Goal: Task Accomplishment & Management: Manage account settings

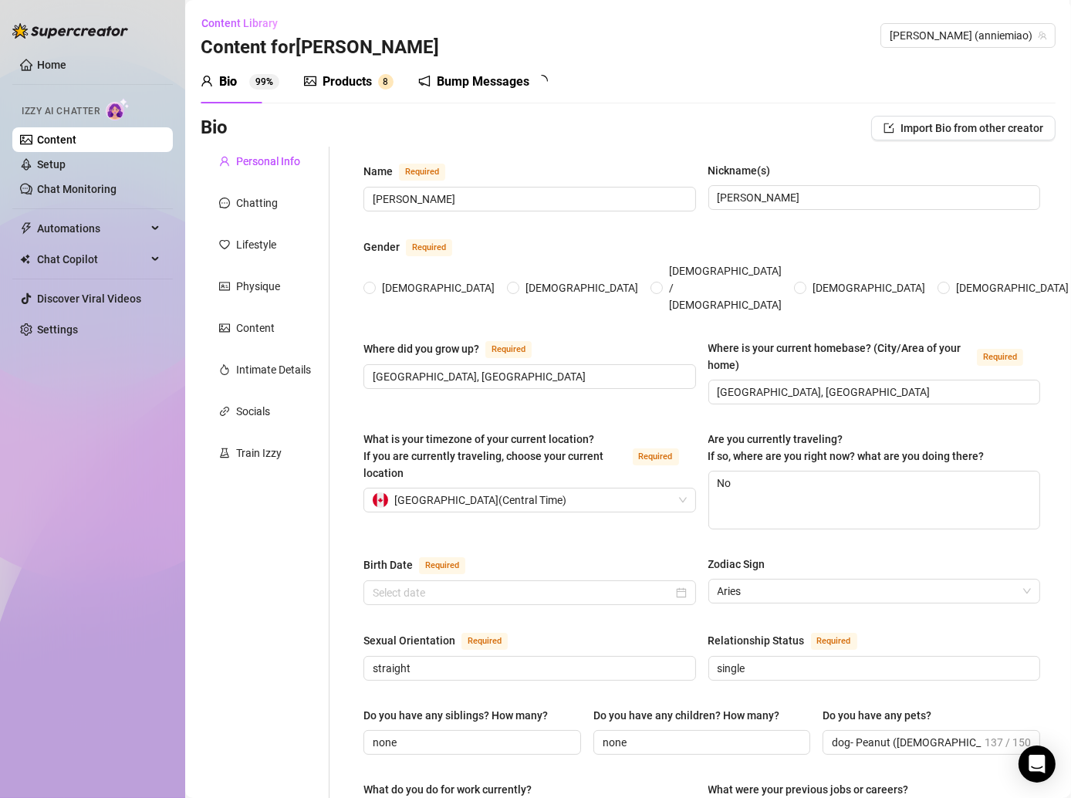
radio input "true"
type input "[DATE]"
click at [414, 743] on div "Name Required [PERSON_NAME] Nickname(s) [PERSON_NAME] Gender Required [DEMOGRAP…" at bounding box center [701, 793] width 677 height 1262
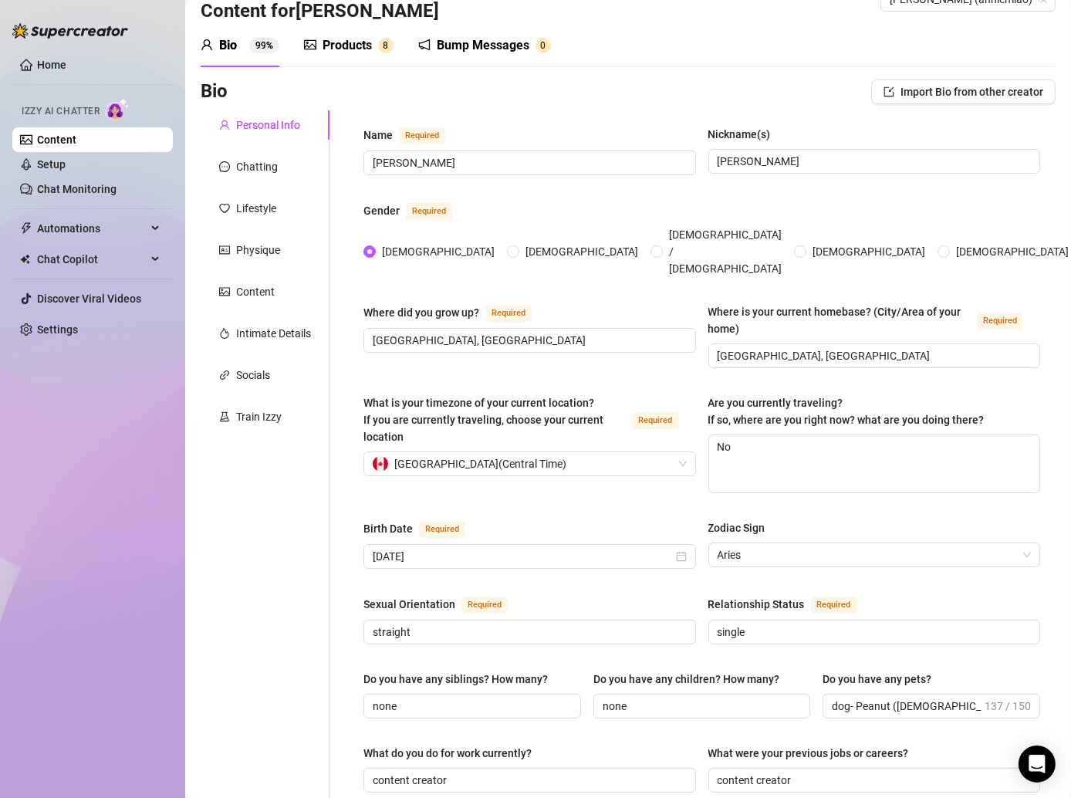
scroll to position [37, 0]
click at [351, 56] on div "Products 8" at bounding box center [349, 44] width 90 height 43
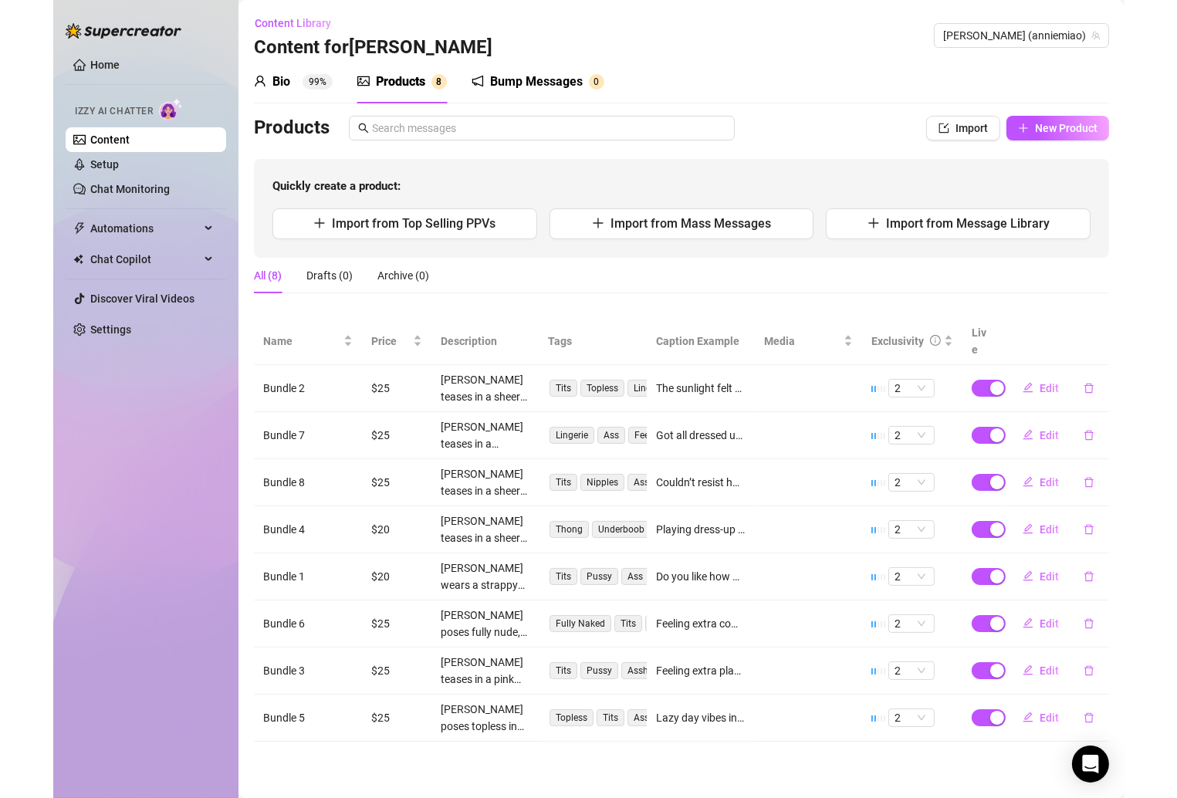
scroll to position [0, 0]
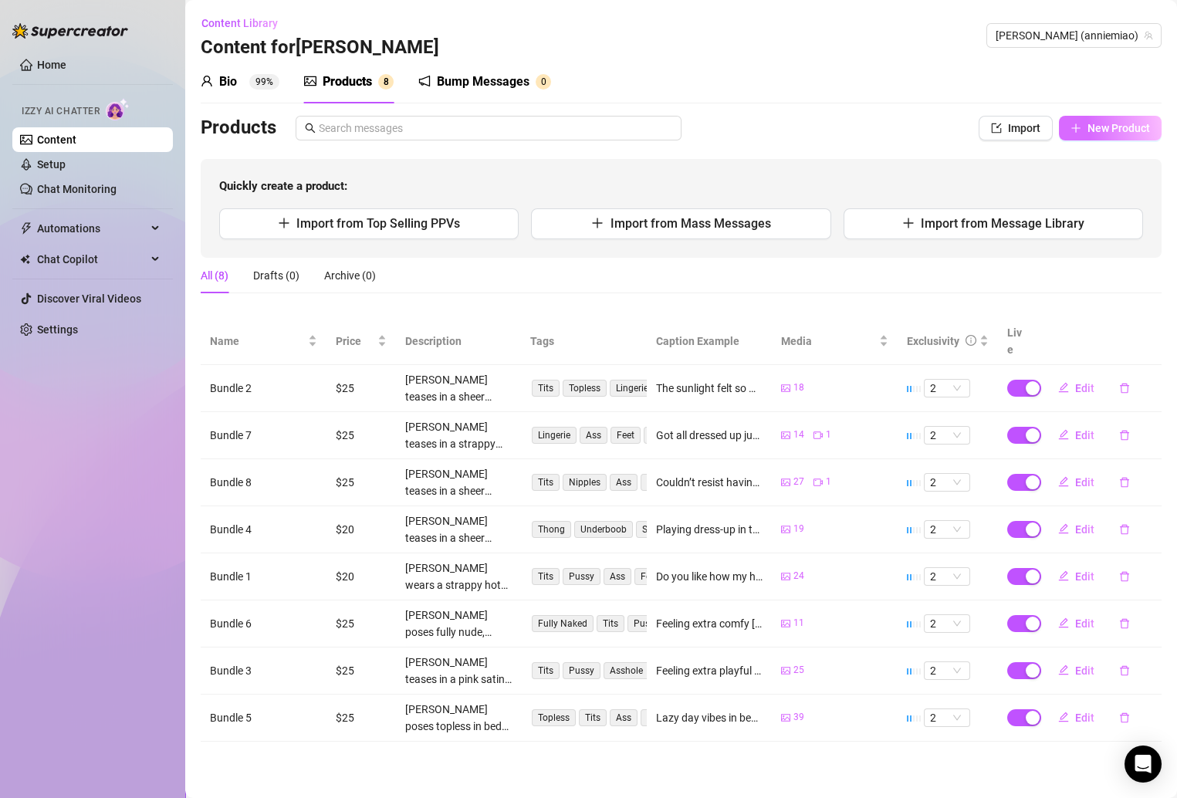
click at [1070, 130] on span "New Product" at bounding box center [1118, 128] width 63 height 12
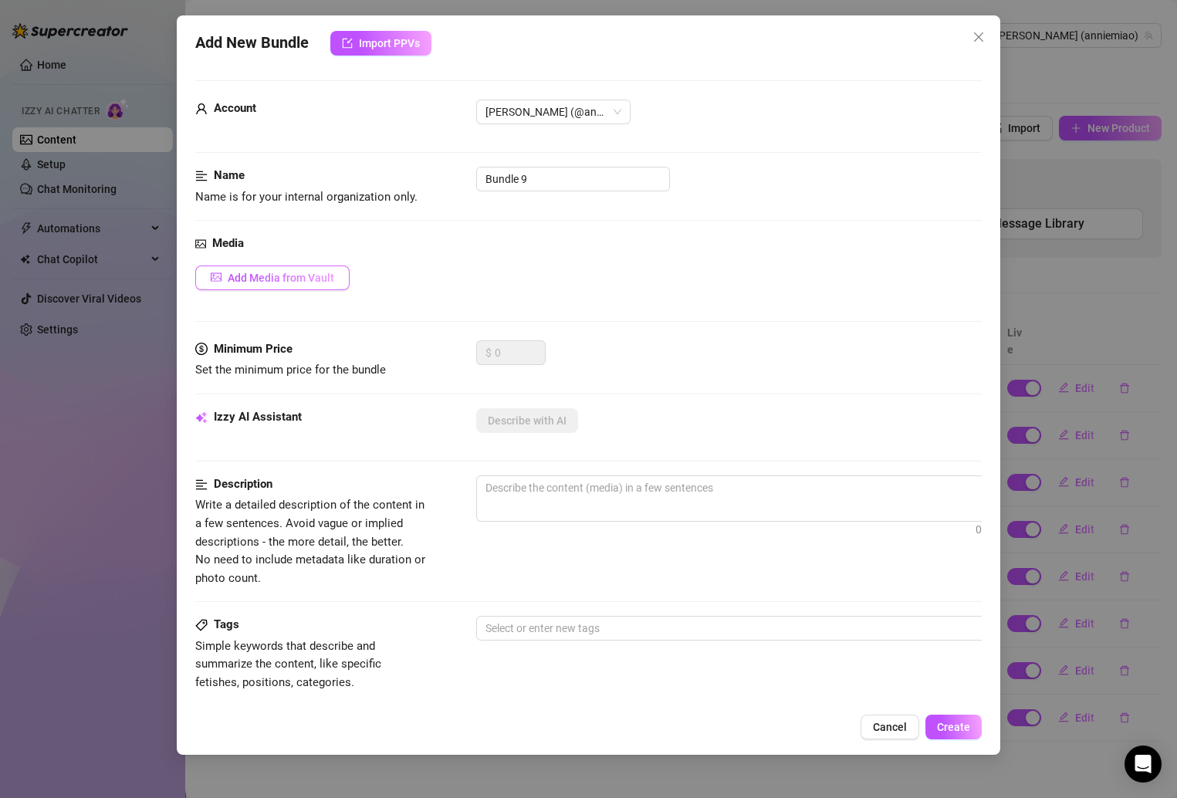
click at [284, 269] on button "Add Media from Vault" at bounding box center [272, 277] width 154 height 25
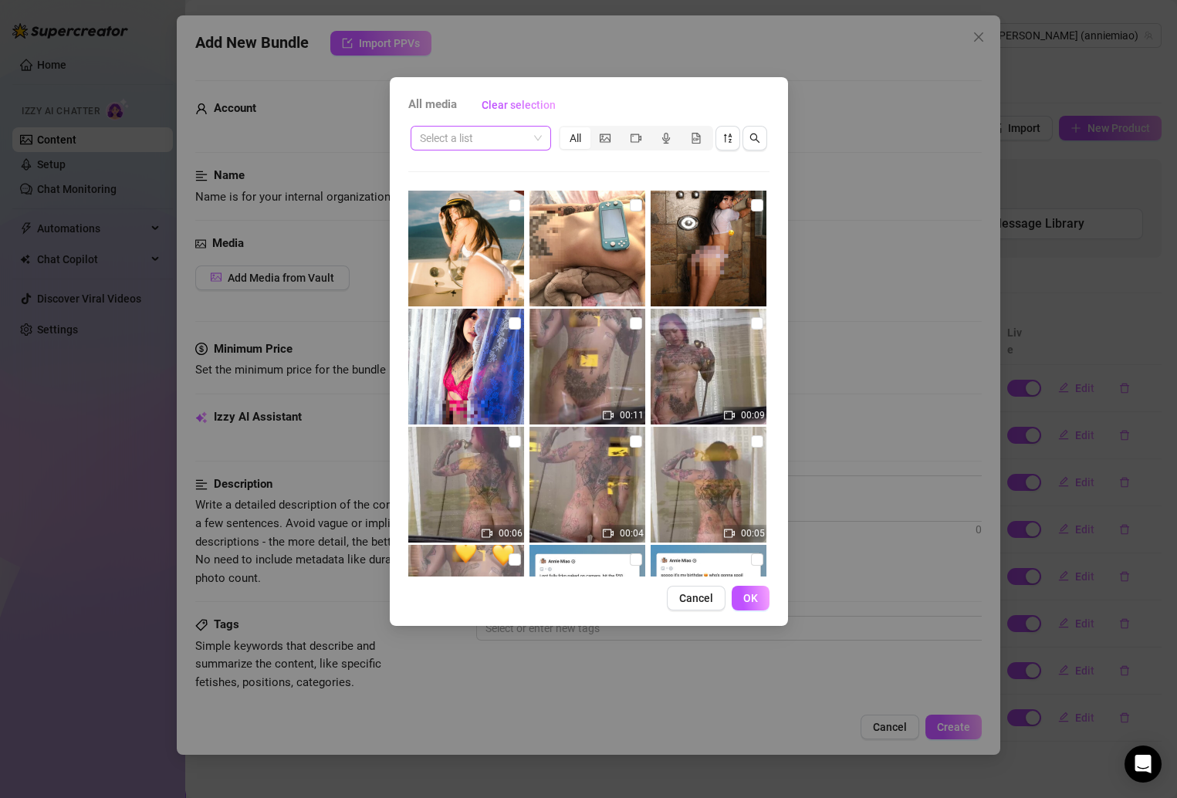
click at [534, 136] on span at bounding box center [481, 138] width 122 height 23
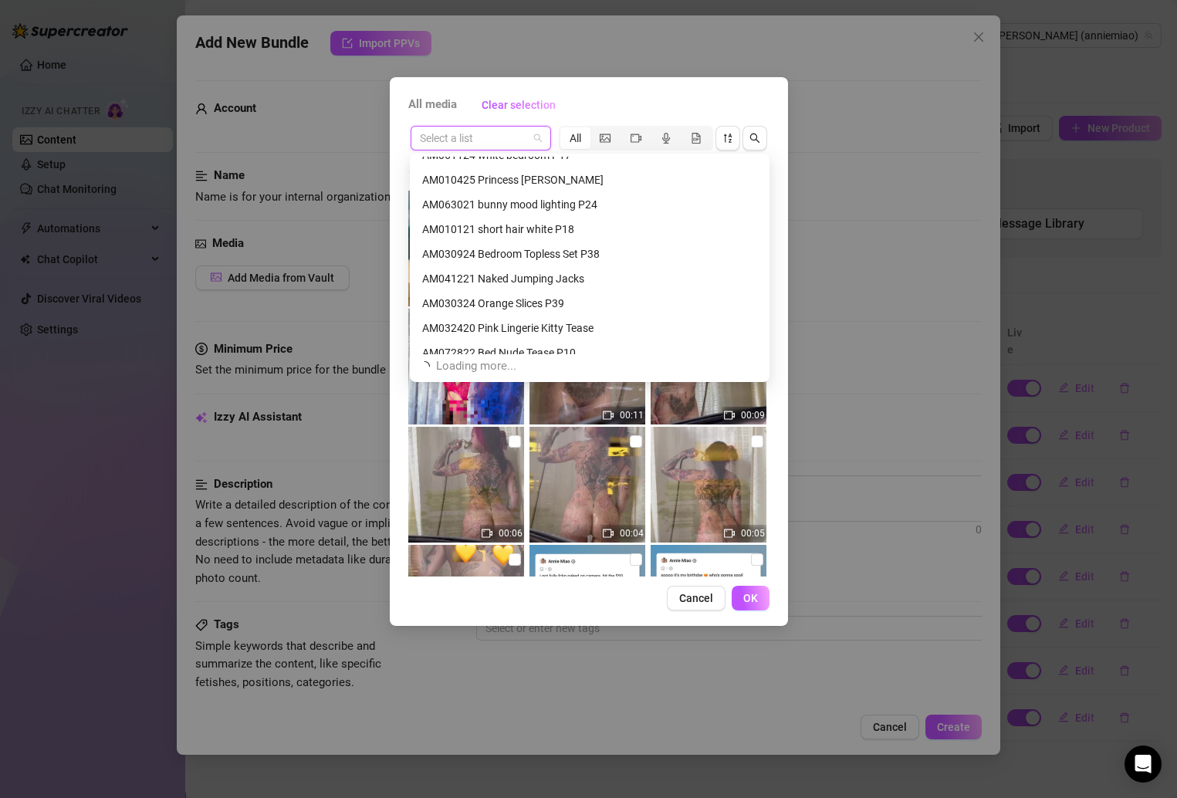
scroll to position [542, 0]
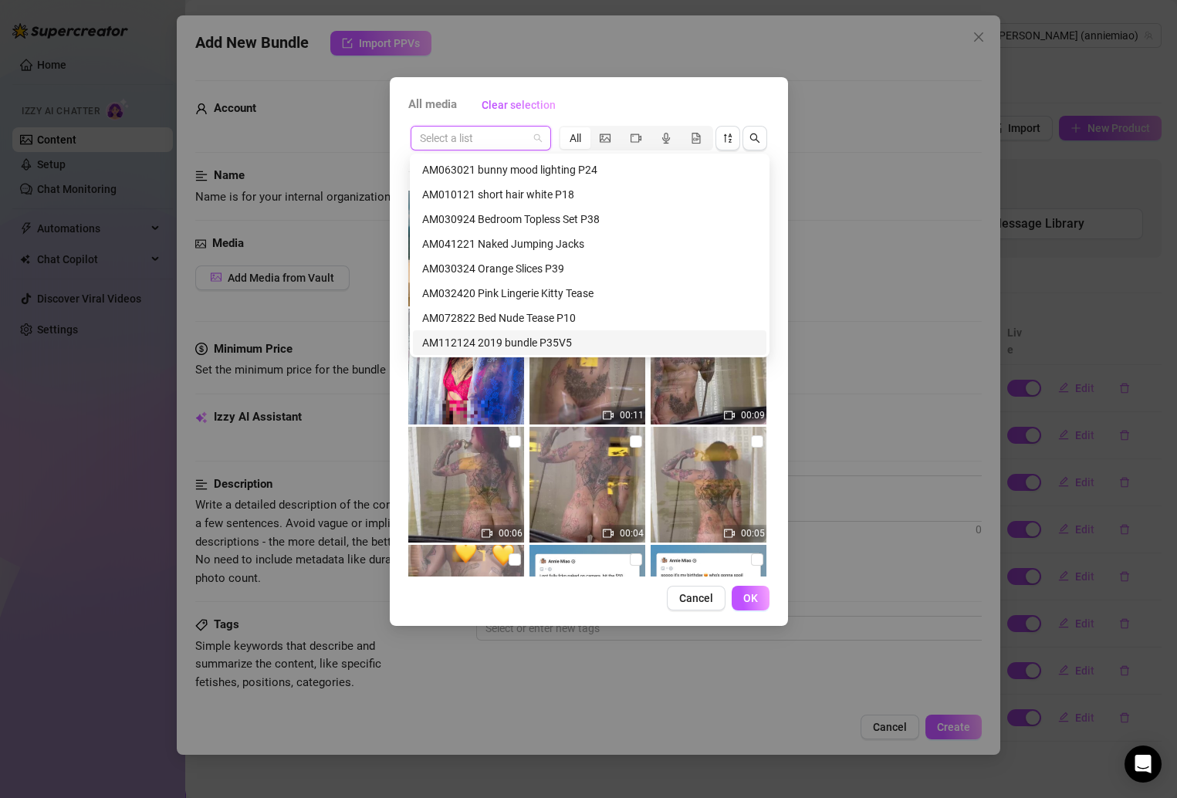
click at [558, 340] on div "AM112124 2019 bundle P35V5" at bounding box center [589, 342] width 335 height 17
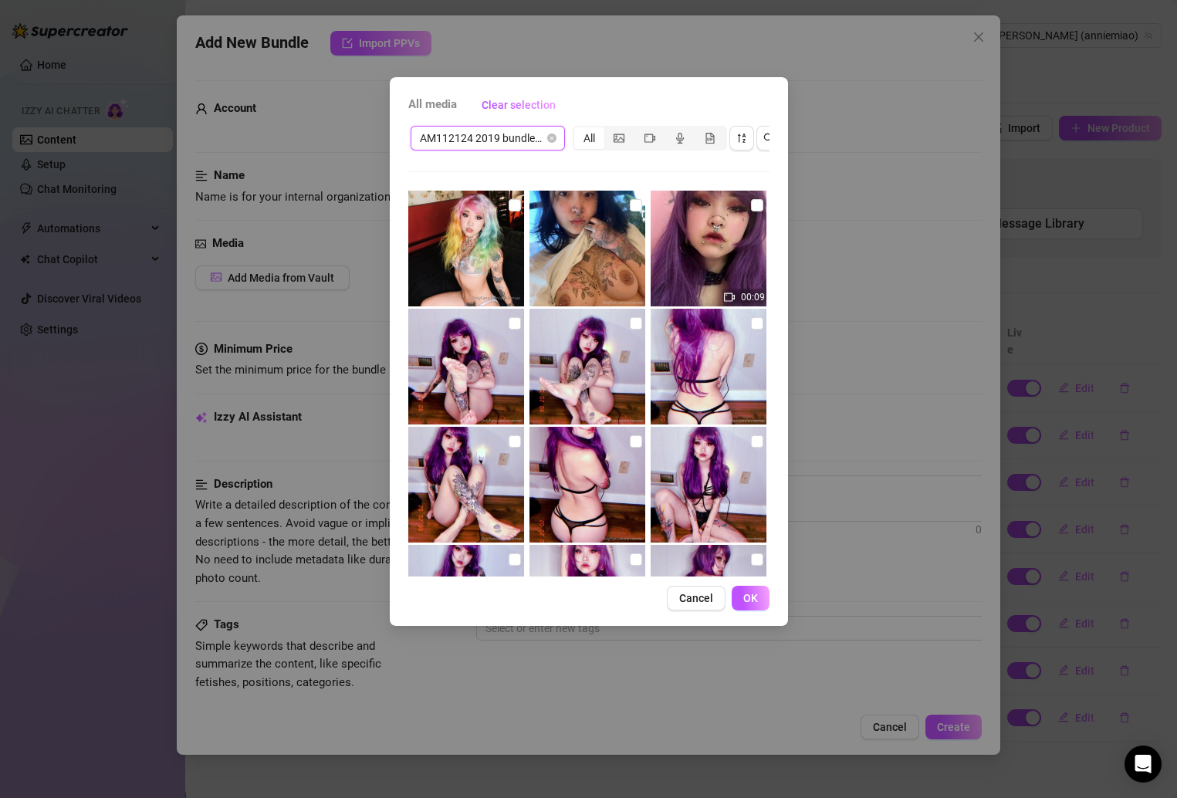
click at [539, 140] on span "AM112124 2019 bundle P35V5" at bounding box center [488, 138] width 136 height 23
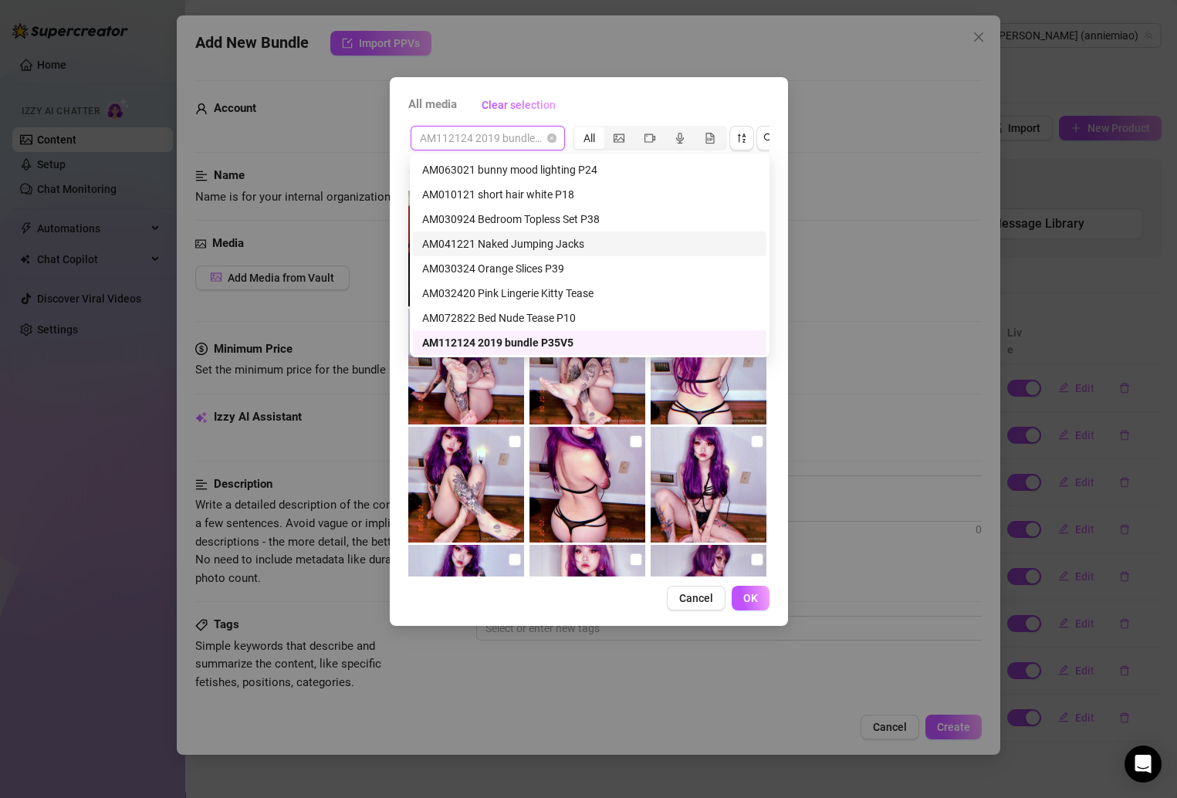
scroll to position [789, 0]
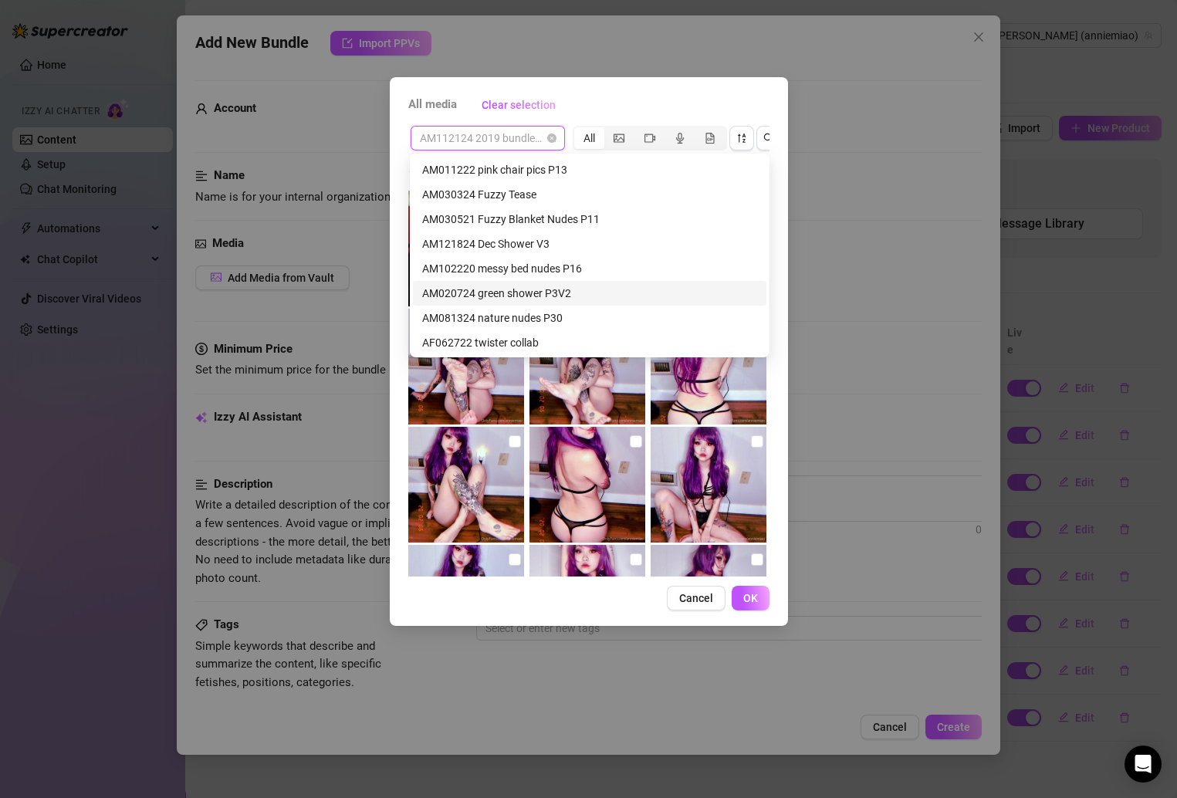
click at [560, 297] on div "AM020724 green shower P3V2" at bounding box center [589, 293] width 335 height 17
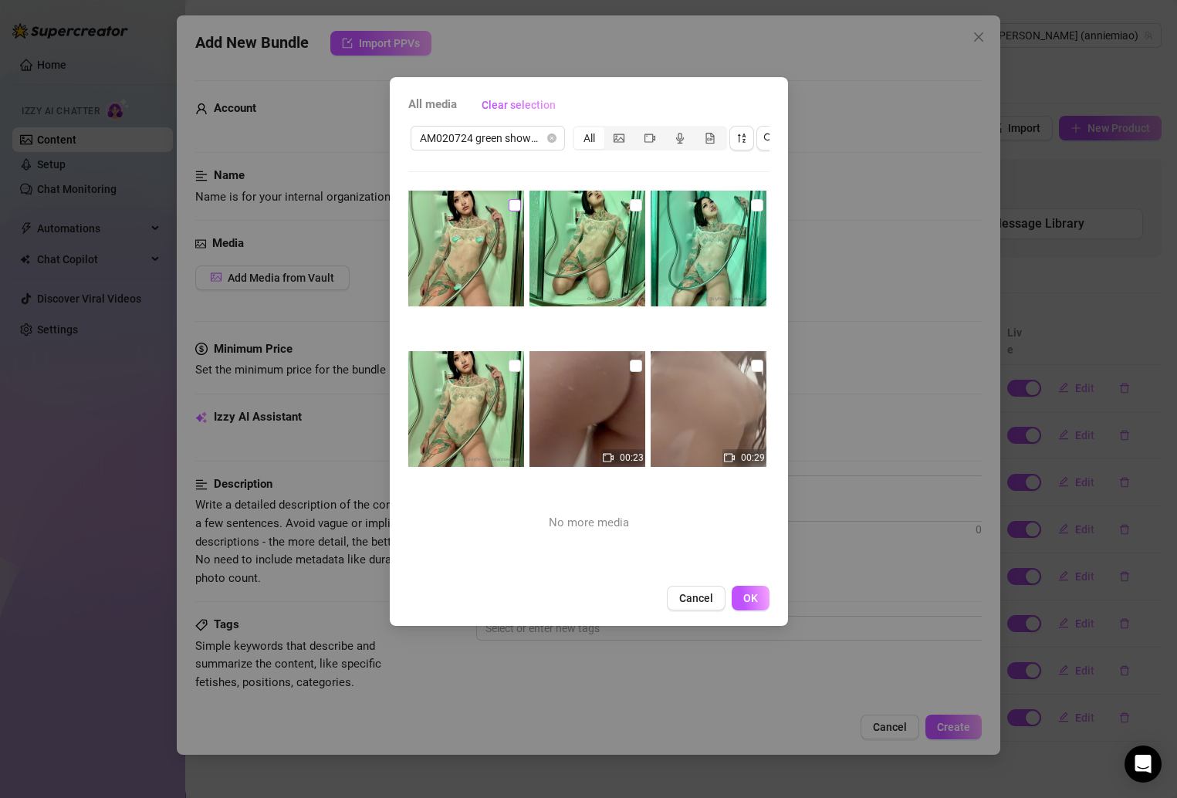
click at [515, 202] on input "checkbox" at bounding box center [515, 205] width 12 height 12
checkbox input "true"
click at [630, 208] on input "checkbox" at bounding box center [636, 205] width 12 height 12
checkbox input "true"
click at [751, 205] on input "checkbox" at bounding box center [757, 205] width 12 height 12
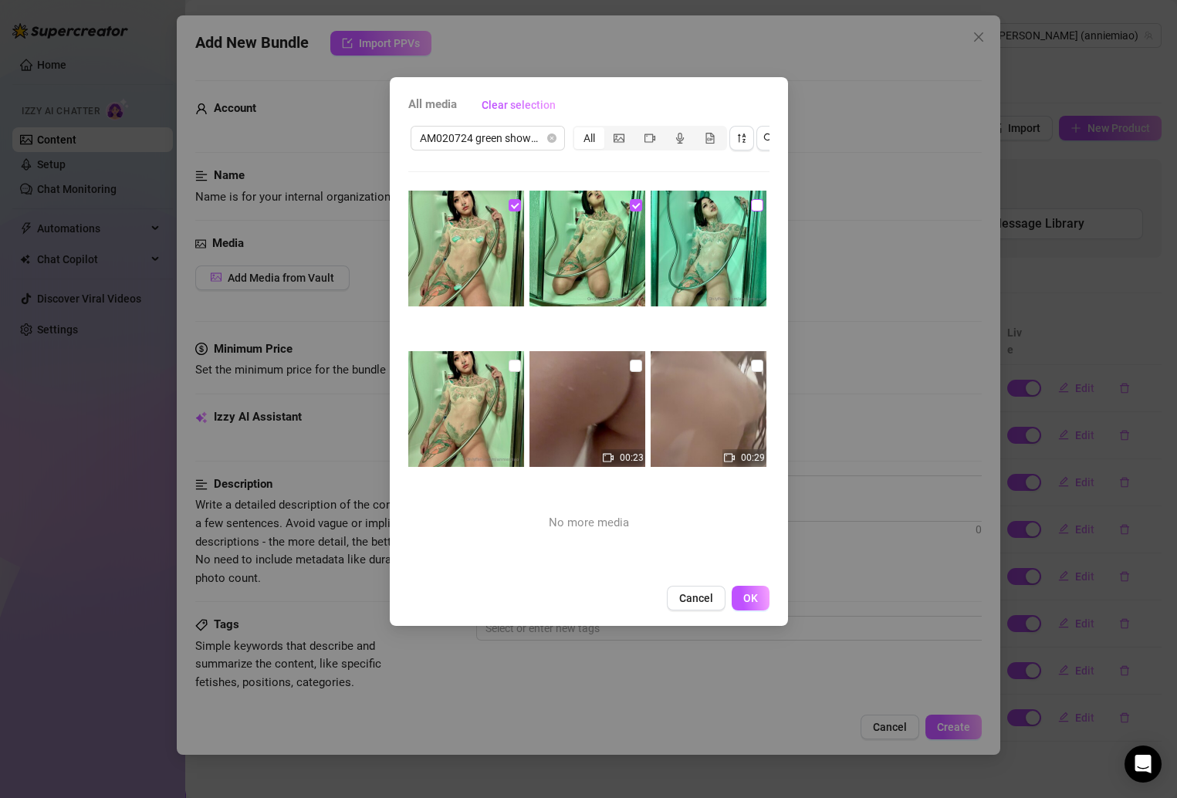
checkbox input "true"
click at [751, 360] on input "checkbox" at bounding box center [757, 366] width 12 height 12
checkbox input "true"
click at [620, 366] on img at bounding box center [587, 409] width 116 height 116
click at [522, 357] on img at bounding box center [466, 409] width 116 height 116
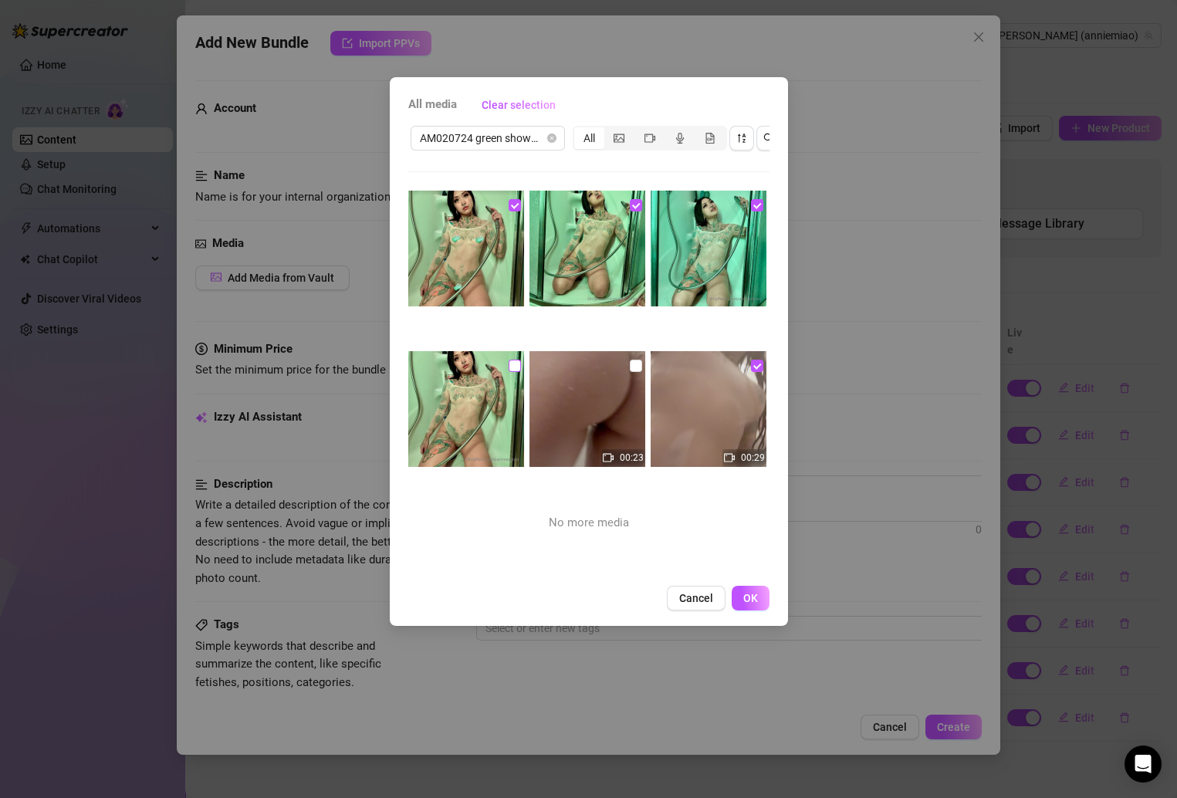
click at [514, 360] on input "checkbox" at bounding box center [515, 366] width 12 height 12
checkbox input "true"
click at [630, 364] on input "checkbox" at bounding box center [636, 366] width 12 height 12
checkbox input "true"
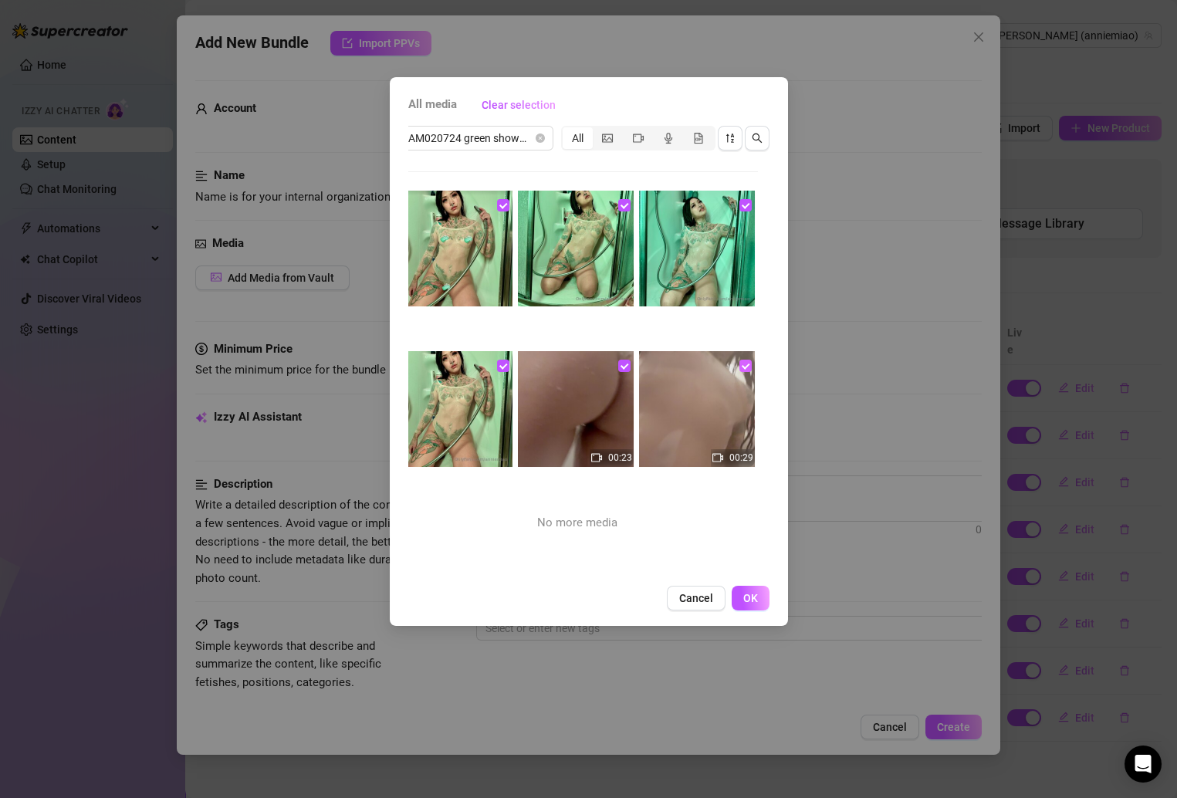
scroll to position [0, 0]
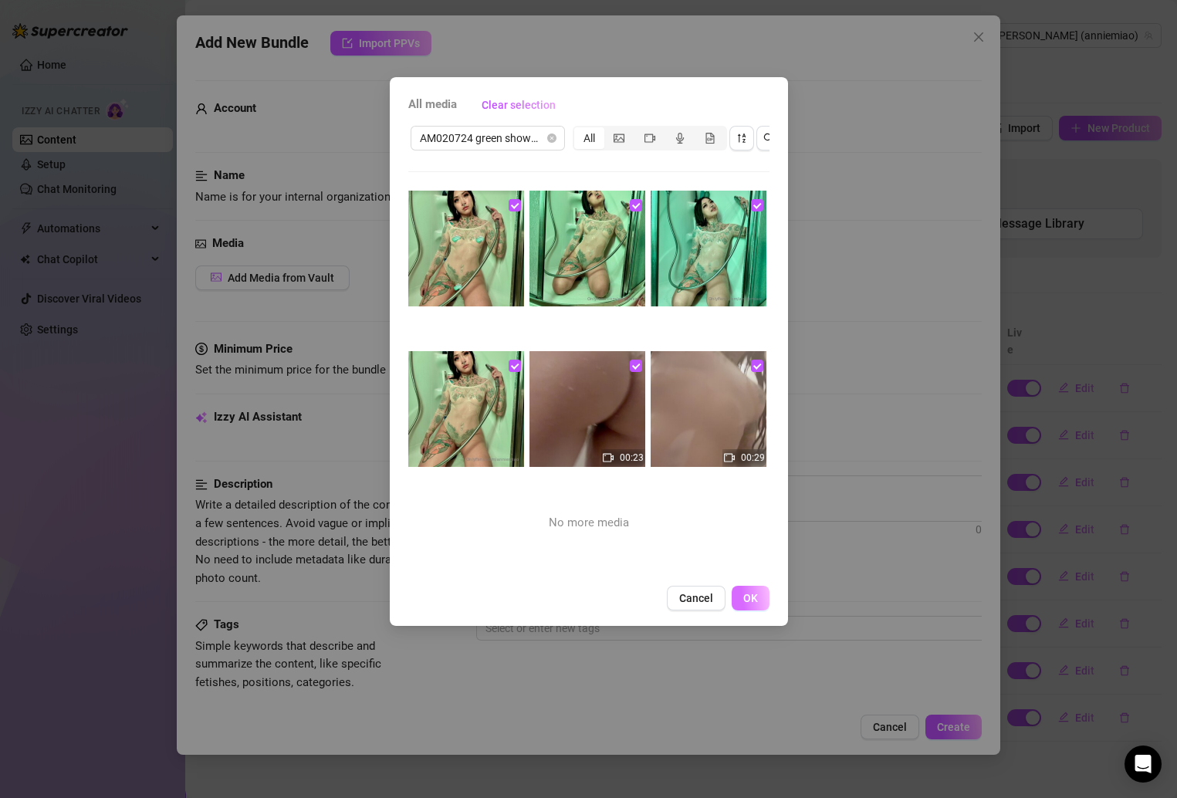
click at [751, 604] on span "OK" at bounding box center [750, 598] width 15 height 12
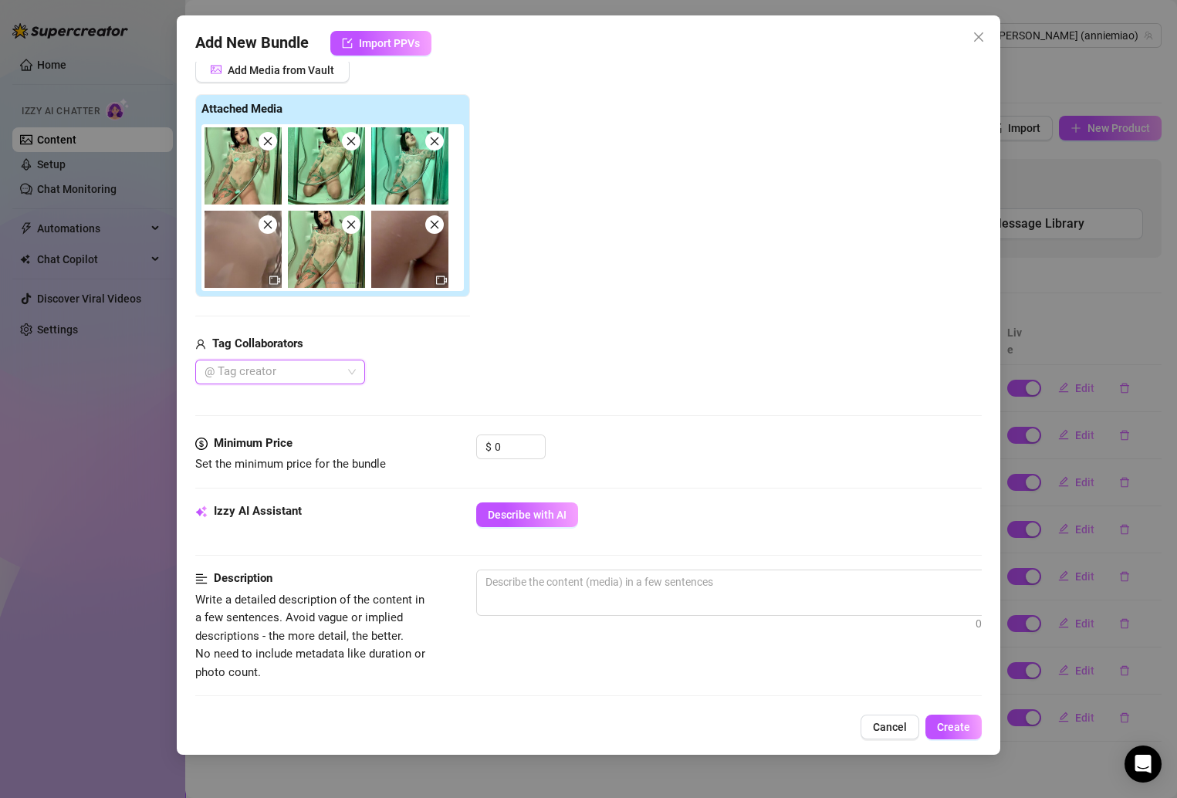
scroll to position [208, 0]
drag, startPoint x: 513, startPoint y: 441, endPoint x: 447, endPoint y: 440, distance: 66.4
click at [447, 440] on div "Minimum Price Set the minimum price for the bundle $ 0" at bounding box center [588, 453] width 787 height 39
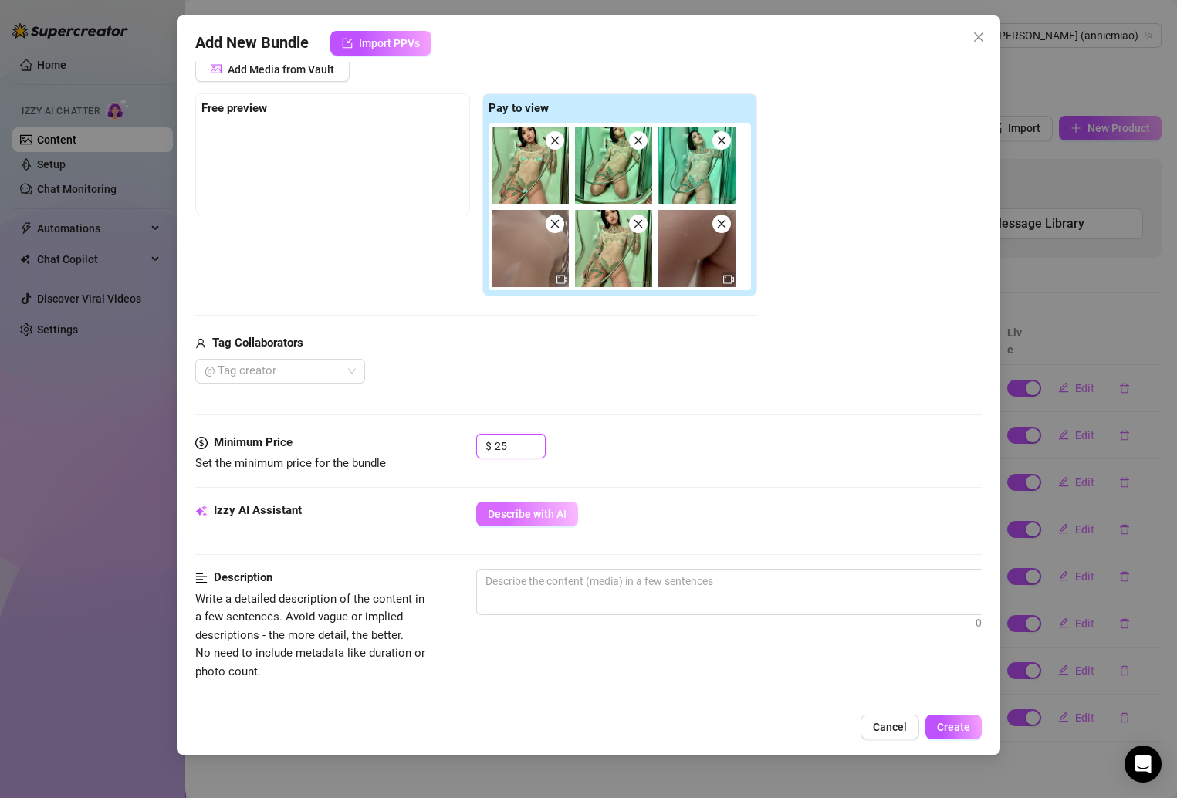
type input "25"
click at [566, 506] on button "Describe with AI" at bounding box center [527, 514] width 102 height 25
click at [771, 524] on div "Izzy AI Assistant Describe with AI" at bounding box center [588, 521] width 787 height 39
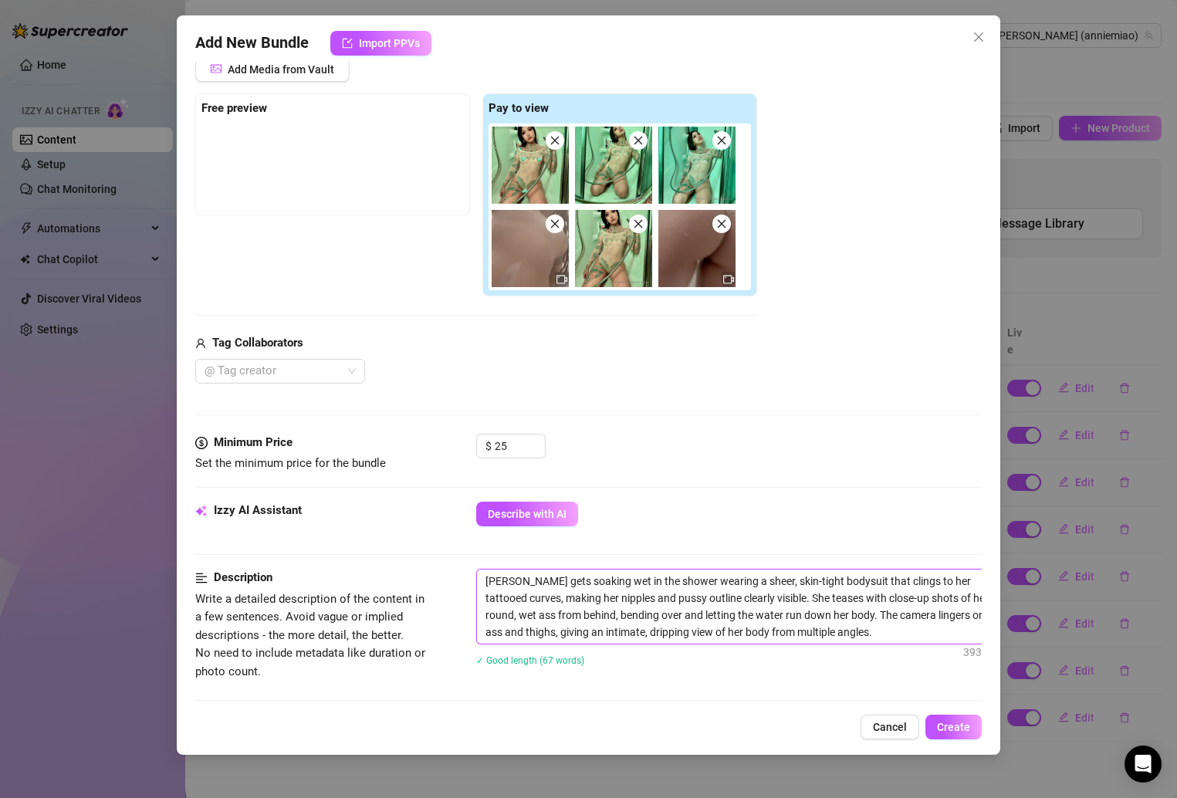
type textarea "[PERSON_NAME] gets soaking wet in the shower wearing a sheer, skin-tight bodysu…"
drag, startPoint x: 791, startPoint y: 586, endPoint x: 833, endPoint y: 634, distance: 64.0
click at [833, 634] on textarea "[PERSON_NAME] gets soaking wet in the shower wearing a sheer, skin-tight bodysu…" at bounding box center [746, 606] width 539 height 74
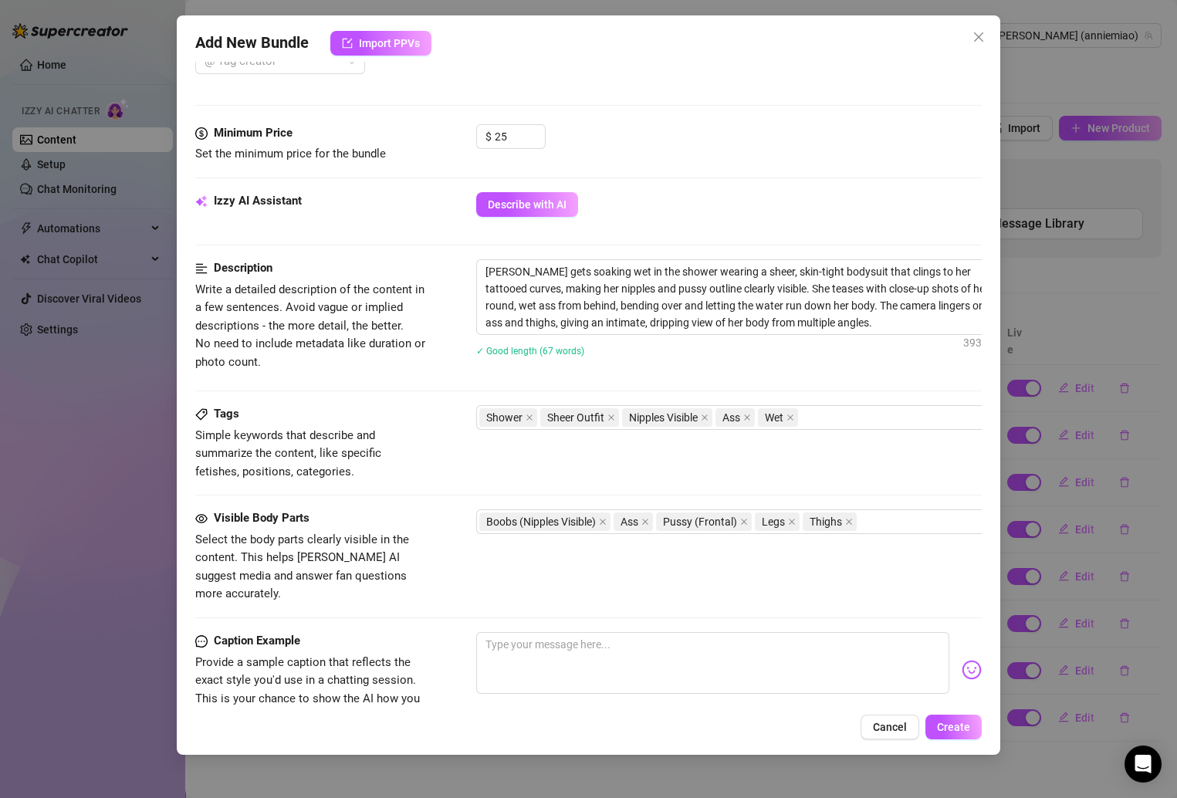
scroll to position [633, 0]
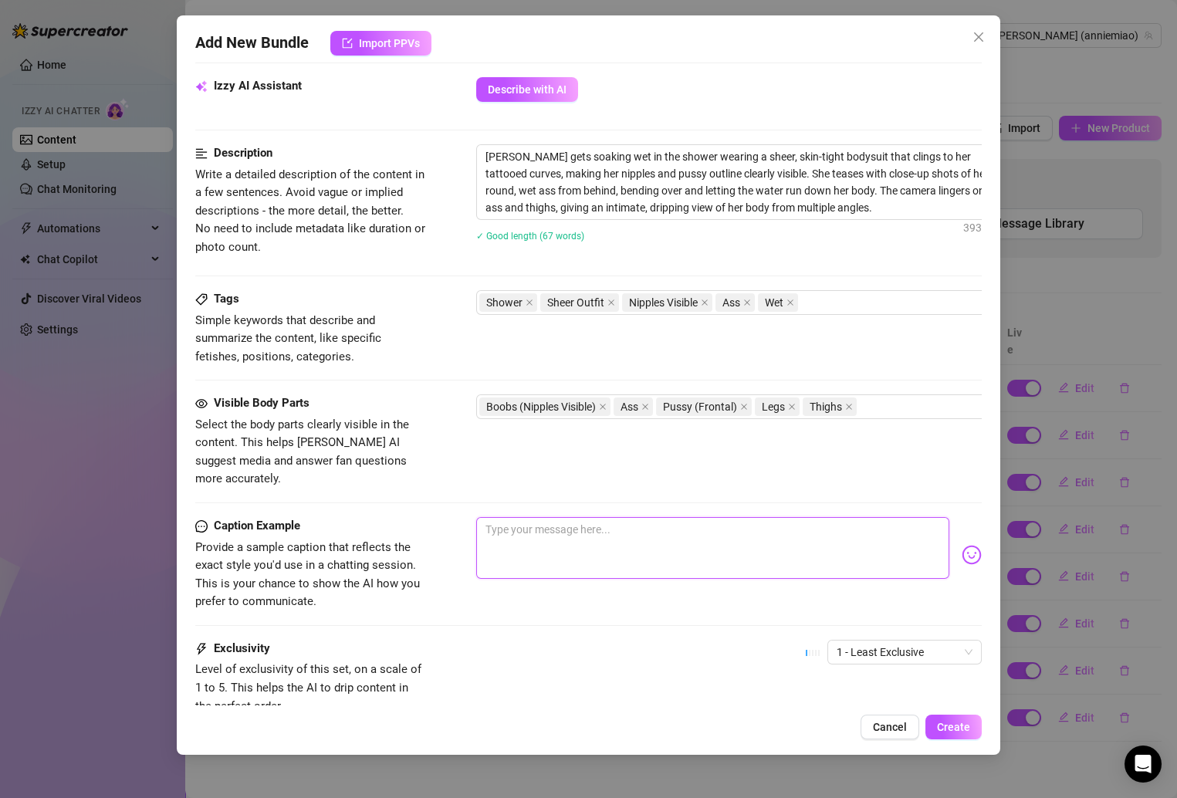
click at [525, 526] on textarea at bounding box center [713, 548] width 474 height 62
click at [564, 517] on textarea at bounding box center [713, 548] width 474 height 62
paste textarea "Got completely soaked for you tonight 🥹🩷 this sheer bodysuit clung to every lit…"
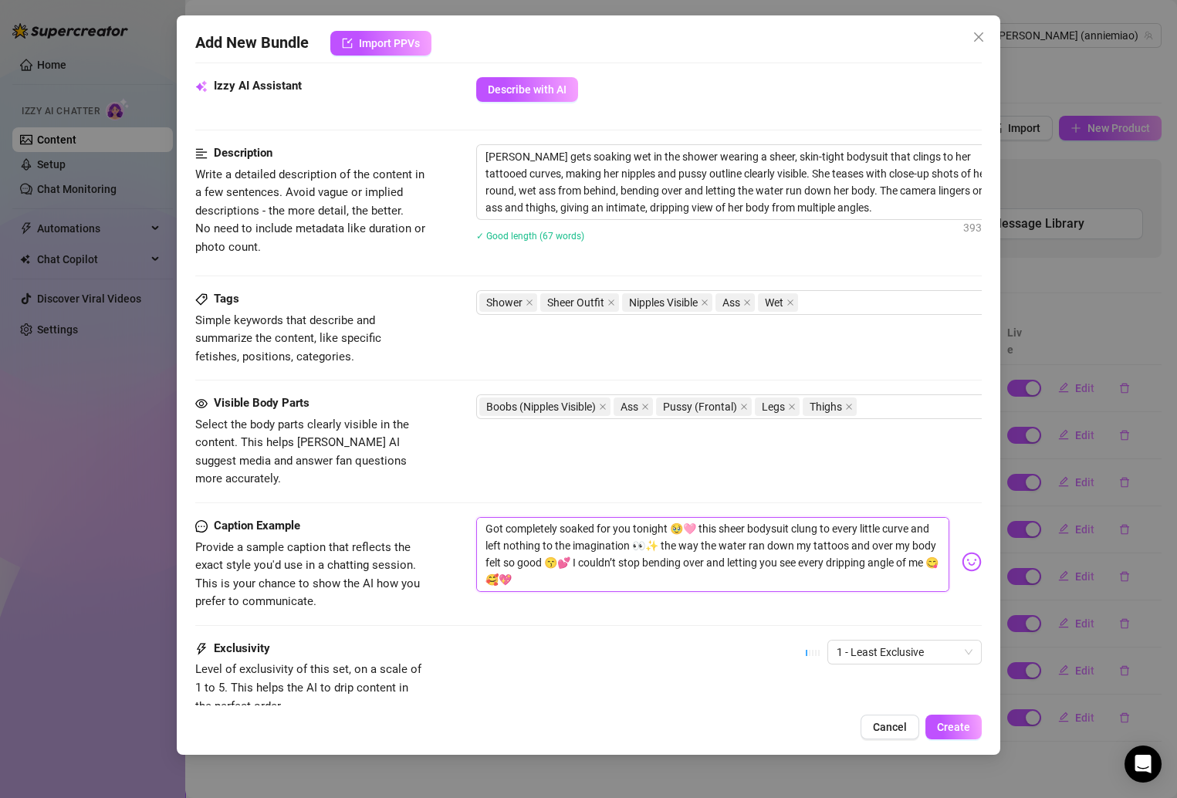
scroll to position [0, 0]
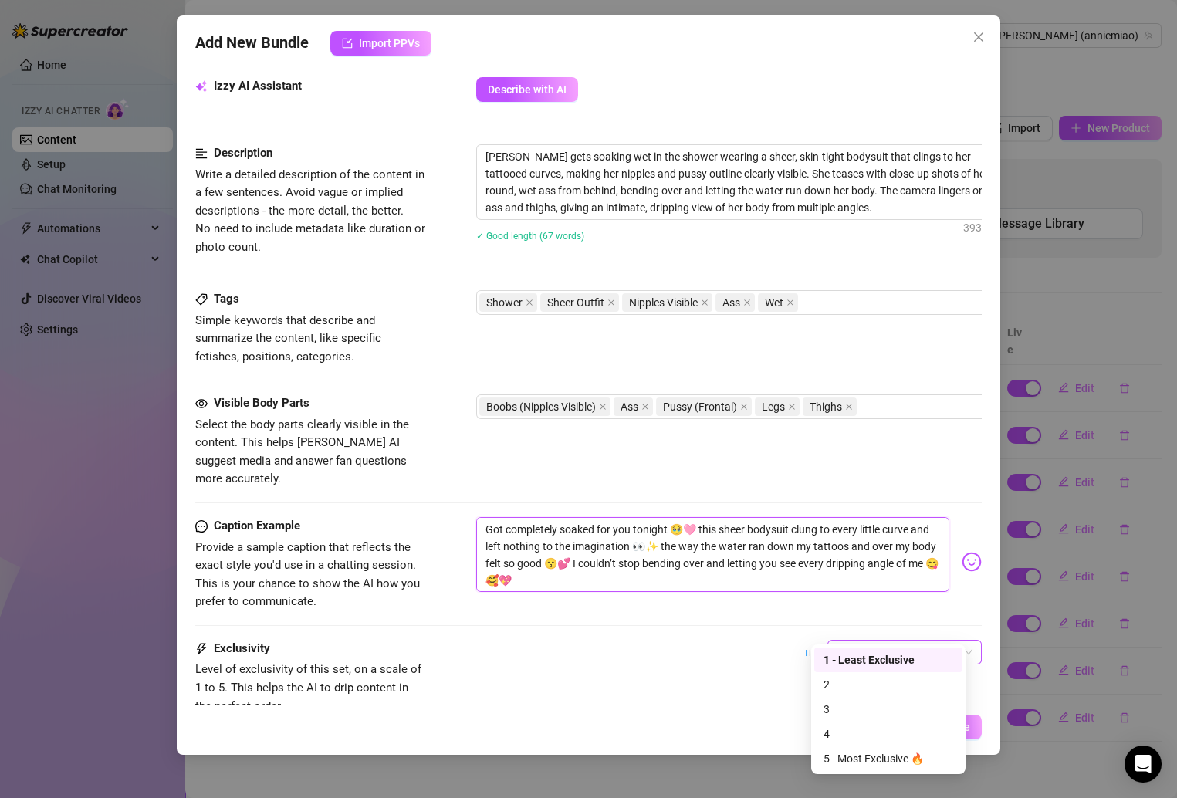
click at [862, 640] on span "1 - Least Exclusive" at bounding box center [904, 651] width 136 height 23
type textarea "Got completely soaked for you tonight 🥹🩷 this sheer bodysuit clung to every lit…"
click at [842, 678] on div "2" at bounding box center [888, 684] width 130 height 17
click at [844, 640] on span "2" at bounding box center [904, 651] width 136 height 23
click at [829, 707] on div "3" at bounding box center [888, 709] width 130 height 17
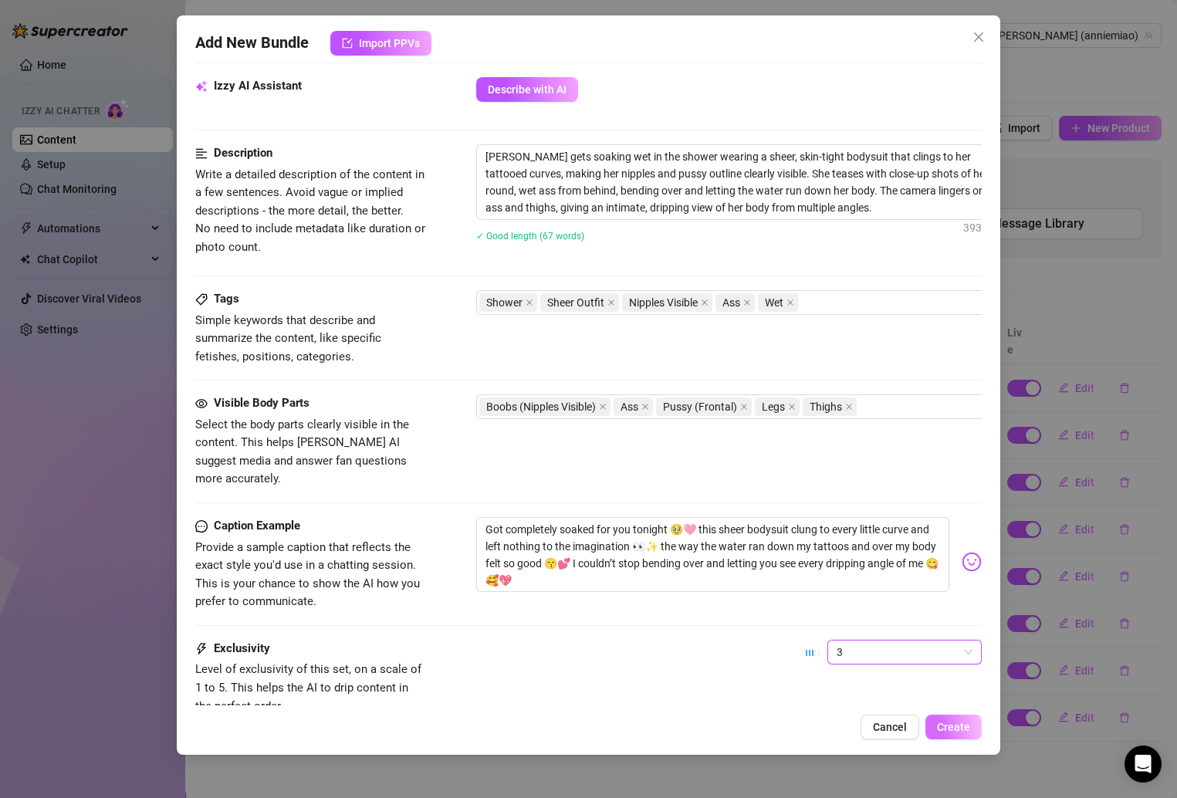
scroll to position [752, 0]
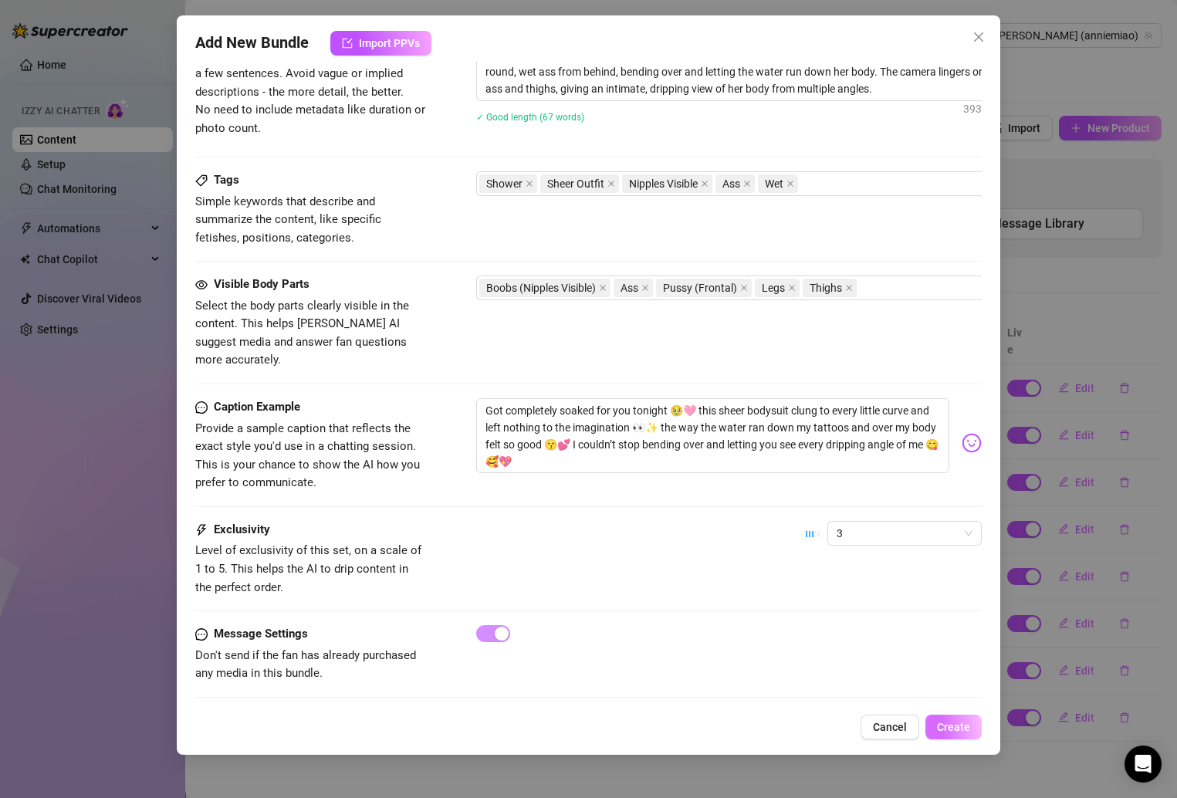
click at [943, 728] on span "Create" at bounding box center [953, 727] width 33 height 12
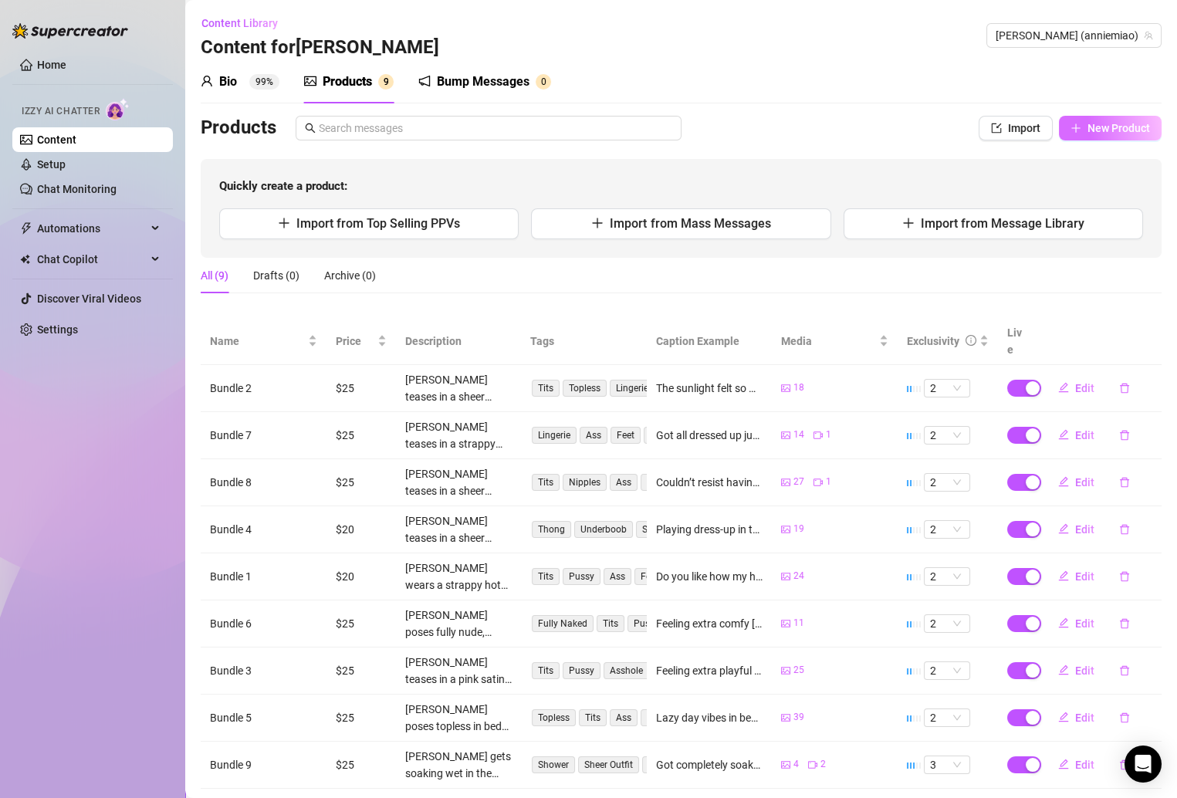
click at [1066, 130] on button "New Product" at bounding box center [1110, 128] width 103 height 25
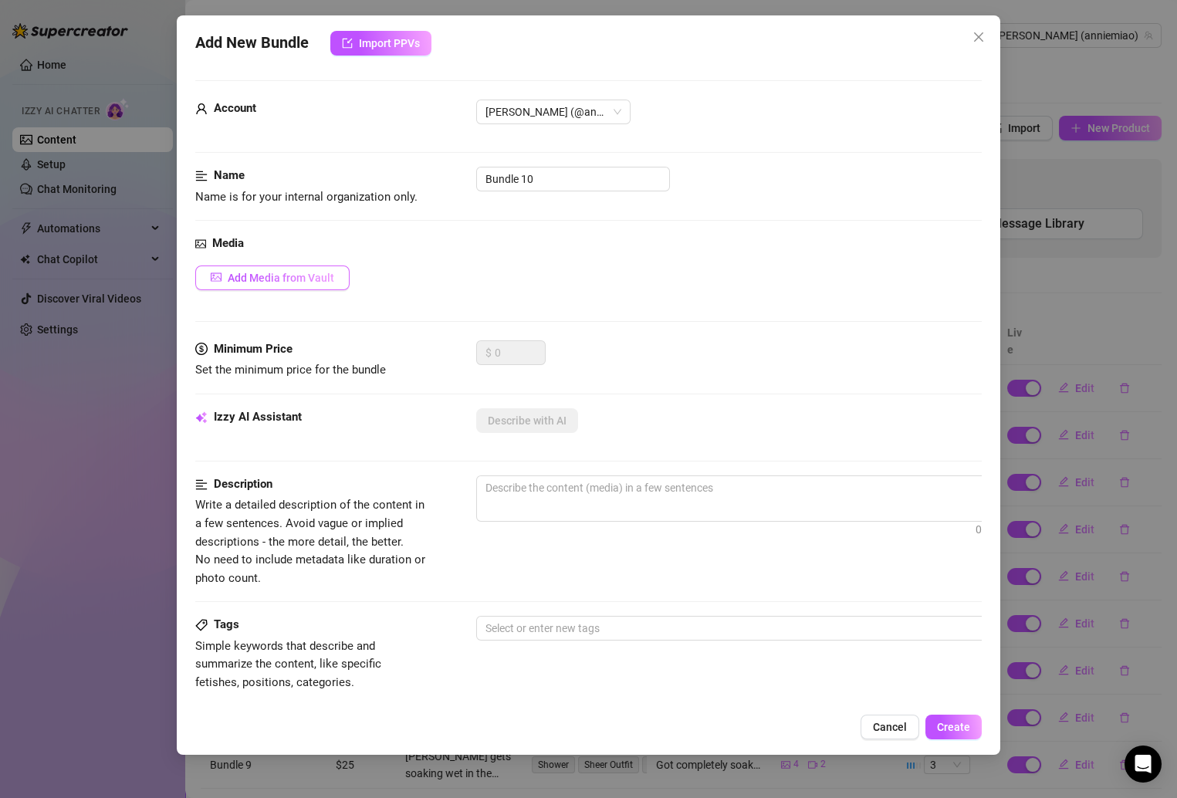
click at [313, 273] on span "Add Media from Vault" at bounding box center [281, 278] width 106 height 12
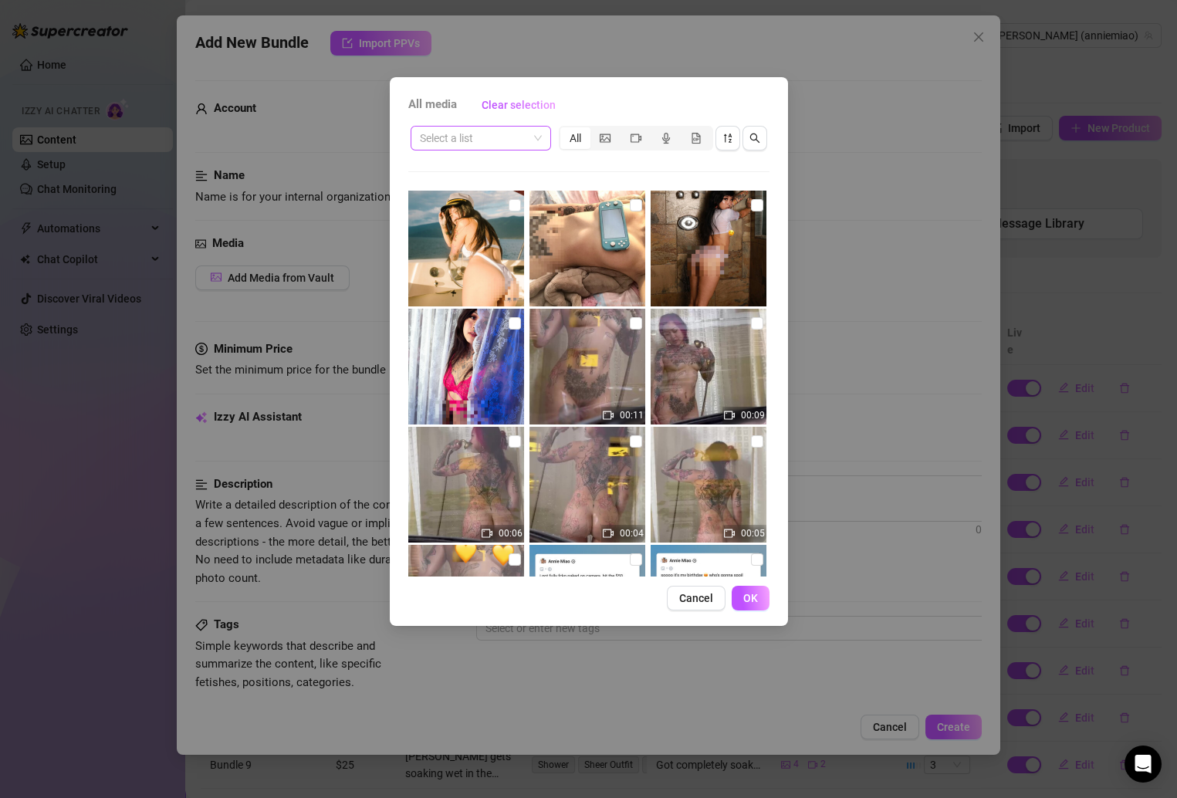
click at [532, 144] on span at bounding box center [481, 138] width 122 height 23
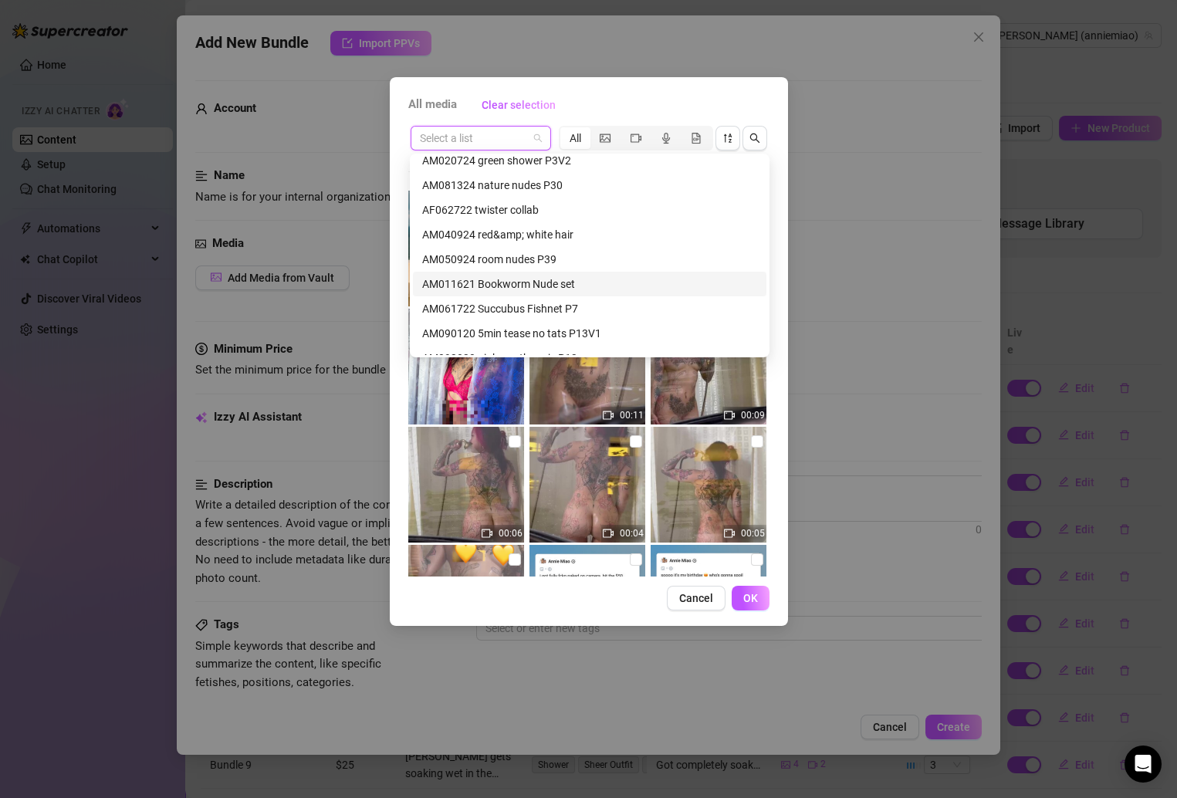
scroll to position [958, 0]
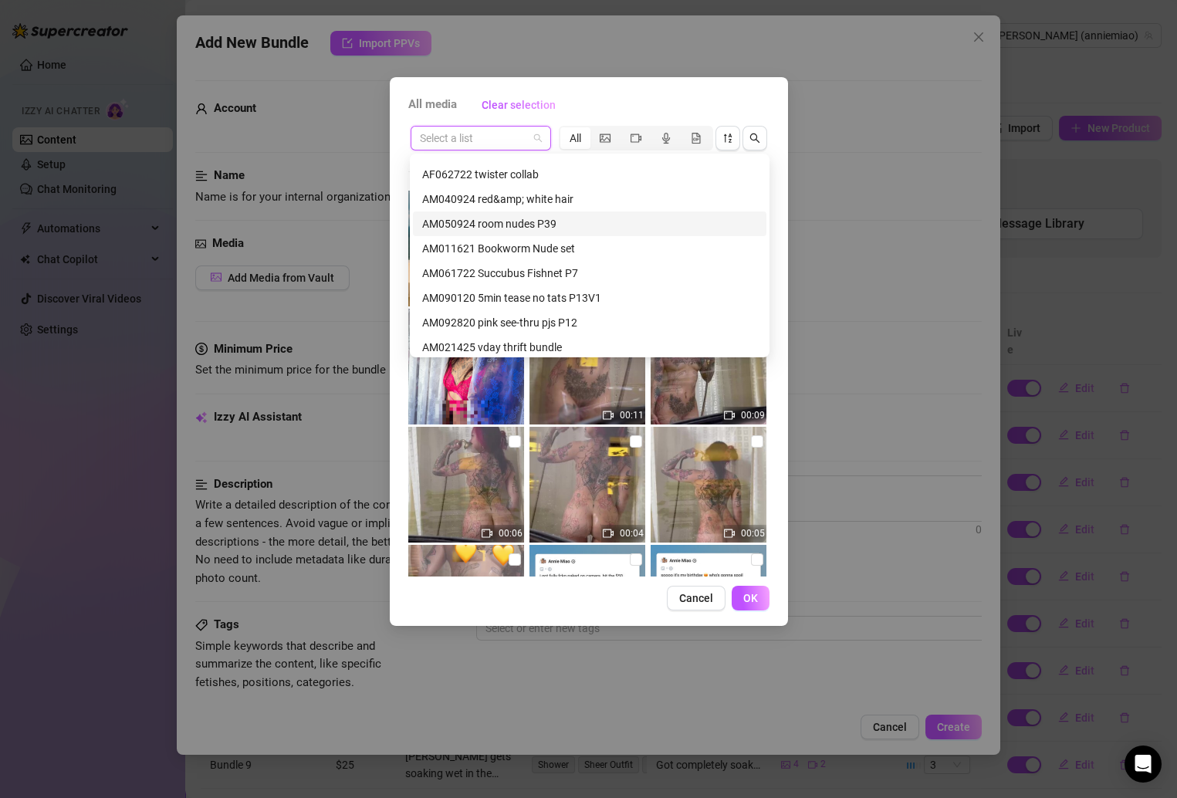
click at [550, 224] on div "AM050924 room nudes P39" at bounding box center [589, 223] width 335 height 17
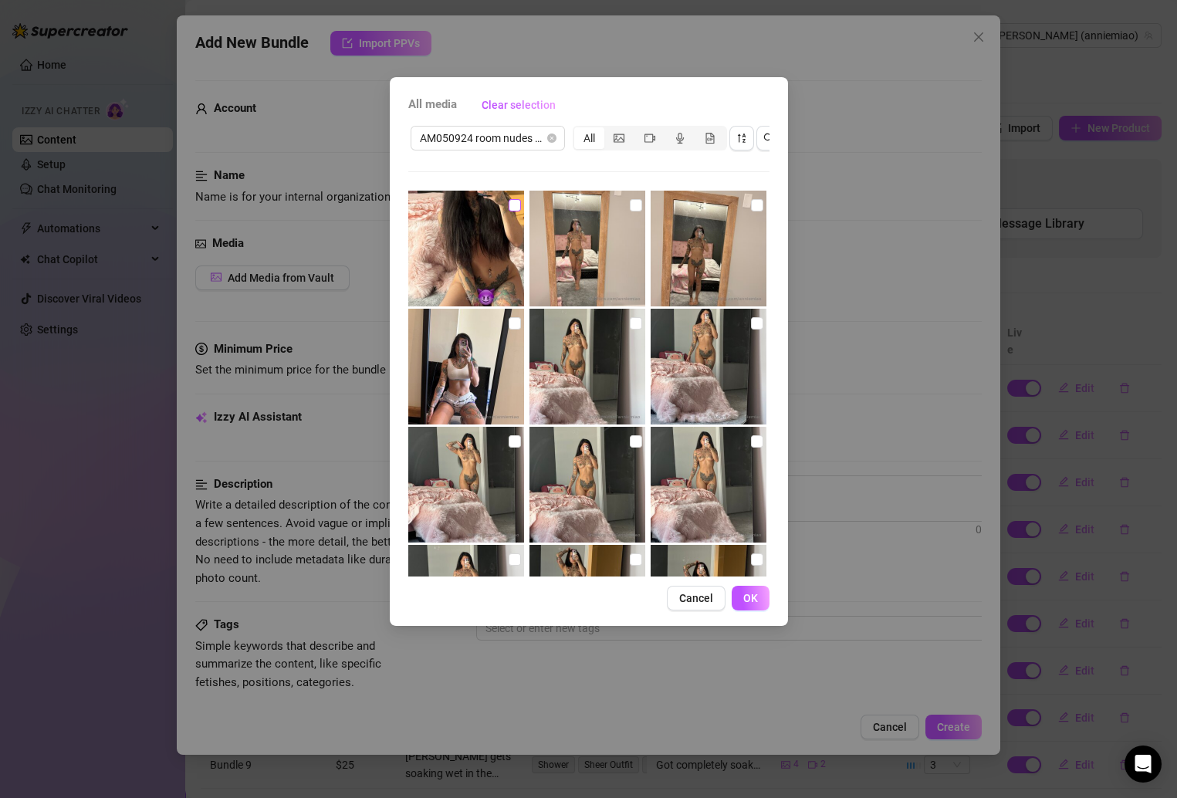
click at [512, 205] on input "checkbox" at bounding box center [515, 205] width 12 height 12
checkbox input "true"
click at [630, 211] on label at bounding box center [636, 205] width 12 height 17
click at [630, 211] on input "checkbox" at bounding box center [636, 205] width 12 height 12
checkbox input "true"
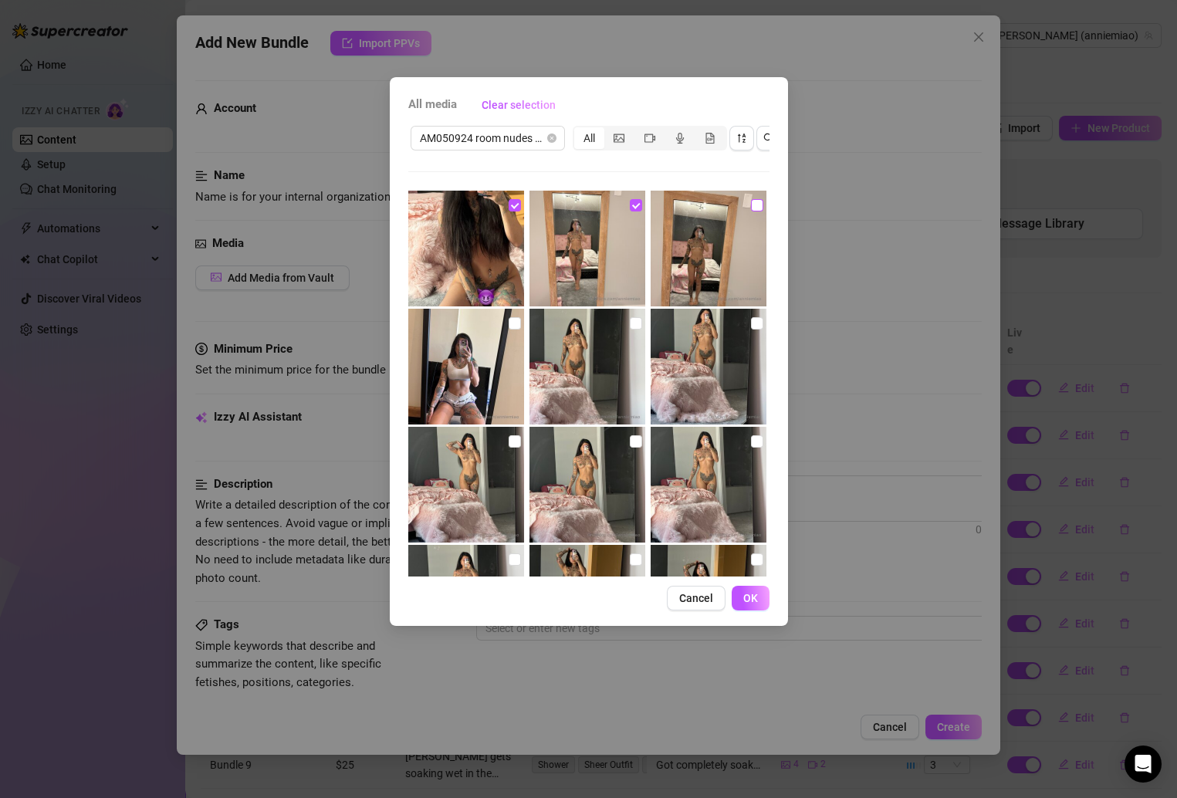
click at [751, 206] on input "checkbox" at bounding box center [757, 205] width 12 height 12
checkbox input "true"
click at [751, 319] on input "checkbox" at bounding box center [757, 323] width 12 height 12
checkbox input "true"
click at [630, 329] on label at bounding box center [636, 323] width 12 height 17
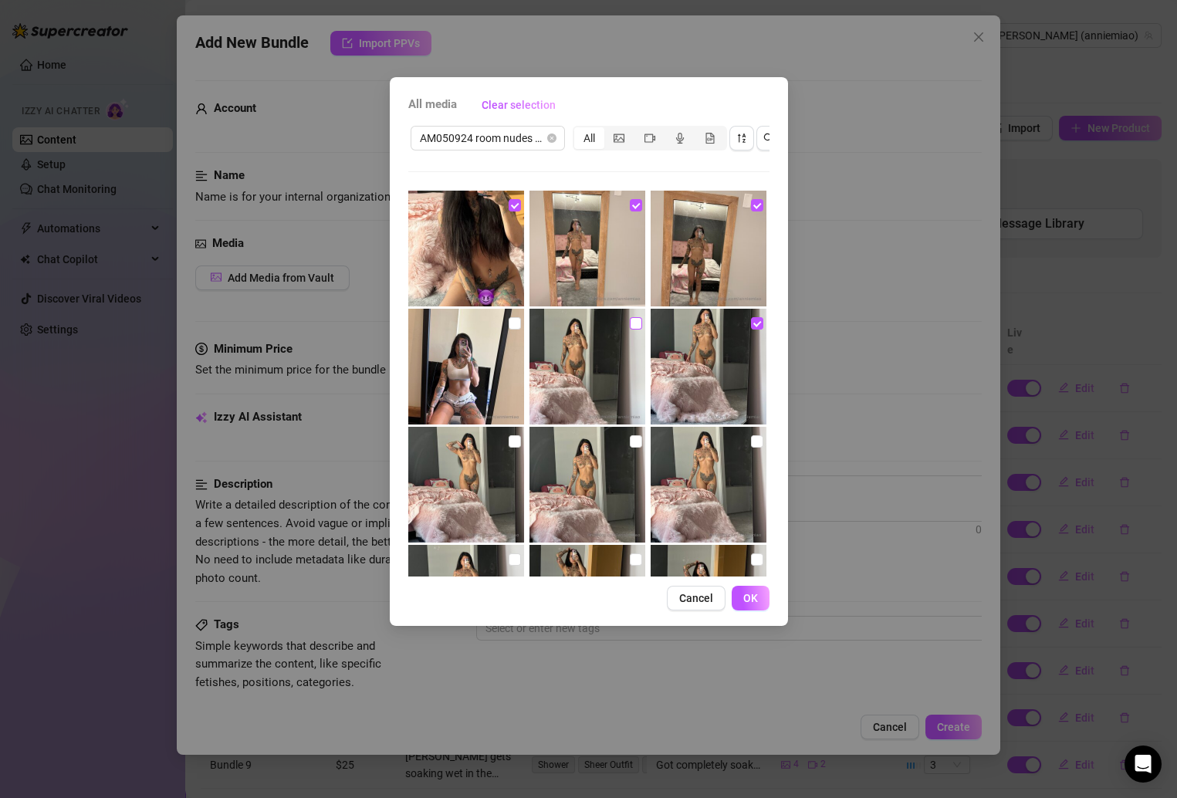
click at [630, 329] on input "checkbox" at bounding box center [636, 323] width 12 height 12
checkbox input "true"
click at [503, 329] on img at bounding box center [466, 367] width 116 height 116
click at [509, 320] on input "checkbox" at bounding box center [515, 323] width 12 height 12
checkbox input "true"
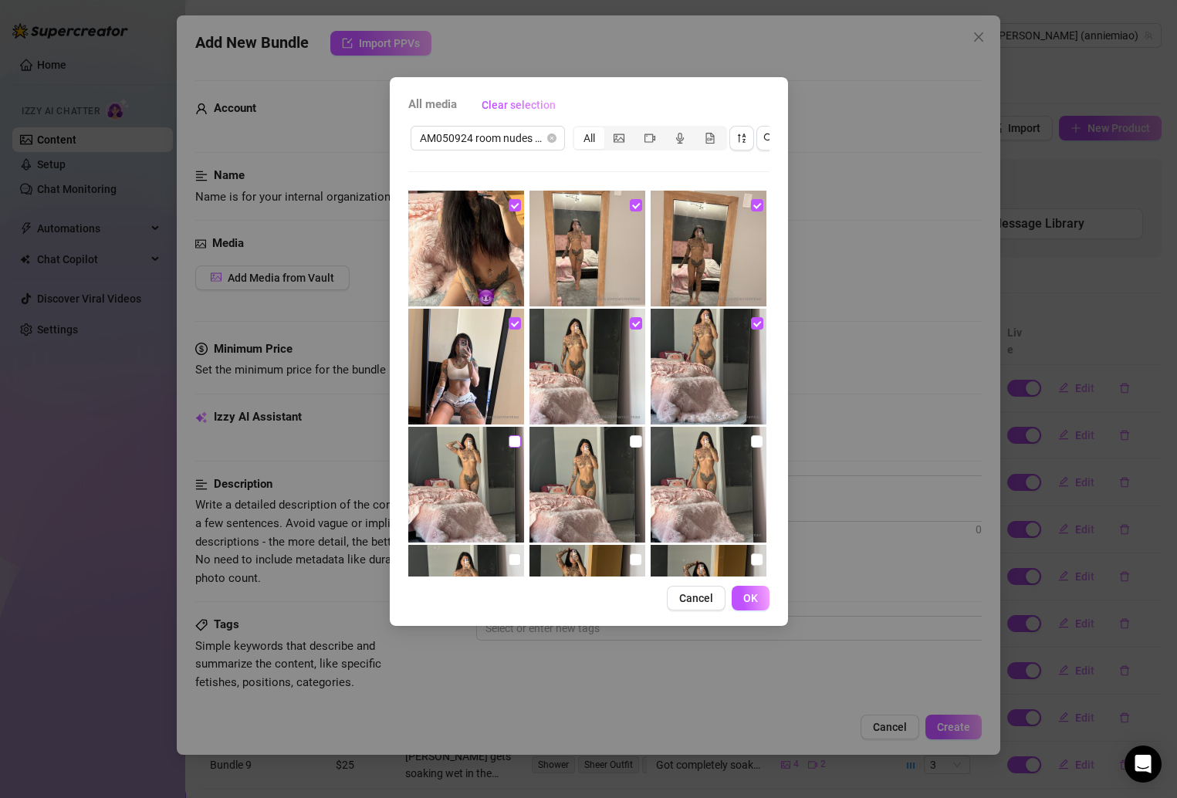
click at [509, 438] on input "checkbox" at bounding box center [515, 441] width 12 height 12
checkbox input "true"
click at [630, 443] on input "checkbox" at bounding box center [636, 441] width 12 height 12
checkbox input "true"
click at [751, 438] on input "checkbox" at bounding box center [757, 441] width 12 height 12
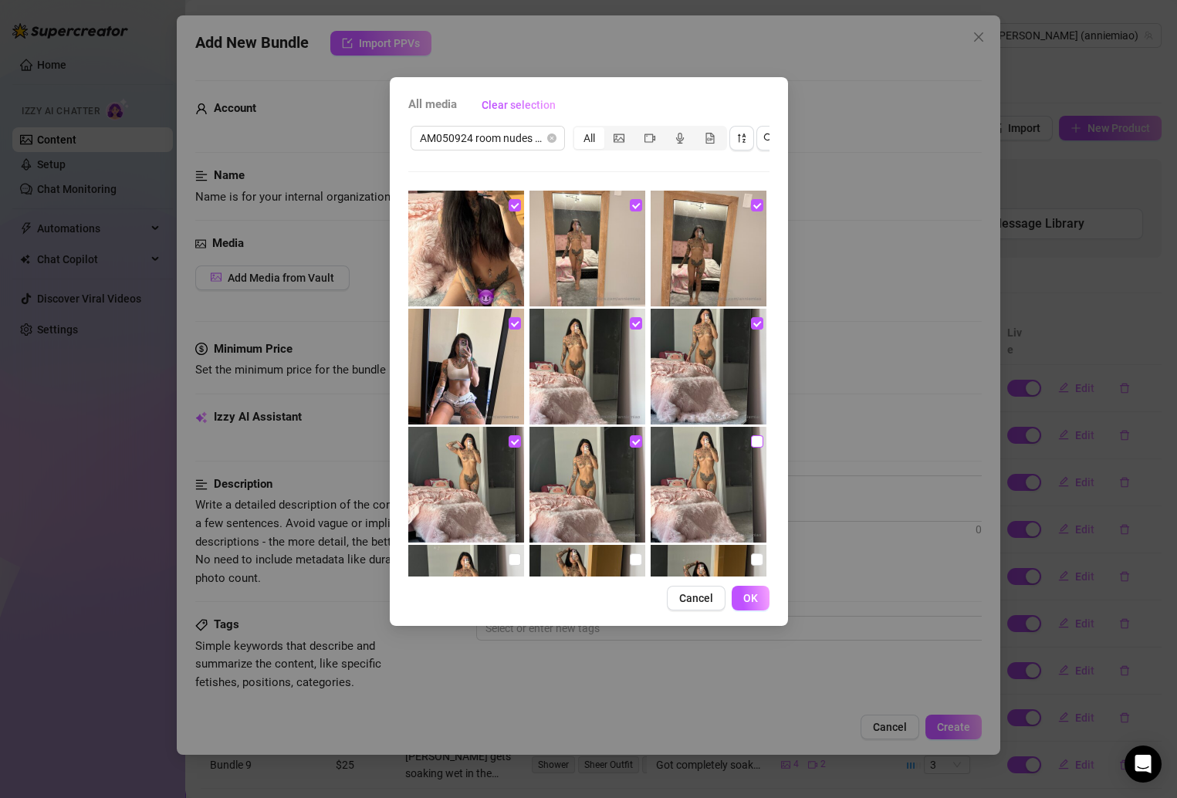
checkbox input "true"
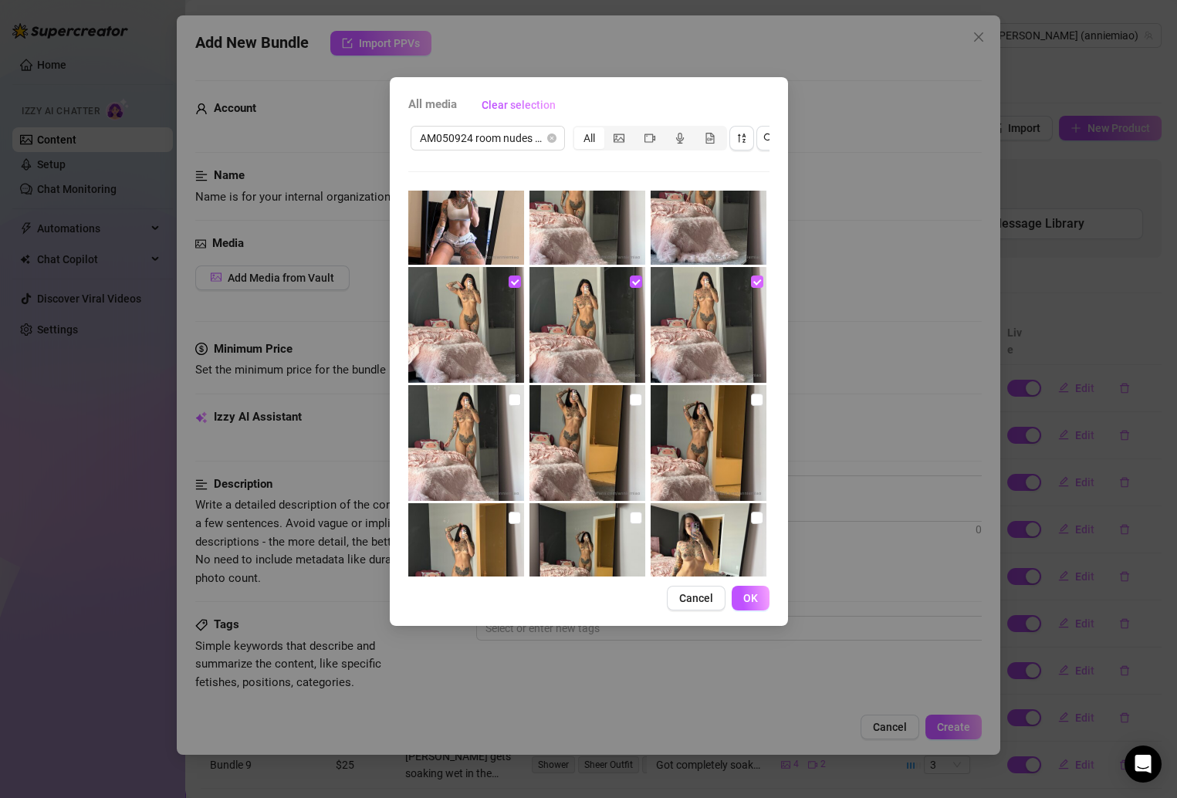
scroll to position [208, 0]
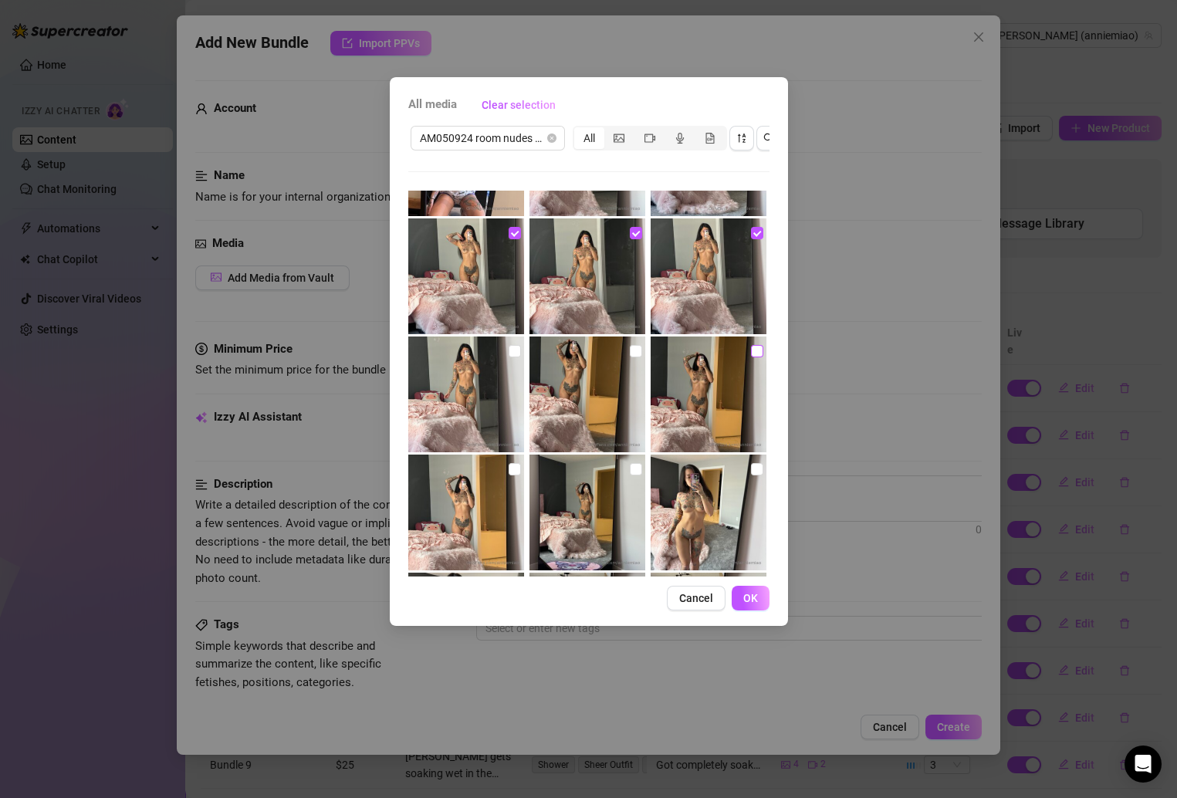
click at [751, 350] on input "checkbox" at bounding box center [757, 351] width 12 height 12
checkbox input "true"
click at [620, 346] on img at bounding box center [587, 394] width 116 height 116
click at [634, 356] on input "checkbox" at bounding box center [636, 351] width 12 height 12
checkbox input "true"
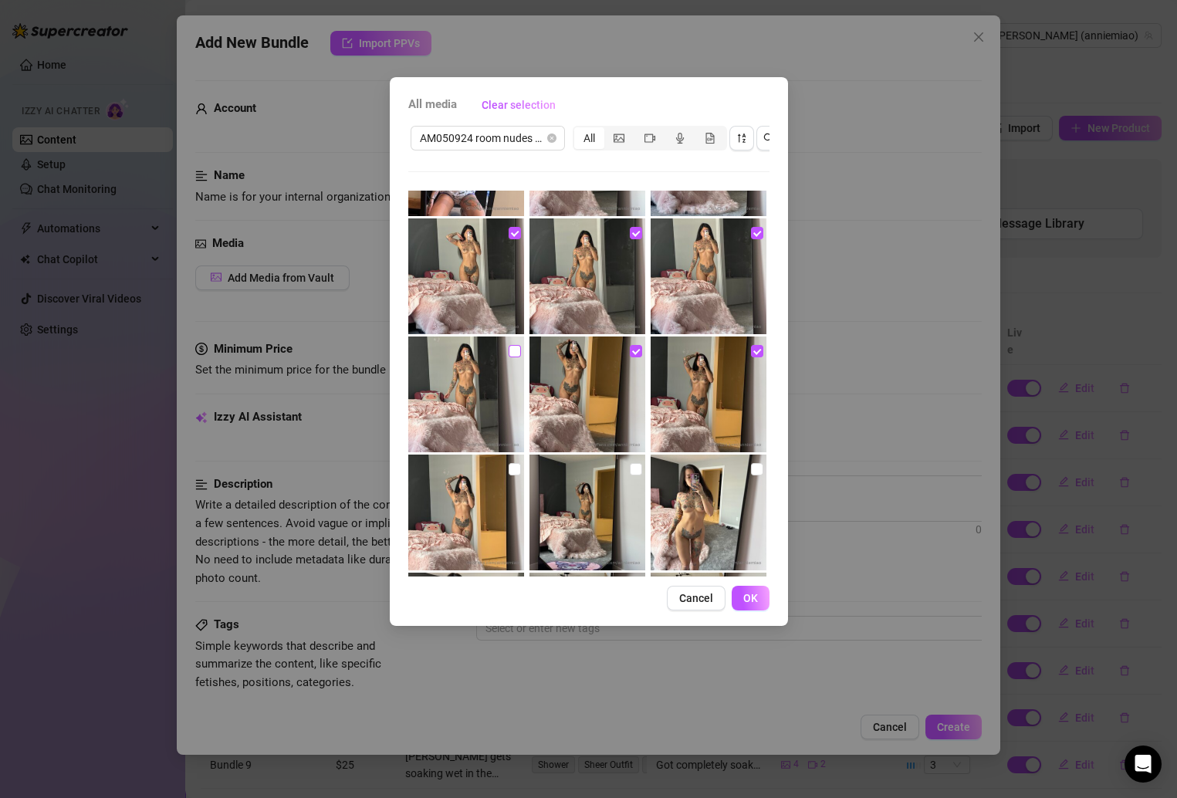
click at [517, 348] on input "checkbox" at bounding box center [515, 351] width 12 height 12
checkbox input "true"
click at [513, 464] on input "checkbox" at bounding box center [515, 469] width 12 height 12
checkbox input "true"
click at [630, 466] on input "checkbox" at bounding box center [636, 469] width 12 height 12
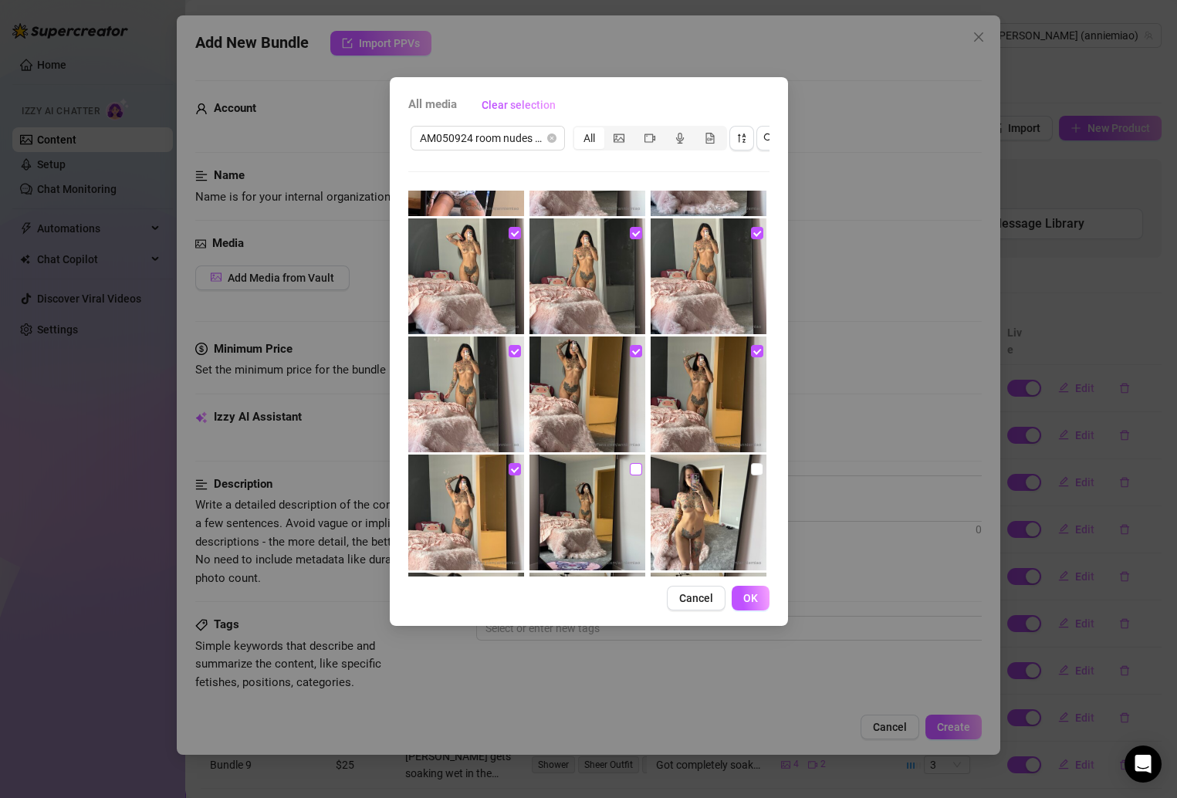
checkbox input "true"
click at [751, 465] on input "checkbox" at bounding box center [757, 469] width 12 height 12
checkbox input "true"
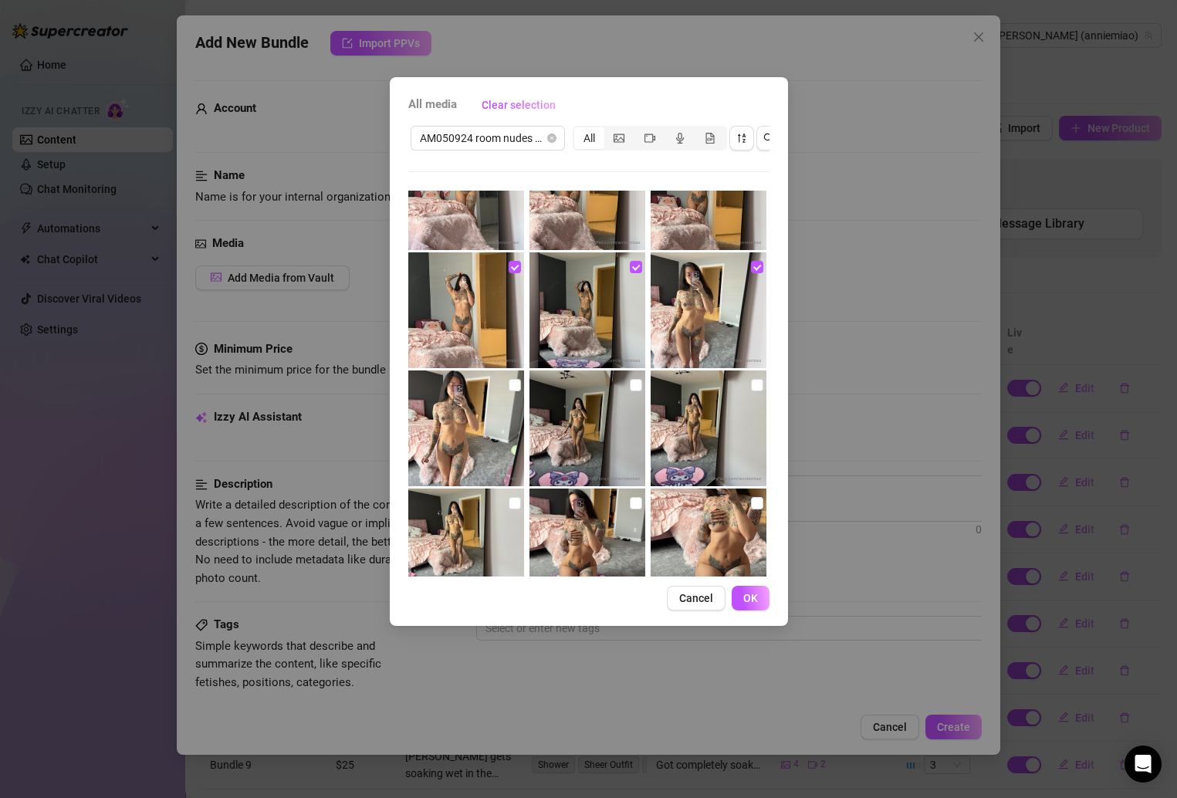
scroll to position [418, 0]
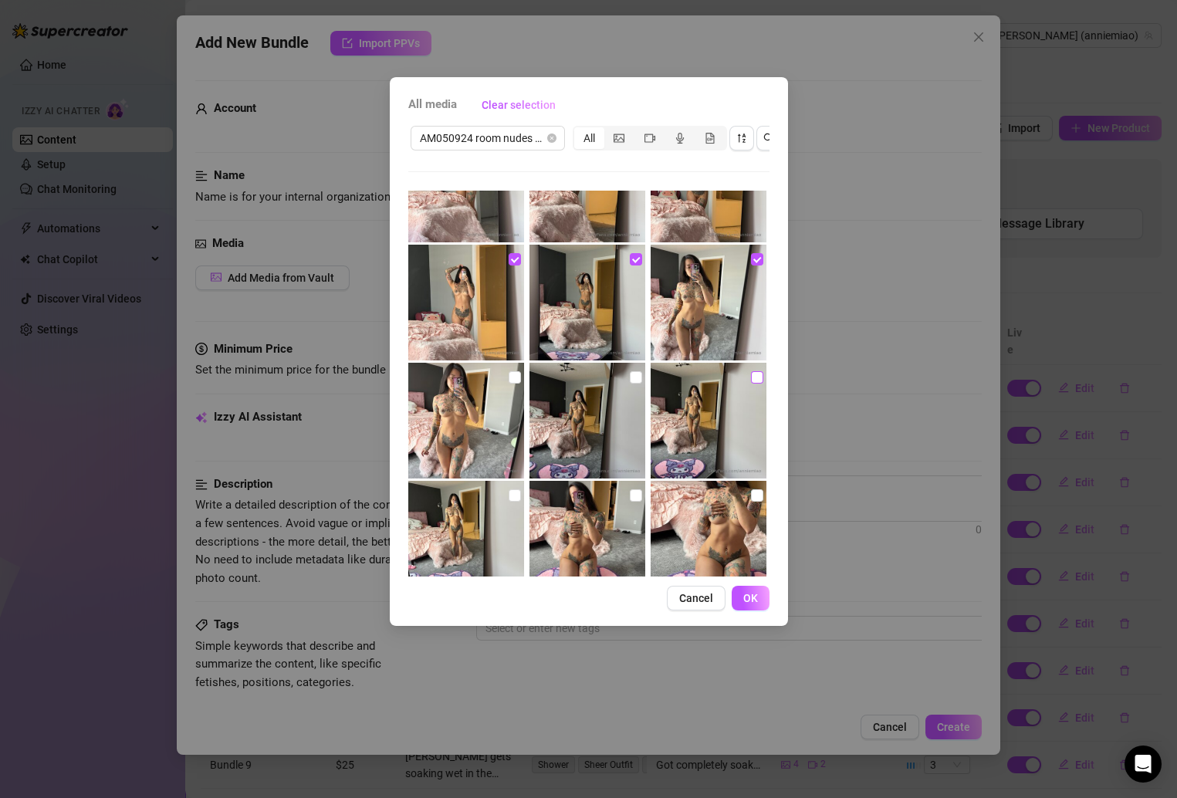
click at [751, 373] on input "checkbox" at bounding box center [757, 377] width 12 height 12
checkbox input "true"
click at [631, 371] on input "checkbox" at bounding box center [636, 377] width 12 height 12
checkbox input "true"
click at [513, 379] on input "checkbox" at bounding box center [515, 377] width 12 height 12
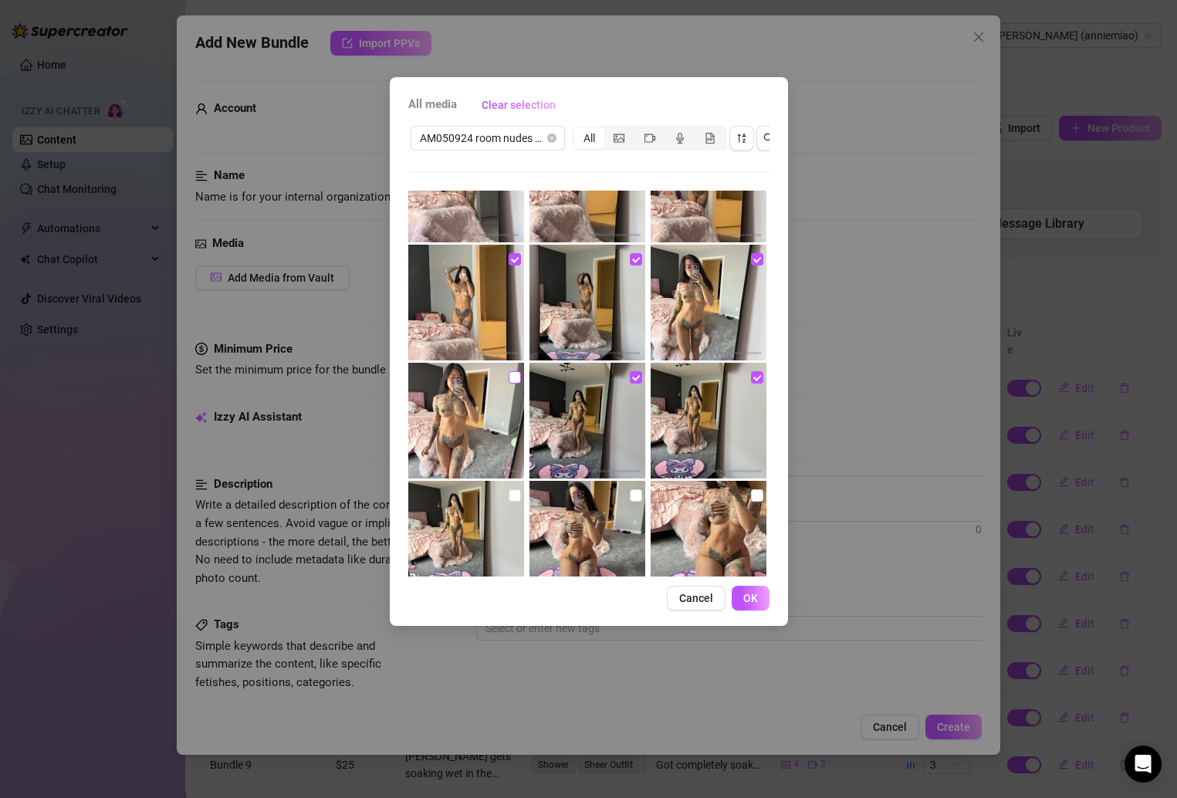
checkbox input "true"
click at [509, 498] on input "checkbox" at bounding box center [515, 495] width 12 height 12
checkbox input "true"
click at [631, 498] on input "checkbox" at bounding box center [636, 495] width 12 height 12
checkbox input "true"
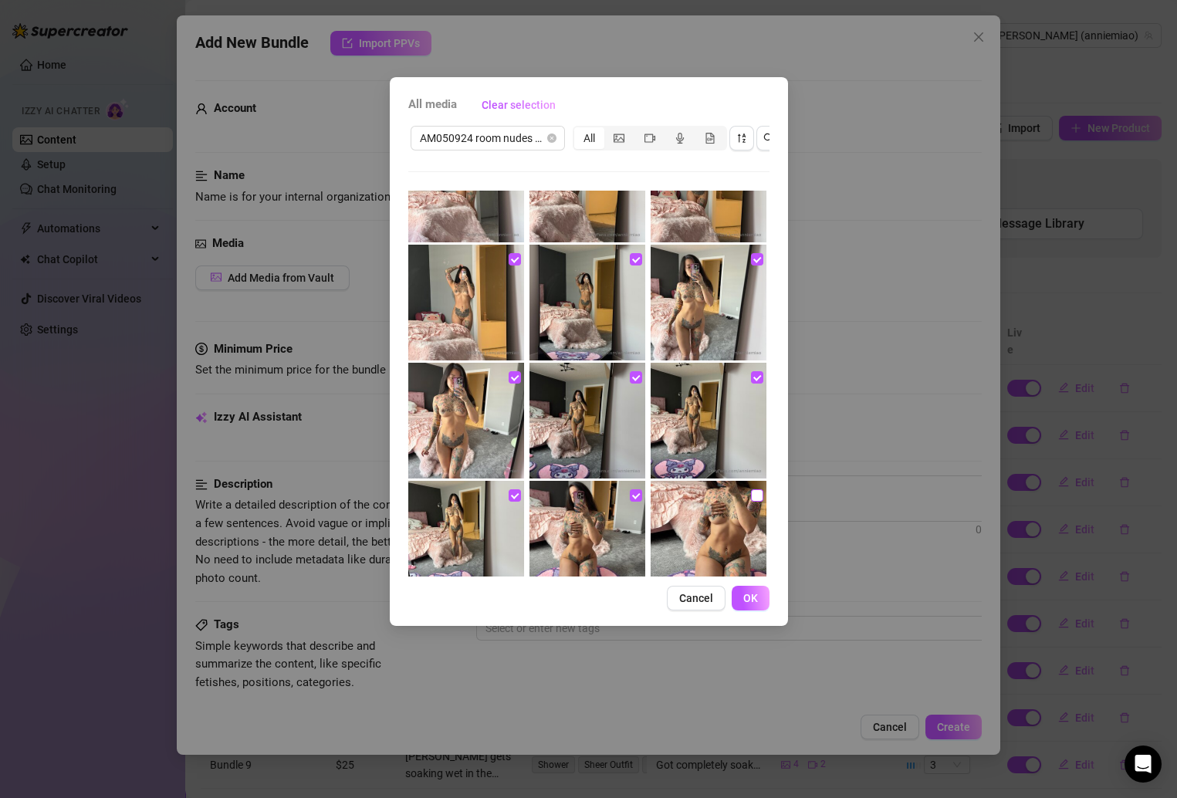
click at [751, 494] on input "checkbox" at bounding box center [757, 495] width 12 height 12
checkbox input "true"
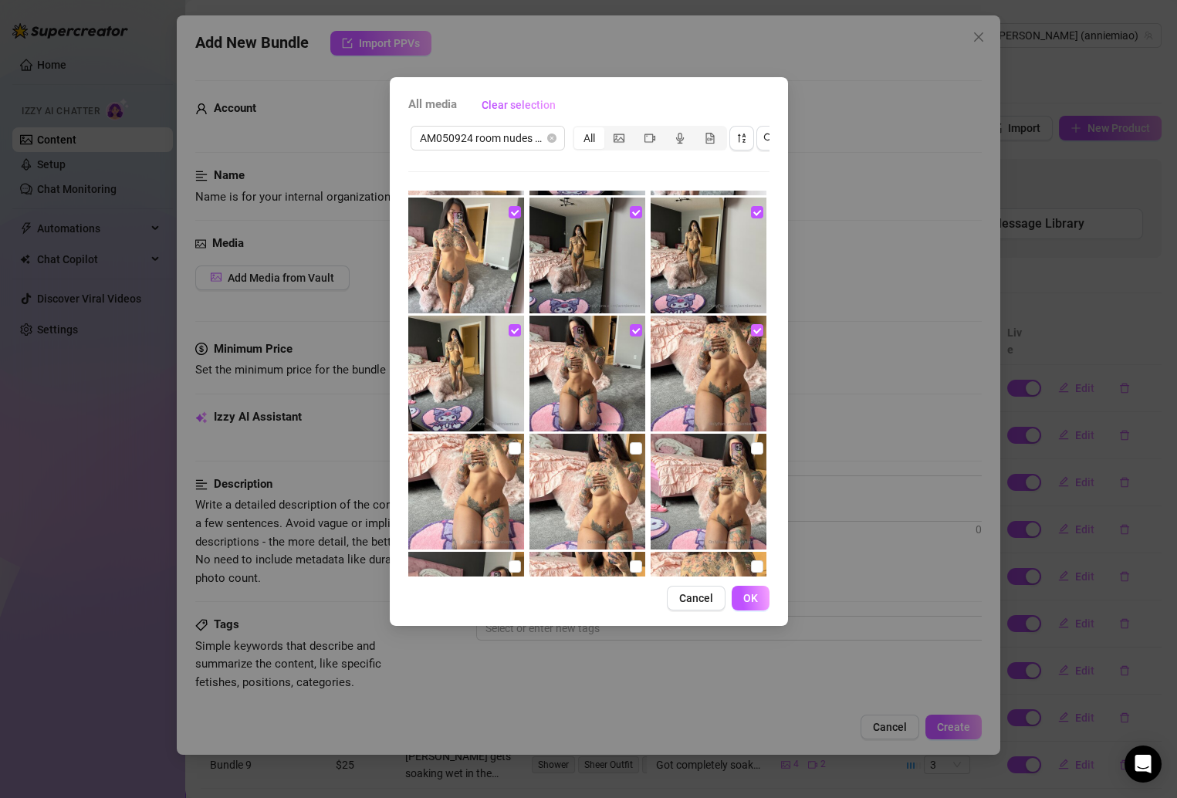
scroll to position [607, 0]
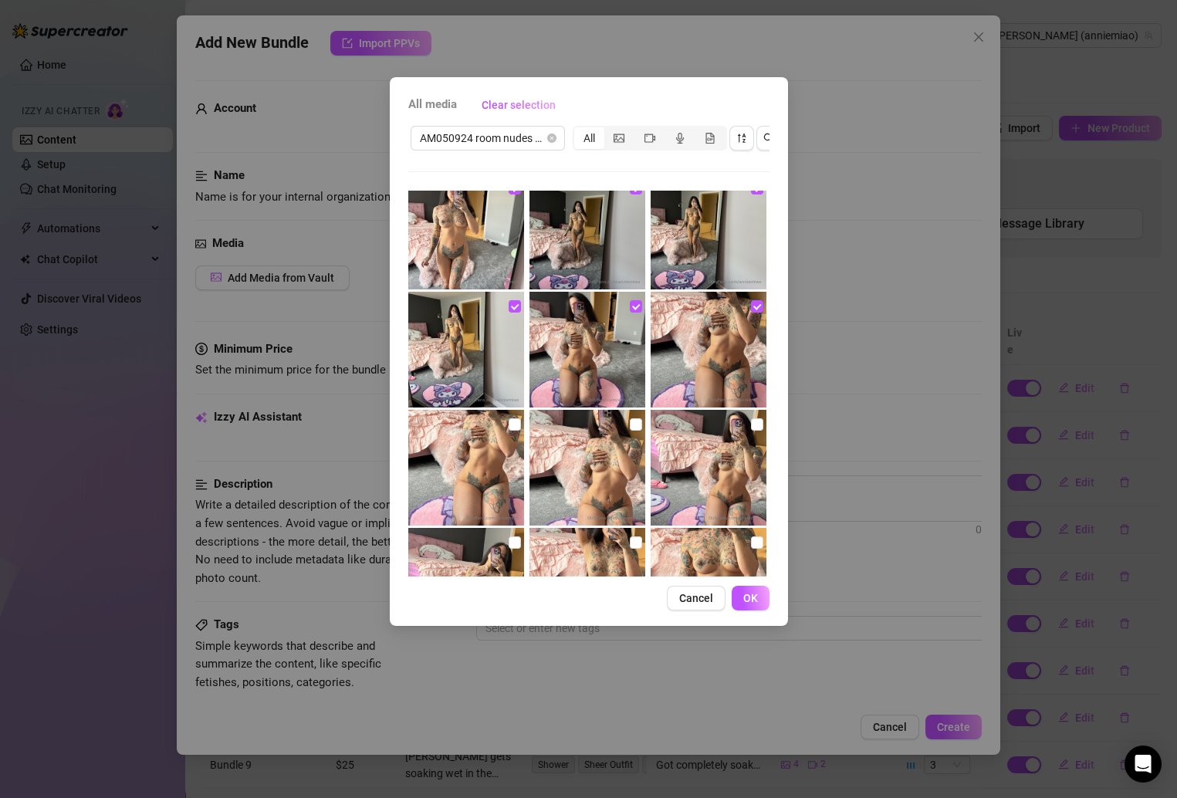
click at [742, 411] on img at bounding box center [708, 468] width 116 height 116
click at [751, 422] on input "checkbox" at bounding box center [757, 424] width 12 height 12
checkbox input "true"
click at [634, 429] on input "checkbox" at bounding box center [636, 424] width 12 height 12
checkbox input "true"
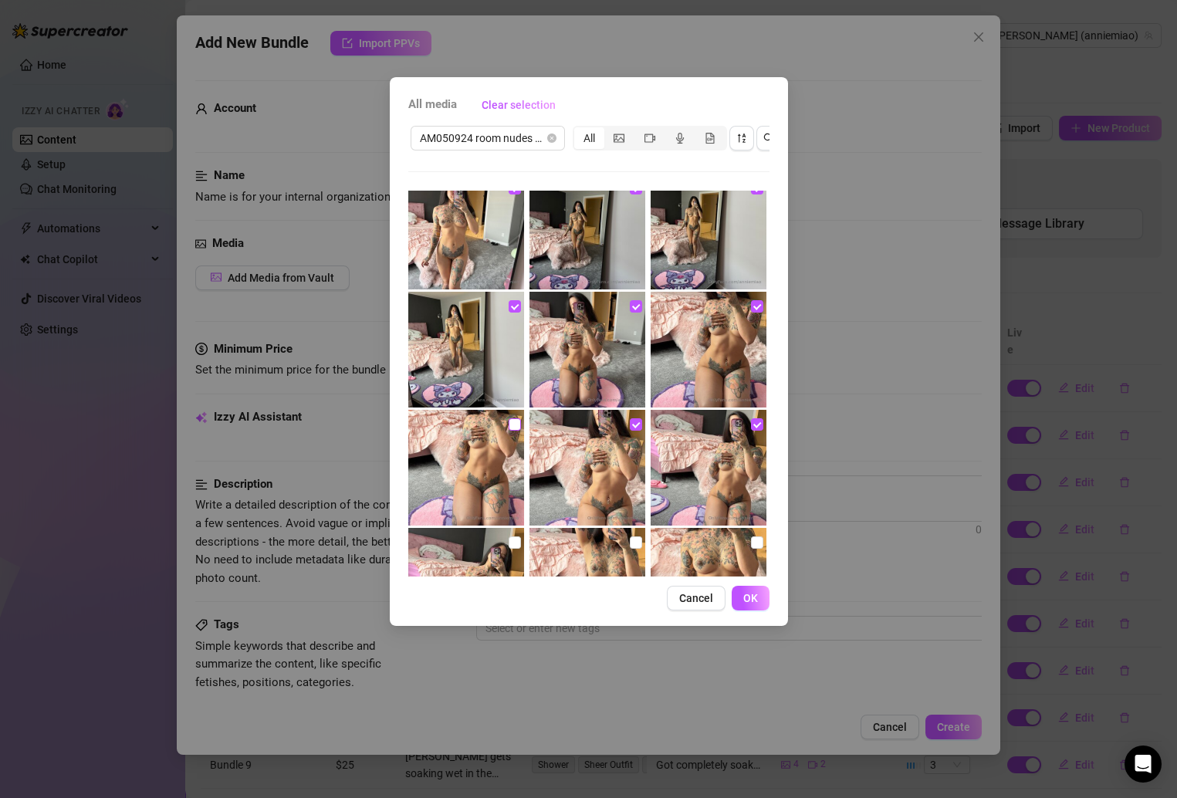
click at [511, 424] on input "checkbox" at bounding box center [515, 424] width 12 height 12
checkbox input "true"
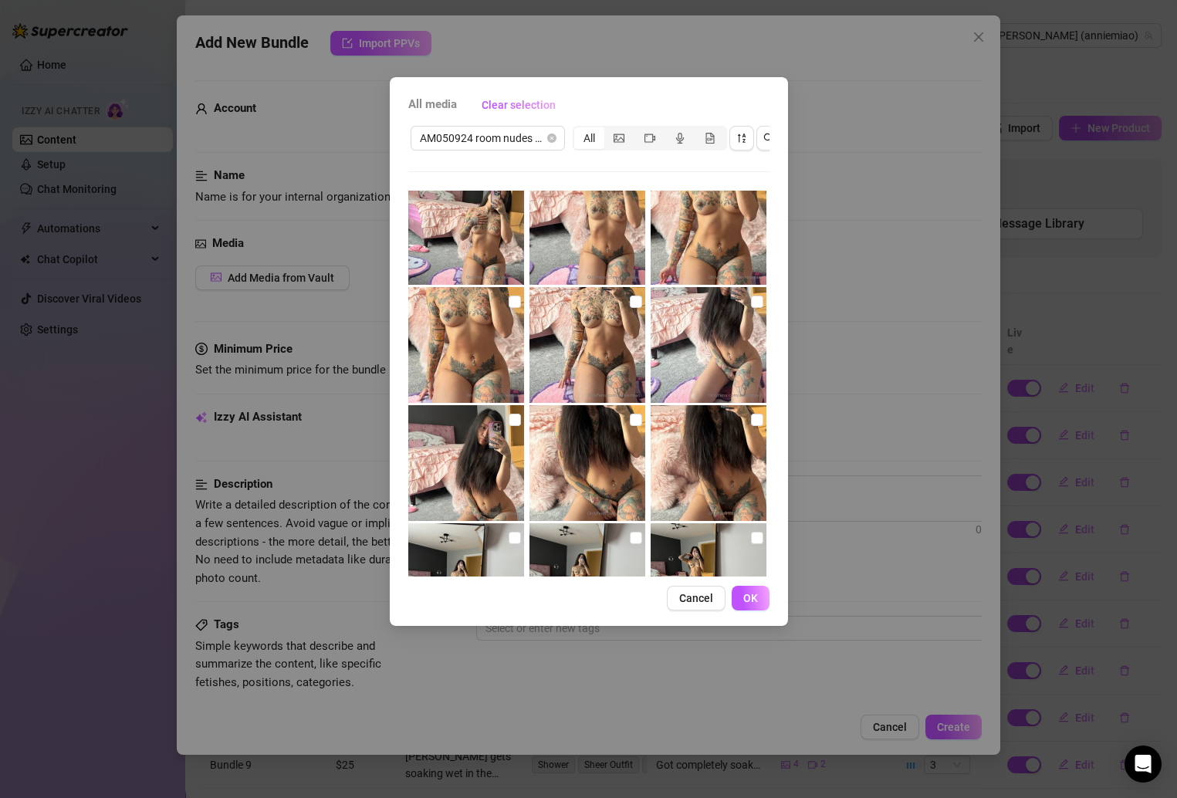
scroll to position [857, 0]
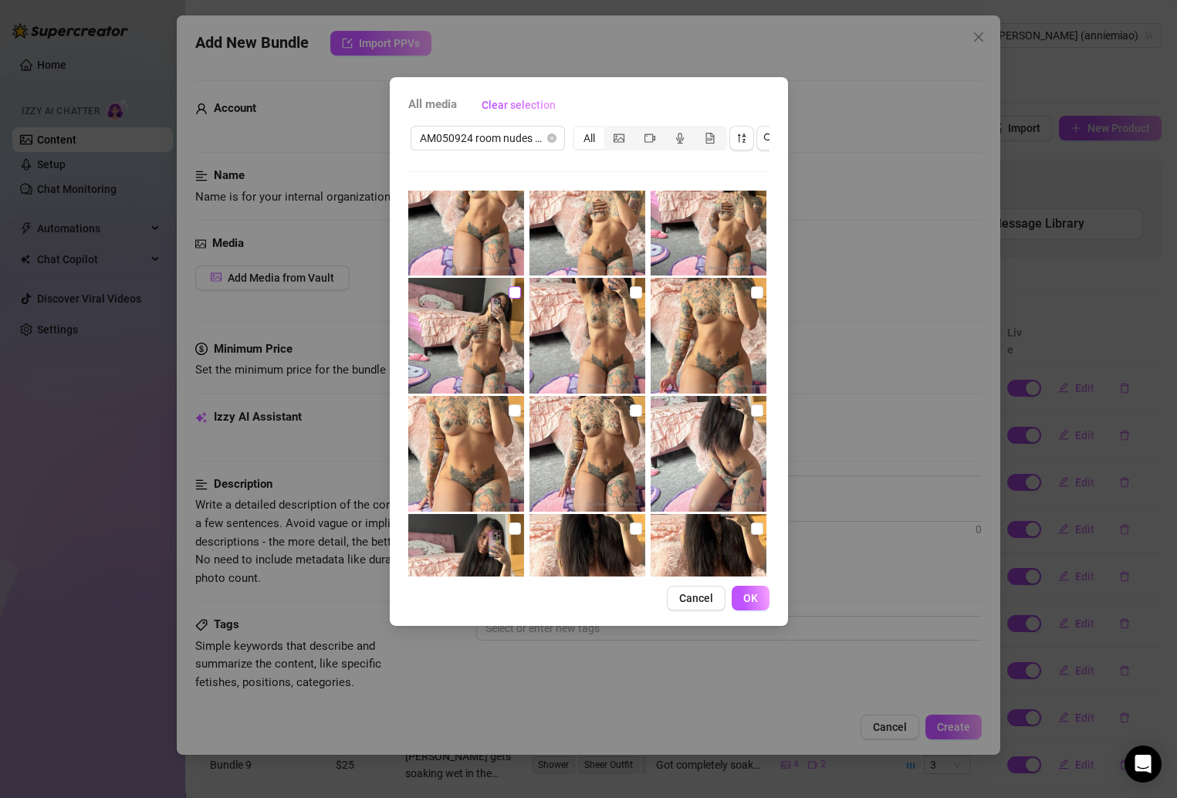
click at [516, 289] on input "checkbox" at bounding box center [515, 292] width 12 height 12
checkbox input "true"
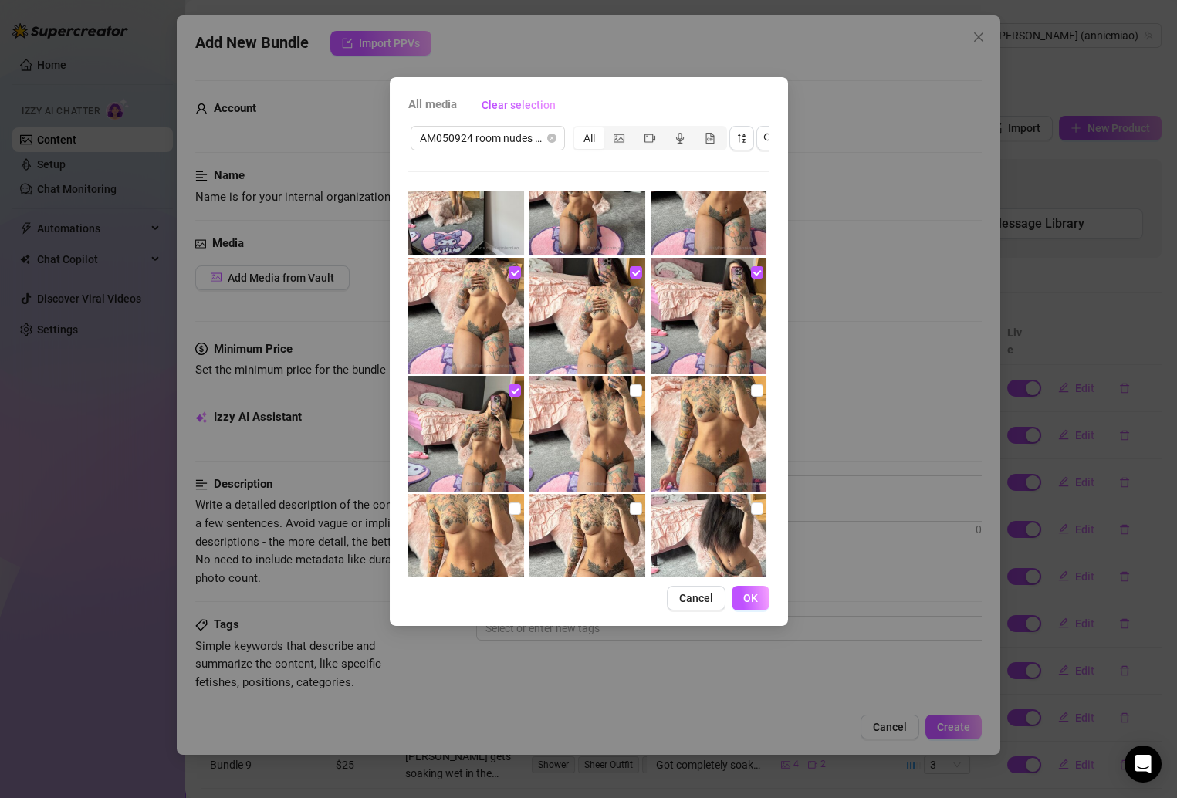
scroll to position [752, 0]
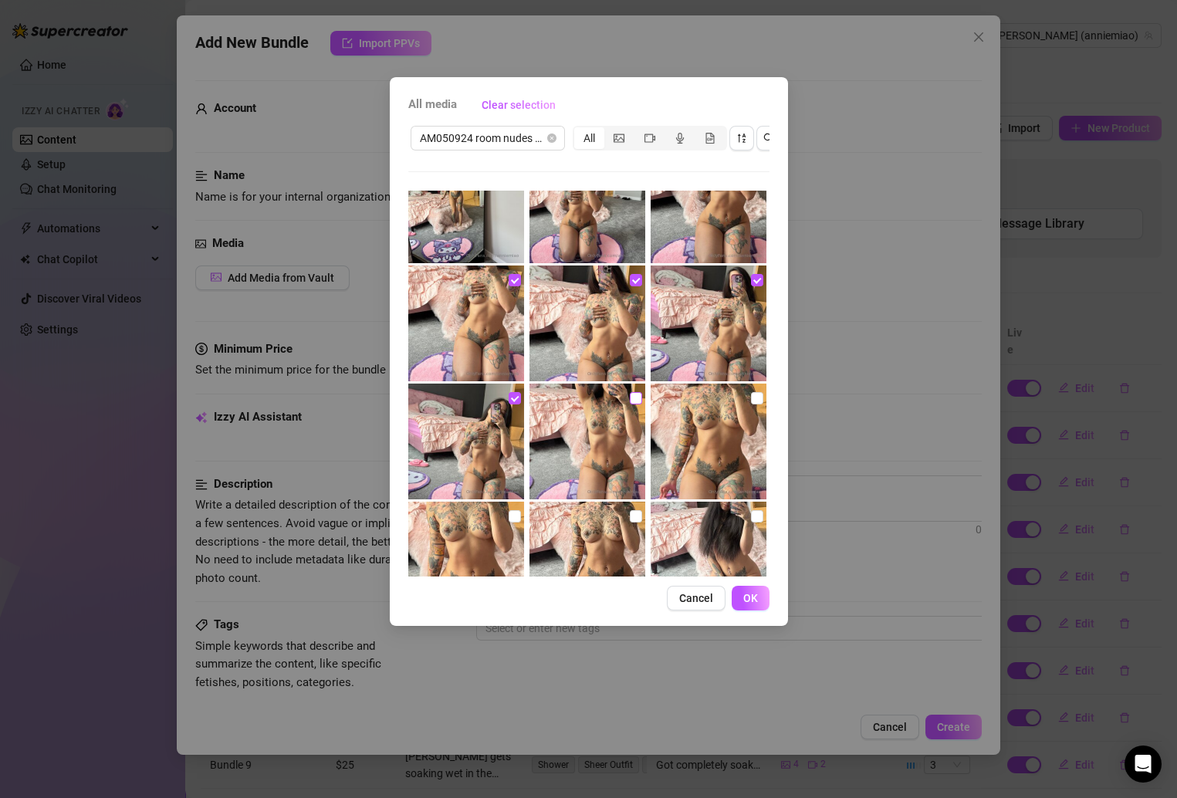
click at [630, 399] on input "checkbox" at bounding box center [636, 398] width 12 height 12
checkbox input "true"
click at [751, 399] on input "checkbox" at bounding box center [757, 398] width 12 height 12
checkbox input "true"
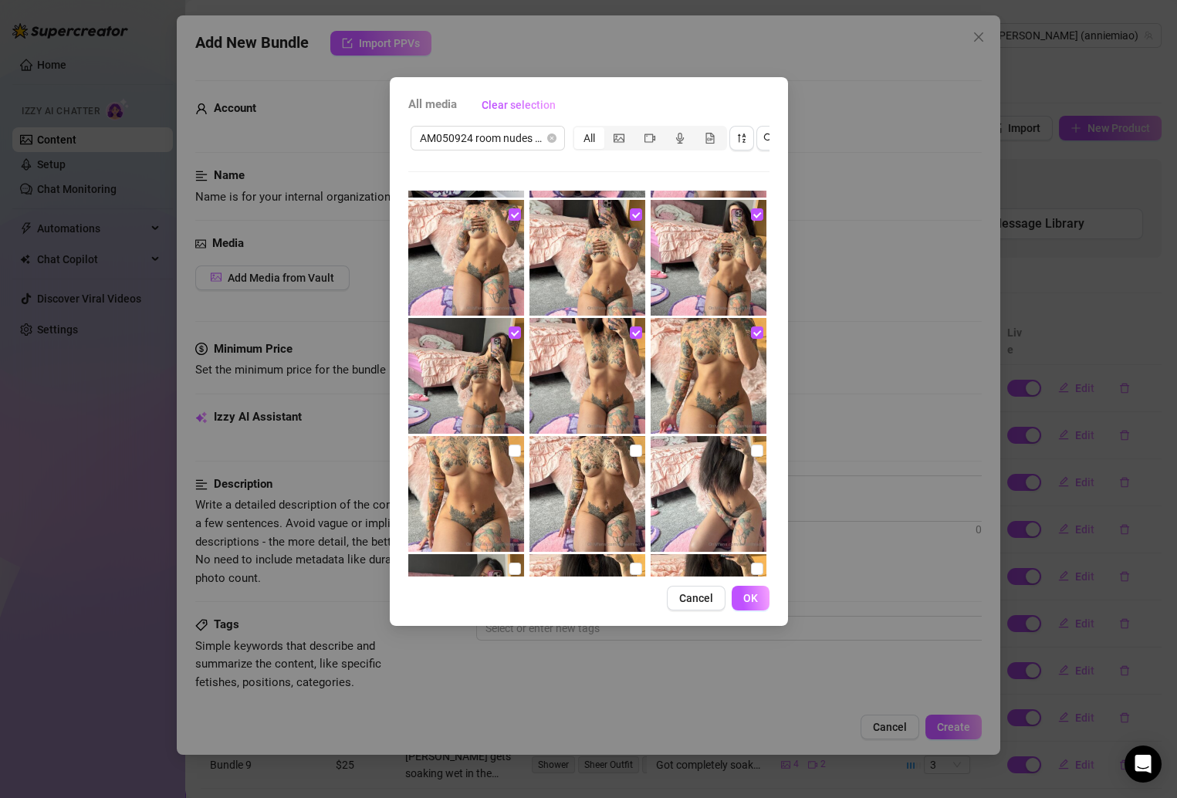
scroll to position [829, 0]
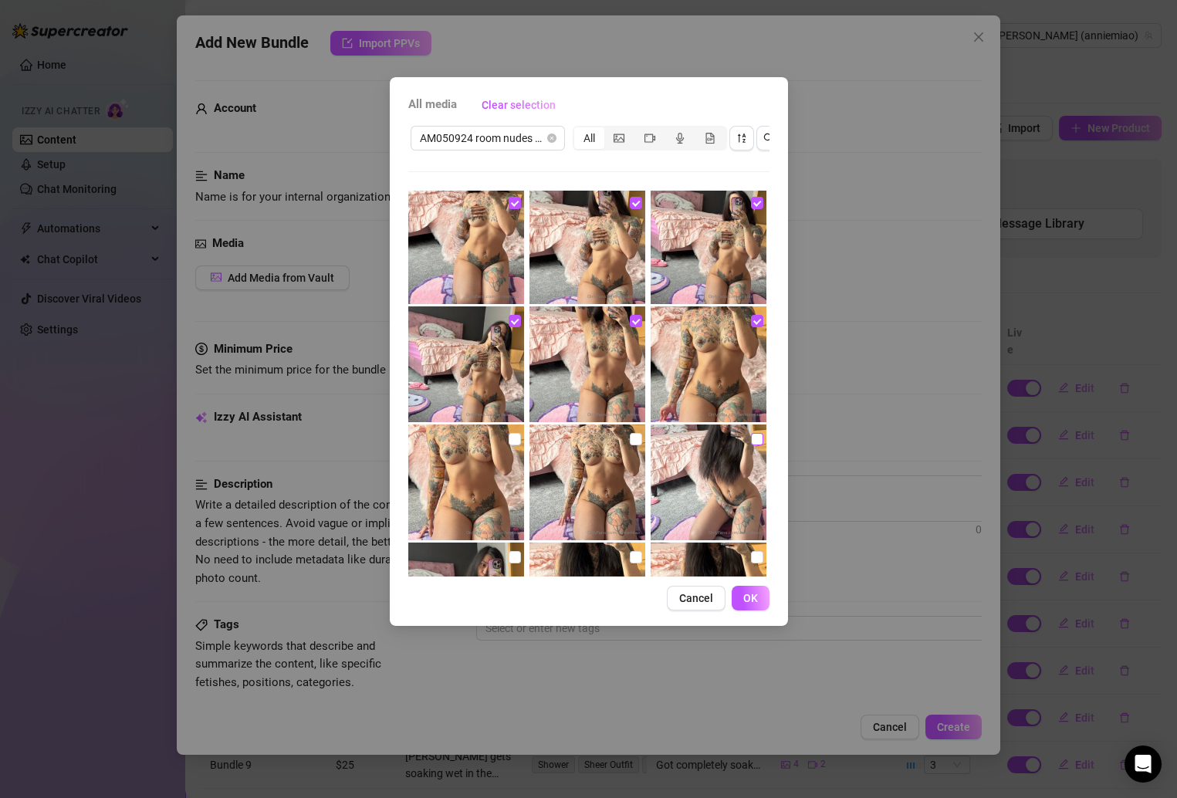
click at [751, 434] on input "checkbox" at bounding box center [757, 439] width 12 height 12
checkbox input "true"
click at [631, 434] on input "checkbox" at bounding box center [636, 439] width 12 height 12
checkbox input "true"
click at [509, 436] on input "checkbox" at bounding box center [515, 439] width 12 height 12
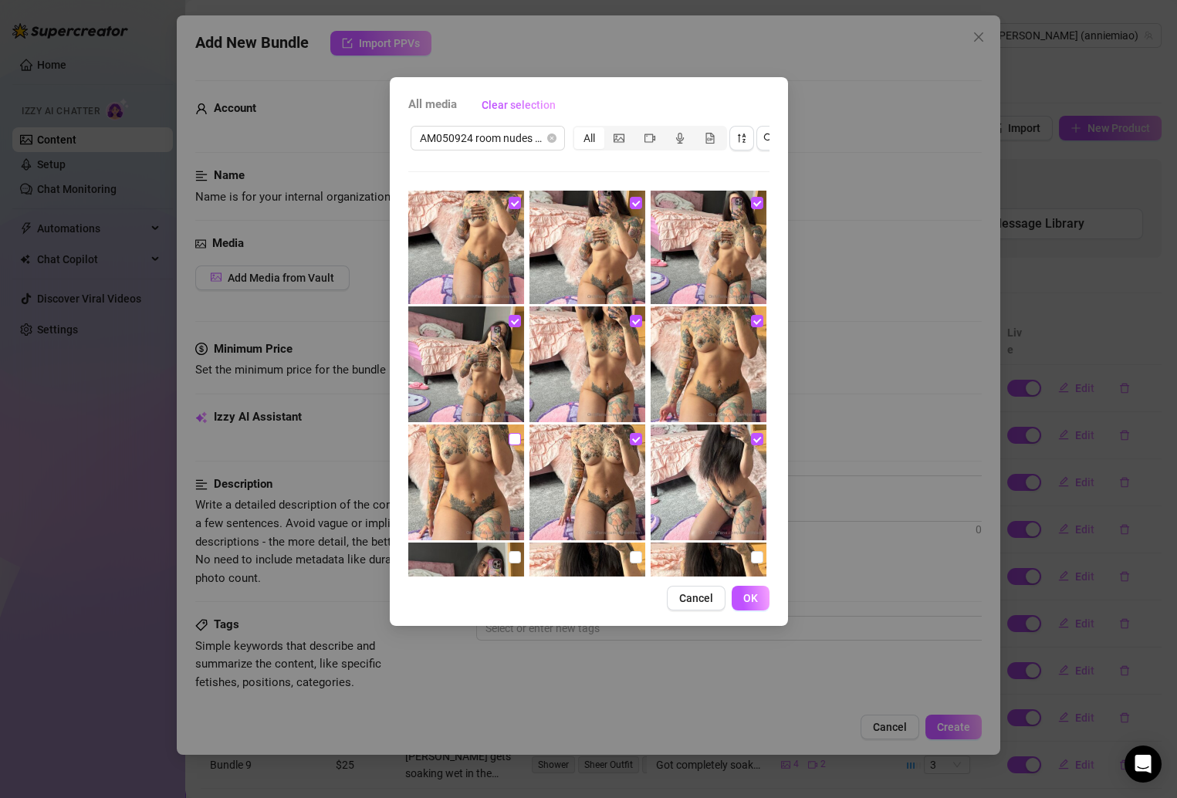
checkbox input "true"
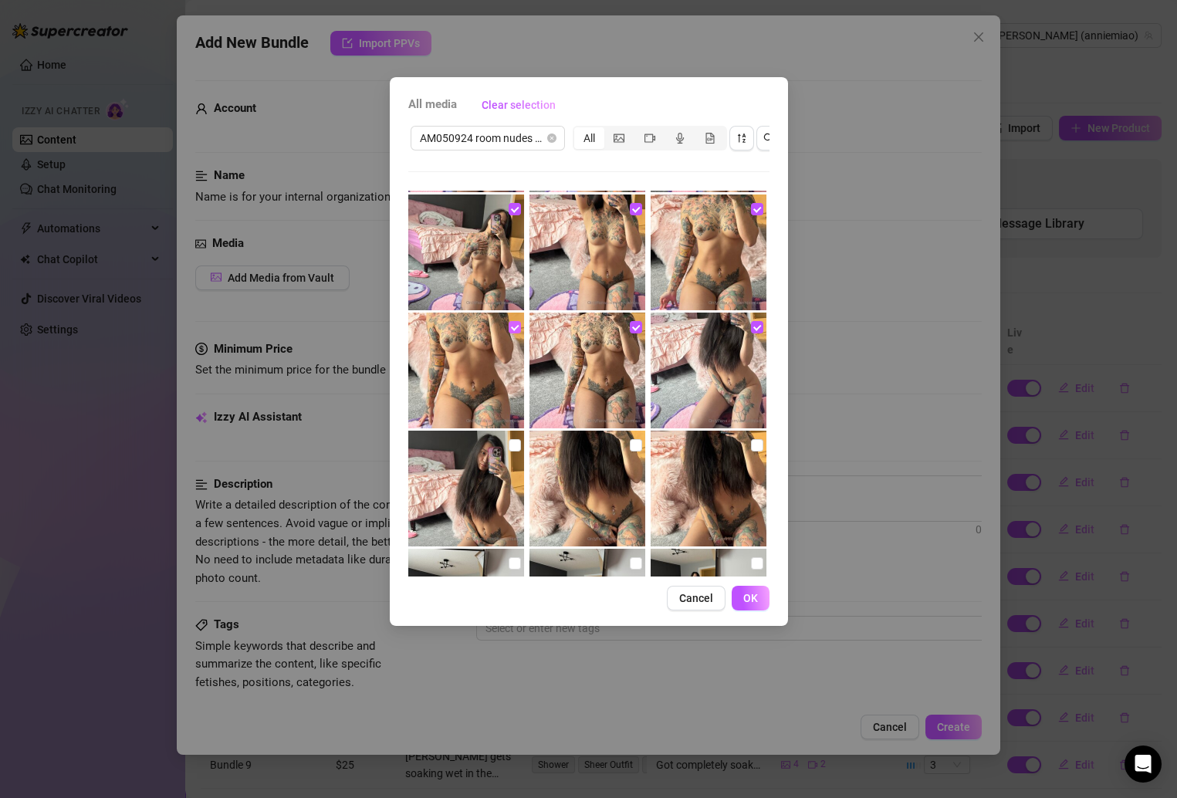
scroll to position [952, 0]
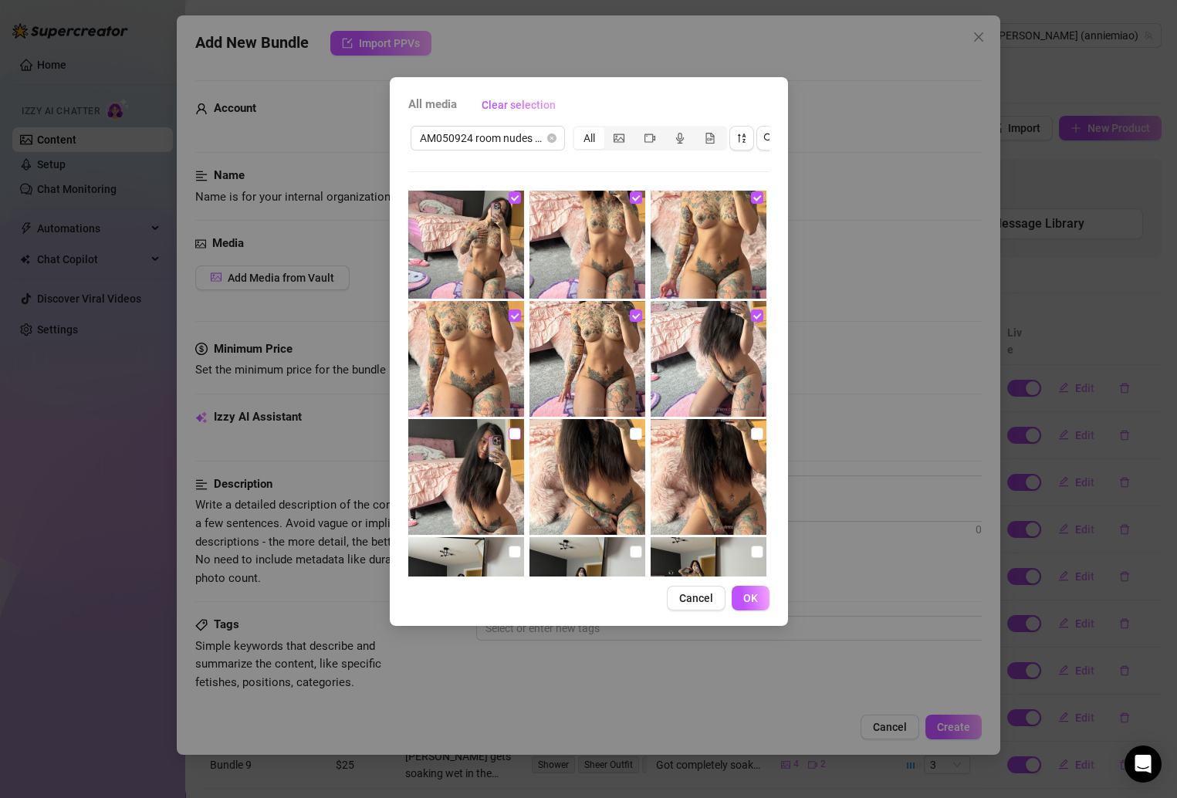
click at [509, 435] on input "checkbox" at bounding box center [515, 433] width 12 height 12
checkbox input "true"
click at [630, 434] on input "checkbox" at bounding box center [636, 433] width 12 height 12
checkbox input "true"
click at [751, 431] on input "checkbox" at bounding box center [757, 433] width 12 height 12
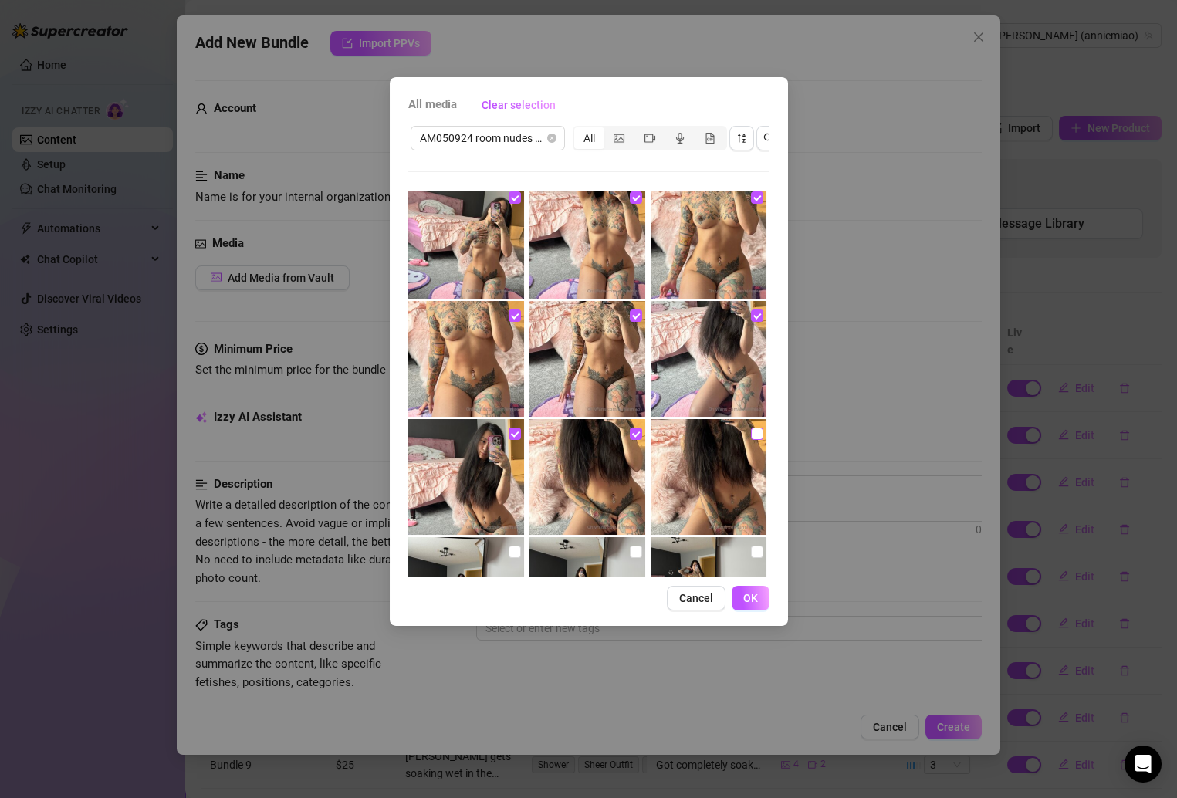
checkbox input "true"
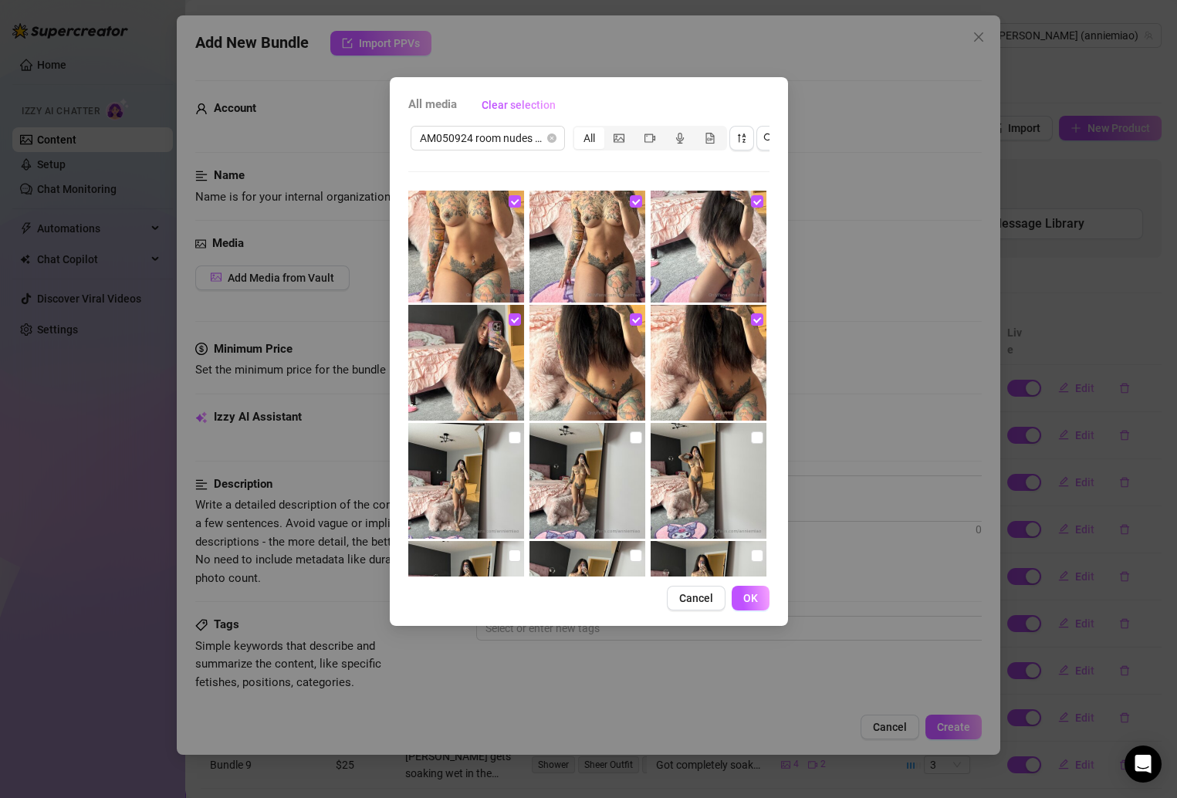
scroll to position [1150, 0]
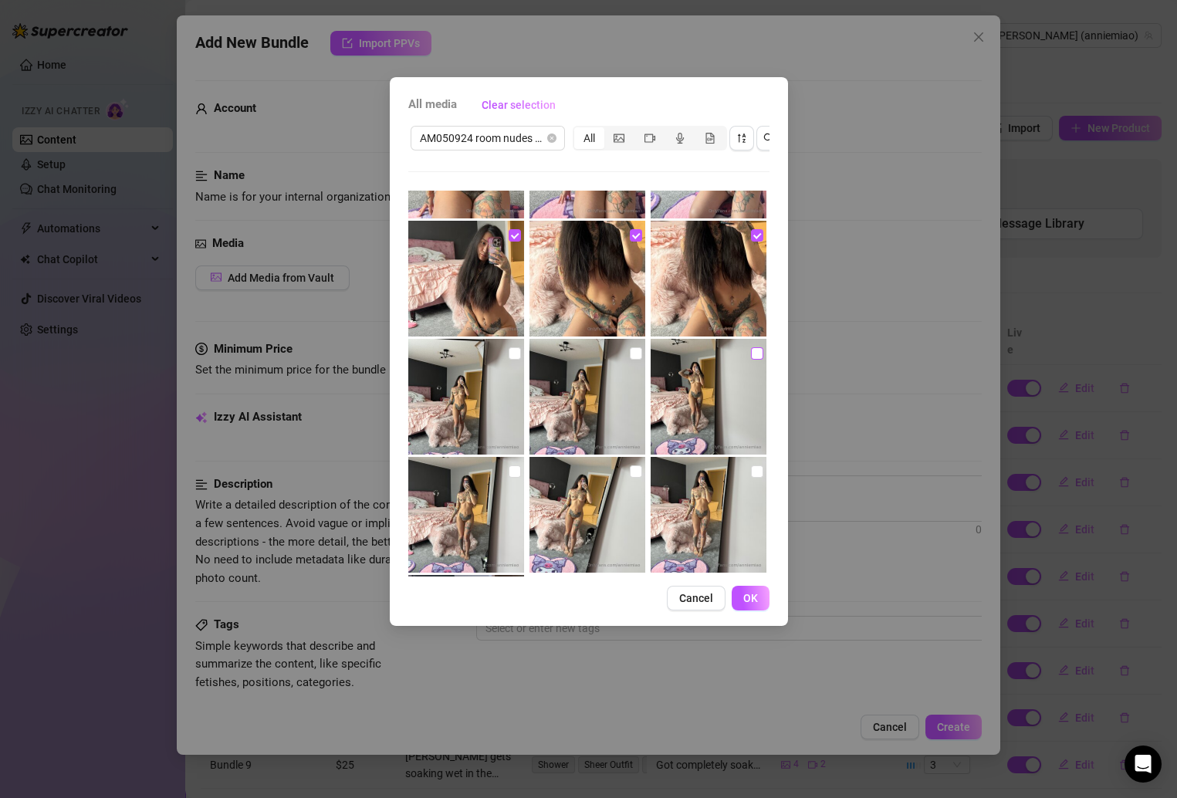
click at [751, 347] on input "checkbox" at bounding box center [757, 353] width 12 height 12
checkbox input "true"
click at [630, 352] on input "checkbox" at bounding box center [636, 353] width 12 height 12
checkbox input "true"
click at [515, 350] on input "checkbox" at bounding box center [515, 353] width 12 height 12
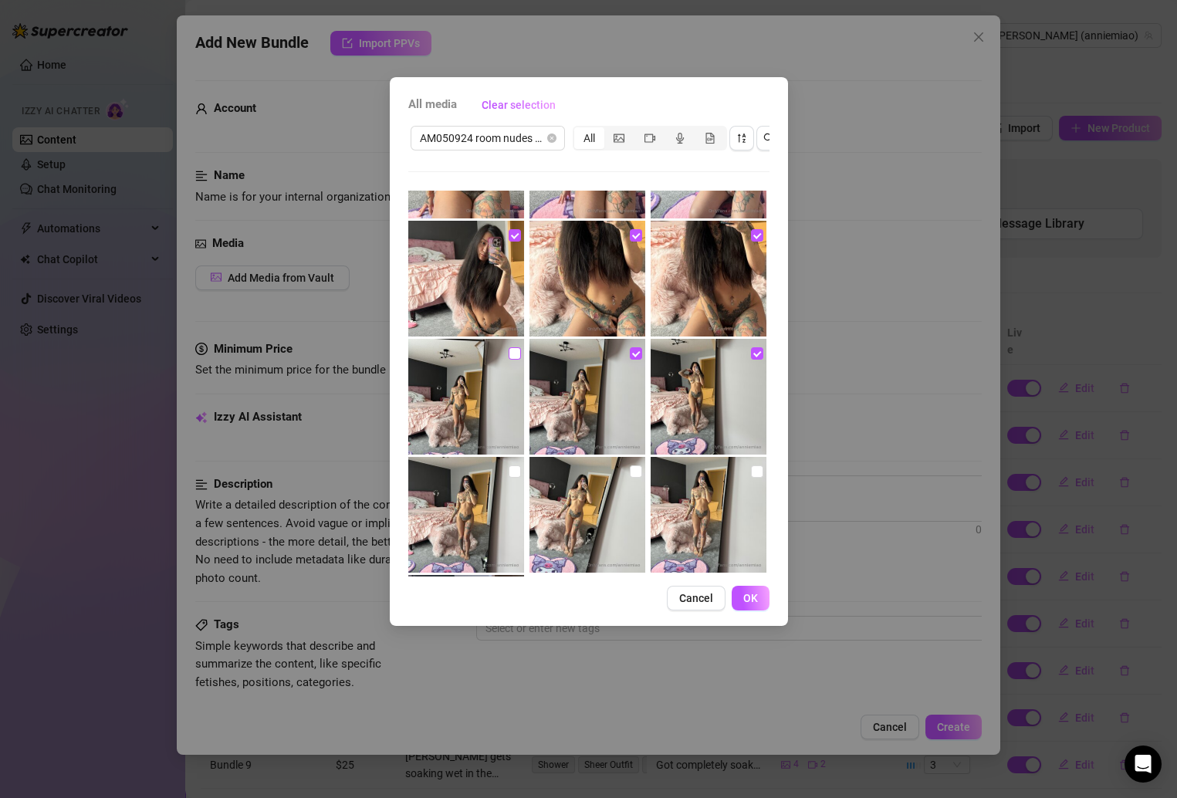
checkbox input "true"
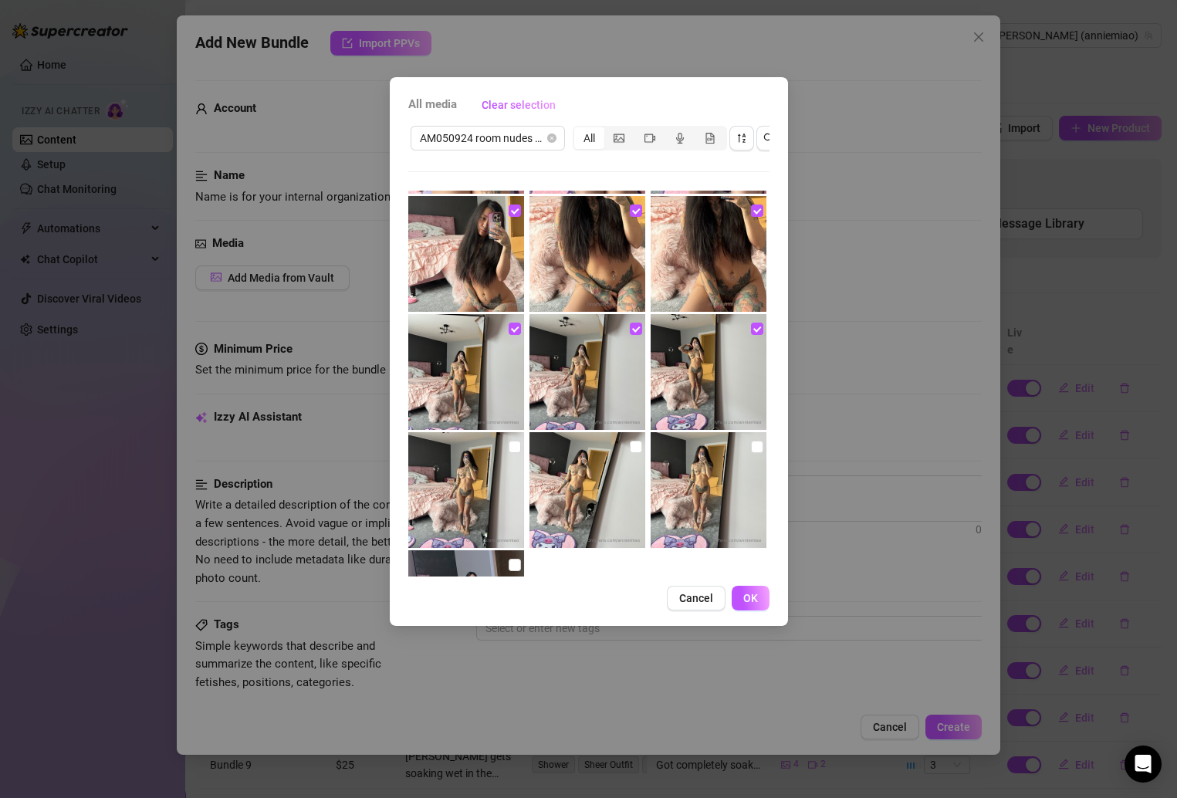
scroll to position [1213, 0]
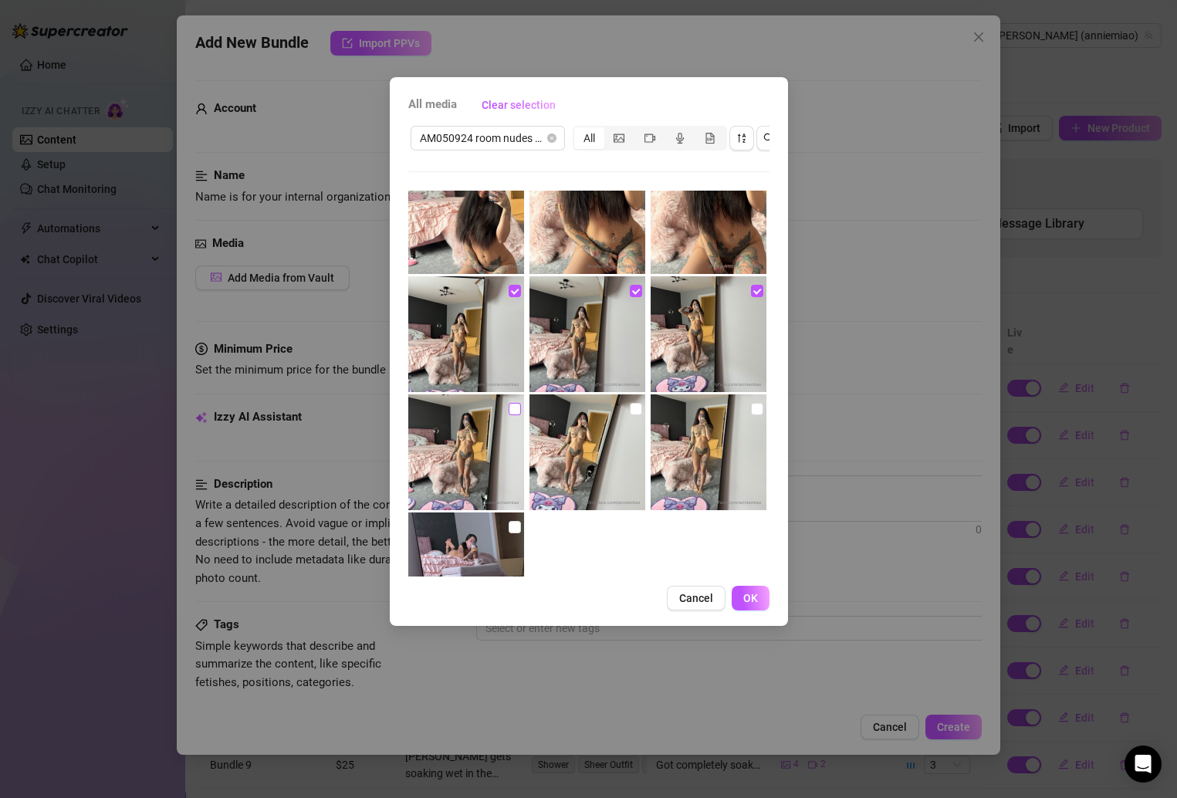
click at [513, 407] on input "checkbox" at bounding box center [515, 409] width 12 height 12
checkbox input "true"
click at [620, 407] on img at bounding box center [587, 452] width 116 height 116
click at [751, 403] on input "checkbox" at bounding box center [757, 409] width 12 height 12
checkbox input "true"
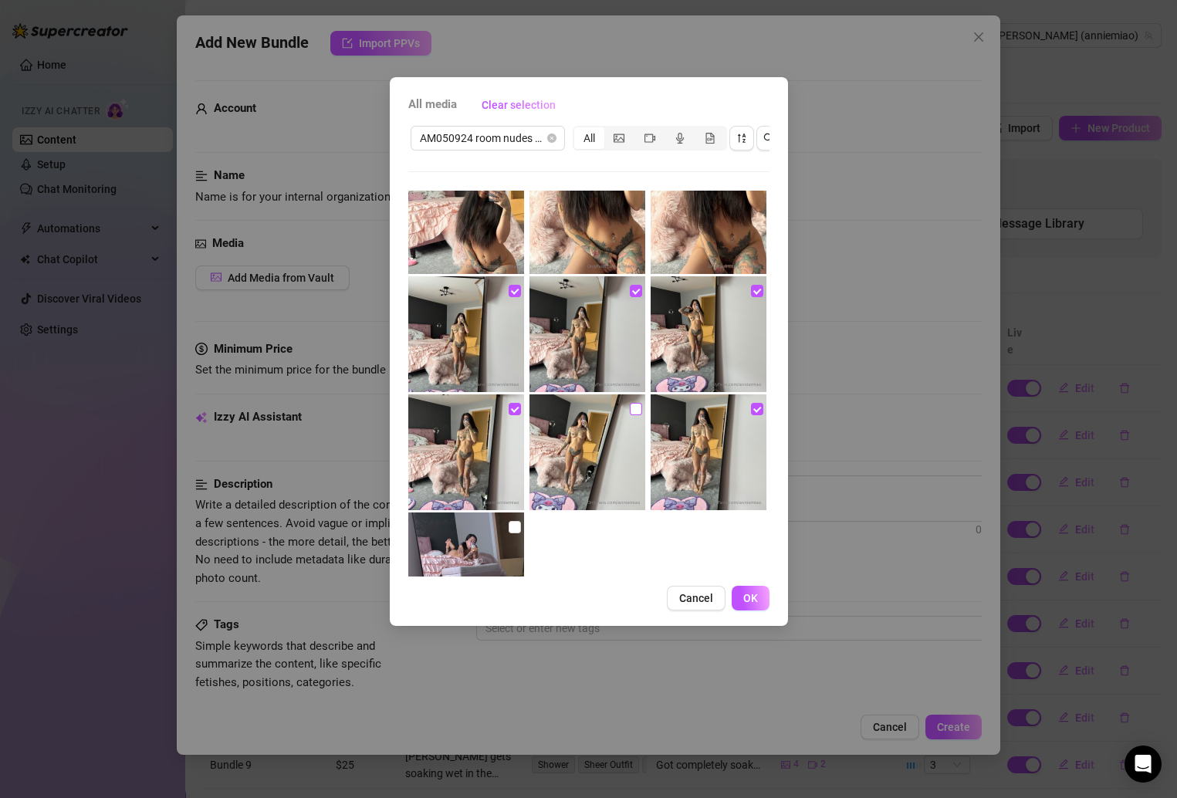
click at [630, 407] on input "checkbox" at bounding box center [636, 409] width 12 height 12
checkbox input "true"
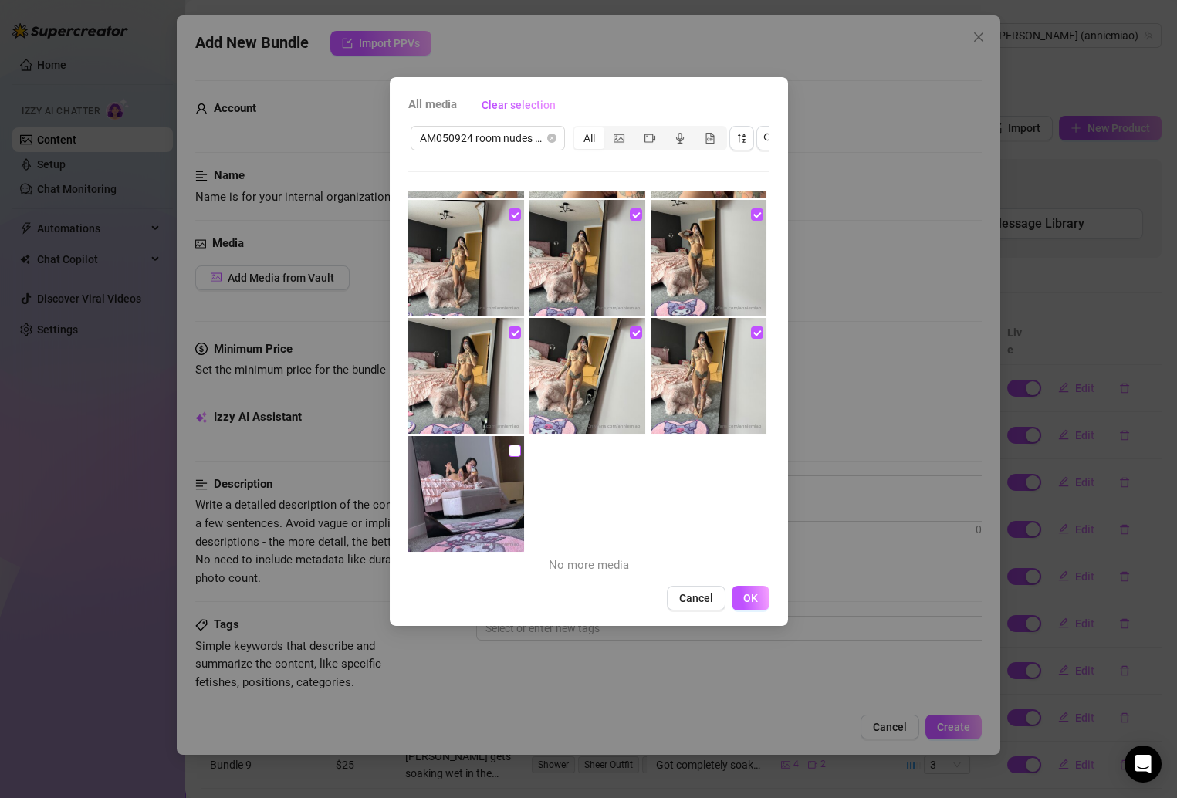
click at [509, 450] on input "checkbox" at bounding box center [515, 450] width 12 height 12
checkbox input "true"
click at [736, 610] on button "OK" at bounding box center [751, 598] width 38 height 25
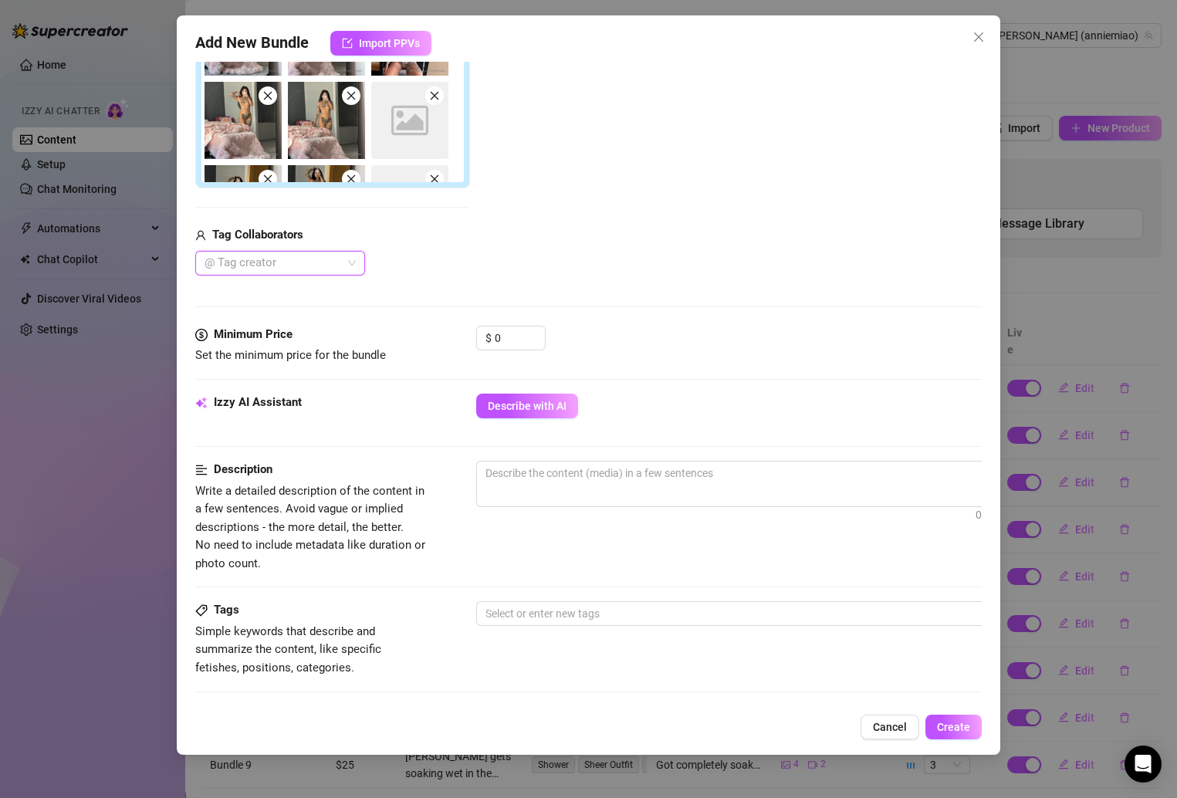
scroll to position [519, 0]
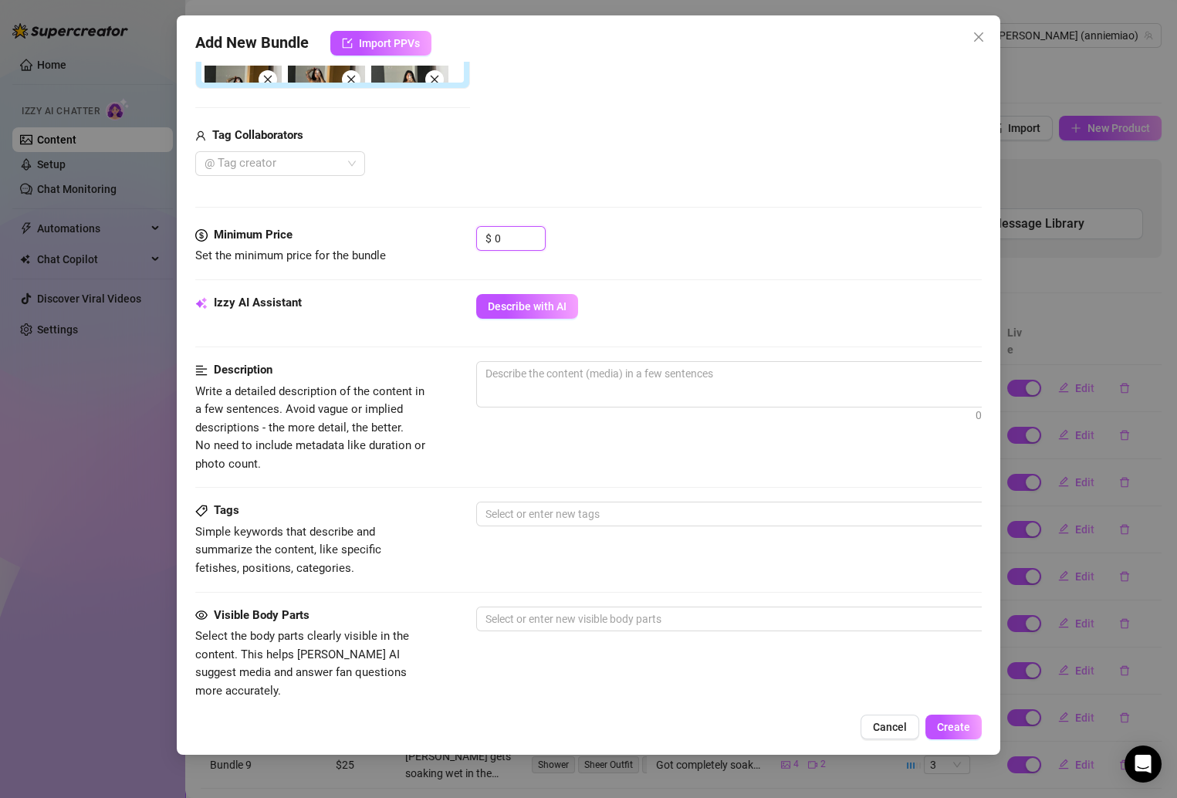
drag, startPoint x: 512, startPoint y: 229, endPoint x: 469, endPoint y: 229, distance: 43.2
click at [469, 229] on div "Minimum Price Set the minimum price for the bundle $ 0" at bounding box center [588, 245] width 787 height 39
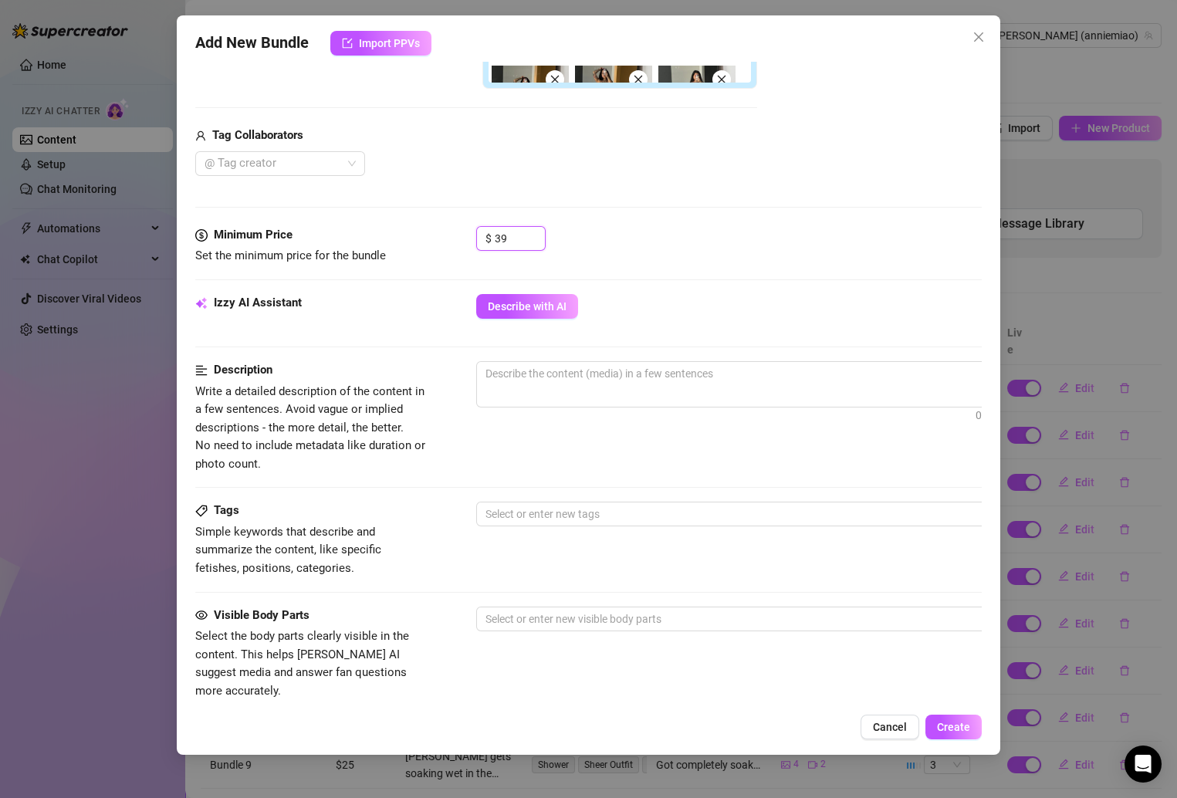
type input "39"
click at [612, 242] on div "$ 39" at bounding box center [729, 245] width 506 height 39
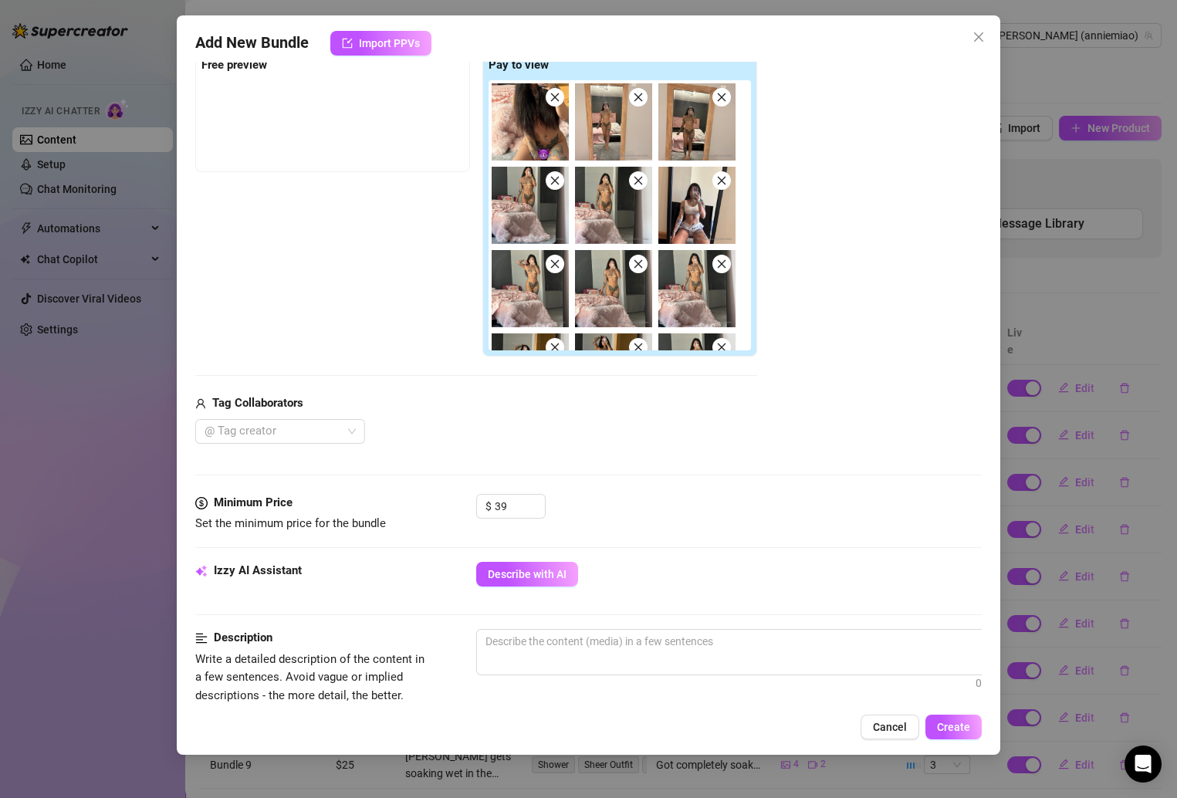
scroll to position [168, 0]
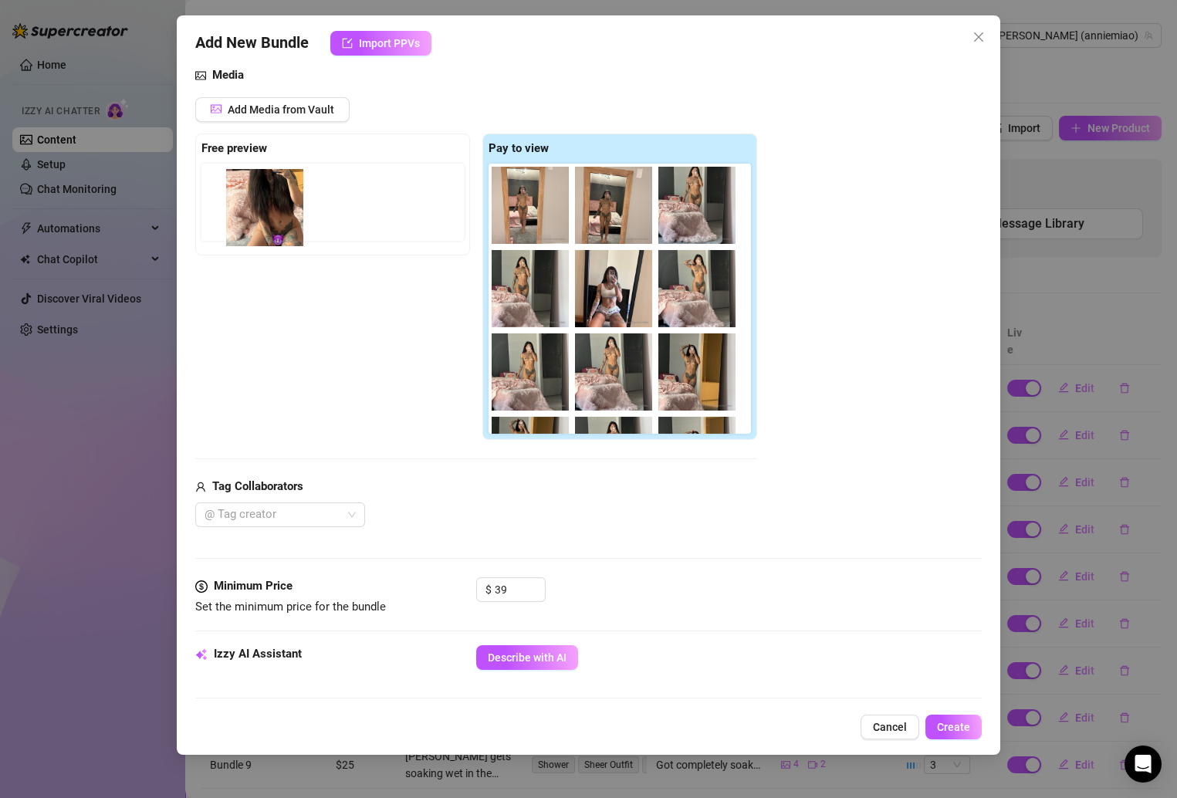
drag, startPoint x: 546, startPoint y: 209, endPoint x: 272, endPoint y: 212, distance: 274.7
click at [272, 212] on div "Free preview Pay to view" at bounding box center [476, 286] width 562 height 307
drag, startPoint x: 508, startPoint y: 202, endPoint x: 272, endPoint y: 205, distance: 236.1
click at [272, 205] on div "Free preview Pay to view" at bounding box center [476, 286] width 562 height 307
drag, startPoint x: 525, startPoint y: 208, endPoint x: 236, endPoint y: 203, distance: 288.6
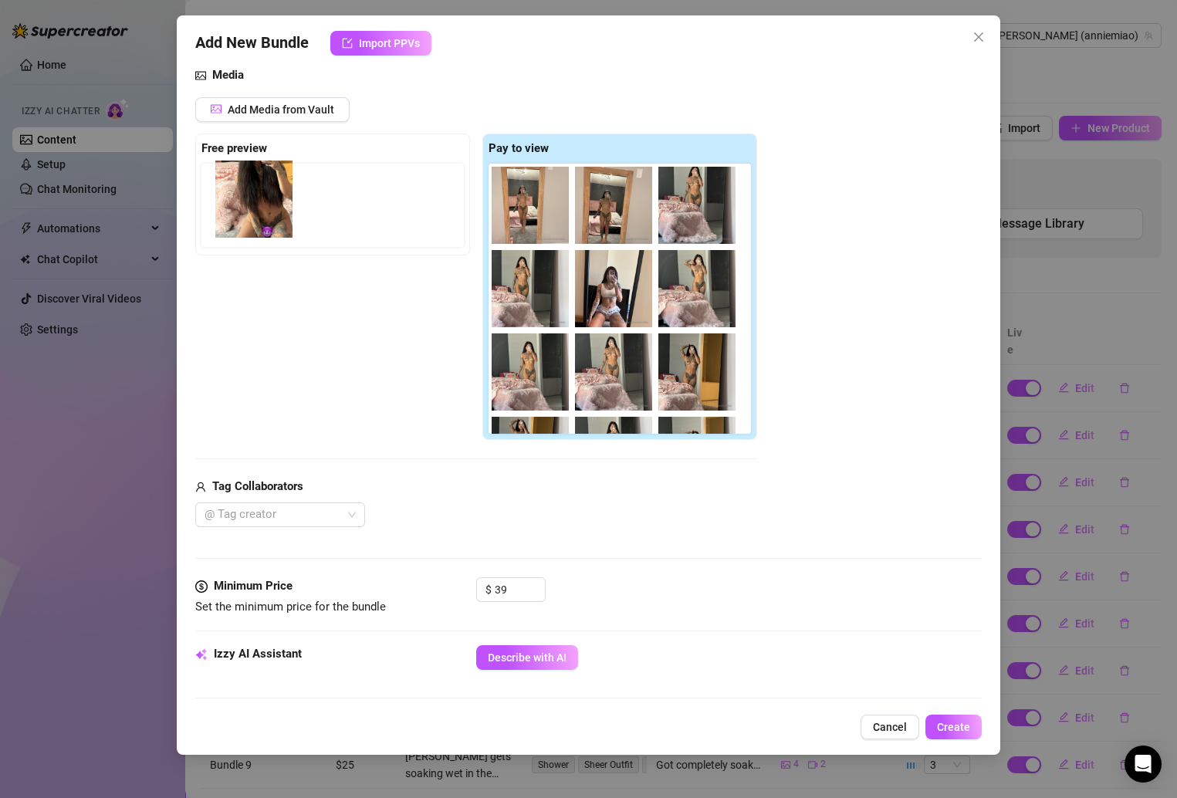
click at [236, 203] on div "Free preview Pay to view" at bounding box center [476, 286] width 562 height 307
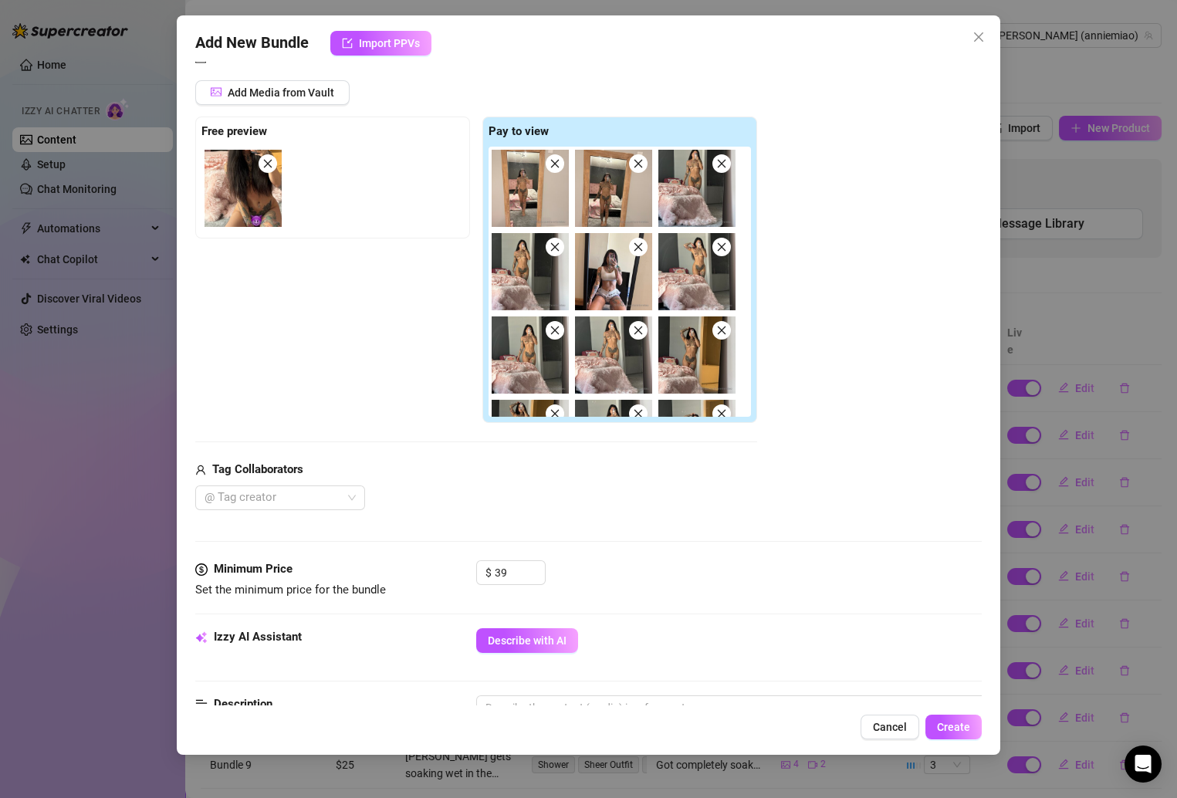
scroll to position [306, 0]
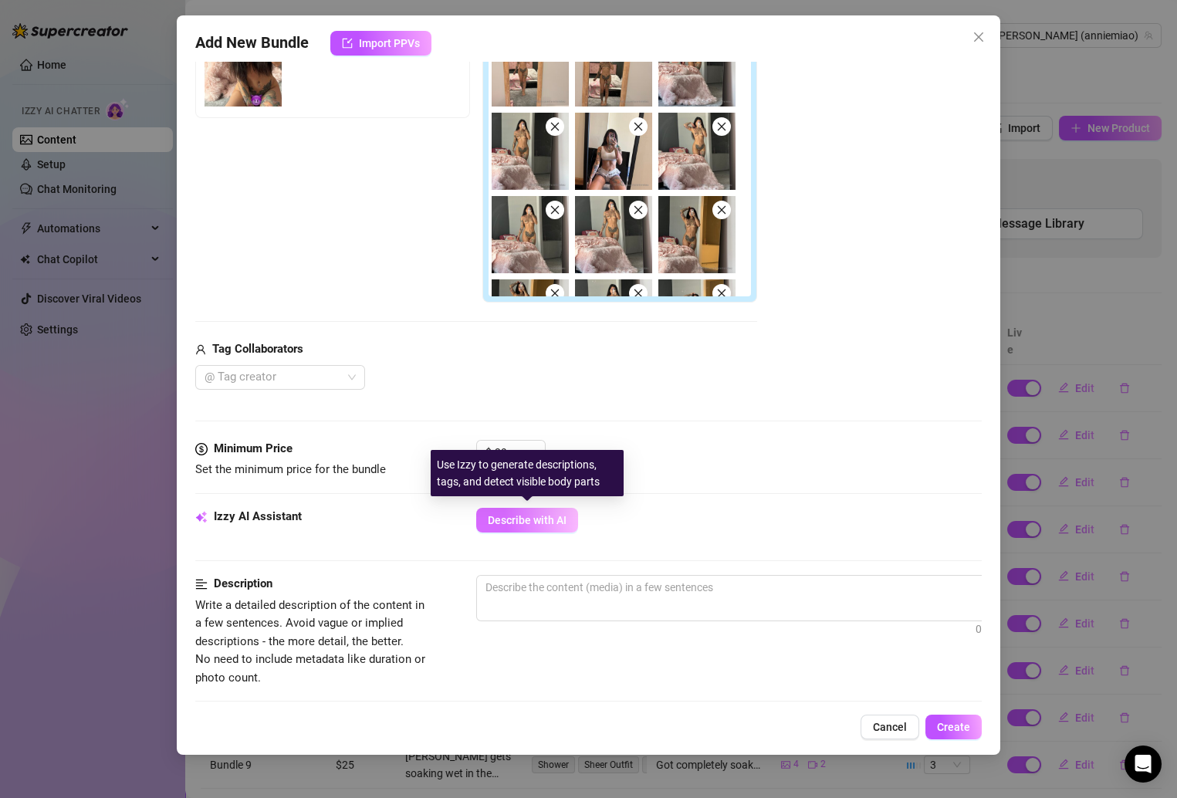
click at [552, 508] on button "Describe with AI" at bounding box center [527, 520] width 102 height 25
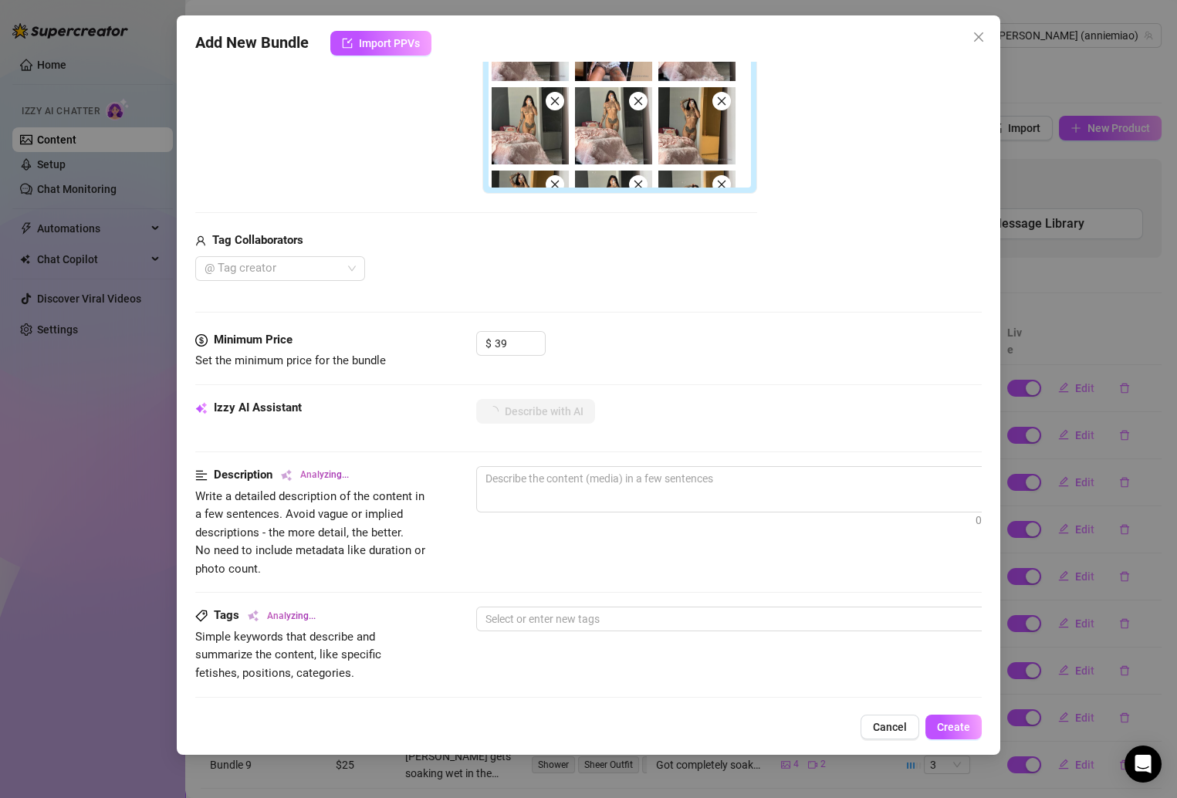
scroll to position [417, 0]
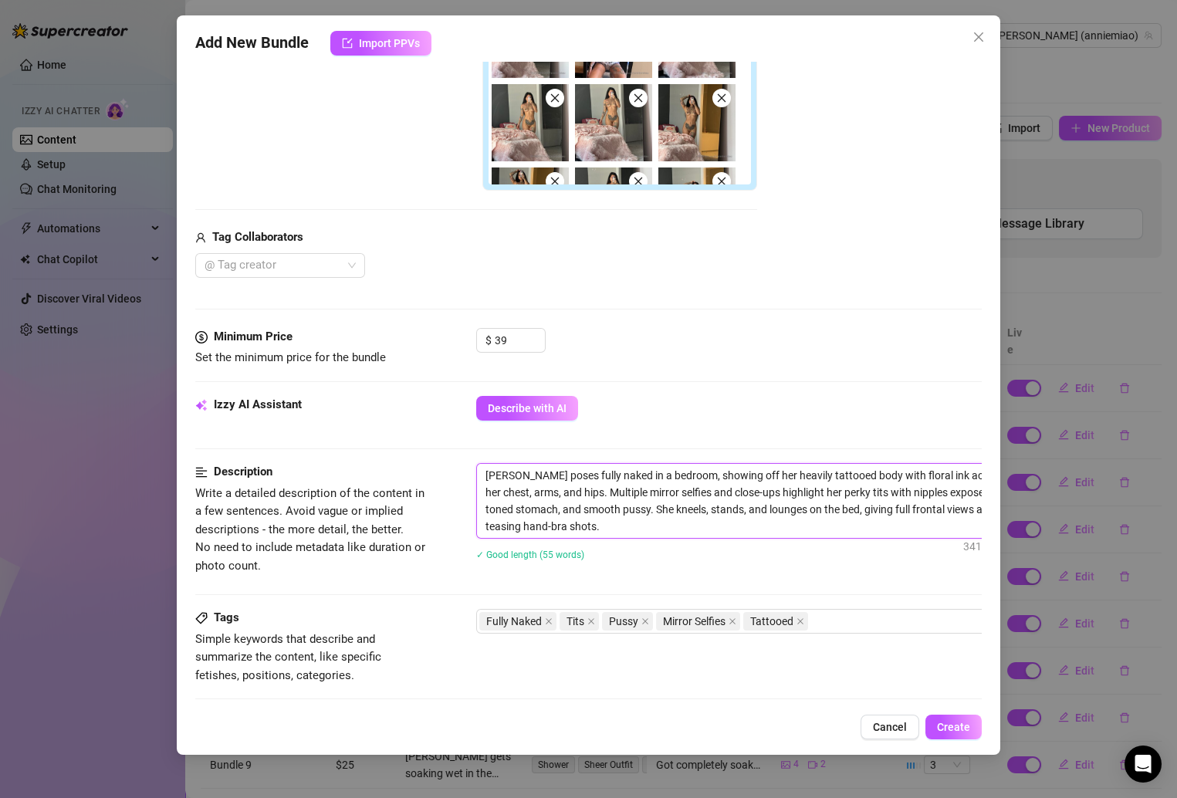
type textarea "[PERSON_NAME] poses fully naked in a bedroom, showing off her heavily tattooed …"
drag, startPoint x: 647, startPoint y: 532, endPoint x: 480, endPoint y: 478, distance: 175.4
click at [480, 478] on textarea "[PERSON_NAME] poses fully naked in a bedroom, showing off her heavily tattooed …" at bounding box center [746, 501] width 539 height 74
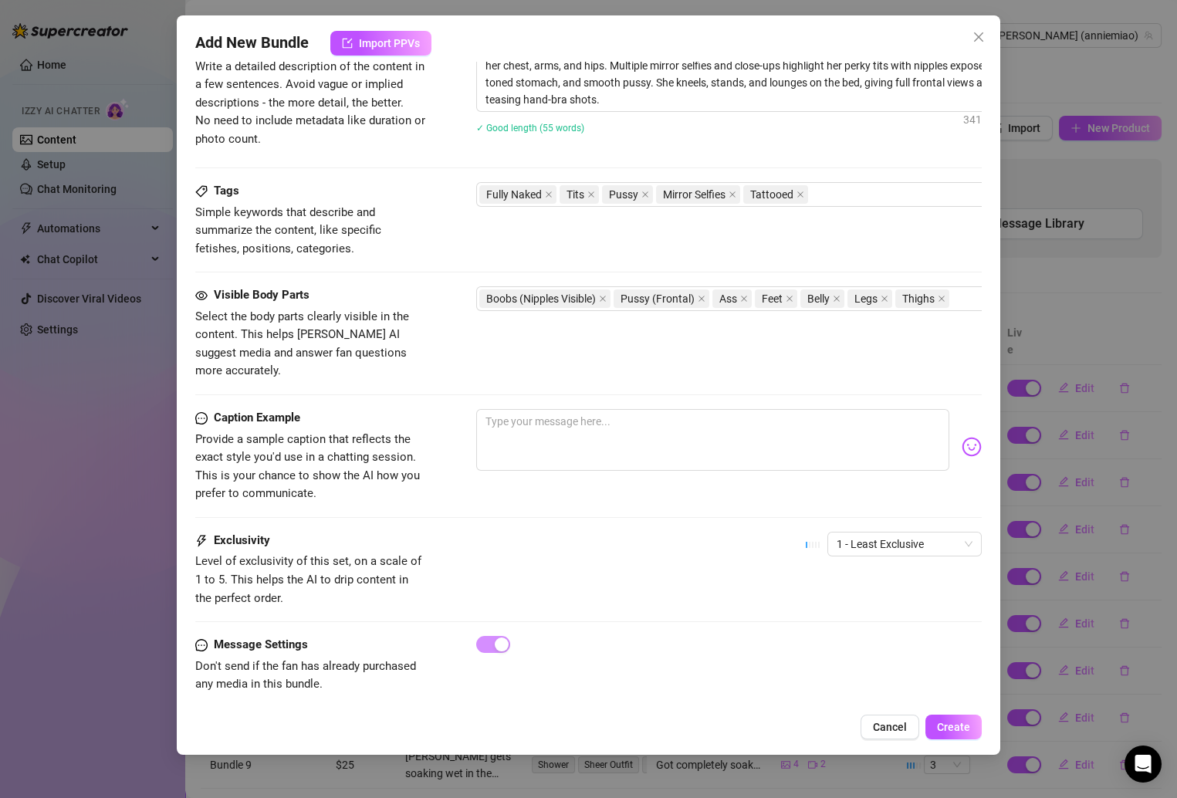
scroll to position [846, 0]
click at [593, 411] on textarea at bounding box center [713, 438] width 474 height 62
paste textarea "Felt so soft and confident tonight 🥰🩷 I played around with my mirrors and could…"
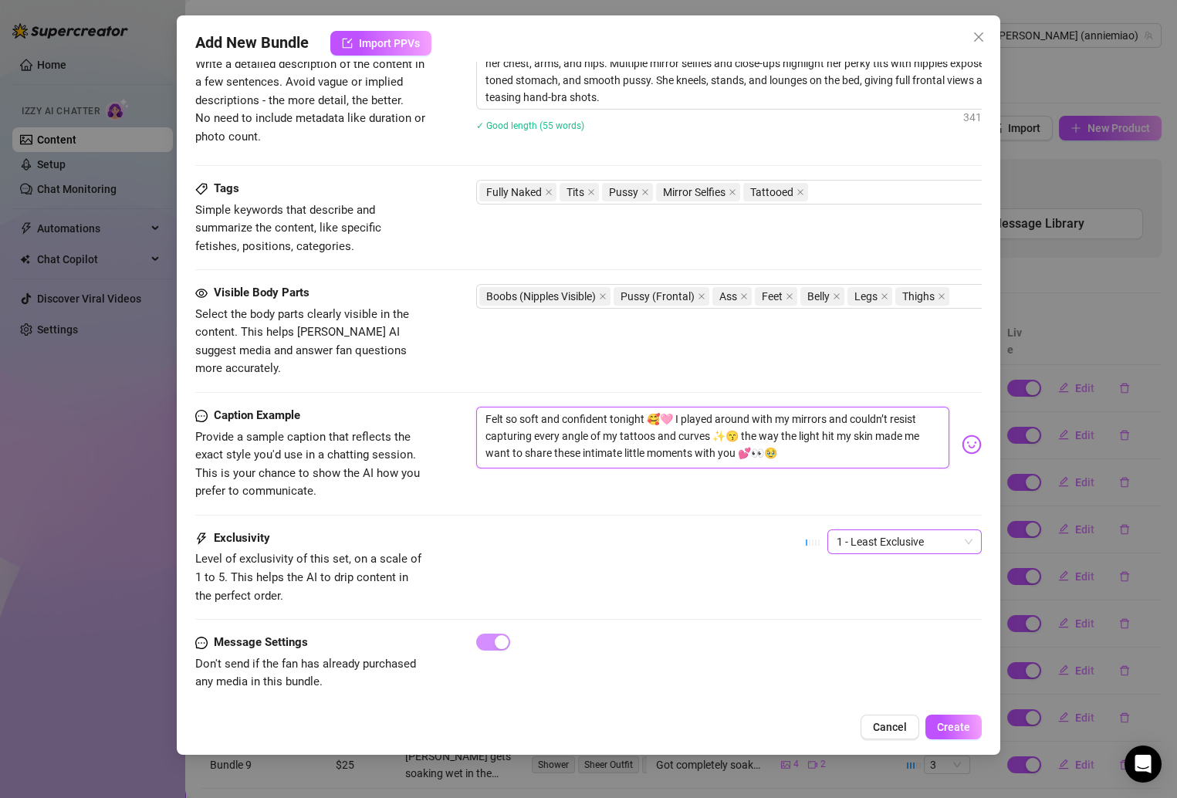
click at [857, 530] on span "1 - Least Exclusive" at bounding box center [904, 541] width 136 height 23
type textarea "Felt so soft and confident tonight 🥰🩷 I played around with my mirrors and could…"
click at [840, 566] on div "2" at bounding box center [888, 574] width 130 height 17
click at [965, 737] on button "Create" at bounding box center [953, 727] width 56 height 25
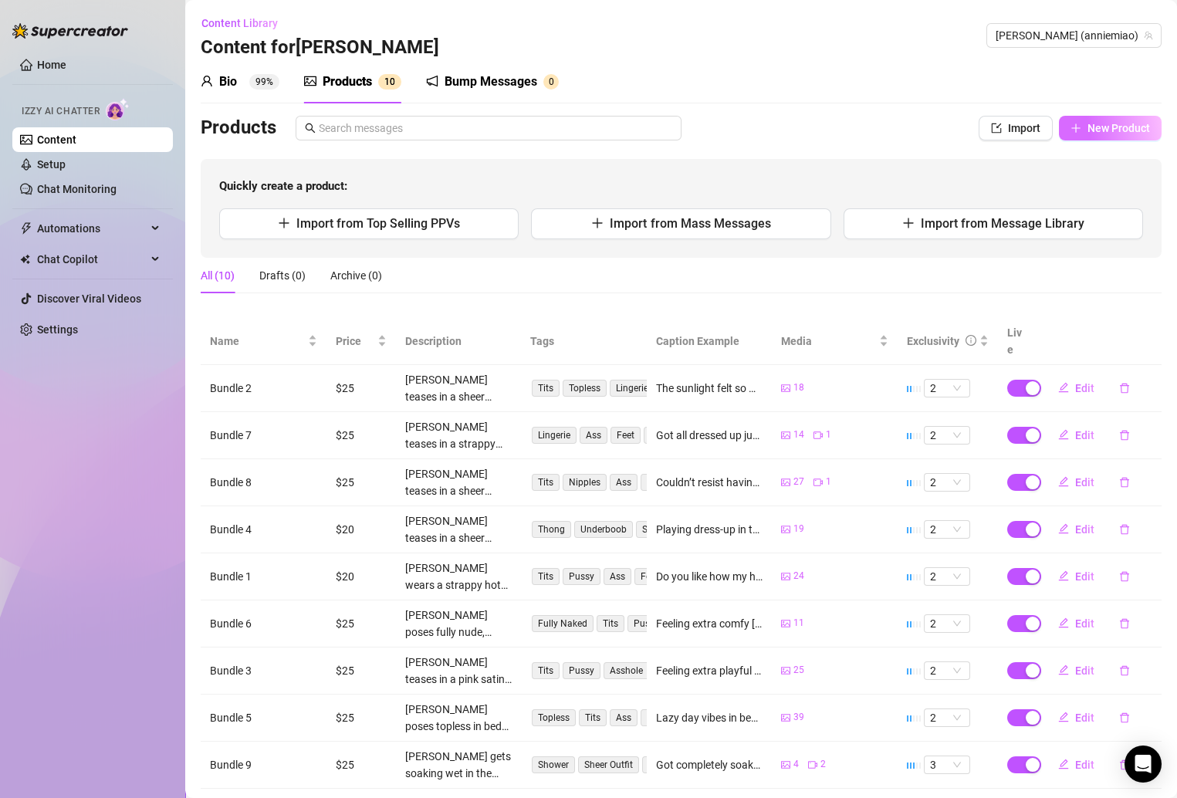
click at [1070, 120] on button "New Product" at bounding box center [1110, 128] width 103 height 25
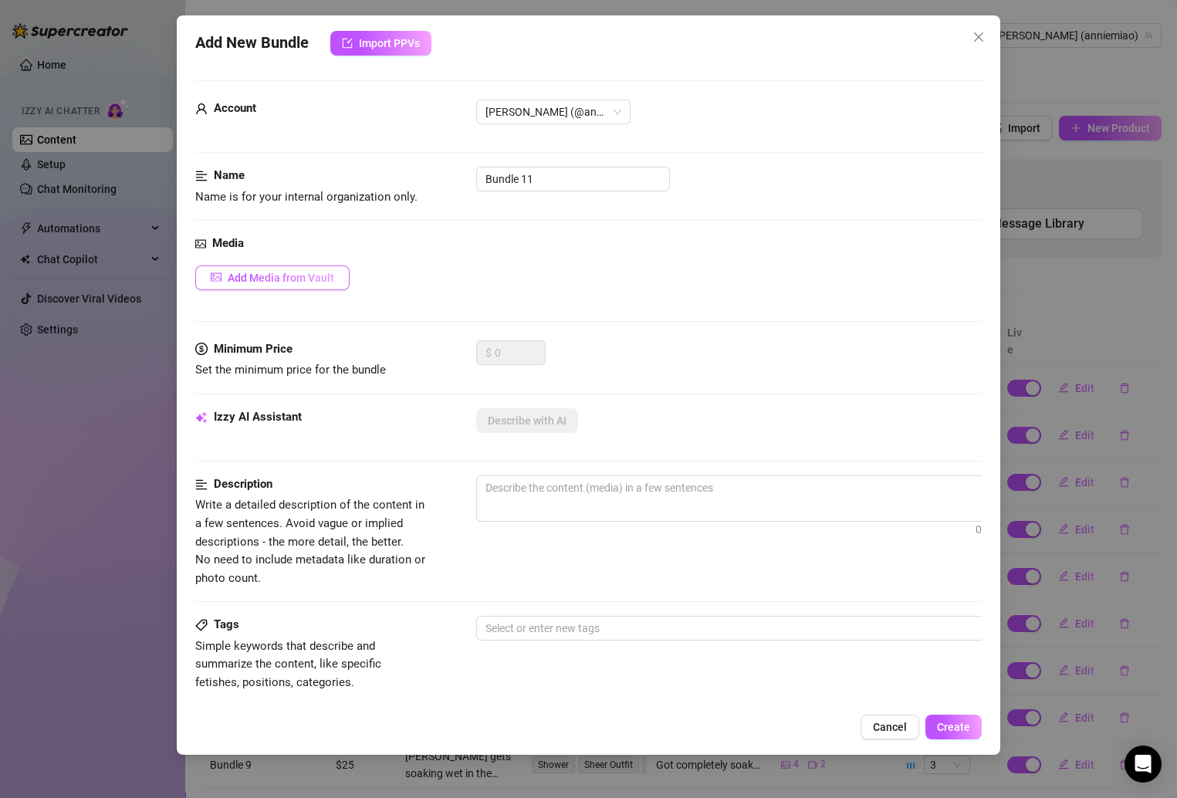
click at [288, 272] on span "Add Media from Vault" at bounding box center [281, 278] width 106 height 12
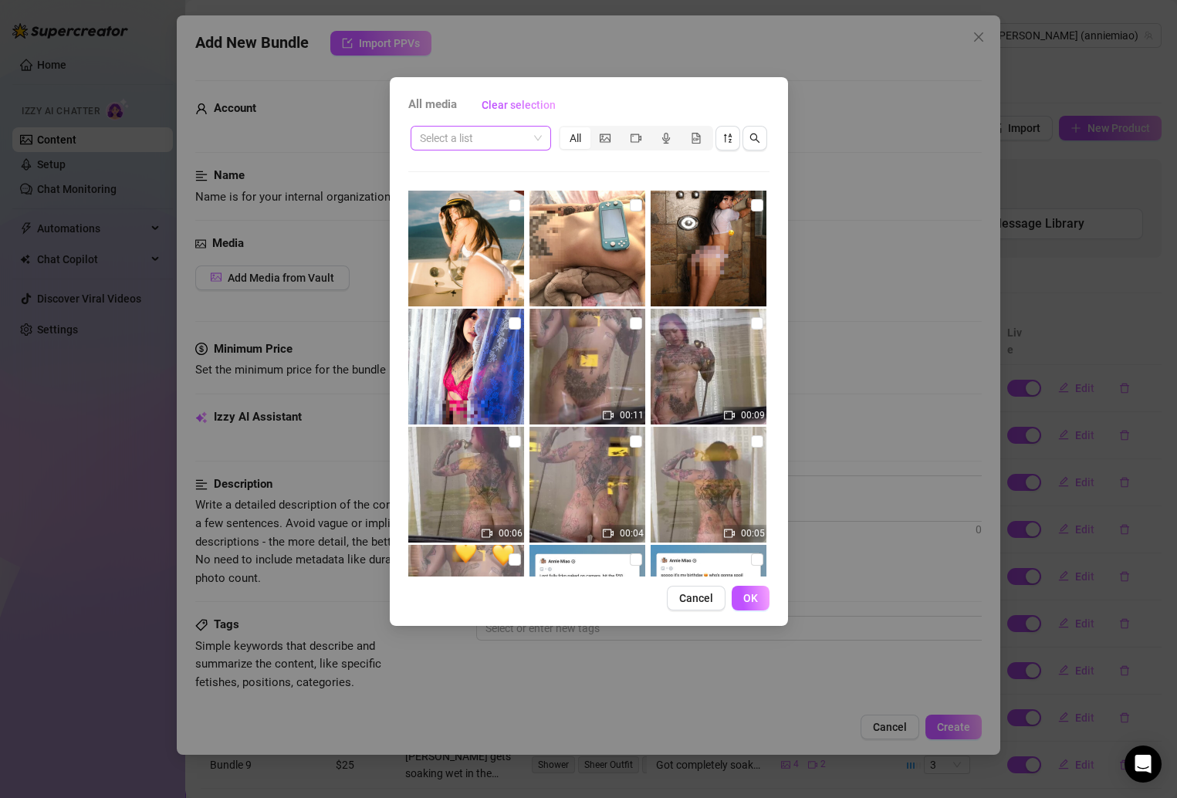
click at [512, 137] on input "search" at bounding box center [474, 138] width 108 height 23
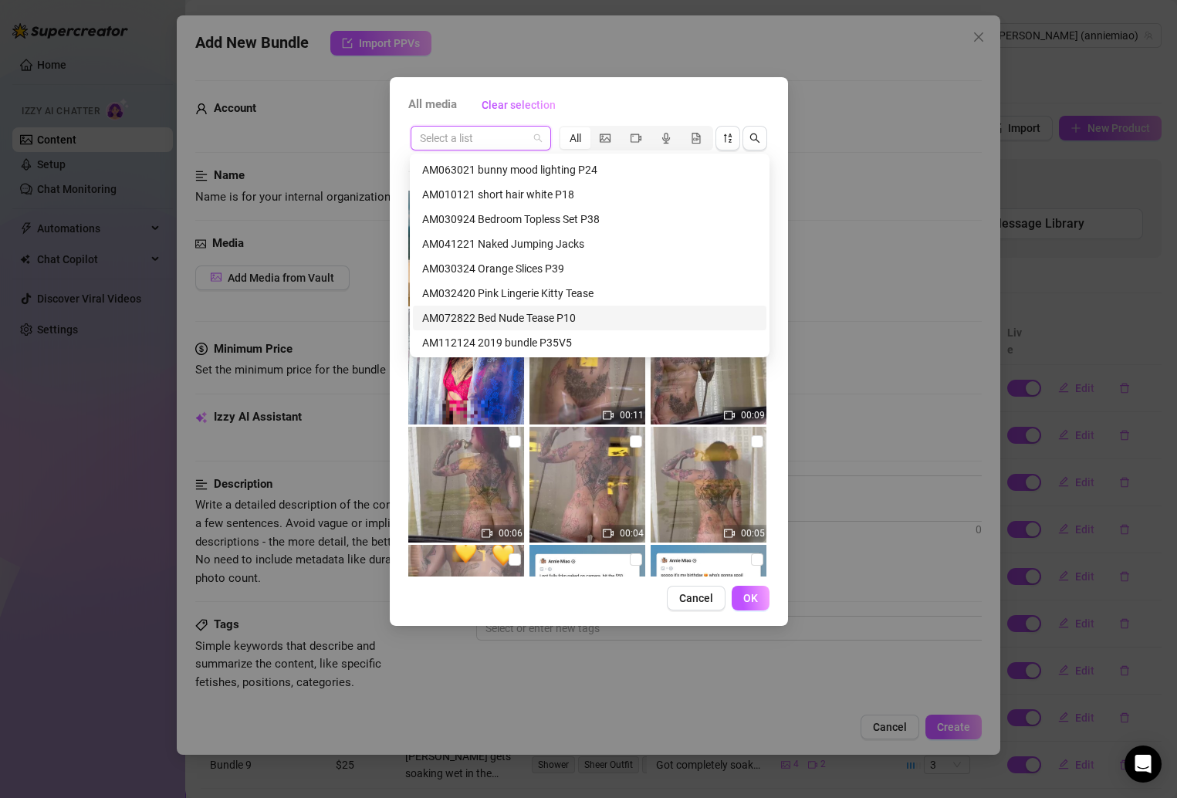
scroll to position [566, 0]
click at [555, 316] on div "AM112124 2019 bundle P35V5" at bounding box center [589, 319] width 335 height 17
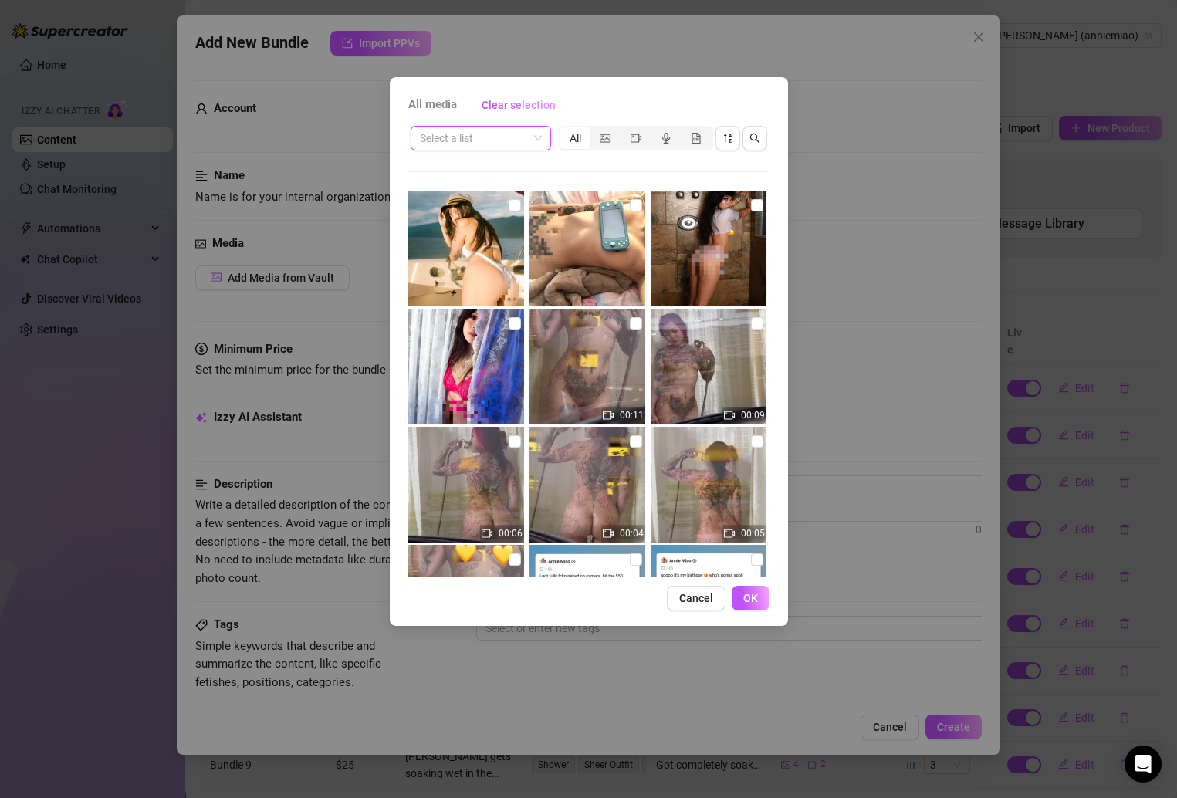
click at [532, 124] on div "Select a list All" at bounding box center [588, 137] width 361 height 29
click at [532, 141] on span at bounding box center [481, 138] width 122 height 23
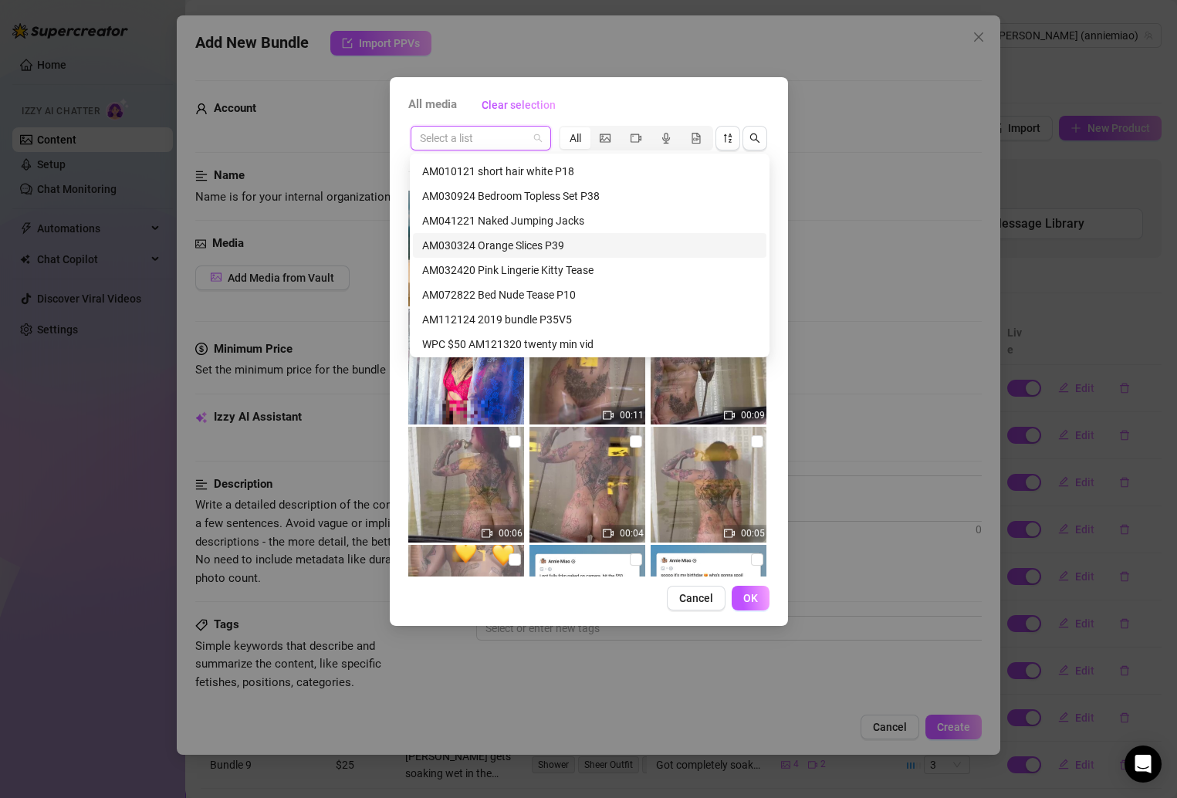
scroll to position [789, 0]
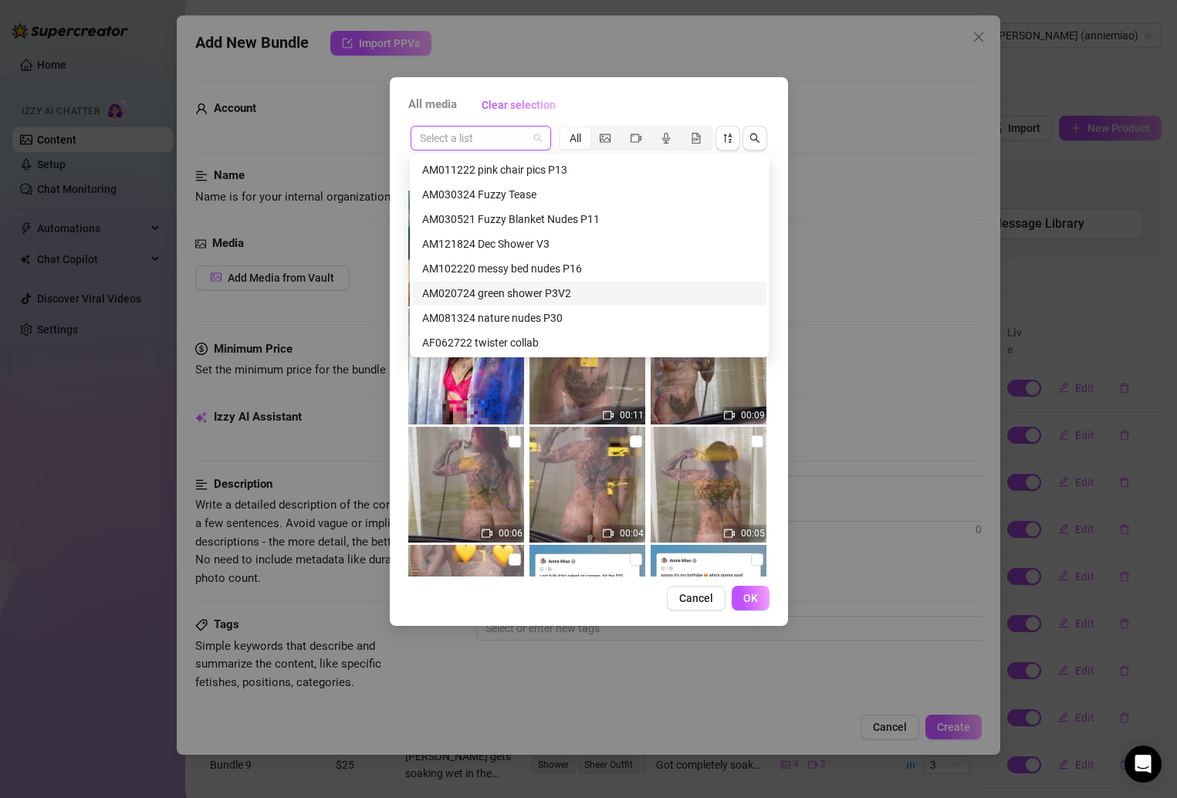
click at [542, 296] on div "AM020724 green shower P3V2" at bounding box center [589, 293] width 335 height 17
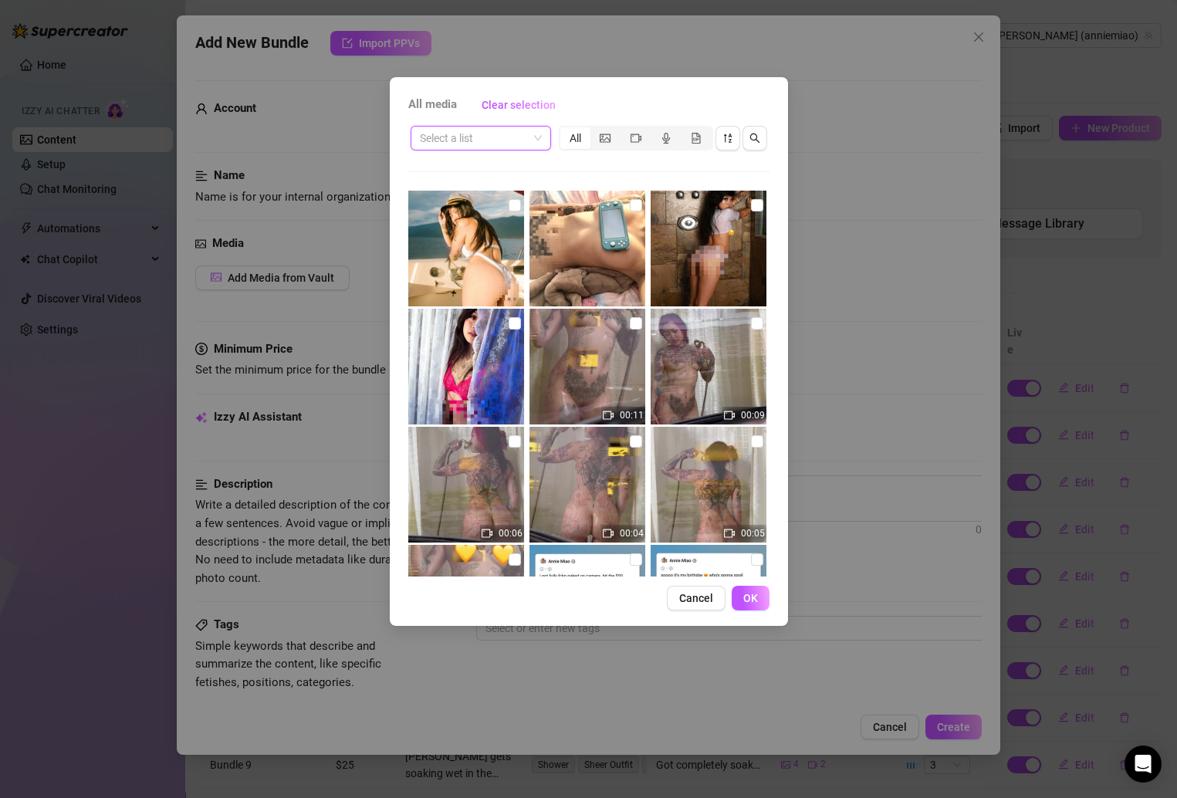
click at [532, 133] on span at bounding box center [481, 138] width 122 height 23
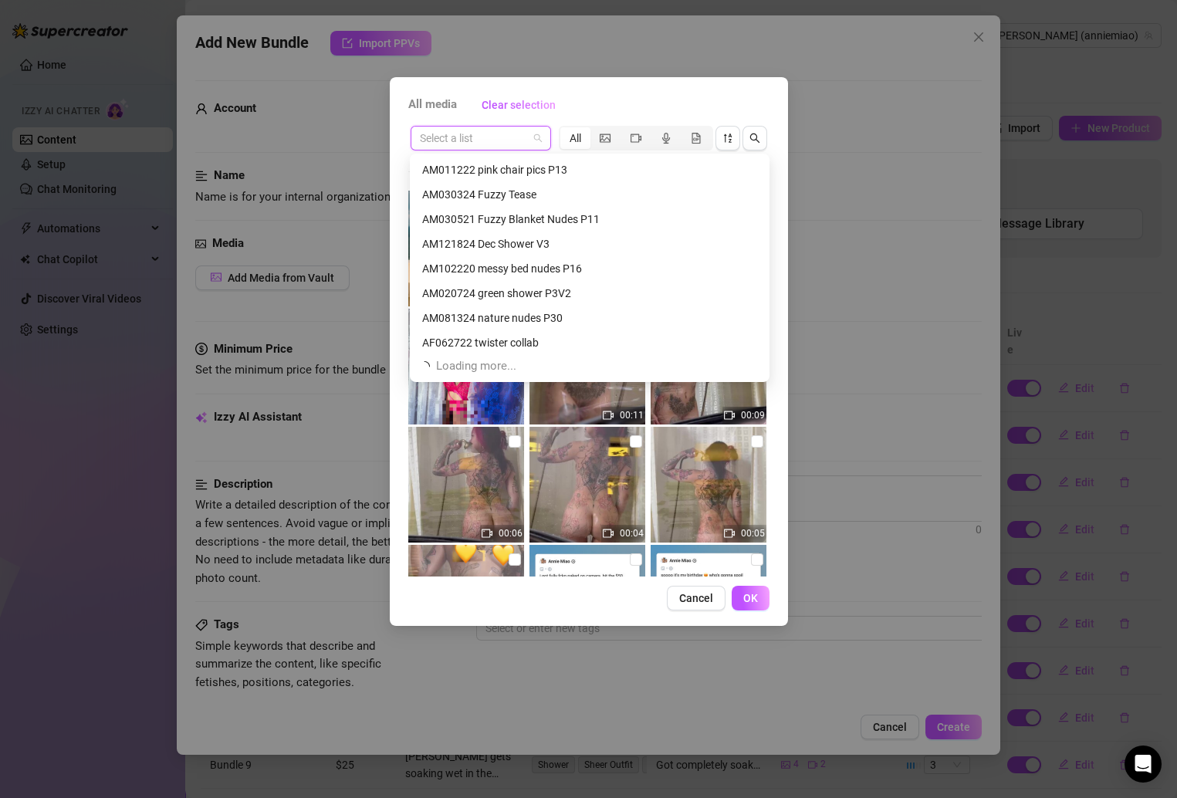
scroll to position [1036, 0]
click at [530, 199] on div "AM061722 Succubus Fishnet P7" at bounding box center [589, 194] width 335 height 17
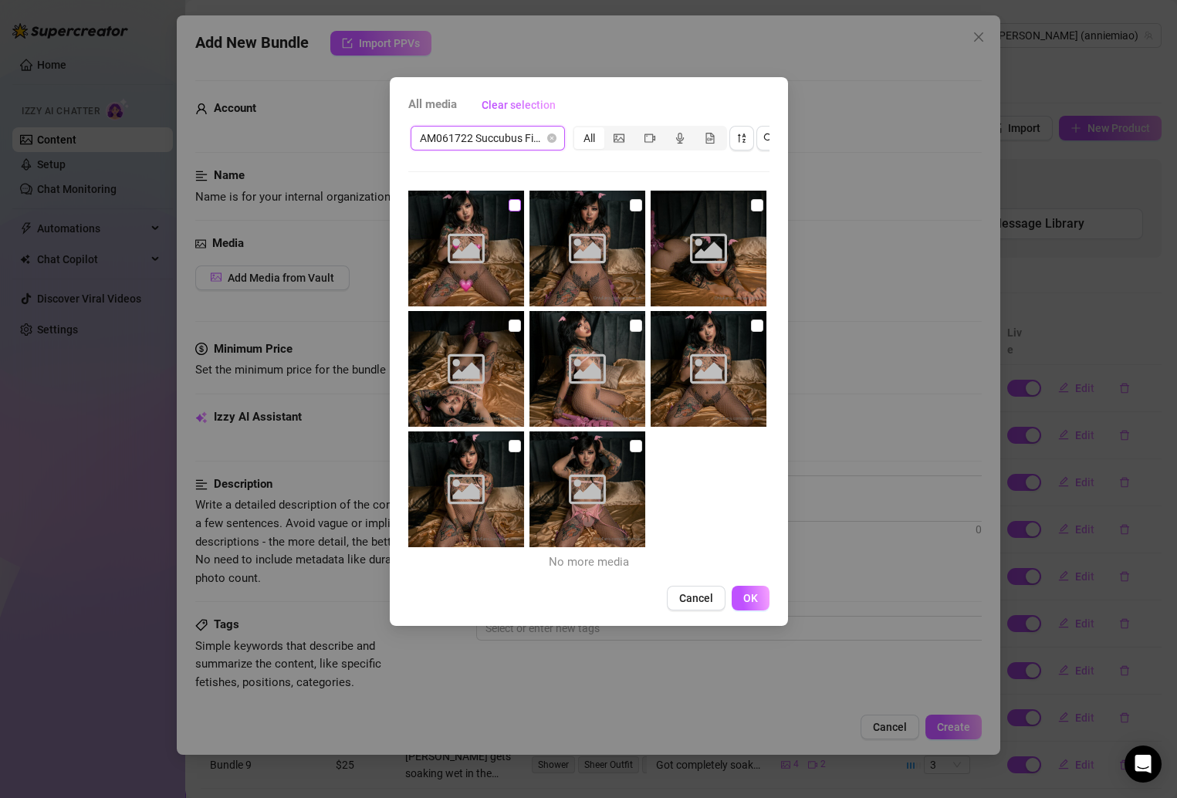
click at [512, 202] on input "checkbox" at bounding box center [515, 205] width 12 height 12
checkbox input "true"
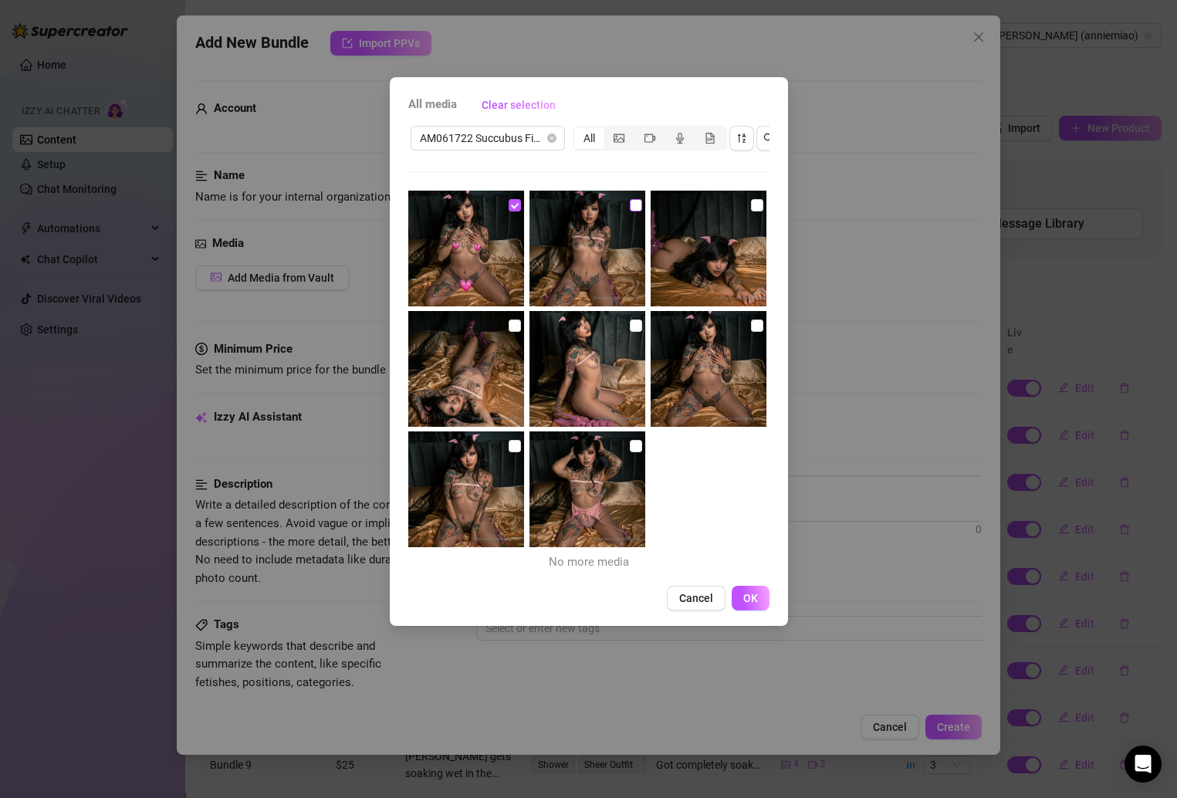
click at [630, 201] on input "checkbox" at bounding box center [636, 205] width 12 height 12
checkbox input "true"
click at [751, 201] on input "checkbox" at bounding box center [757, 205] width 12 height 12
checkbox input "true"
click at [751, 319] on input "checkbox" at bounding box center [757, 325] width 12 height 12
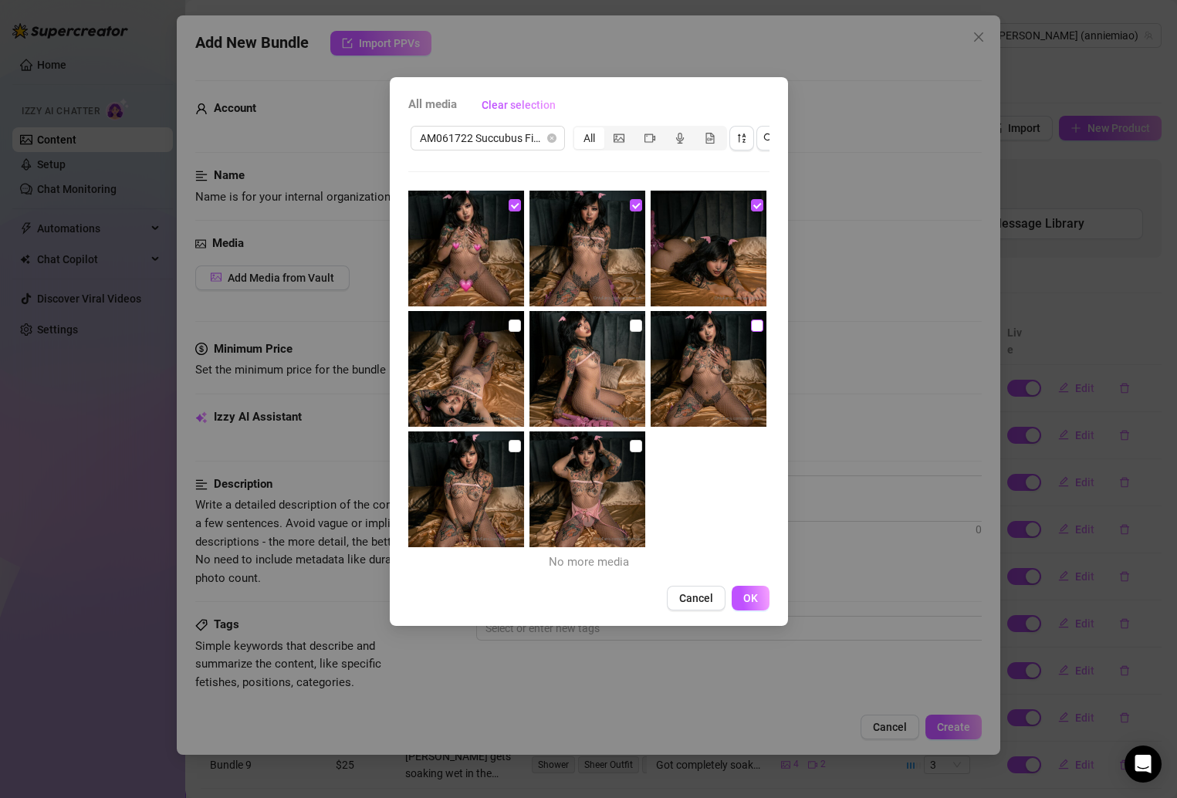
checkbox input "true"
click at [630, 324] on input "checkbox" at bounding box center [636, 325] width 12 height 12
checkbox input "true"
click at [515, 323] on input "checkbox" at bounding box center [515, 325] width 12 height 12
checkbox input "true"
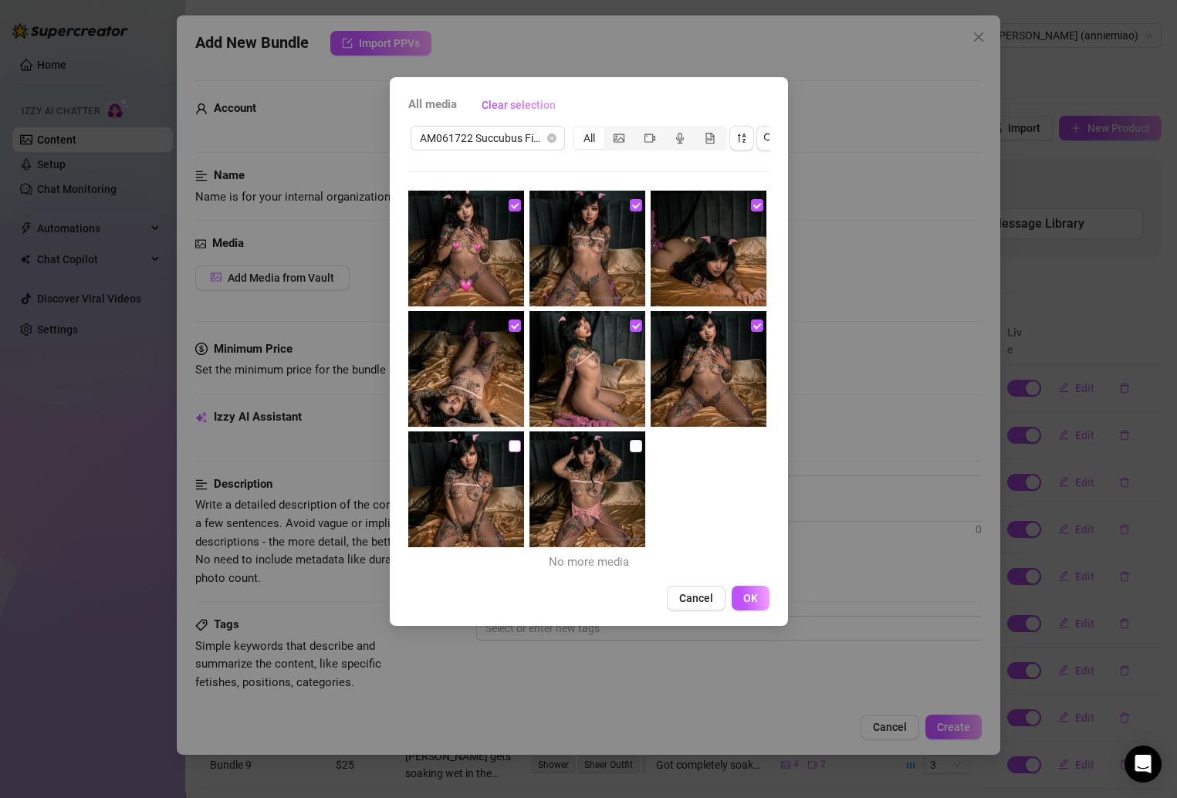
click at [515, 444] on input "checkbox" at bounding box center [515, 446] width 12 height 12
checkbox input "true"
click at [630, 444] on input "checkbox" at bounding box center [636, 446] width 12 height 12
checkbox input "true"
click at [740, 607] on button "OK" at bounding box center [751, 598] width 38 height 25
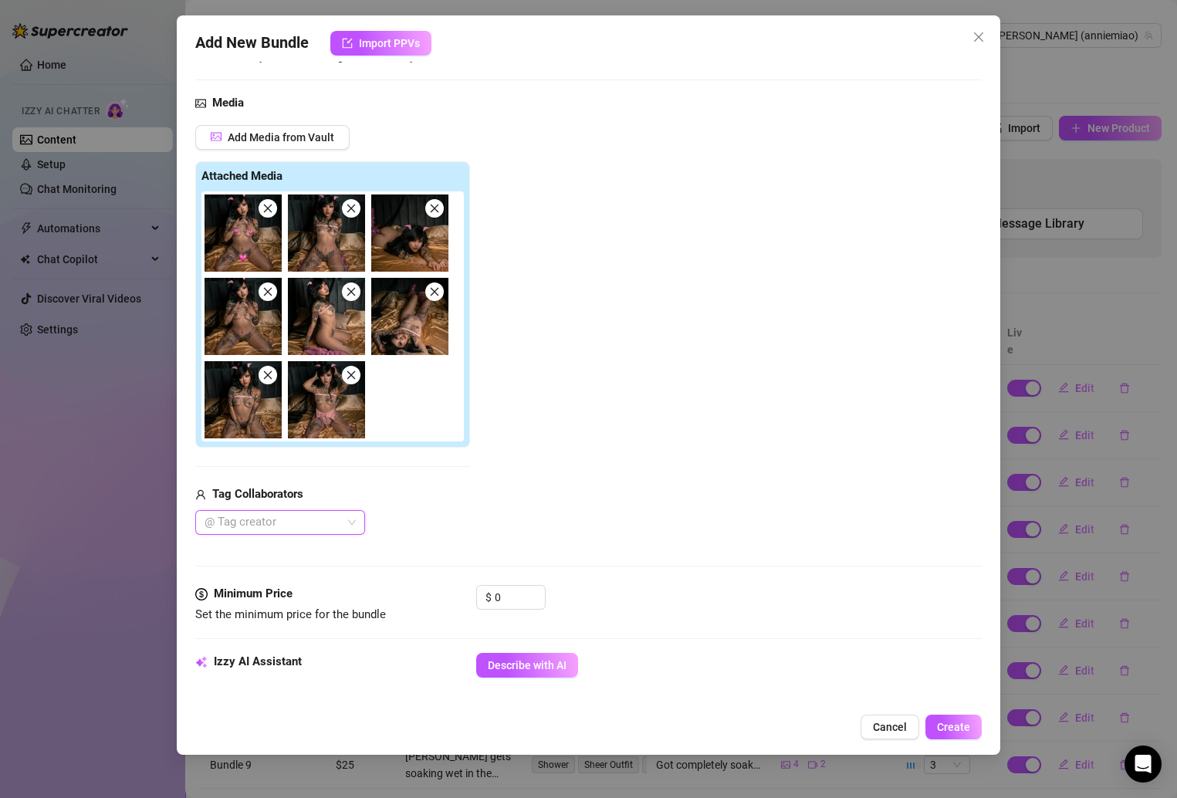
scroll to position [157, 0]
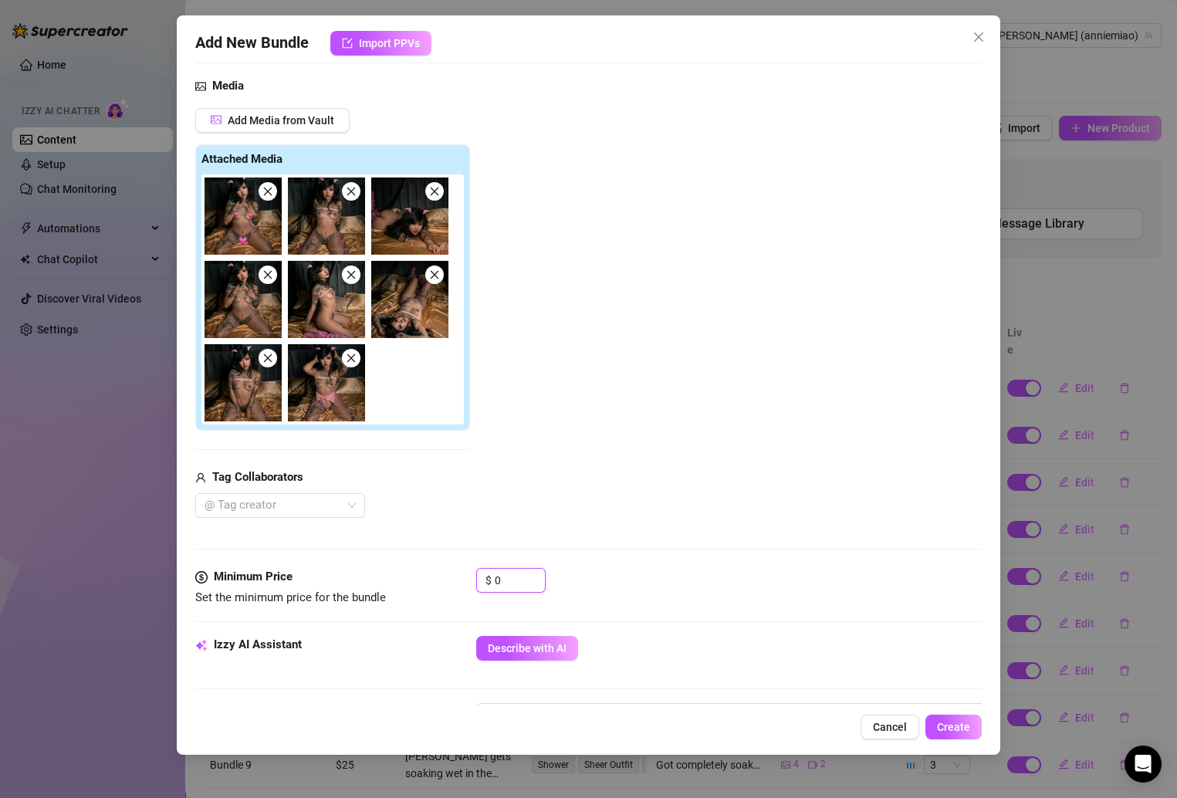
drag, startPoint x: 505, startPoint y: 569, endPoint x: 440, endPoint y: 571, distance: 64.9
click at [440, 571] on div "Minimum Price Set the minimum price for the bundle $ 0" at bounding box center [588, 587] width 787 height 39
drag, startPoint x: 508, startPoint y: 577, endPoint x: 468, endPoint y: 577, distance: 40.1
click at [468, 577] on div "Minimum Price Set the minimum price for the bundle $ 0" at bounding box center [588, 587] width 787 height 39
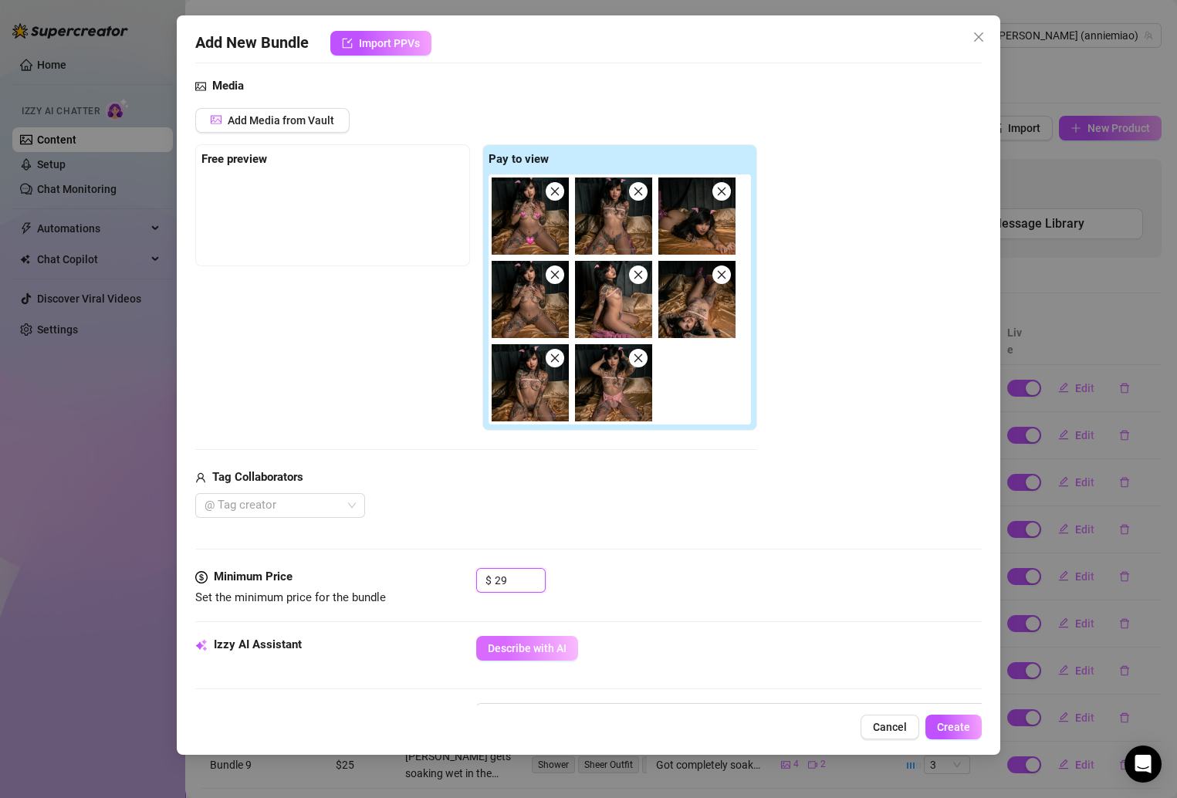
type input "29"
click at [536, 653] on button "Describe with AI" at bounding box center [527, 648] width 102 height 25
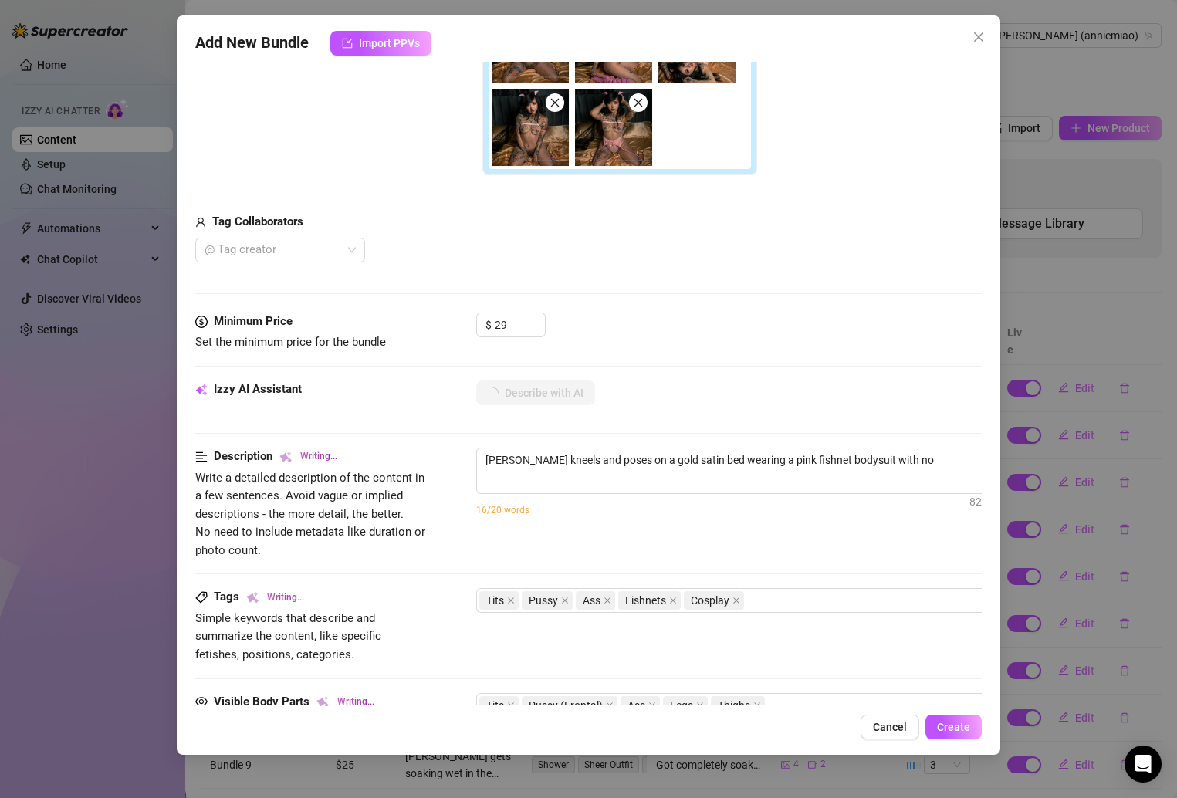
scroll to position [428, 0]
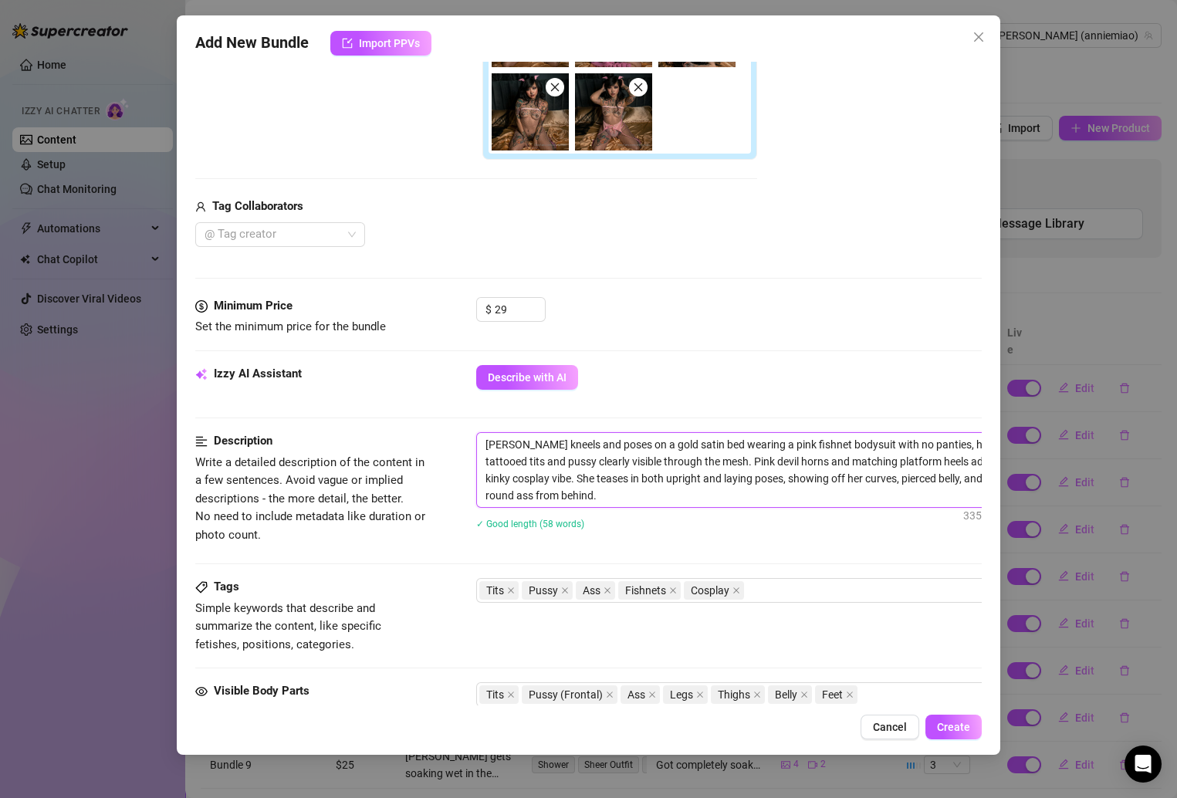
type textarea "[PERSON_NAME] kneels and poses on a gold satin bed wearing a pink fishnet bodys…"
drag, startPoint x: 485, startPoint y: 438, endPoint x: 559, endPoint y: 488, distance: 89.9
click at [559, 488] on textarea "[PERSON_NAME] kneels and poses on a gold satin bed wearing a pink fishnet bodys…" at bounding box center [746, 470] width 539 height 74
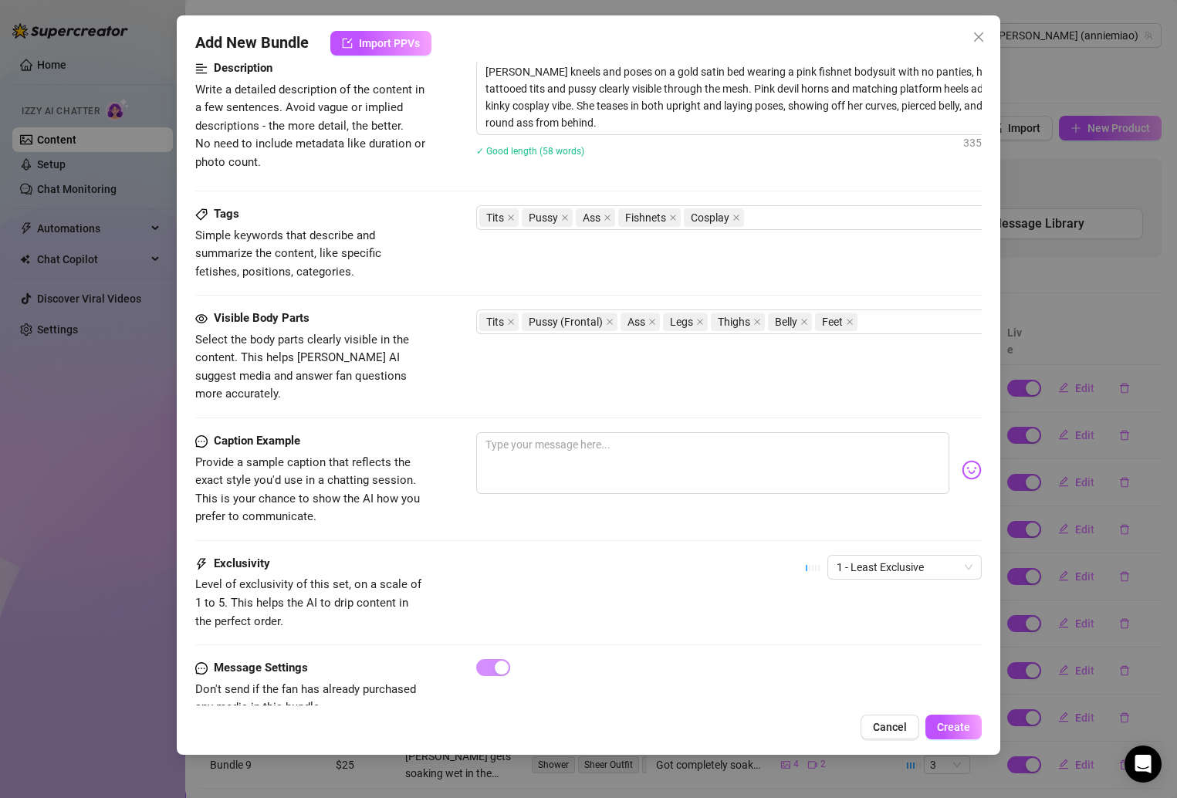
click at [542, 373] on div "Visible Body Parts Select the body parts clearly visible in the content. This h…" at bounding box center [588, 356] width 787 height 94
click at [511, 363] on div "Visible Body Parts Select the body parts clearly visible in the content. This h…" at bounding box center [588, 356] width 787 height 94
click at [531, 432] on textarea at bounding box center [713, 463] width 474 height 62
paste textarea "Couldn’t resist slipping into something a little playful tonight 😋🩷✨ the pink f…"
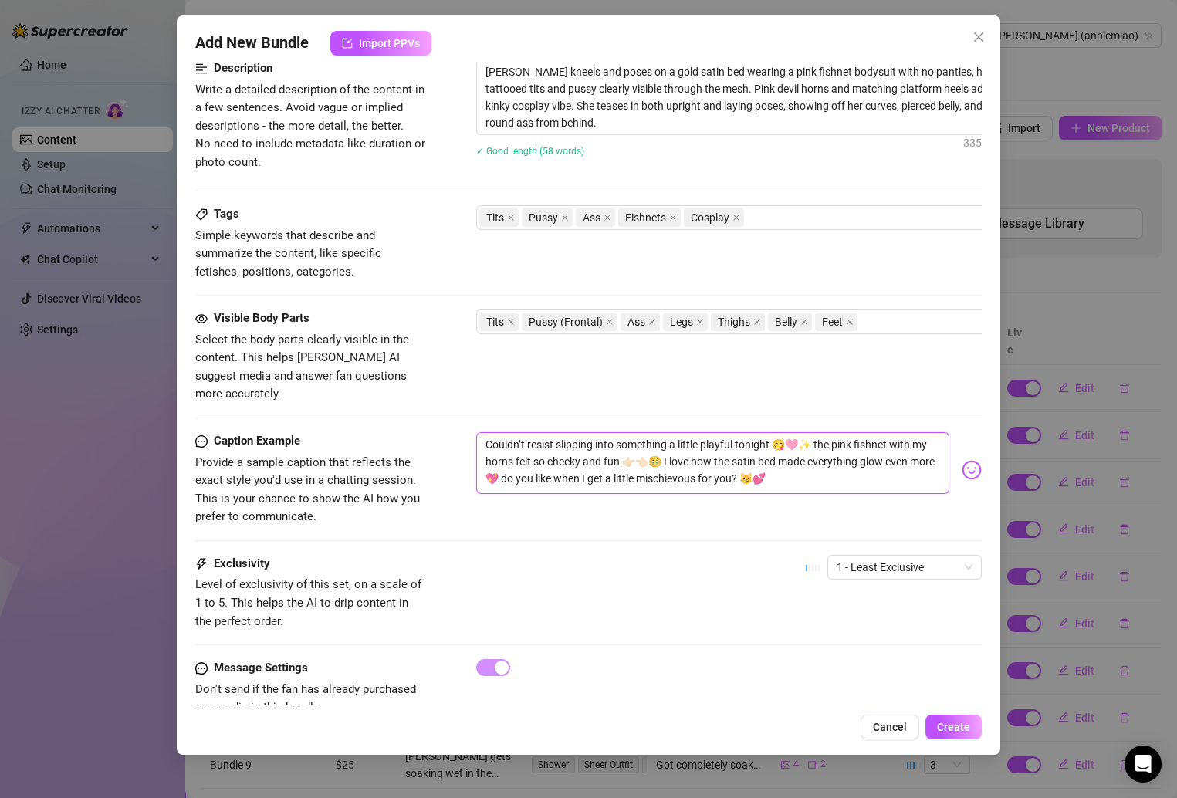
scroll to position [835, 0]
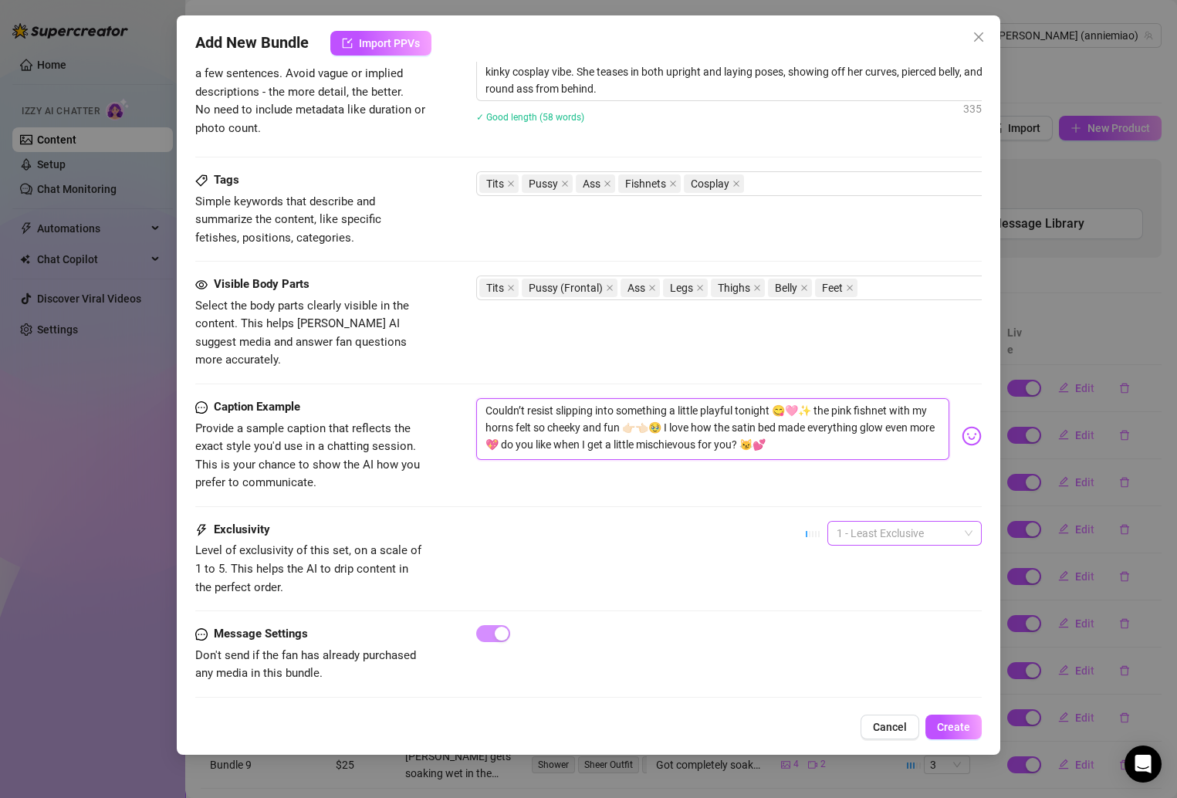
click at [853, 522] on span "1 - Least Exclusive" at bounding box center [904, 533] width 136 height 23
type textarea "Couldn’t resist slipping into something a little playful tonight 😋🩷✨ the pink f…"
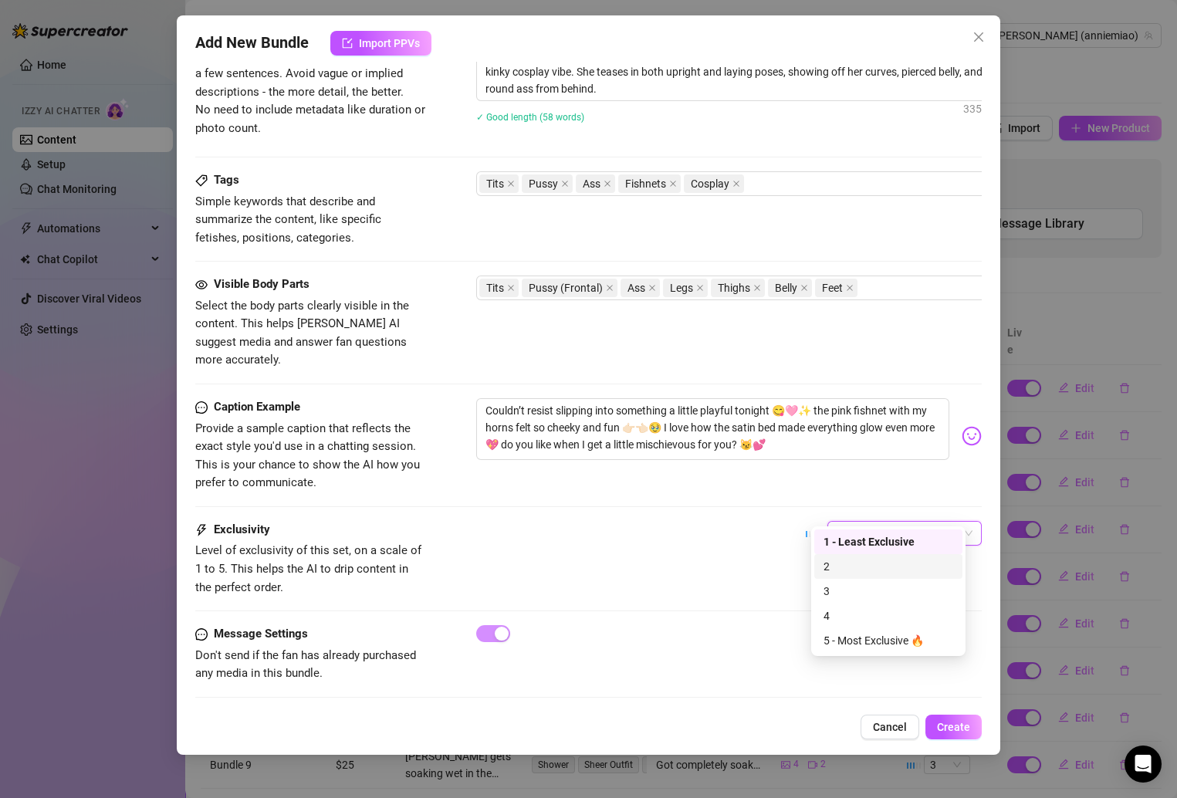
click at [836, 569] on div "2" at bounding box center [888, 566] width 130 height 17
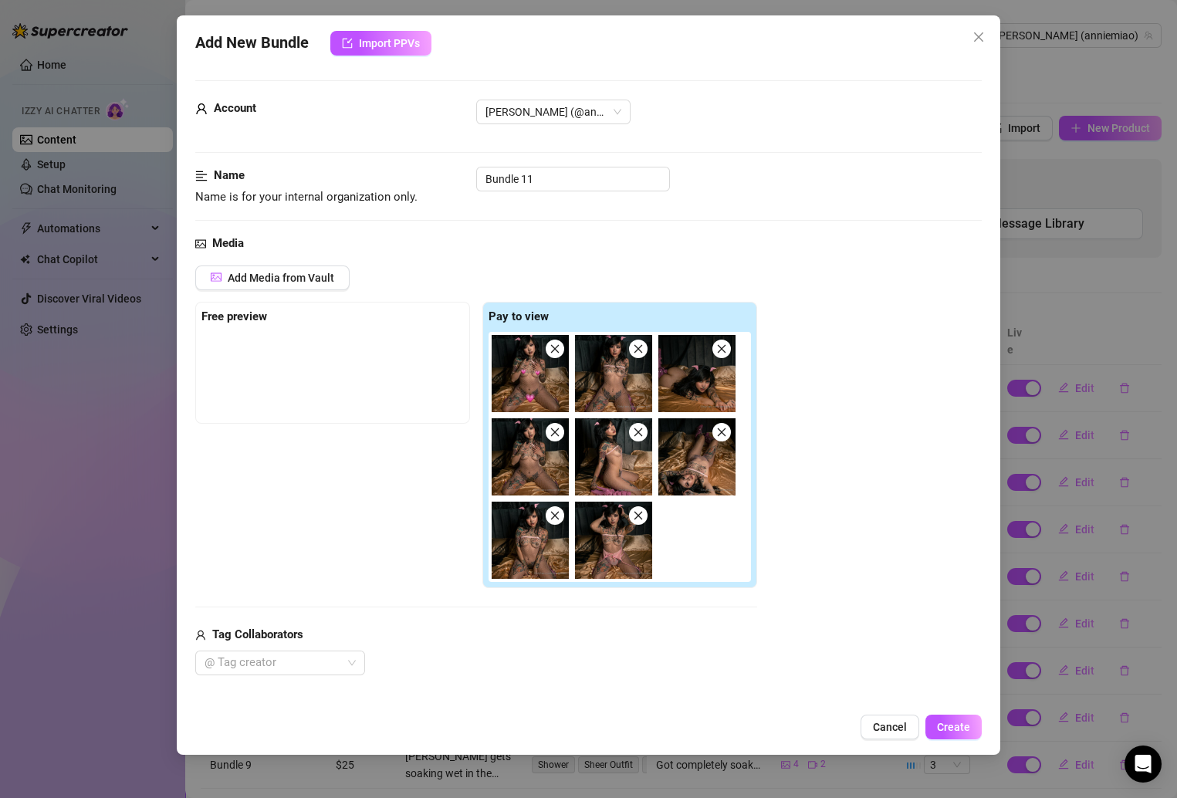
scroll to position [583, 0]
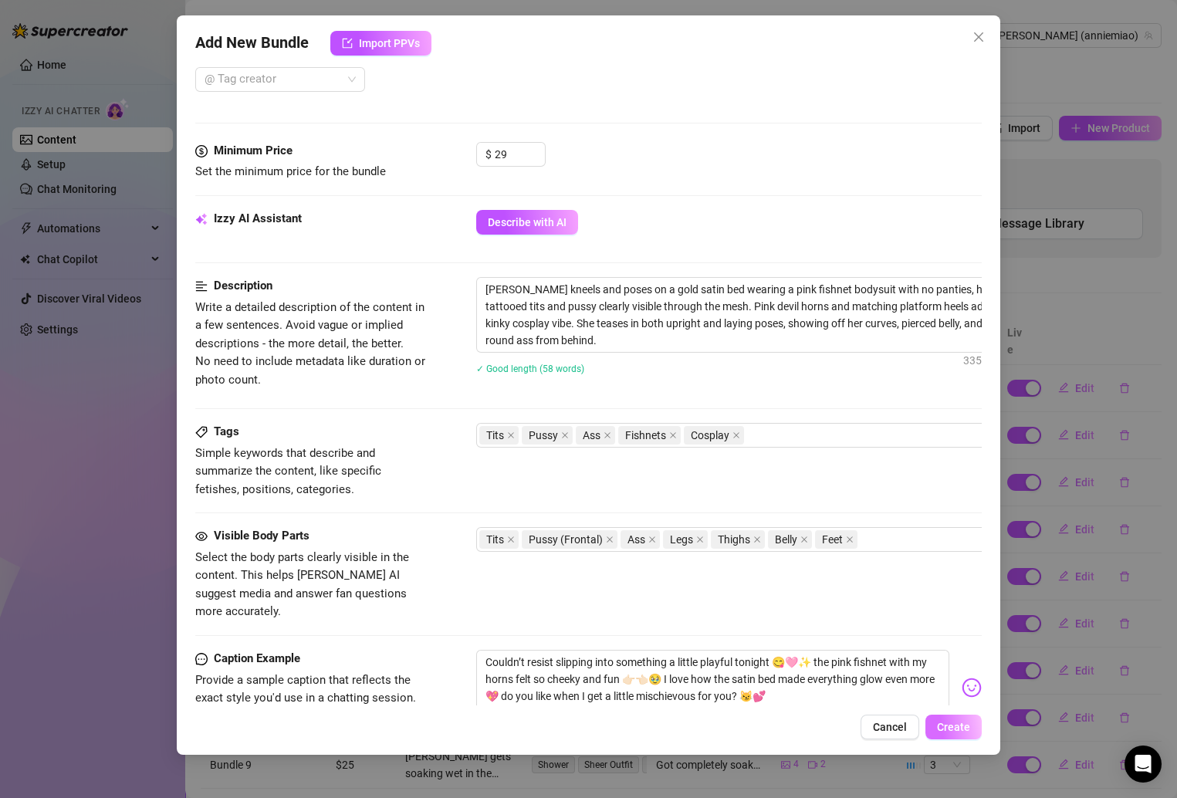
click at [943, 724] on span "Create" at bounding box center [953, 727] width 33 height 12
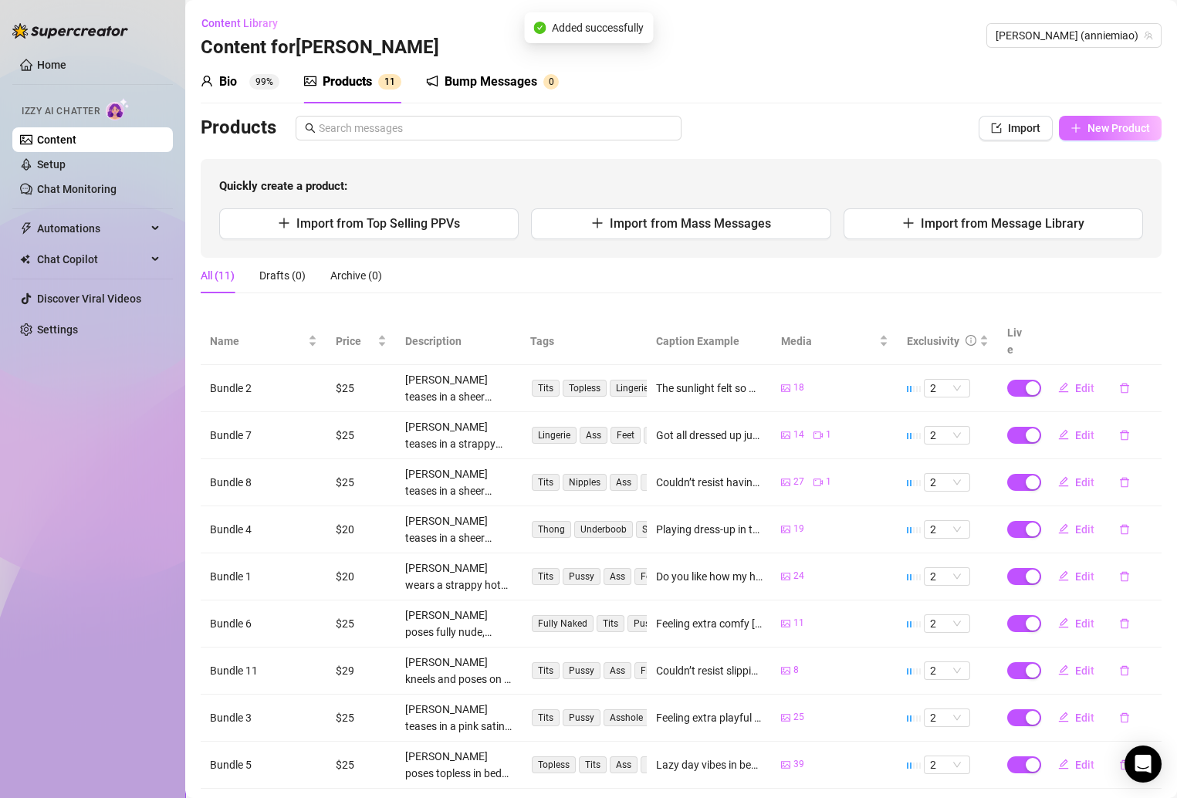
click at [1070, 132] on span "New Product" at bounding box center [1118, 128] width 63 height 12
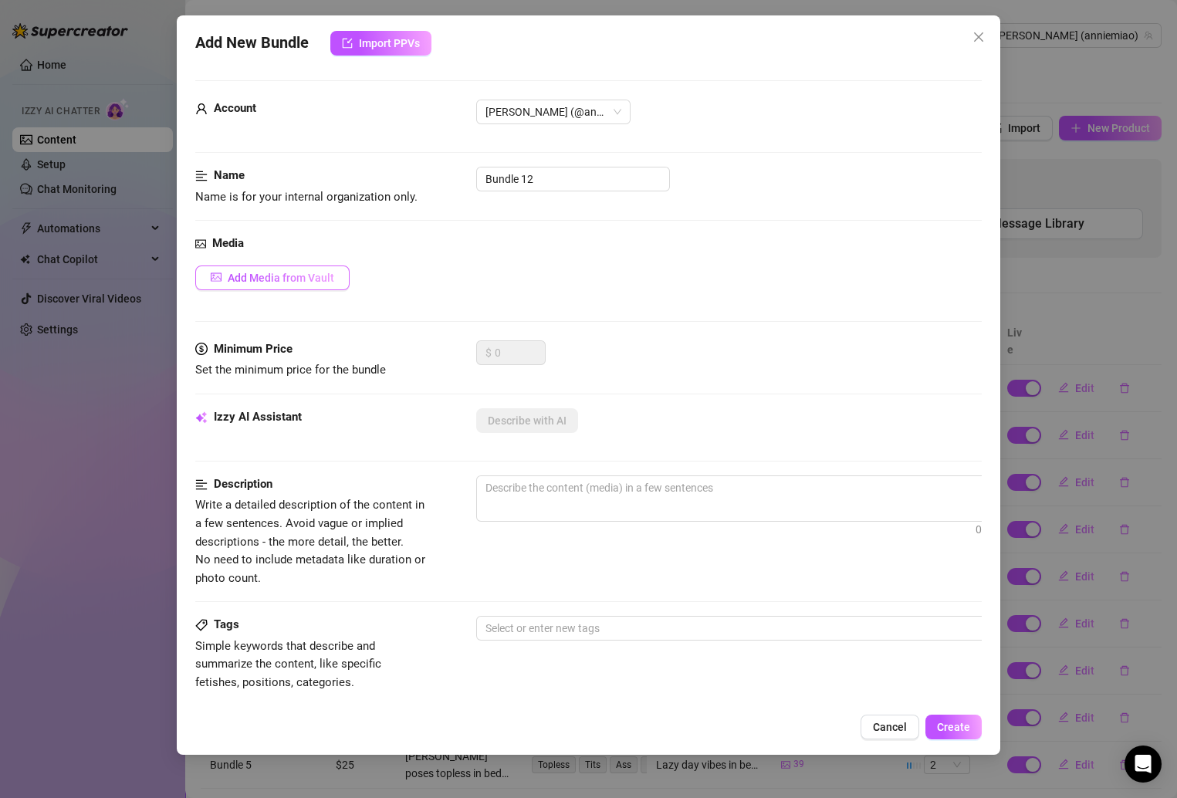
click at [305, 282] on span "Add Media from Vault" at bounding box center [281, 278] width 106 height 12
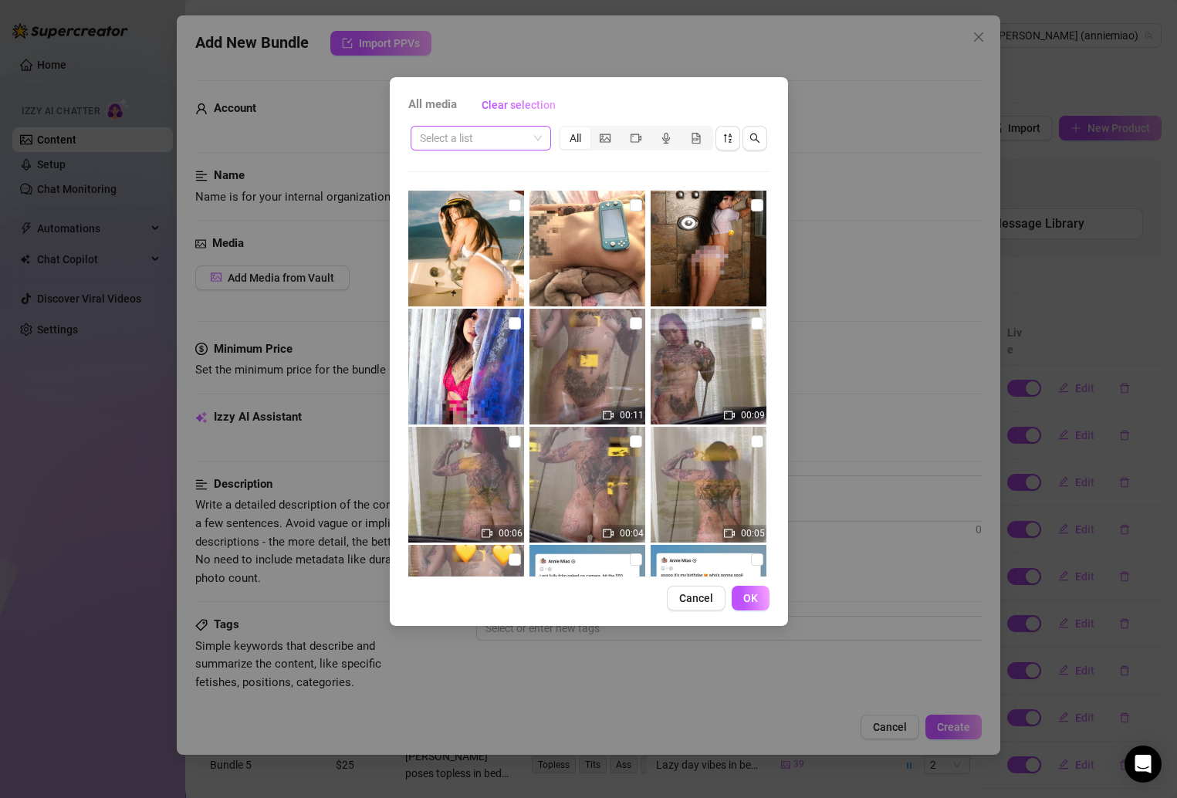
click at [520, 137] on input "search" at bounding box center [474, 138] width 108 height 23
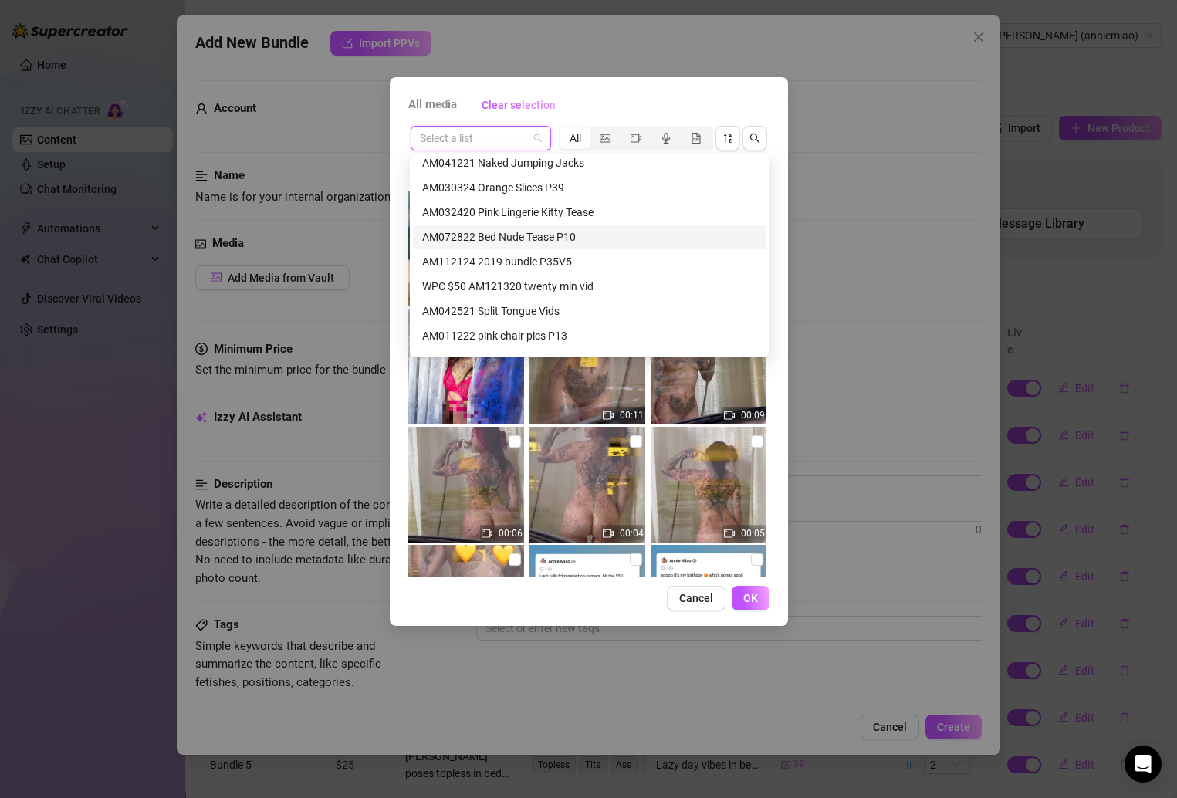
scroll to position [628, 0]
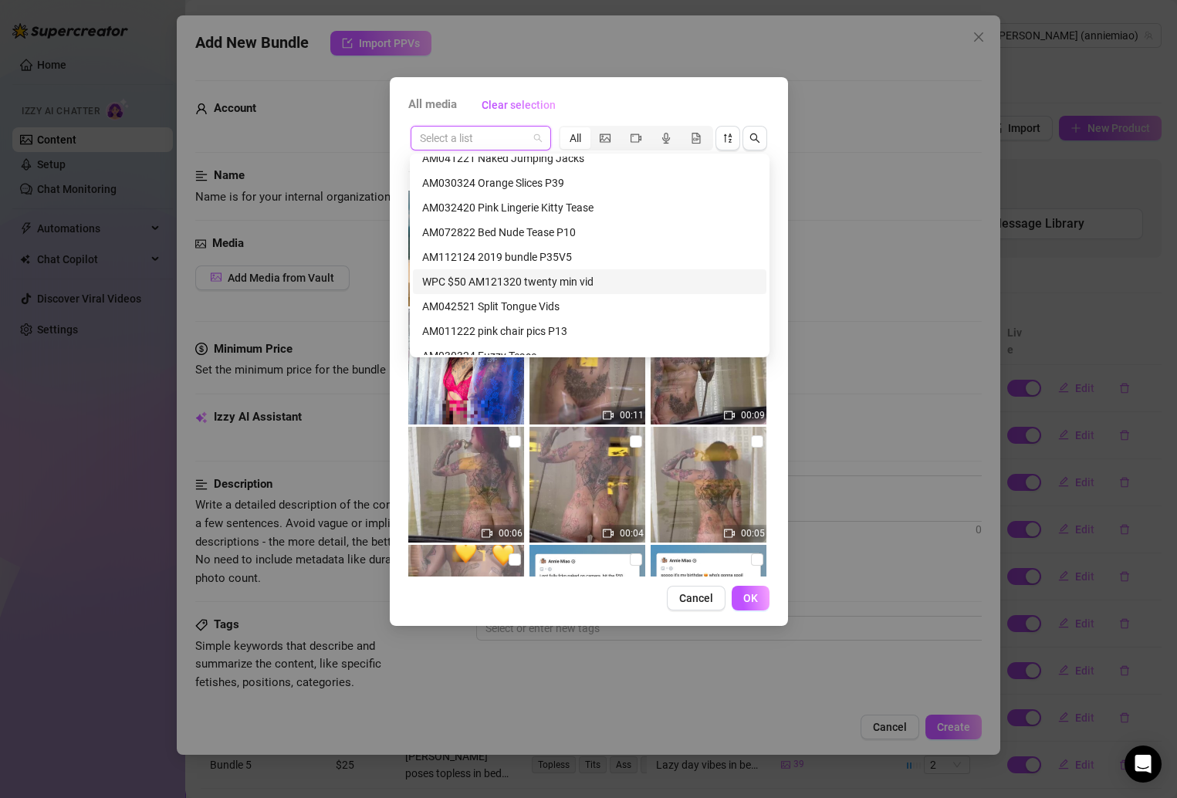
click at [555, 286] on div "WPC $50 AM121320 twenty min vid" at bounding box center [589, 281] width 335 height 17
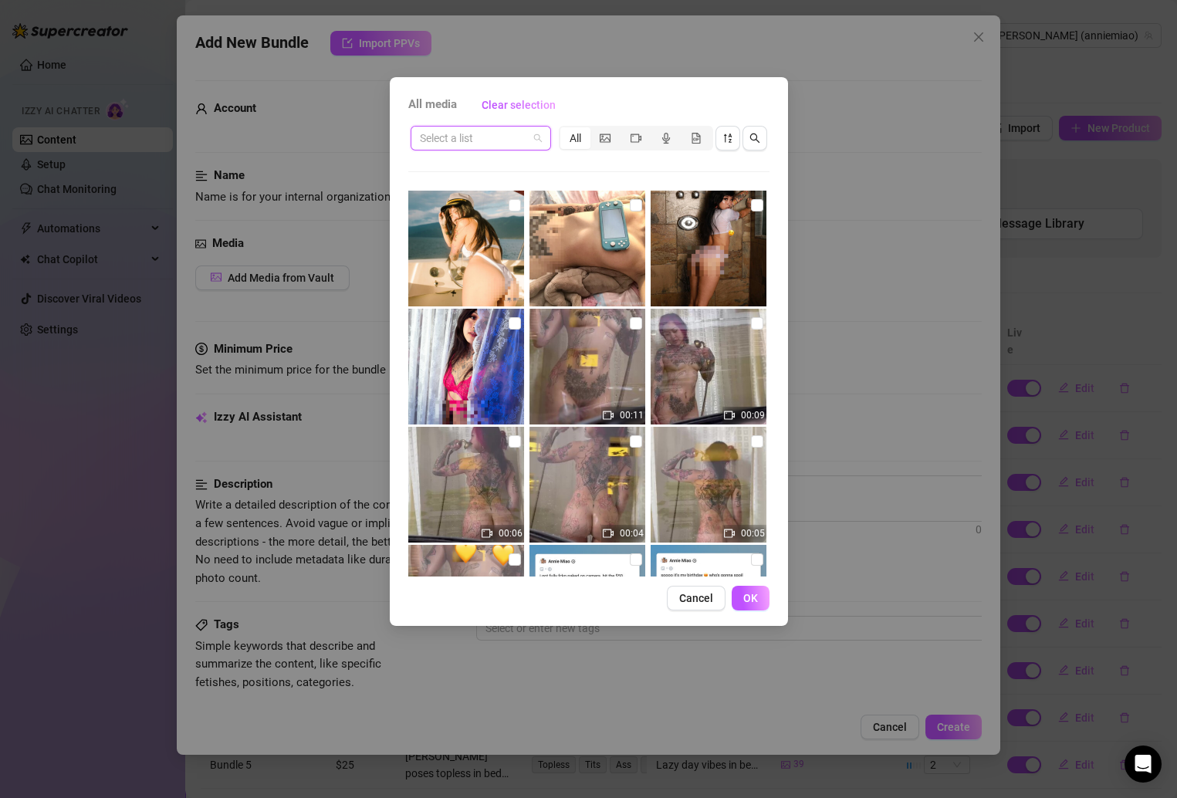
click at [532, 140] on span at bounding box center [481, 138] width 122 height 23
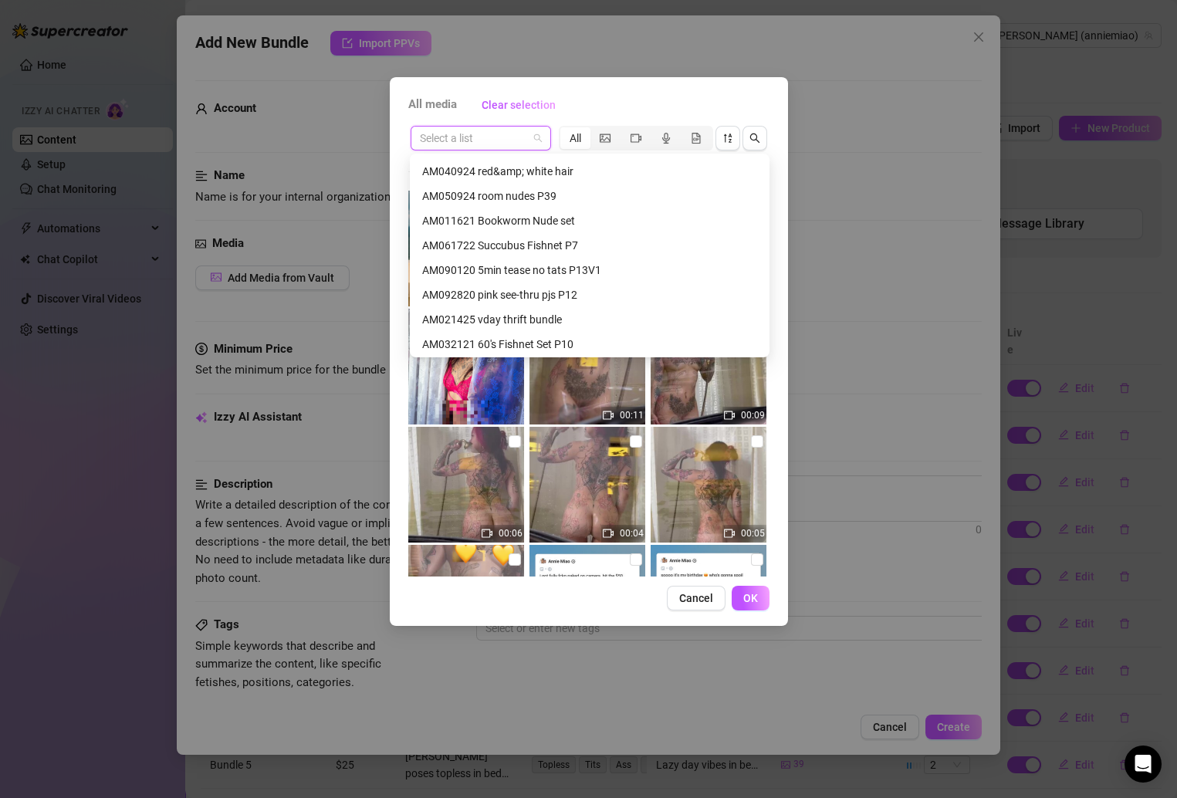
scroll to position [988, 0]
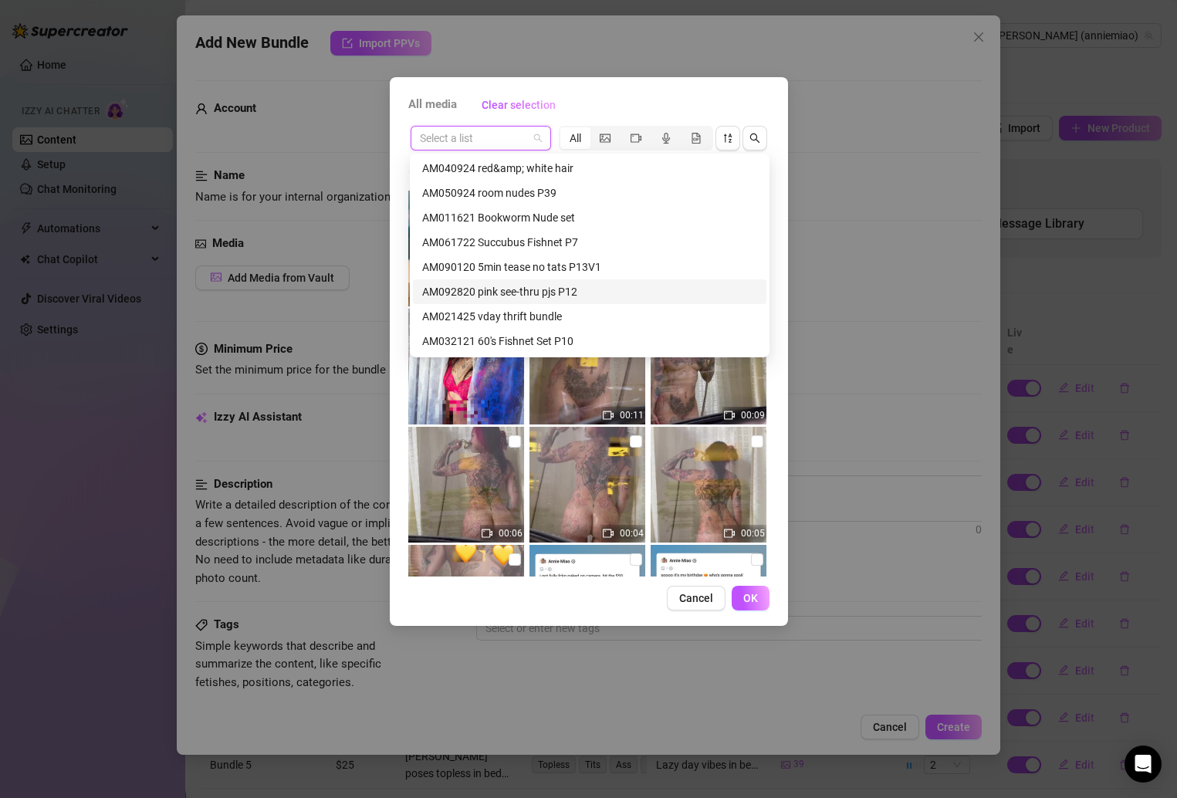
click at [561, 289] on div "AM092820 pink see-thru pjs P12" at bounding box center [589, 291] width 335 height 17
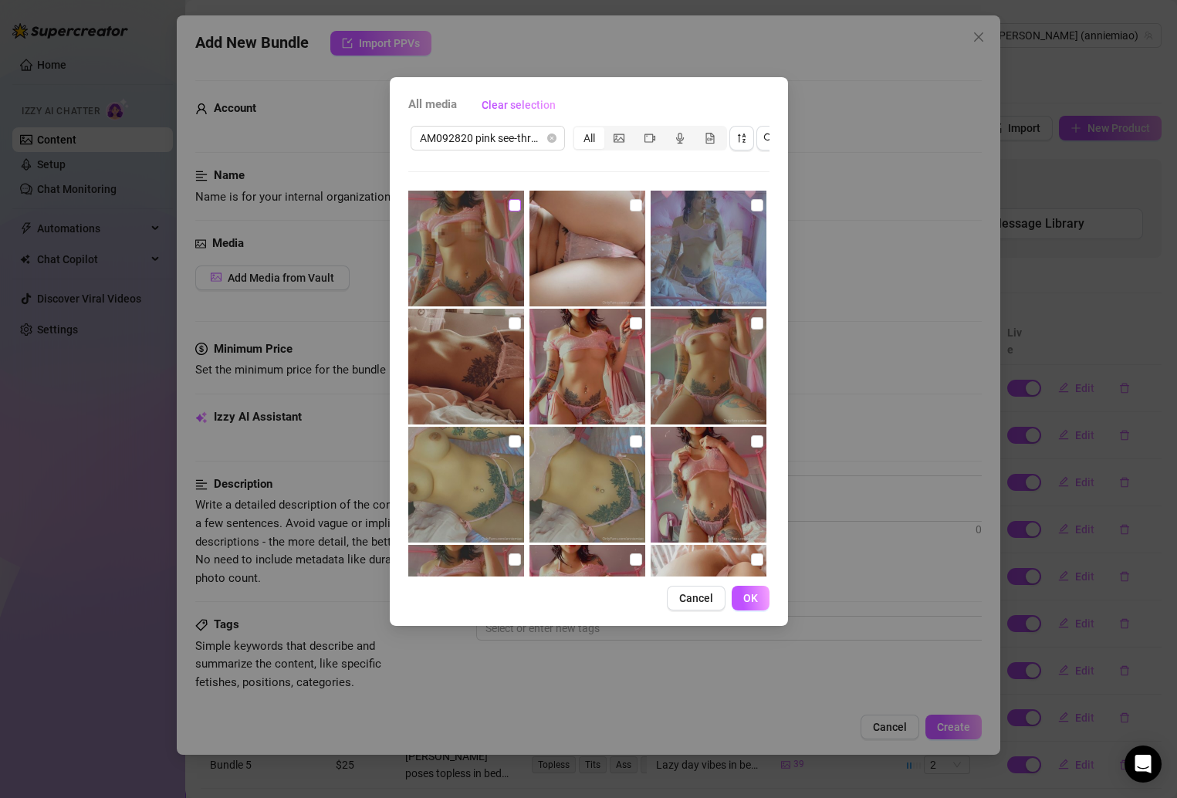
click at [511, 198] on label at bounding box center [515, 205] width 12 height 17
click at [511, 199] on input "checkbox" at bounding box center [515, 205] width 12 height 12
checkbox input "true"
click at [631, 207] on input "checkbox" at bounding box center [636, 205] width 12 height 12
checkbox input "true"
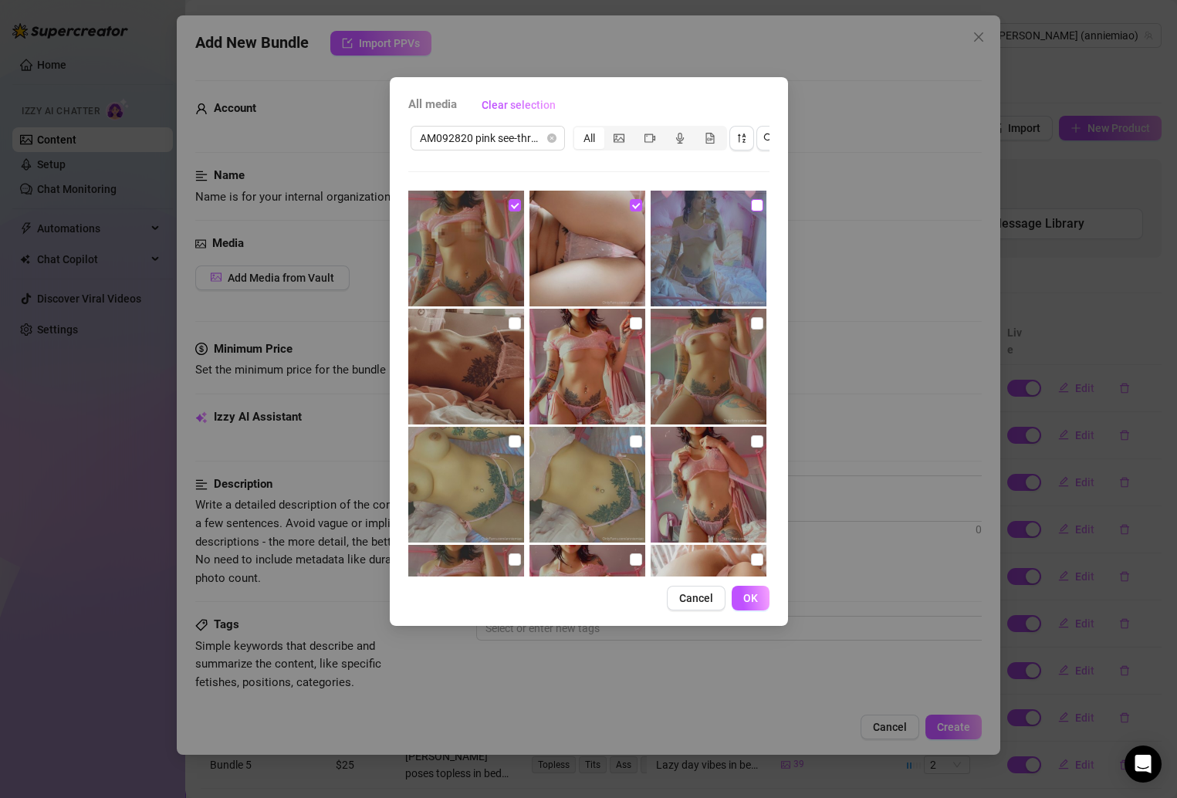
click at [751, 203] on input "checkbox" at bounding box center [757, 205] width 12 height 12
checkbox input "true"
click at [751, 319] on input "checkbox" at bounding box center [757, 323] width 12 height 12
checkbox input "true"
click at [630, 325] on input "checkbox" at bounding box center [636, 323] width 12 height 12
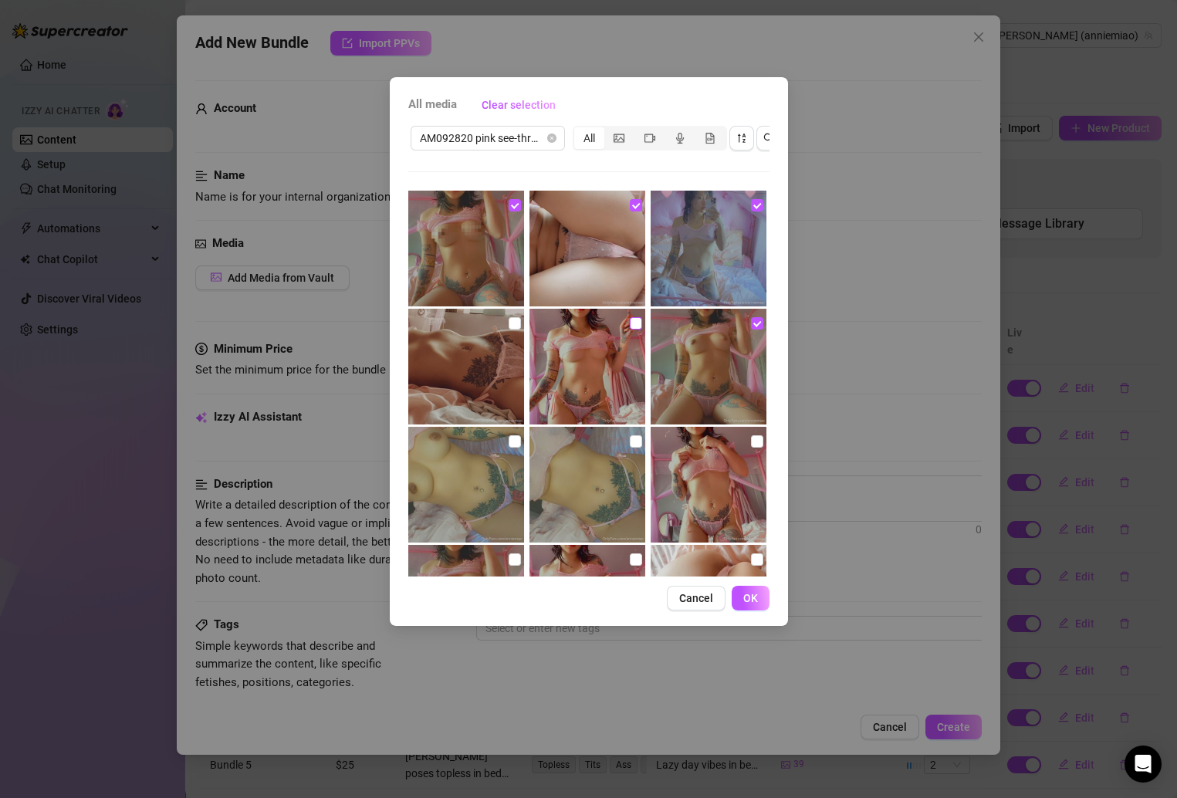
checkbox input "true"
click at [509, 329] on label at bounding box center [515, 323] width 12 height 17
click at [509, 329] on input "checkbox" at bounding box center [515, 323] width 12 height 12
checkbox input "true"
click at [515, 444] on input "checkbox" at bounding box center [515, 441] width 12 height 12
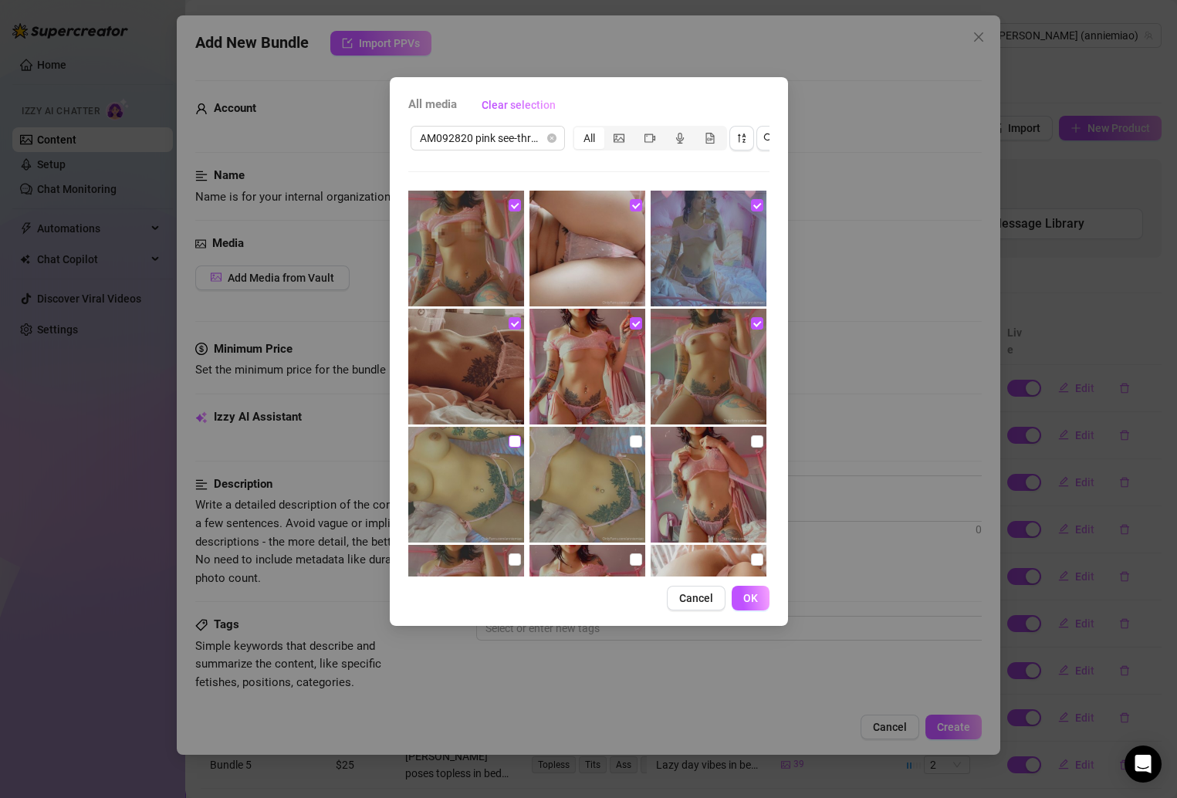
checkbox input "true"
click at [631, 436] on input "checkbox" at bounding box center [636, 441] width 12 height 12
checkbox input "true"
click at [740, 445] on img at bounding box center [708, 485] width 116 height 116
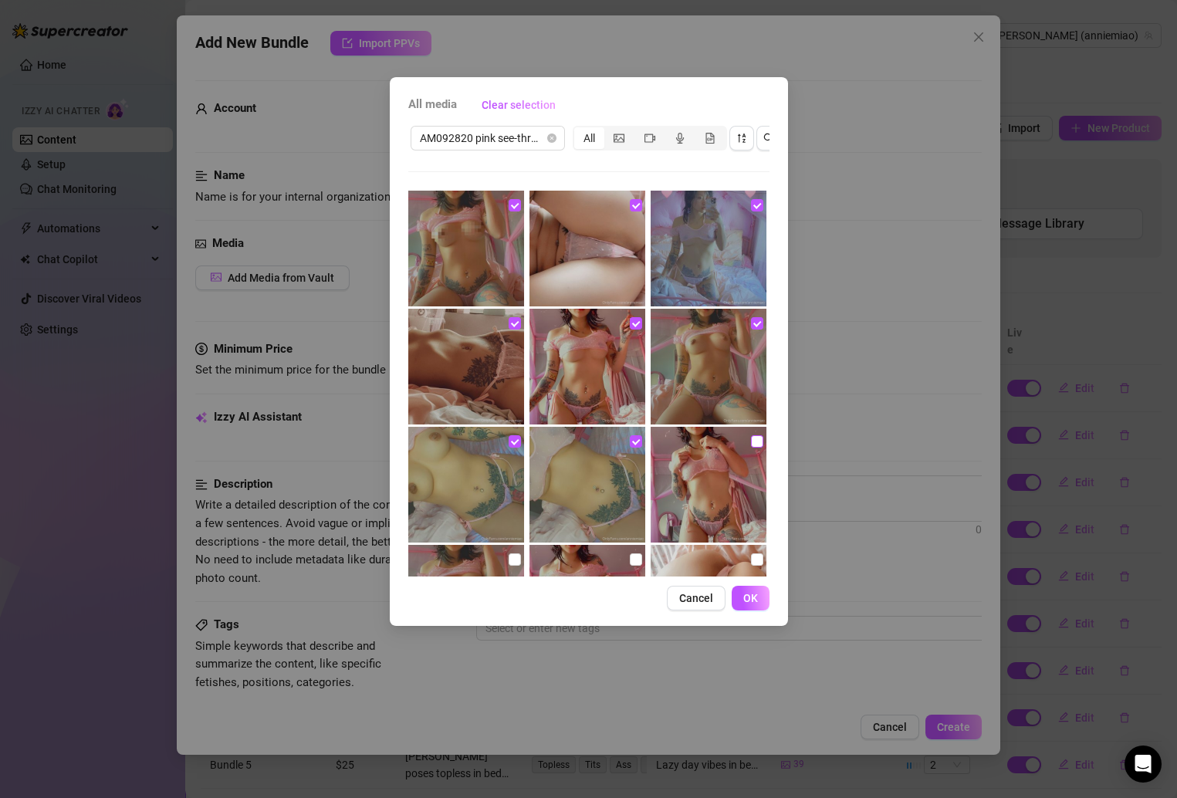
click at [751, 440] on input "checkbox" at bounding box center [757, 441] width 12 height 12
checkbox input "true"
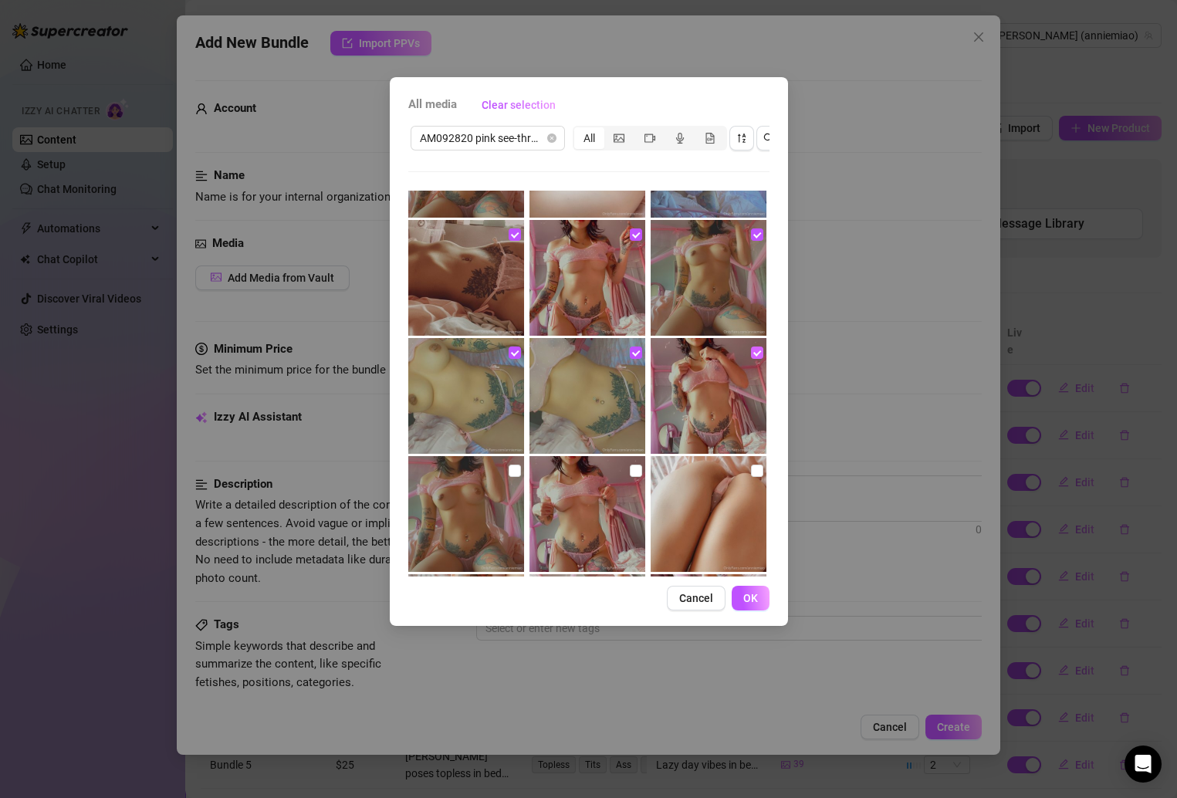
scroll to position [101, 0]
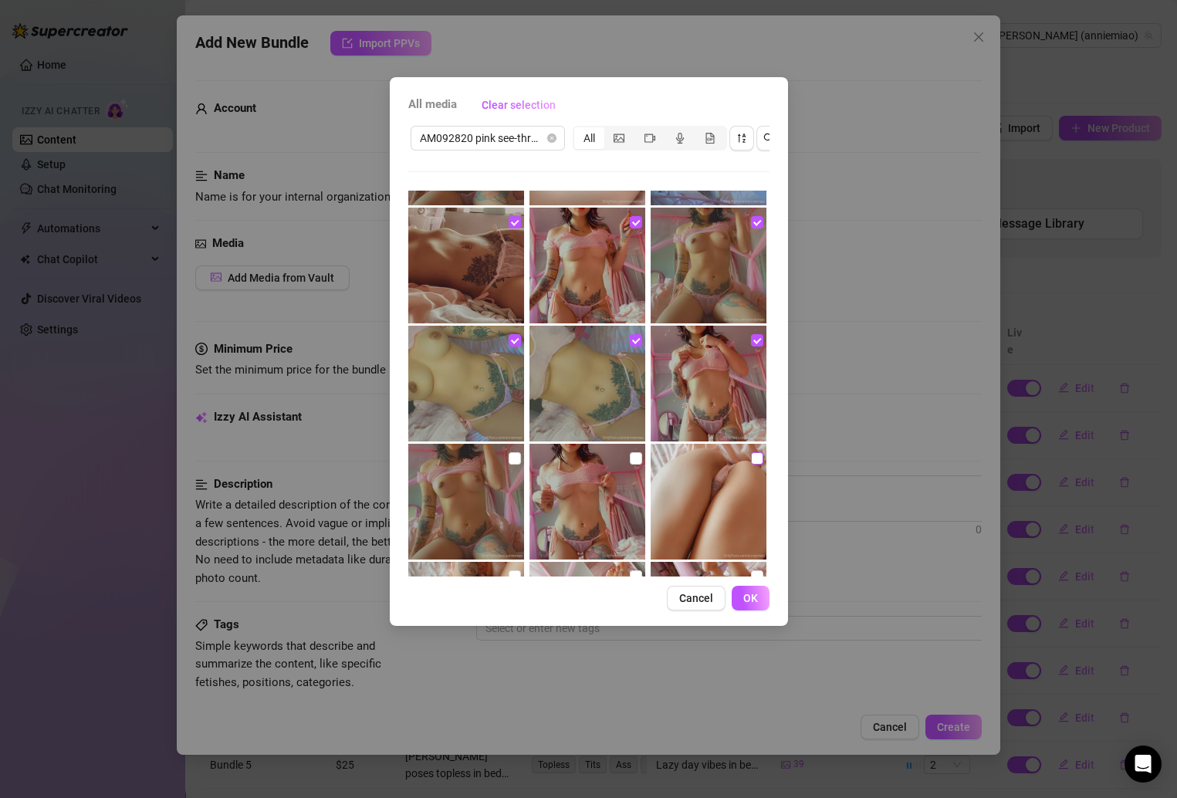
click at [751, 460] on input "checkbox" at bounding box center [757, 458] width 12 height 12
checkbox input "true"
click at [630, 457] on input "checkbox" at bounding box center [636, 458] width 12 height 12
checkbox input "true"
click at [515, 453] on input "checkbox" at bounding box center [515, 458] width 12 height 12
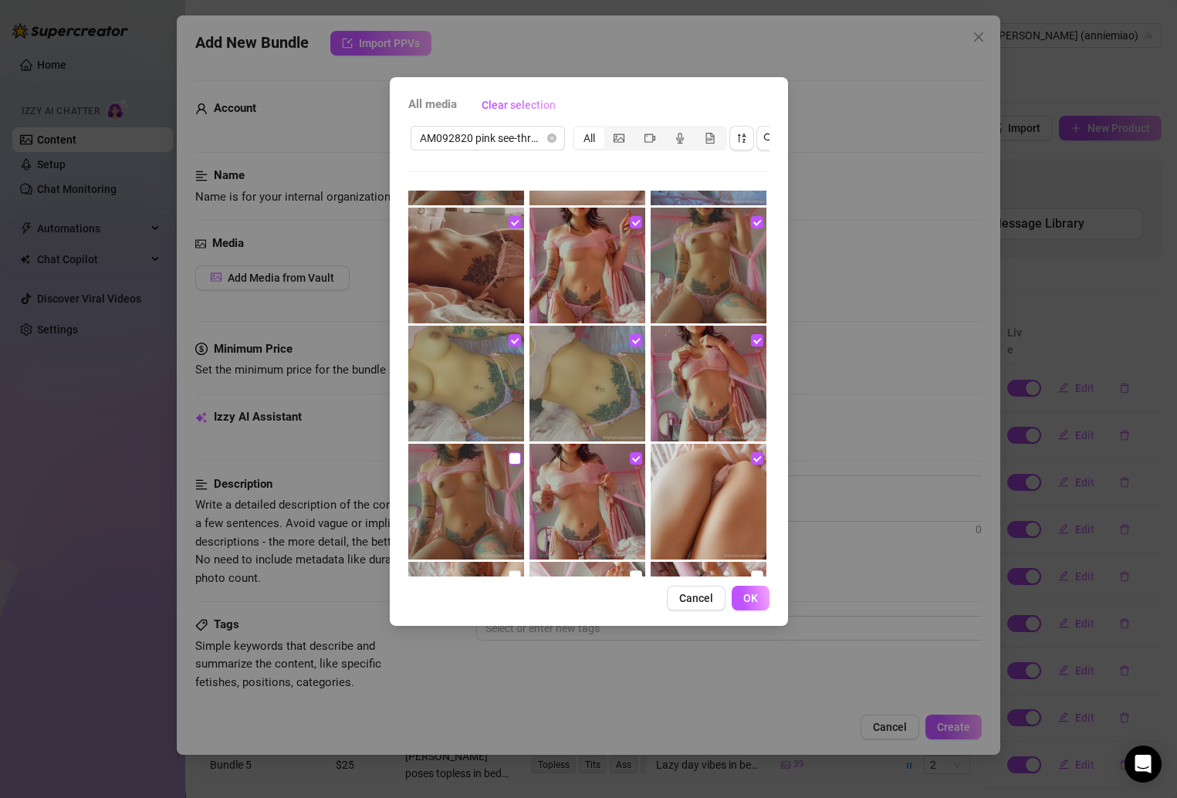
checkbox input "true"
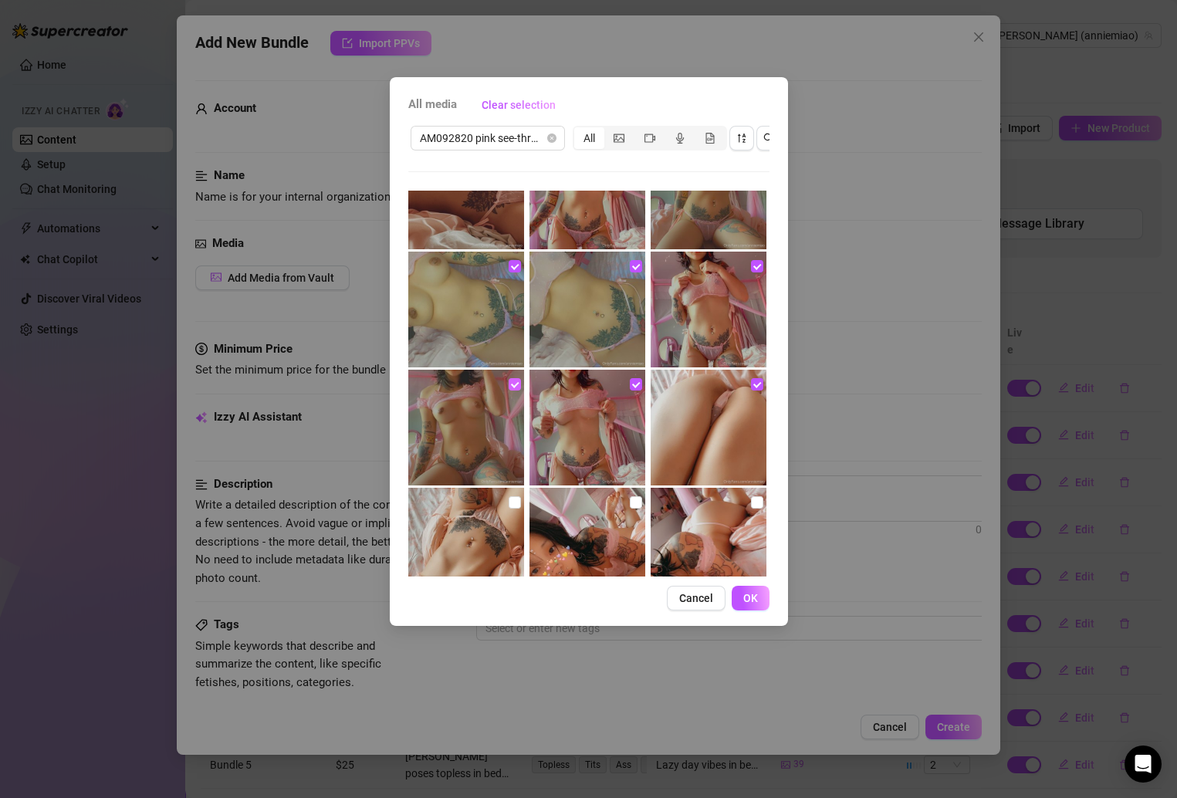
scroll to position [244, 0]
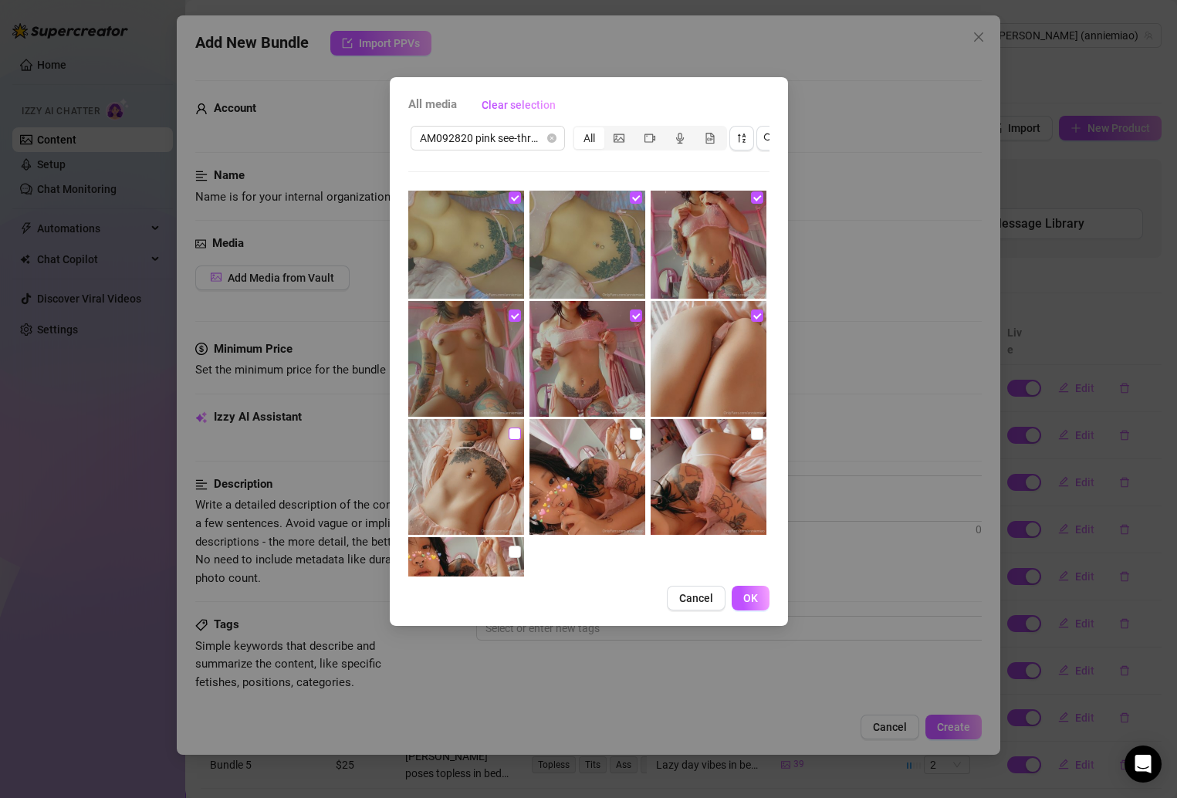
click at [511, 435] on input "checkbox" at bounding box center [515, 433] width 12 height 12
checkbox input "true"
click at [618, 430] on img at bounding box center [587, 477] width 116 height 116
click at [631, 434] on input "checkbox" at bounding box center [636, 433] width 12 height 12
checkbox input "true"
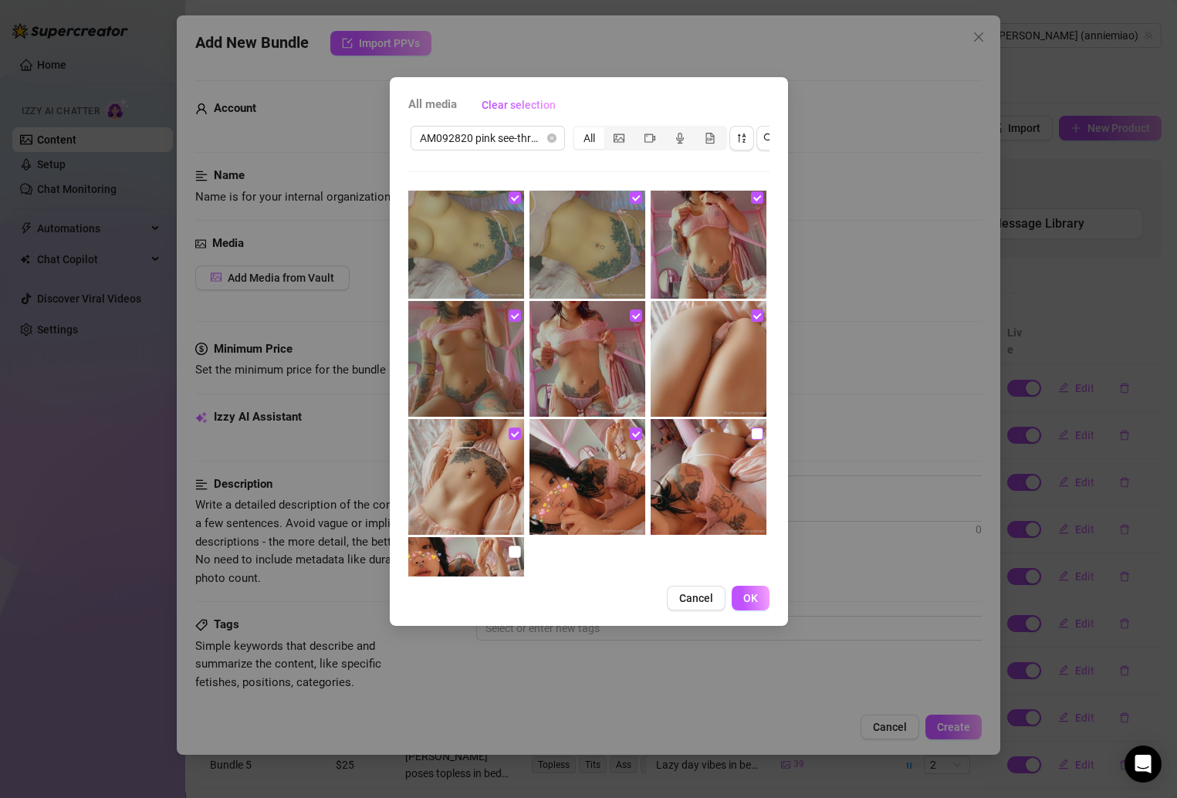
click at [751, 437] on input "checkbox" at bounding box center [757, 433] width 12 height 12
checkbox input "true"
click at [511, 552] on input "checkbox" at bounding box center [515, 552] width 12 height 12
checkbox input "true"
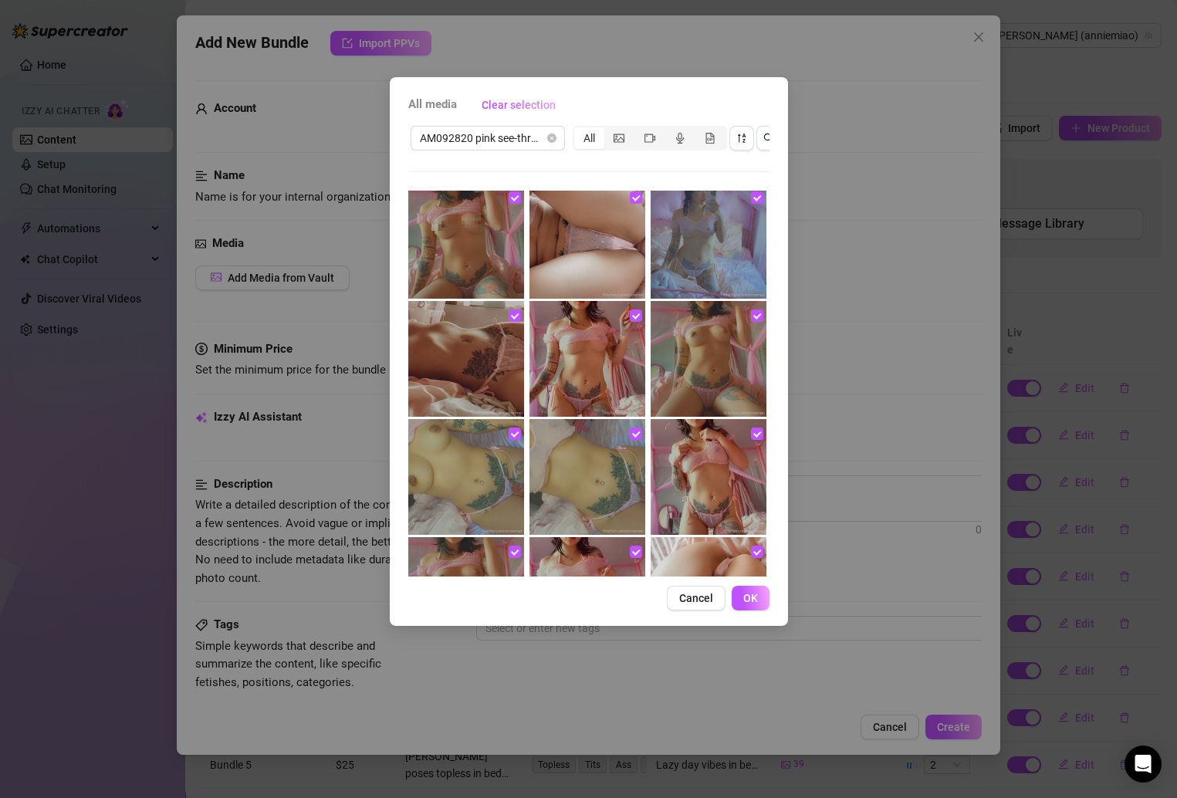
scroll to position [0, 0]
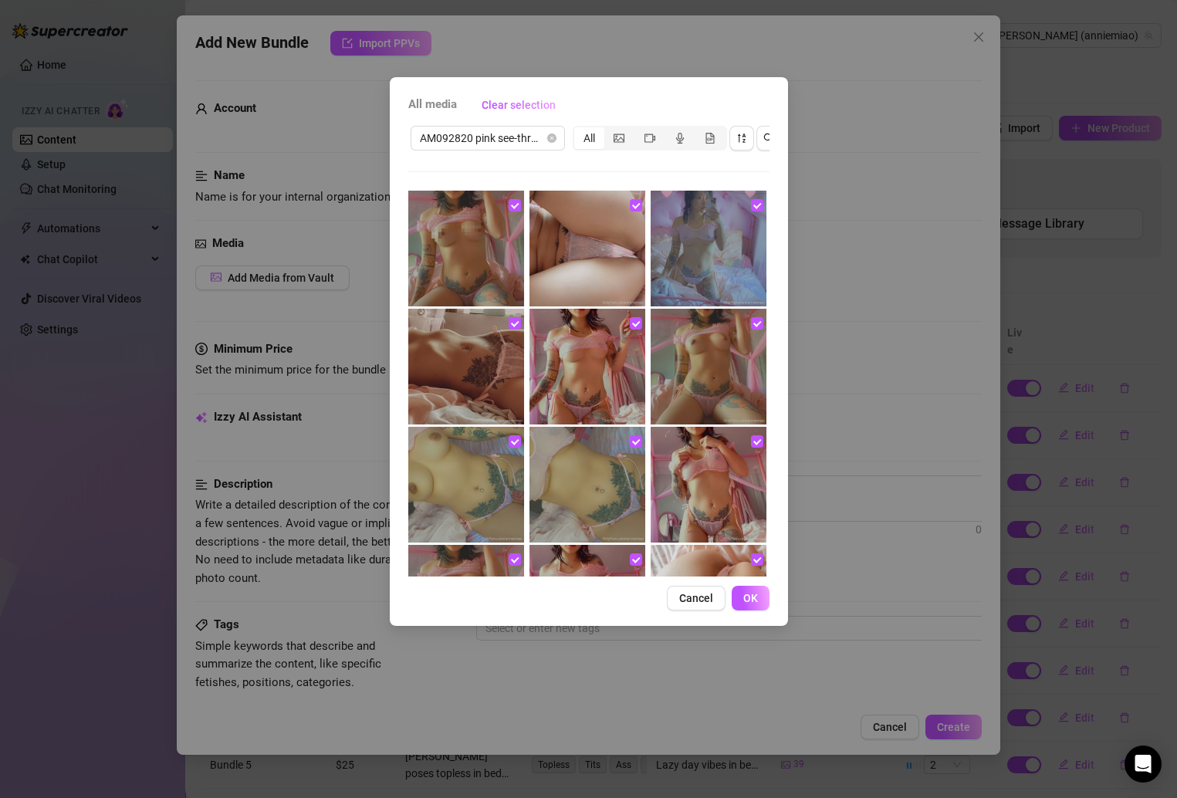
click at [769, 619] on div "All media Clear selection AM092820 pink see-thru pjs P12 All No more media Canc…" at bounding box center [589, 351] width 398 height 549
click at [763, 610] on button "OK" at bounding box center [751, 598] width 38 height 25
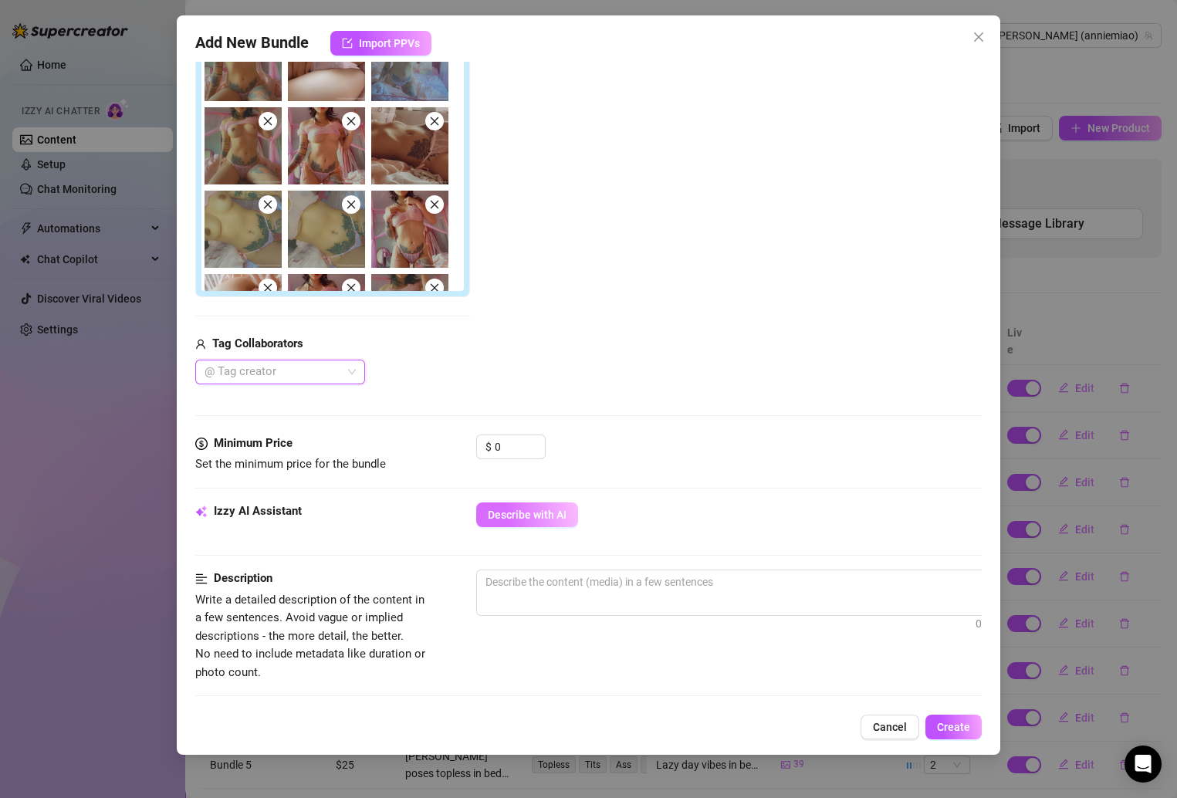
scroll to position [359, 0]
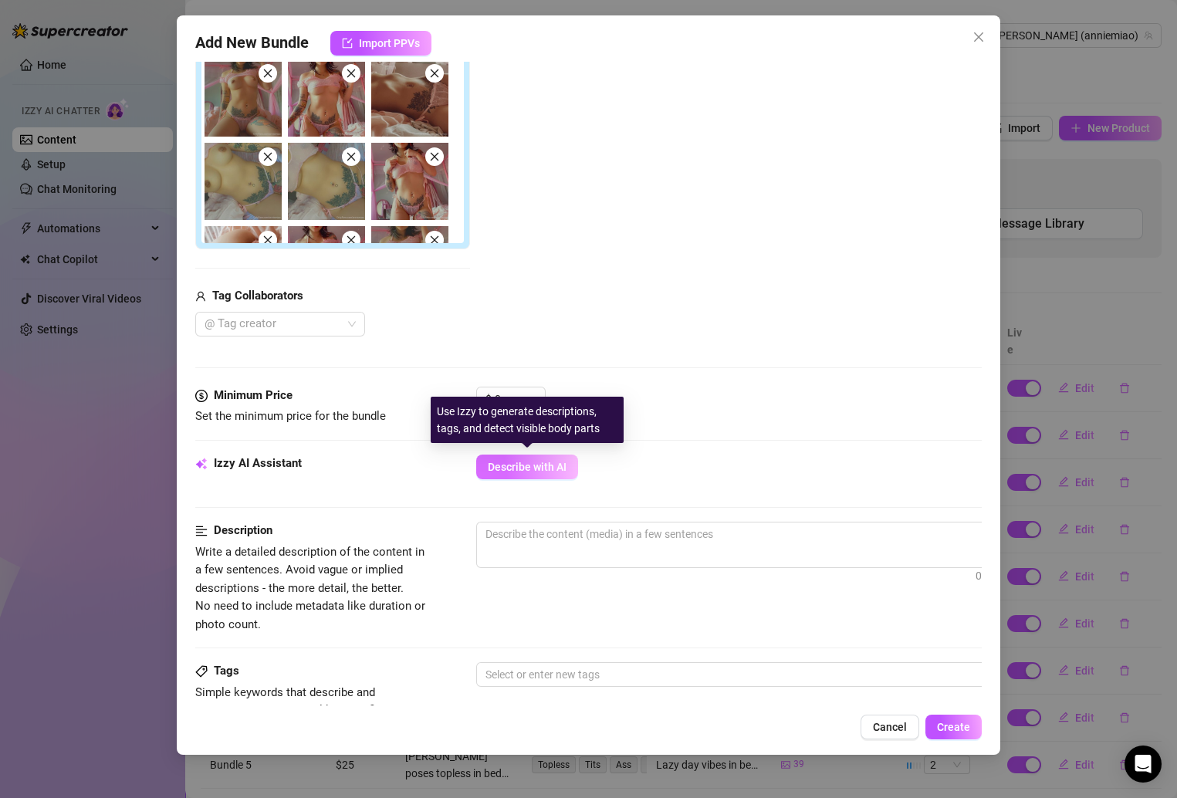
click at [546, 467] on span "Describe with AI" at bounding box center [527, 467] width 79 height 12
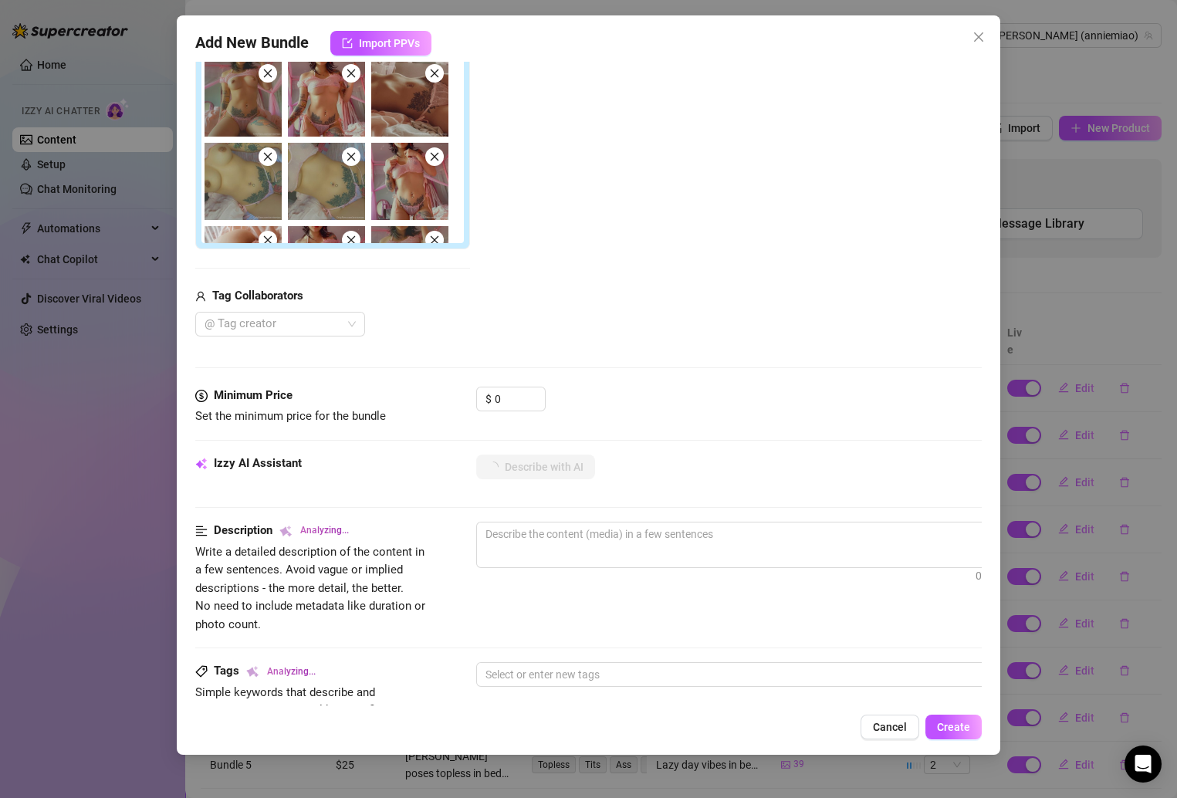
click at [513, 387] on div "$ 0" at bounding box center [510, 399] width 69 height 25
drag, startPoint x: 513, startPoint y: 396, endPoint x: 442, endPoint y: 394, distance: 71.0
click at [442, 395] on div "Minimum Price Set the minimum price for the bundle $ 0" at bounding box center [588, 406] width 787 height 39
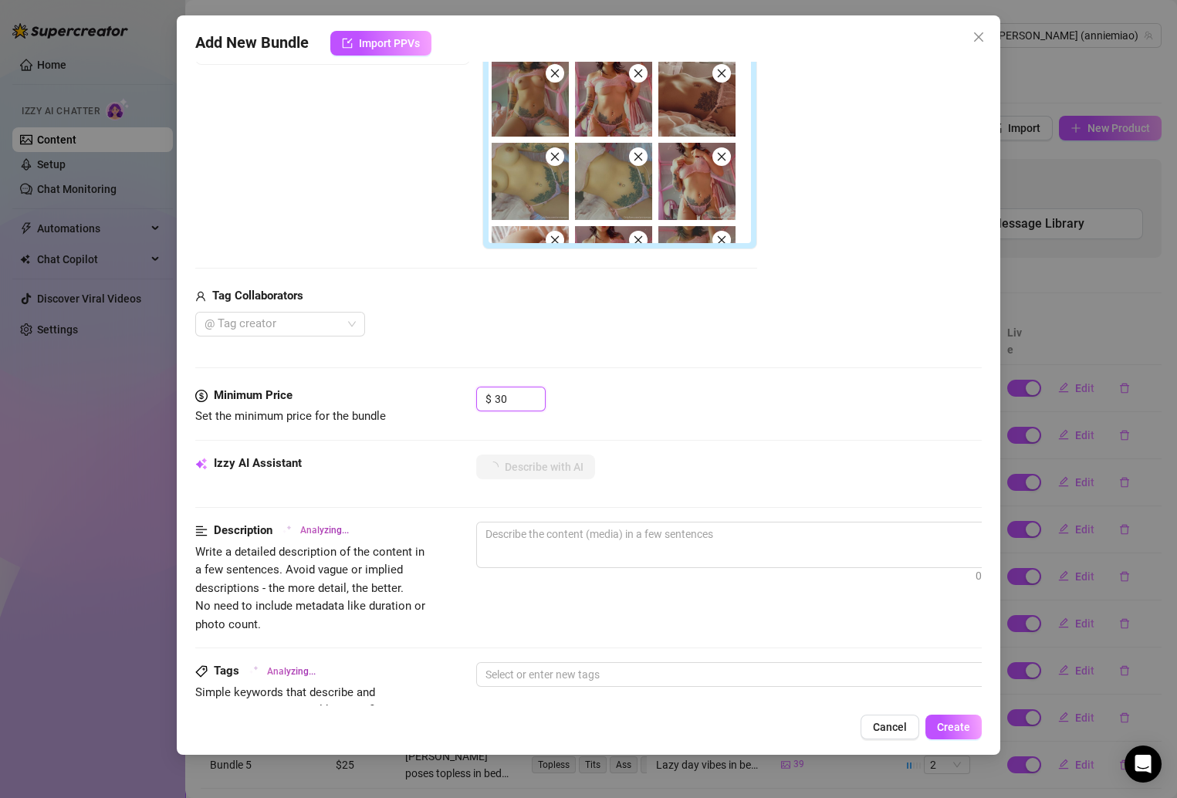
type input "30"
click at [737, 357] on div "Media Add Media from Vault Free preview Pay to view Tag Collaborators @ Tag cre…" at bounding box center [588, 131] width 787 height 511
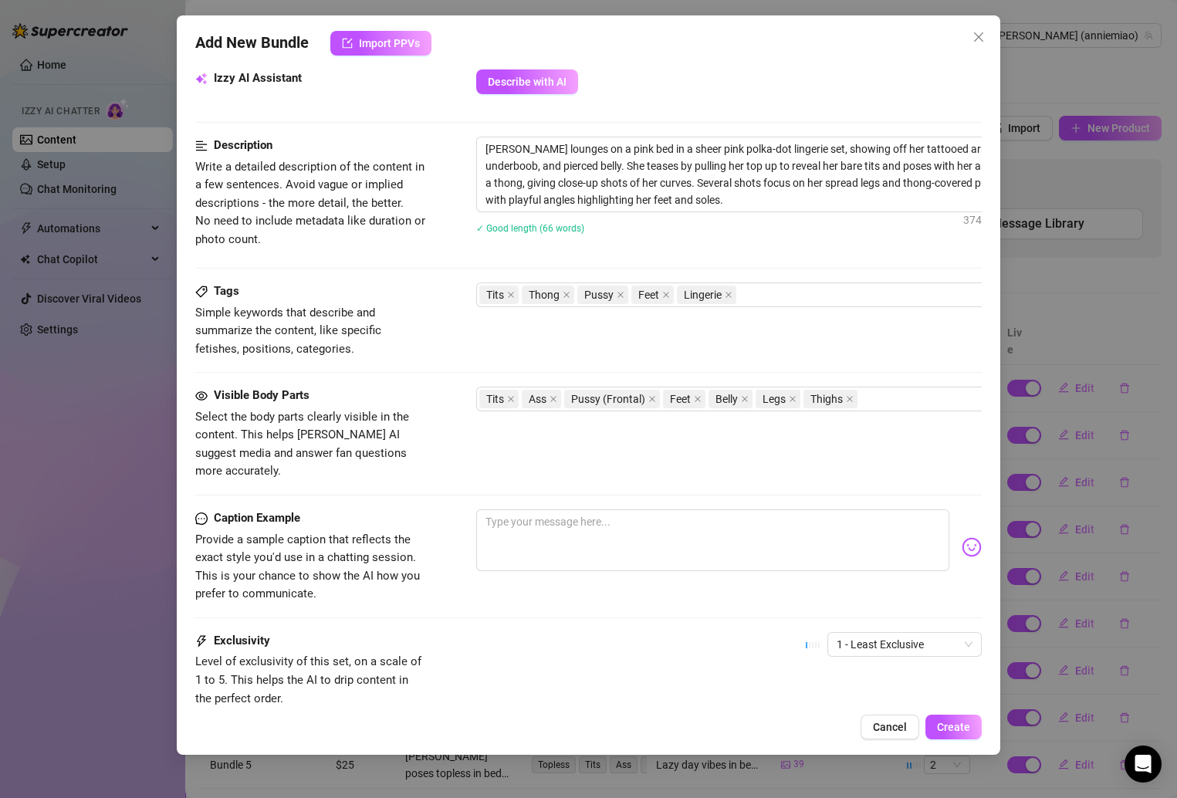
scroll to position [667, 0]
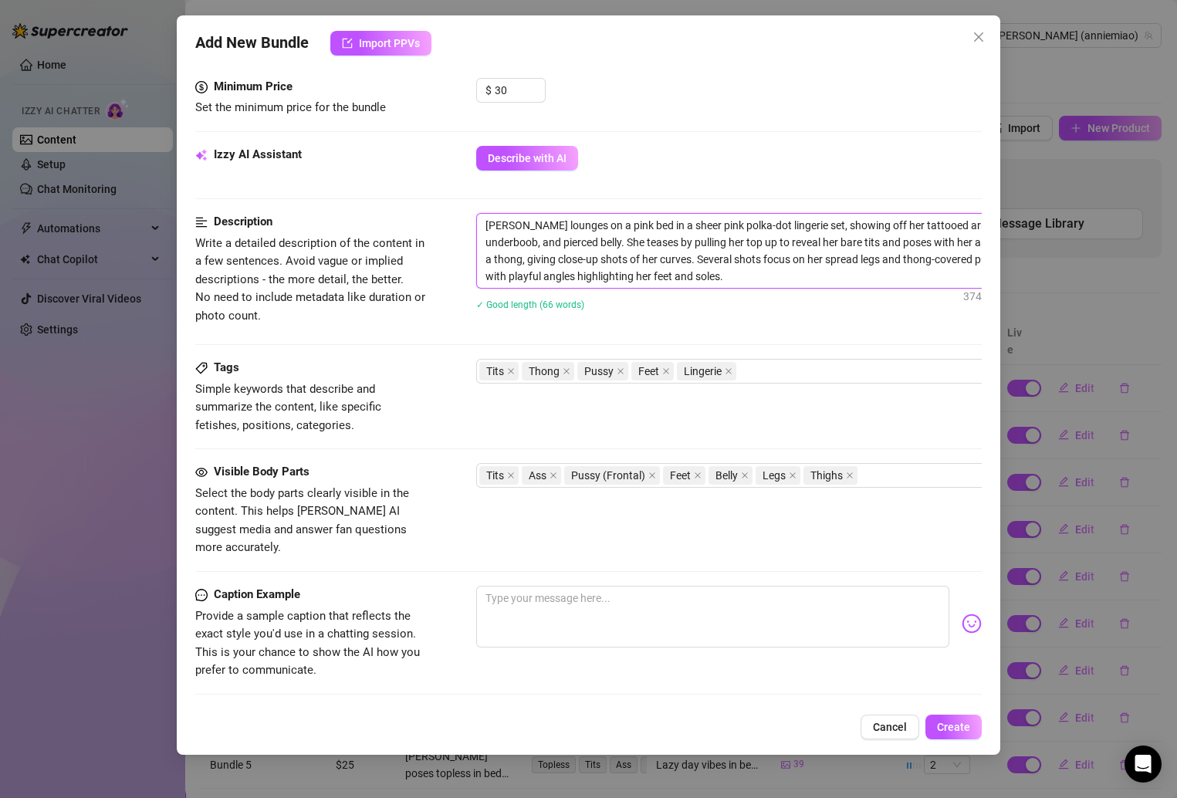
drag, startPoint x: 713, startPoint y: 272, endPoint x: 478, endPoint y: 217, distance: 241.8
click at [478, 217] on textarea "[PERSON_NAME] lounges on a pink bed in a sheer pink polka-dot lingerie set, sho…" at bounding box center [746, 251] width 539 height 74
type textarea "[PERSON_NAME] lounges on a pink bed in a sheer pink polka-dot lingerie set, sho…"
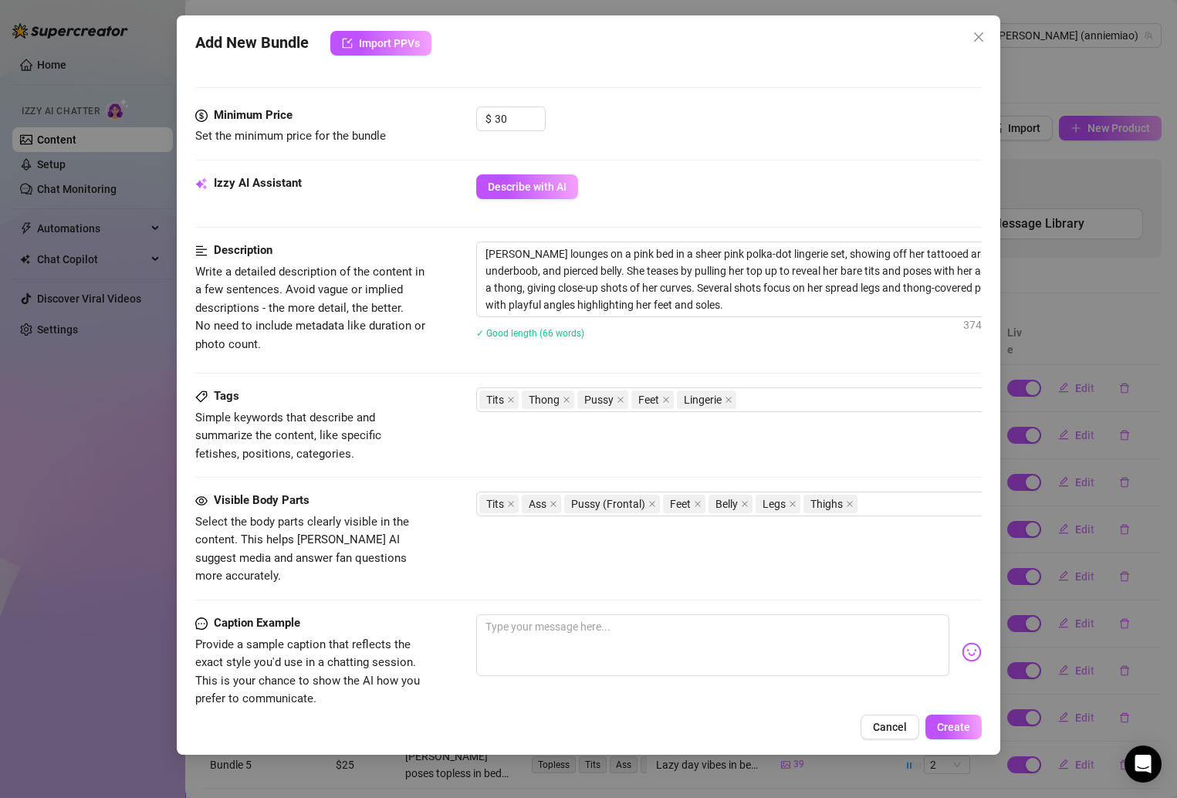
scroll to position [855, 0]
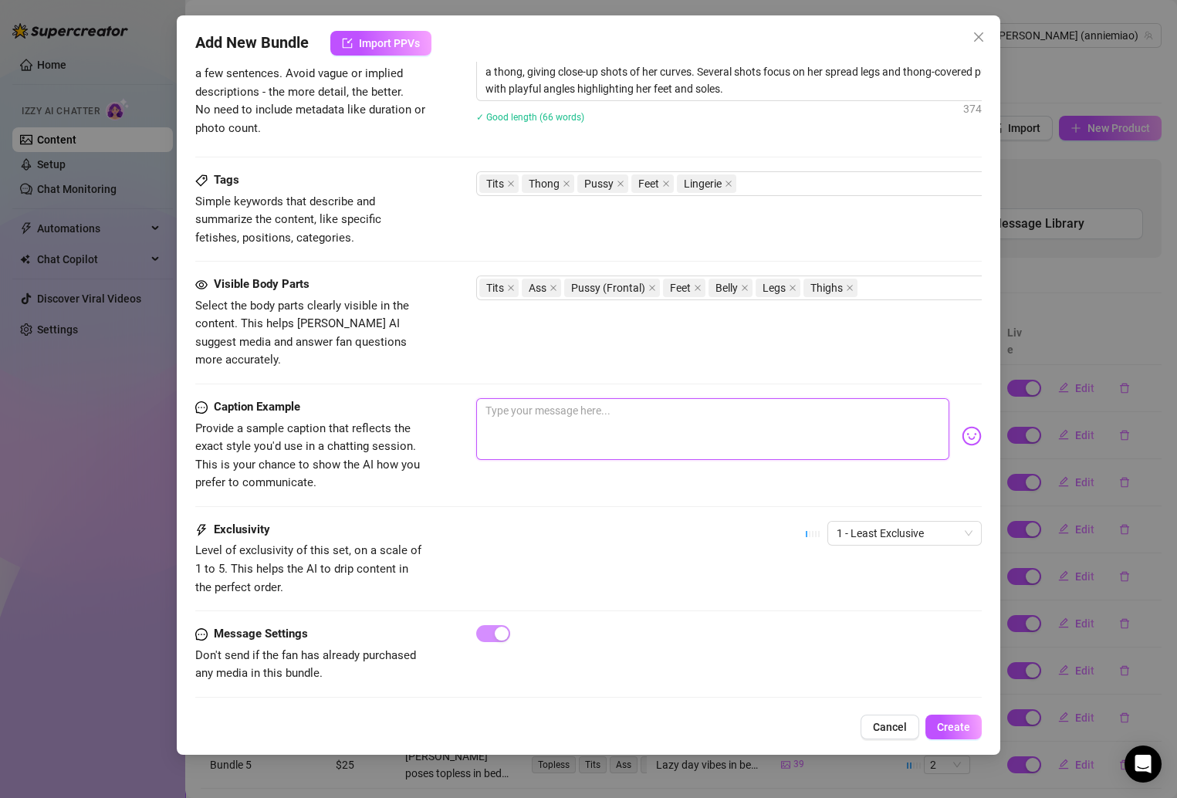
click at [532, 398] on textarea at bounding box center [713, 429] width 474 height 62
paste textarea "Got cozy in my pink polka-dot lingerie tonight 🩷✨ lounging on my bed felt so dr…"
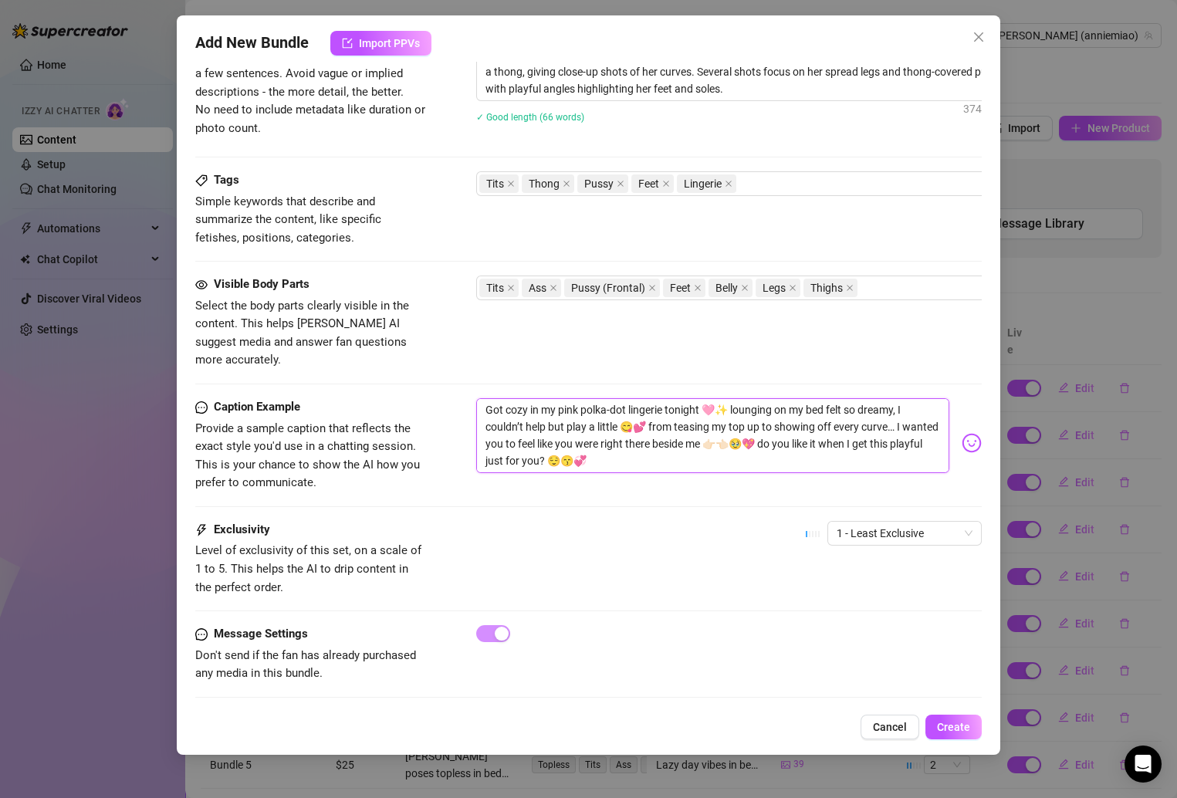
scroll to position [0, 0]
click at [865, 522] on span "1 - Least Exclusive" at bounding box center [904, 533] width 136 height 23
type textarea "Got cozy in my pink polka-dot lingerie tonight 🩷✨ lounging on my bed felt so dr…"
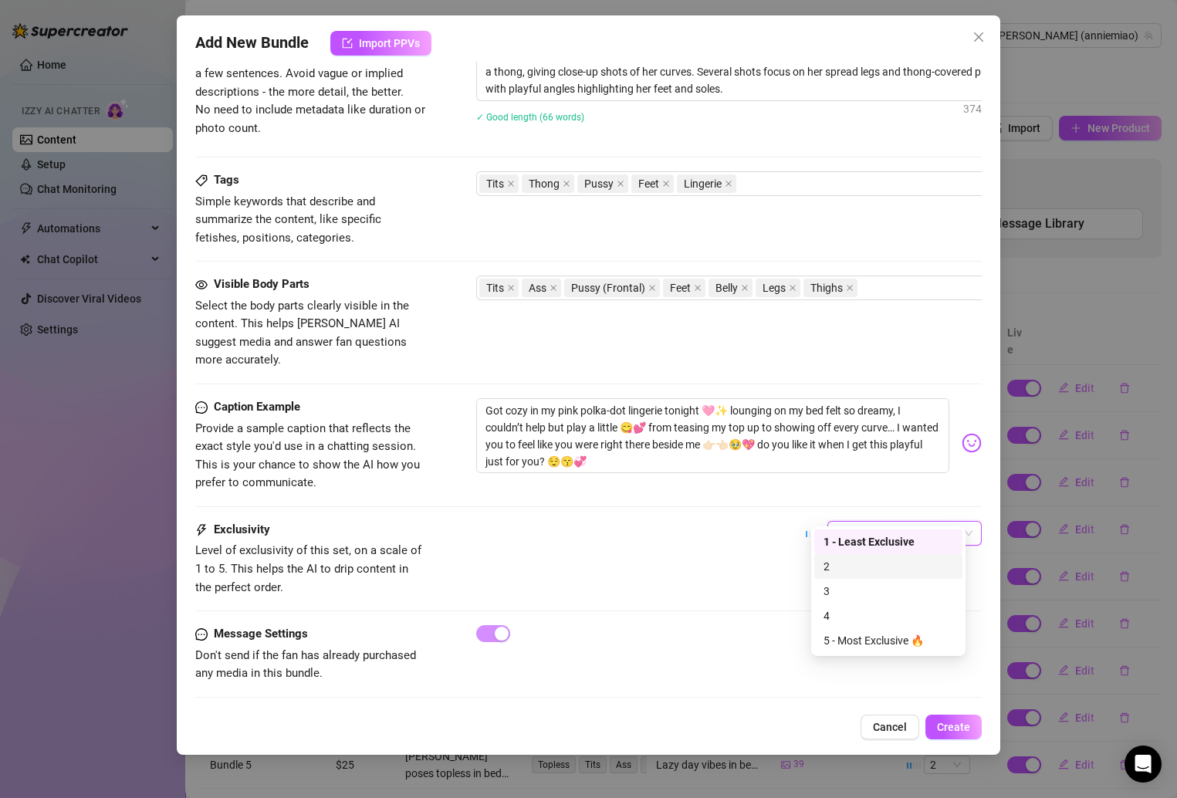
click at [856, 565] on div "2" at bounding box center [888, 566] width 130 height 17
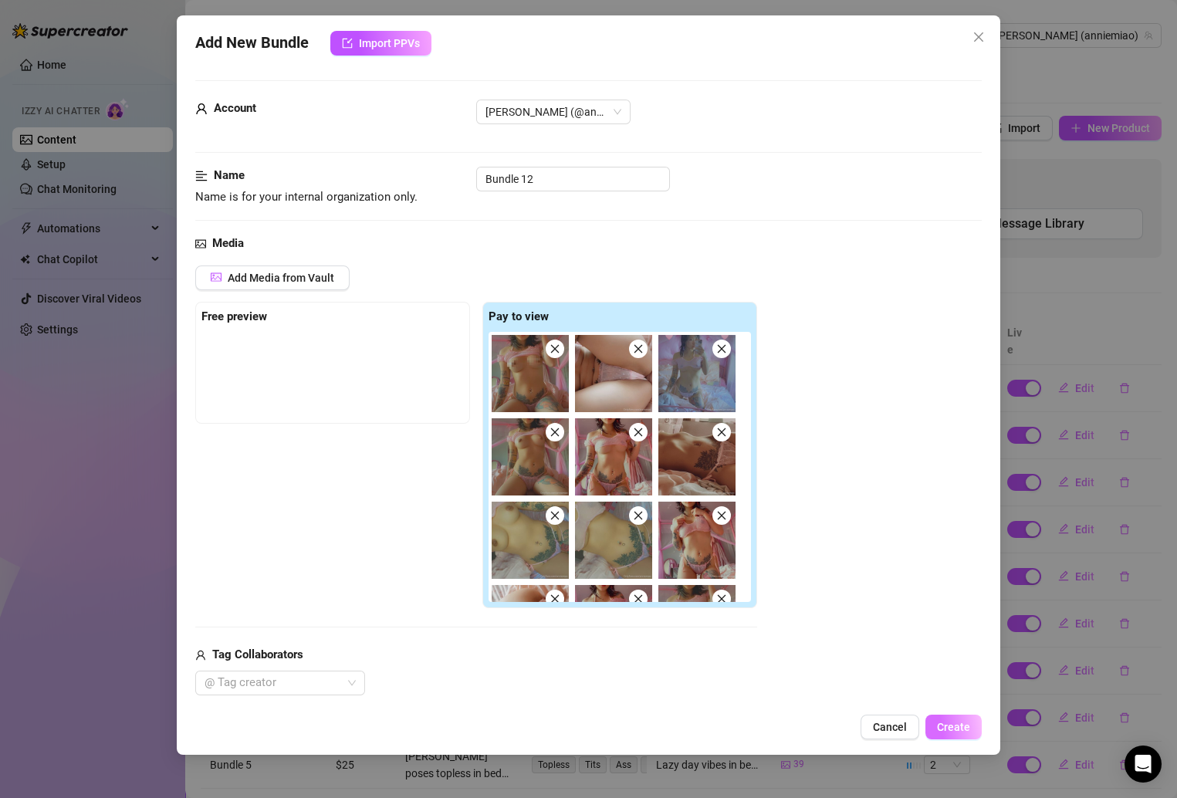
click at [947, 732] on span "Create" at bounding box center [953, 727] width 33 height 12
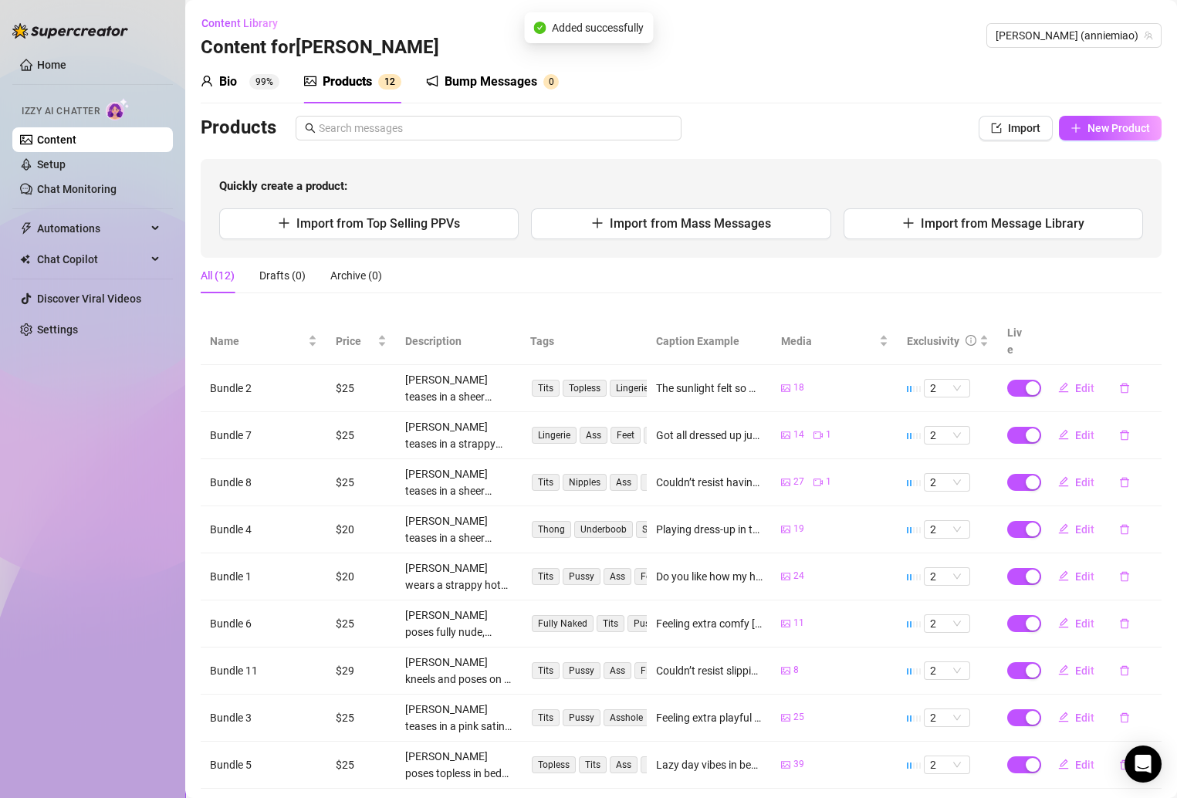
click at [494, 87] on div "Bump Messages" at bounding box center [490, 82] width 93 height 19
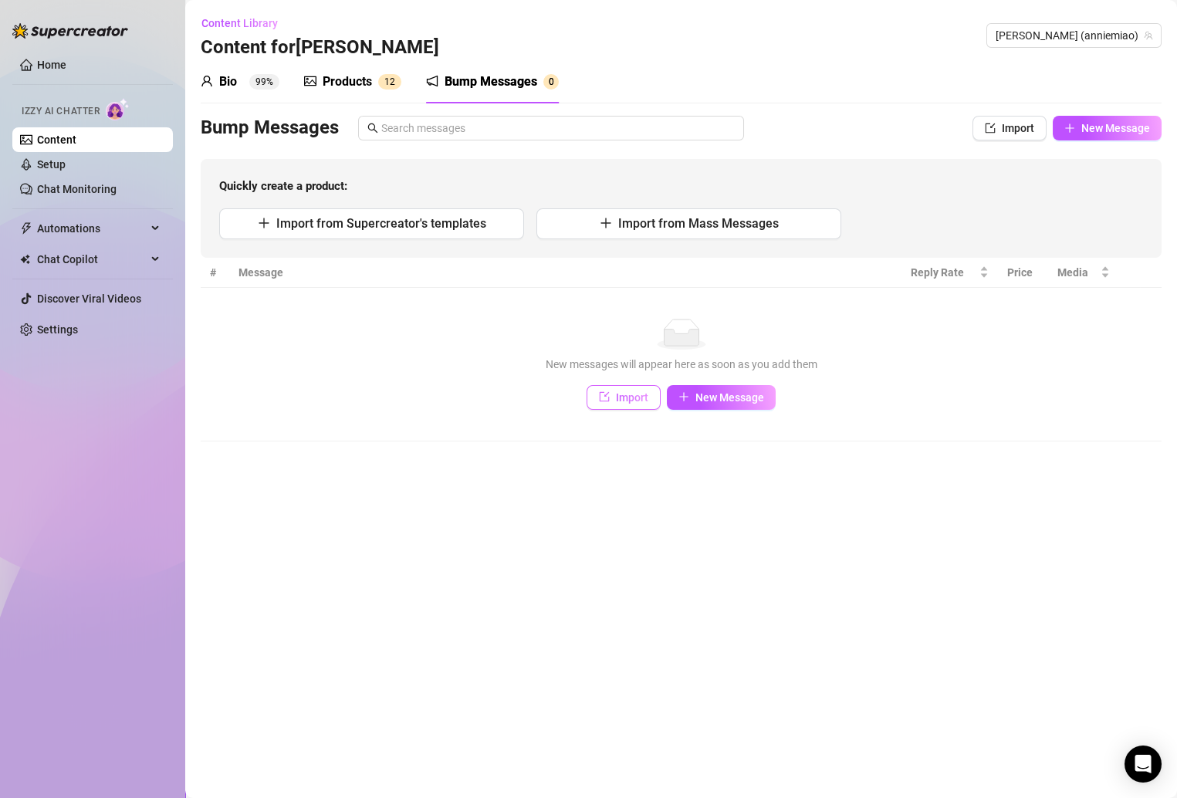
click at [623, 391] on span "Import" at bounding box center [632, 397] width 32 height 12
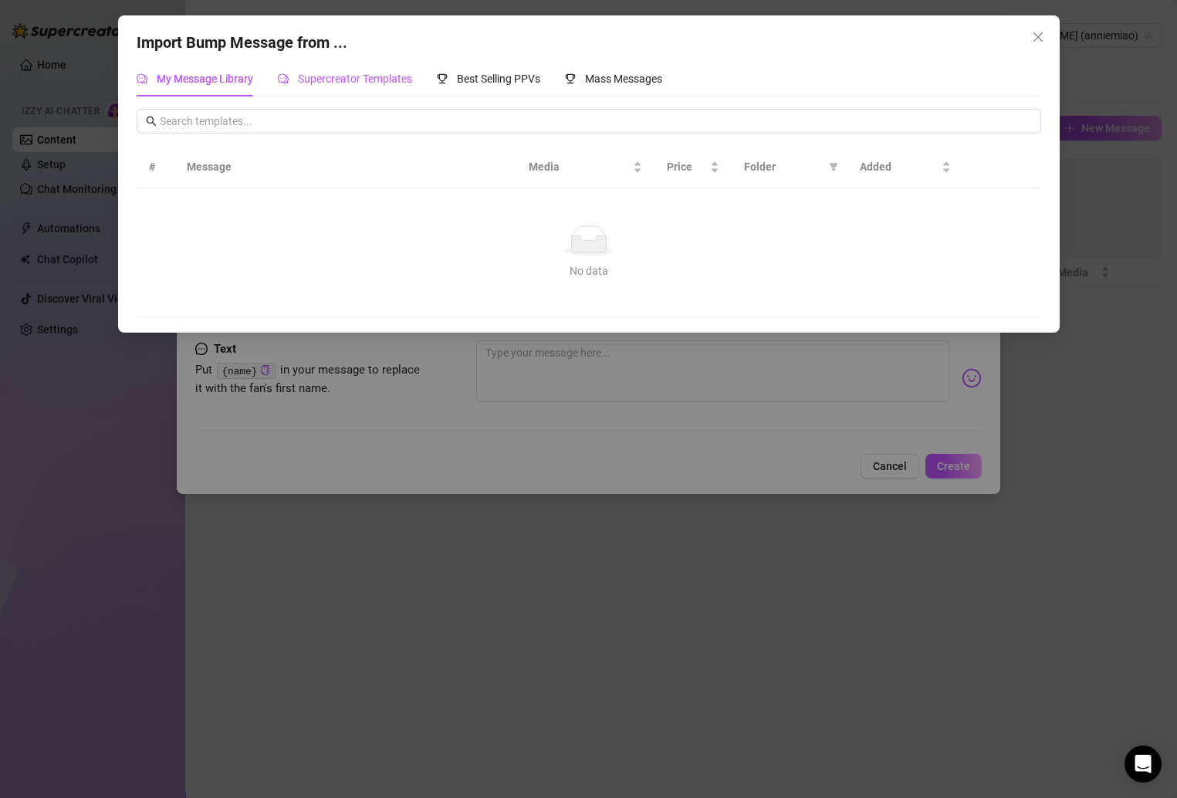
click at [361, 73] on span "Supercreator Templates" at bounding box center [355, 79] width 114 height 12
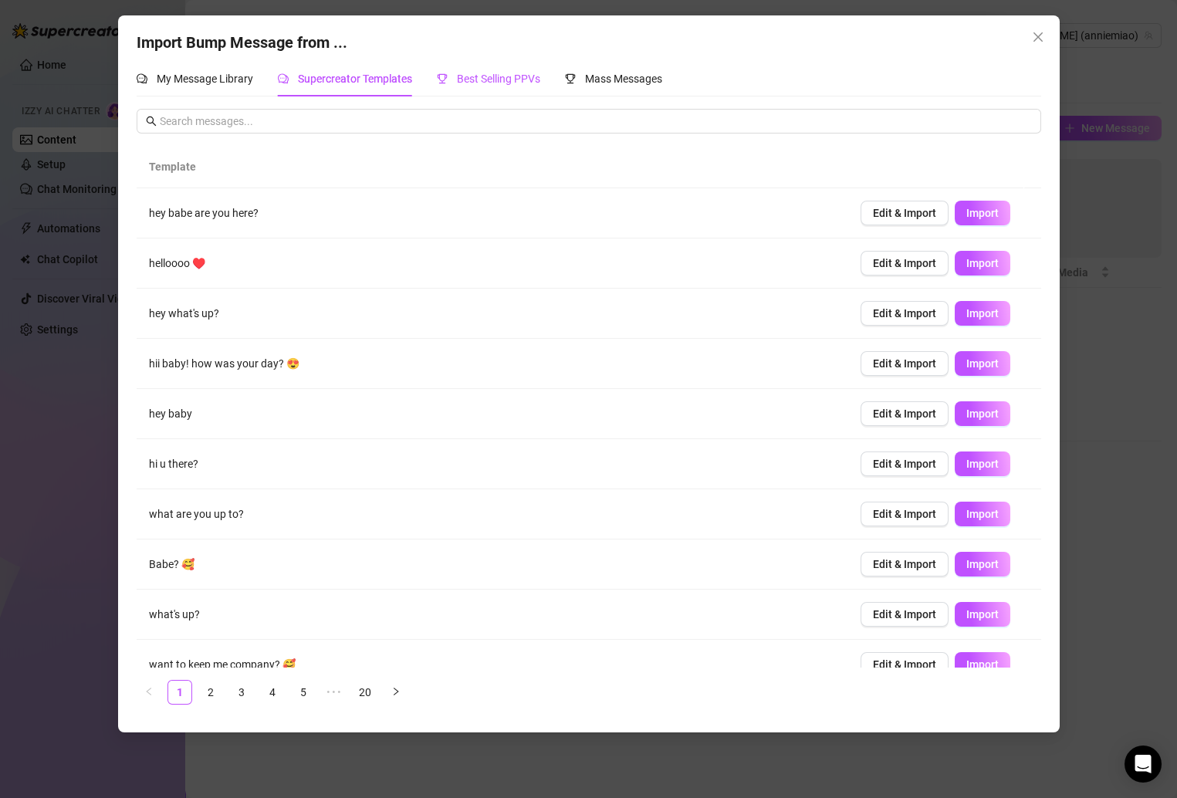
click at [498, 83] on span "Best Selling PPVs" at bounding box center [498, 79] width 83 height 12
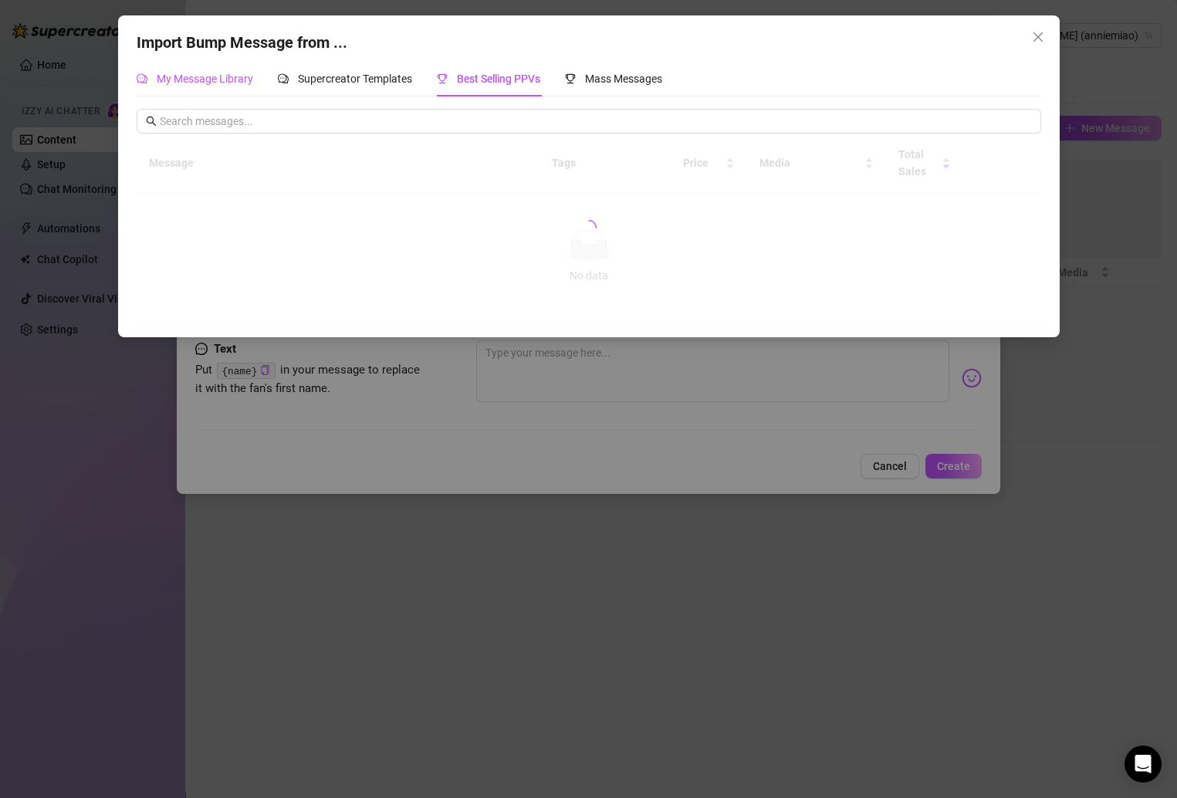
click at [173, 79] on span "My Message Library" at bounding box center [205, 79] width 96 height 12
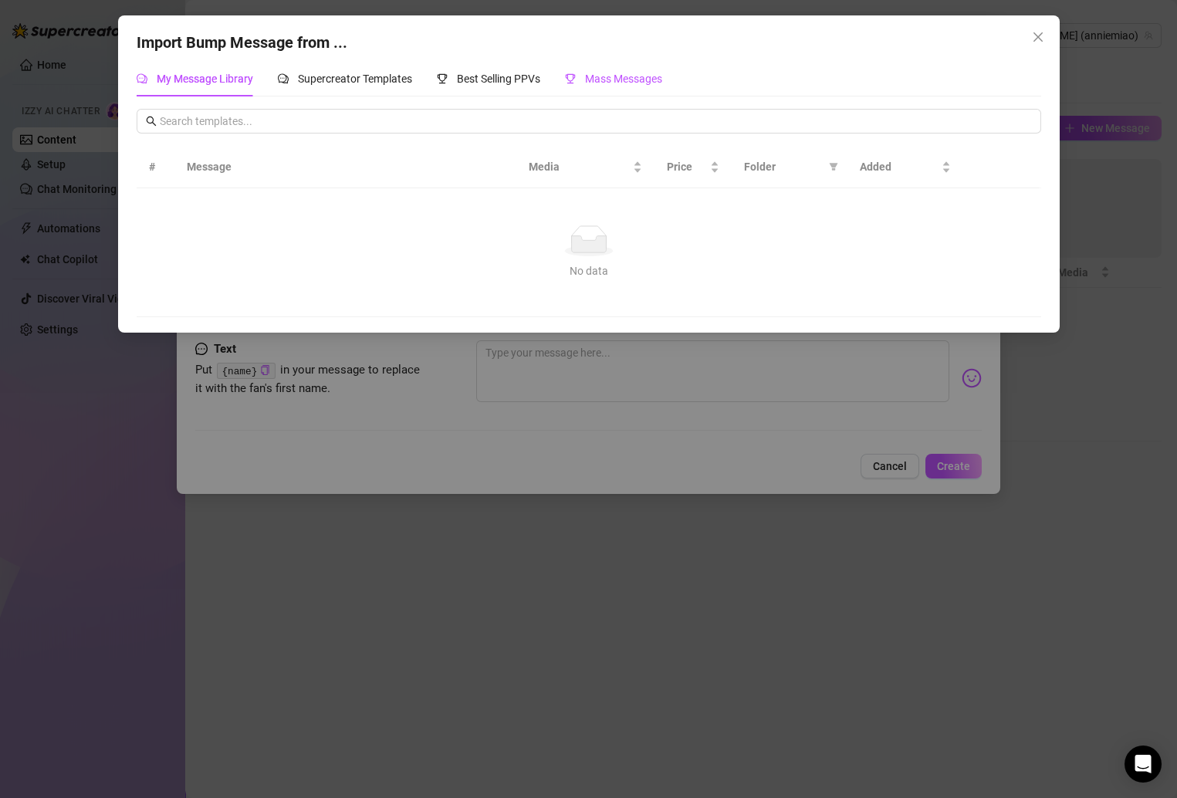
click at [654, 78] on span "Mass Messages" at bounding box center [623, 79] width 77 height 12
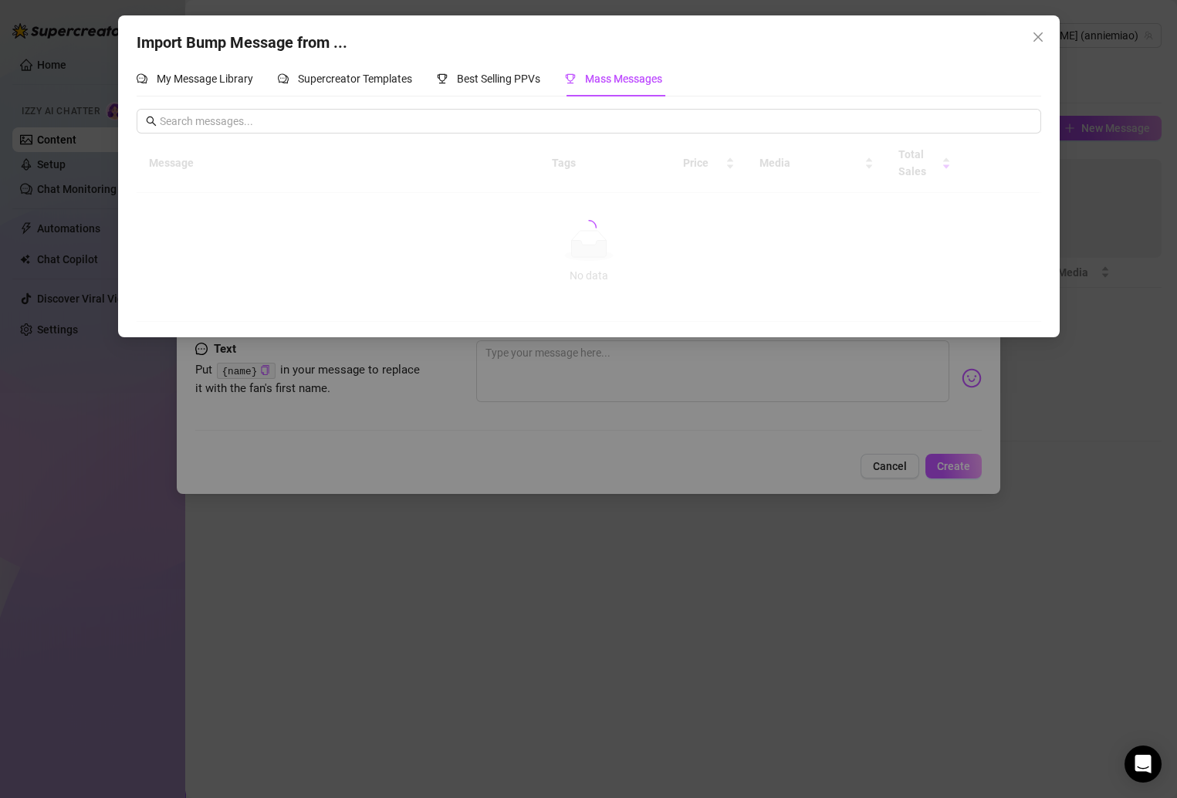
click at [897, 387] on div "Import Bump Message from ... My Message Library Supercreator Templates Best Sel…" at bounding box center [588, 399] width 1177 height 798
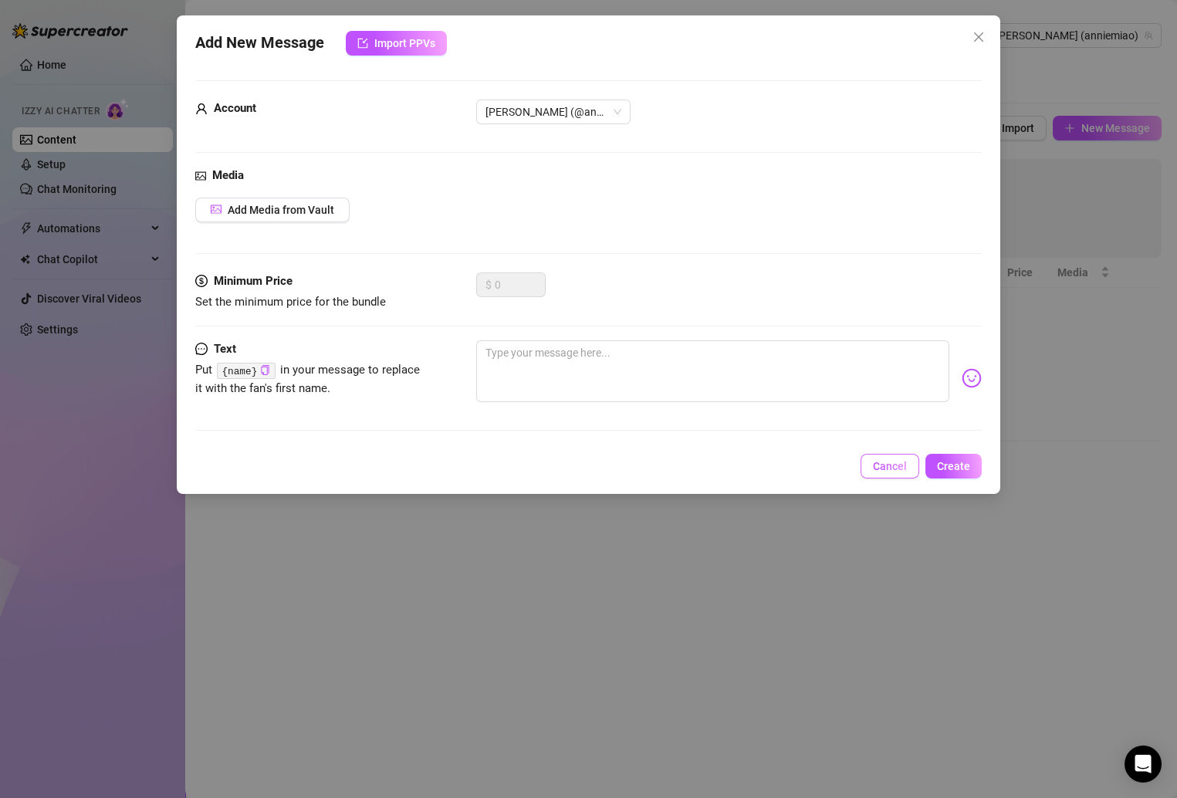
click at [878, 461] on span "Cancel" at bounding box center [890, 466] width 34 height 12
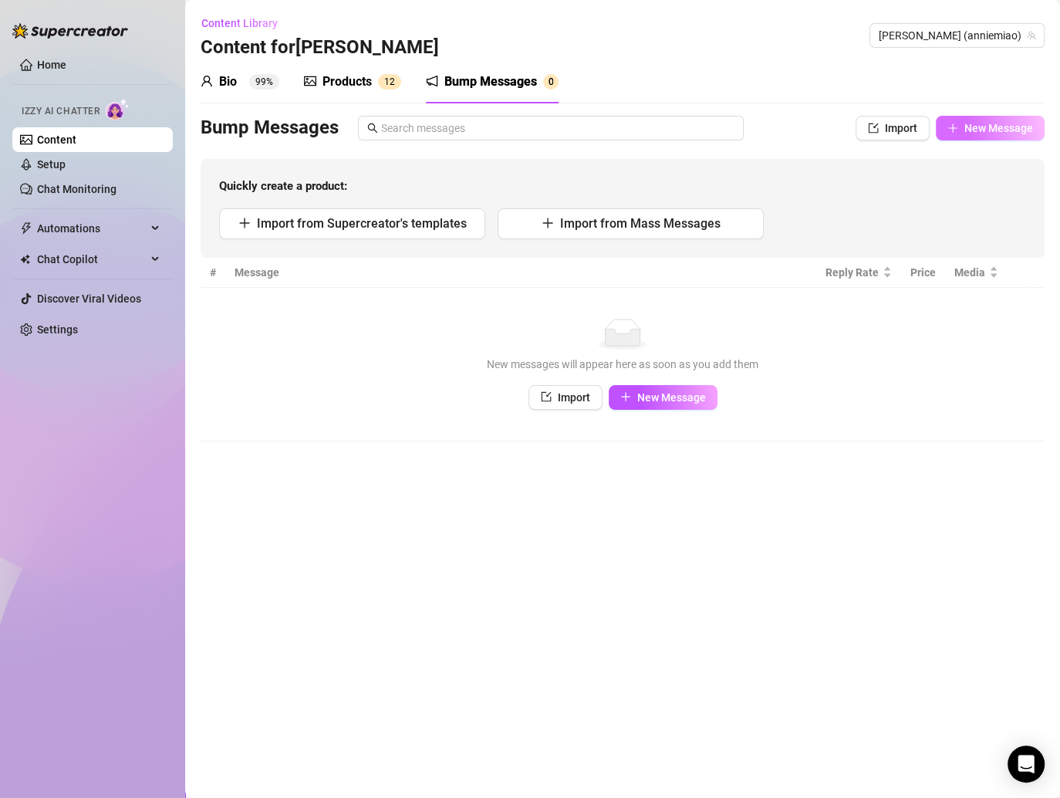
click at [959, 122] on button "New Message" at bounding box center [990, 128] width 109 height 25
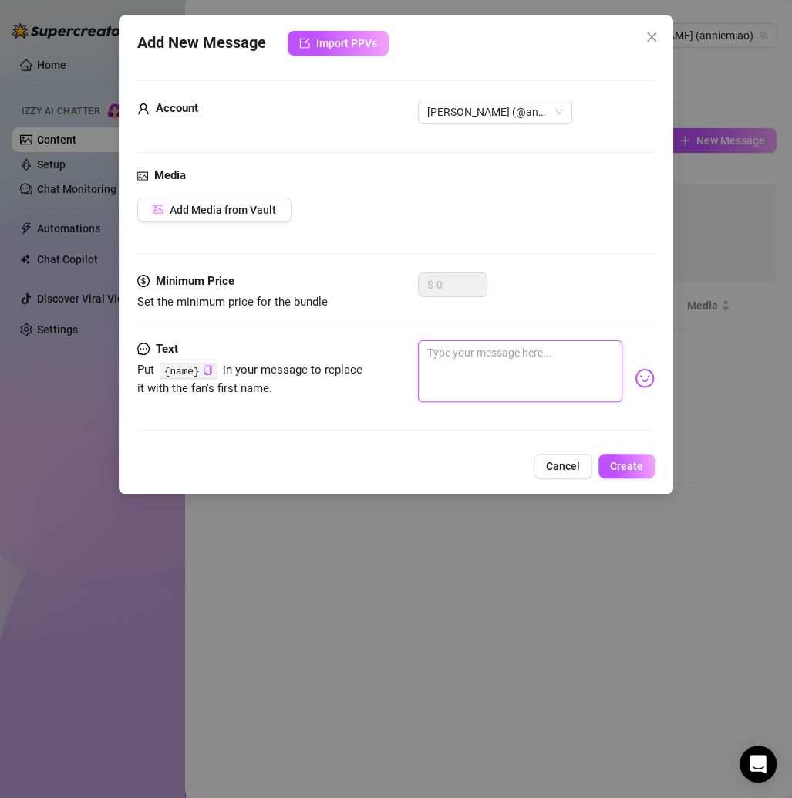
click at [444, 354] on textarea at bounding box center [520, 371] width 204 height 62
paste textarea "I was just lounging in bed and thought about you 🩷🥹 what are you up to right no…"
type textarea "I was just lounging in bed and thought about you 🩷🥹 what are you up to right no…"
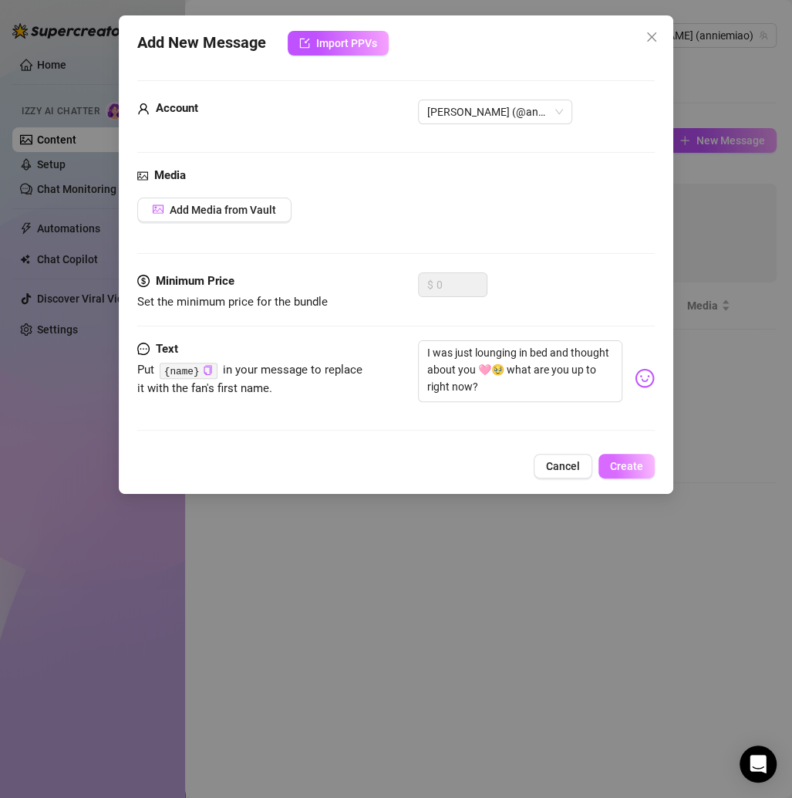
click at [625, 475] on button "Create" at bounding box center [627, 466] width 56 height 25
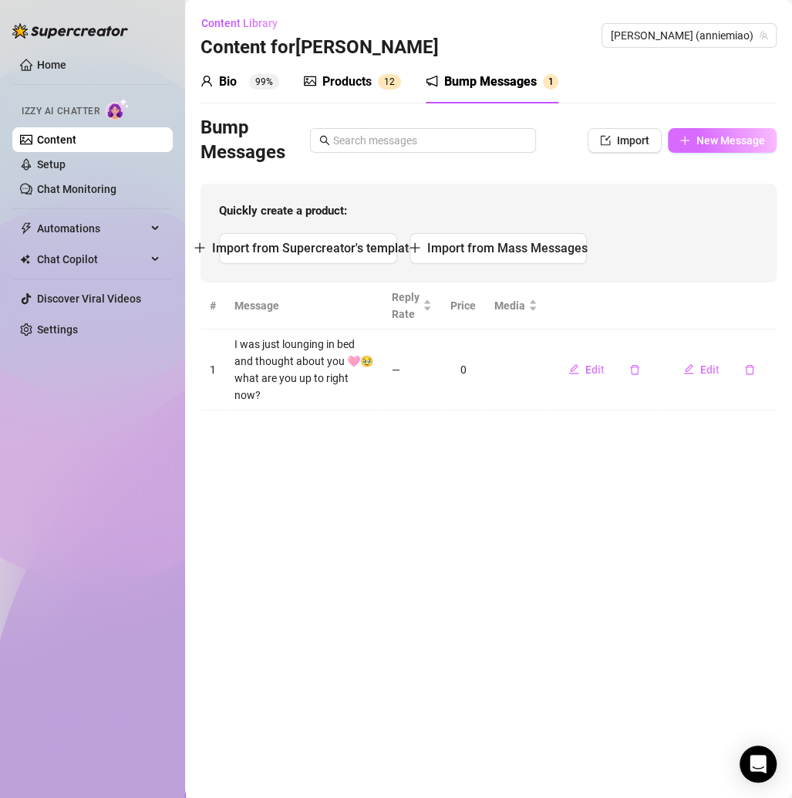
click at [718, 137] on span "New Message" at bounding box center [731, 140] width 69 height 12
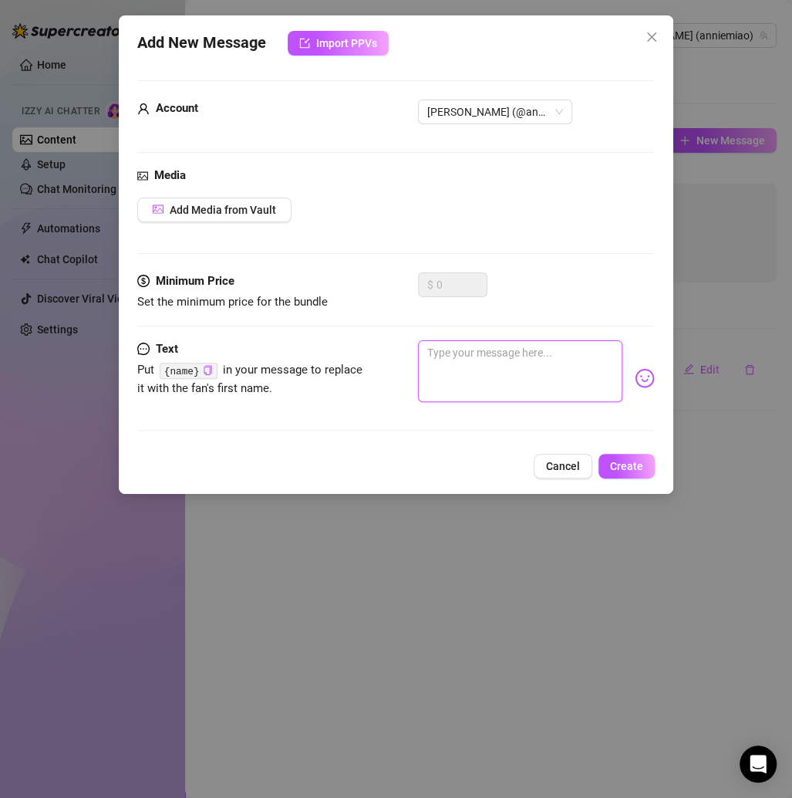
click at [533, 356] on textarea at bounding box center [520, 371] width 204 height 62
paste textarea "Guess what color I’m wearing underneath right now 🥰🤭💕"
type textarea "Guess what color I’m wearing underneath right now 🥰🤭💕"
click at [630, 472] on button "Create" at bounding box center [627, 466] width 56 height 25
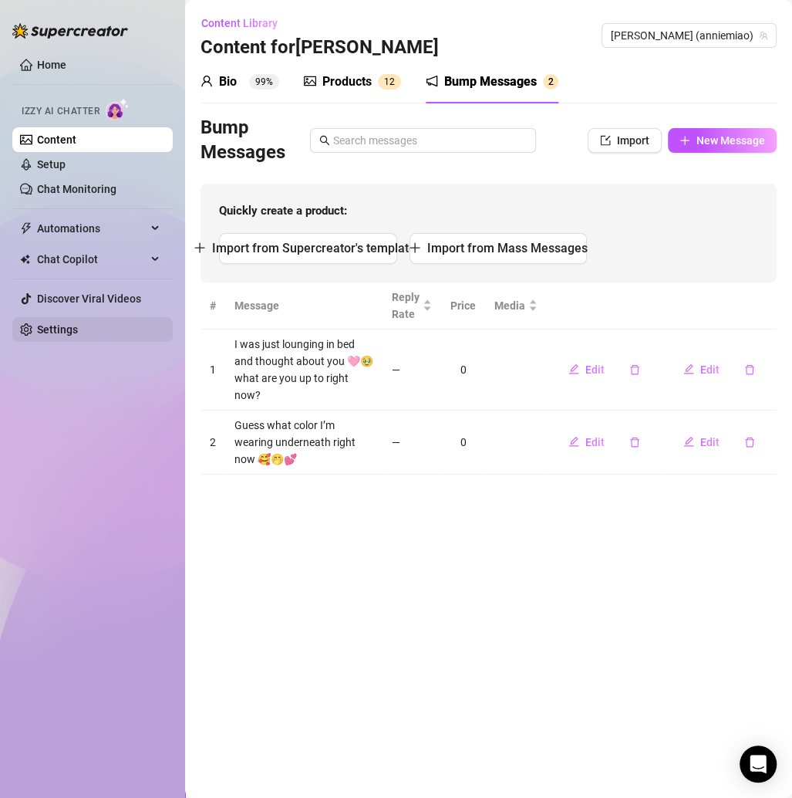
click at [65, 332] on link "Settings" at bounding box center [57, 329] width 41 height 12
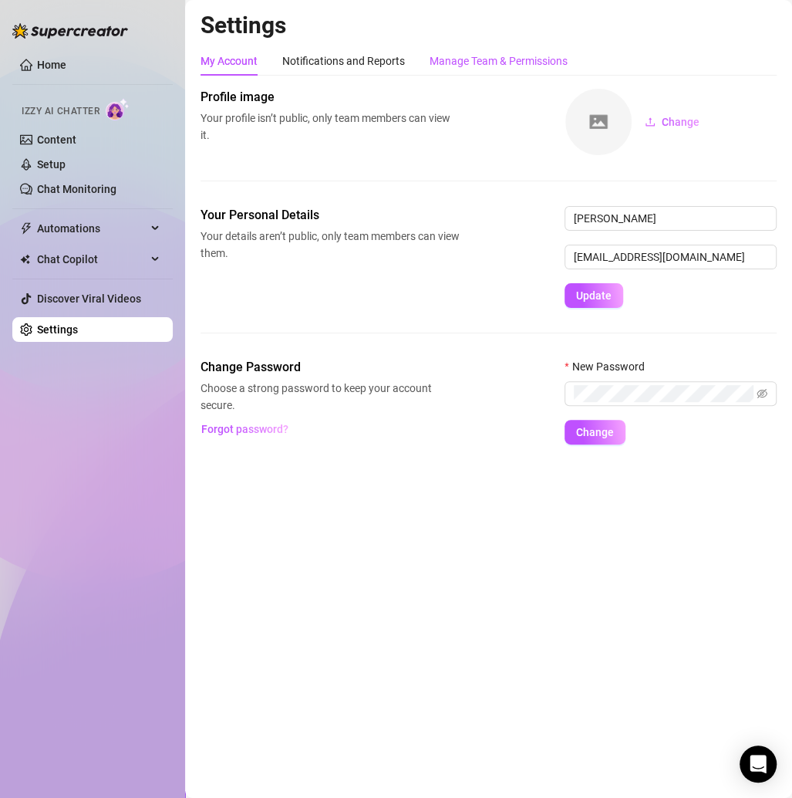
click at [480, 63] on div "Manage Team & Permissions" at bounding box center [499, 60] width 138 height 17
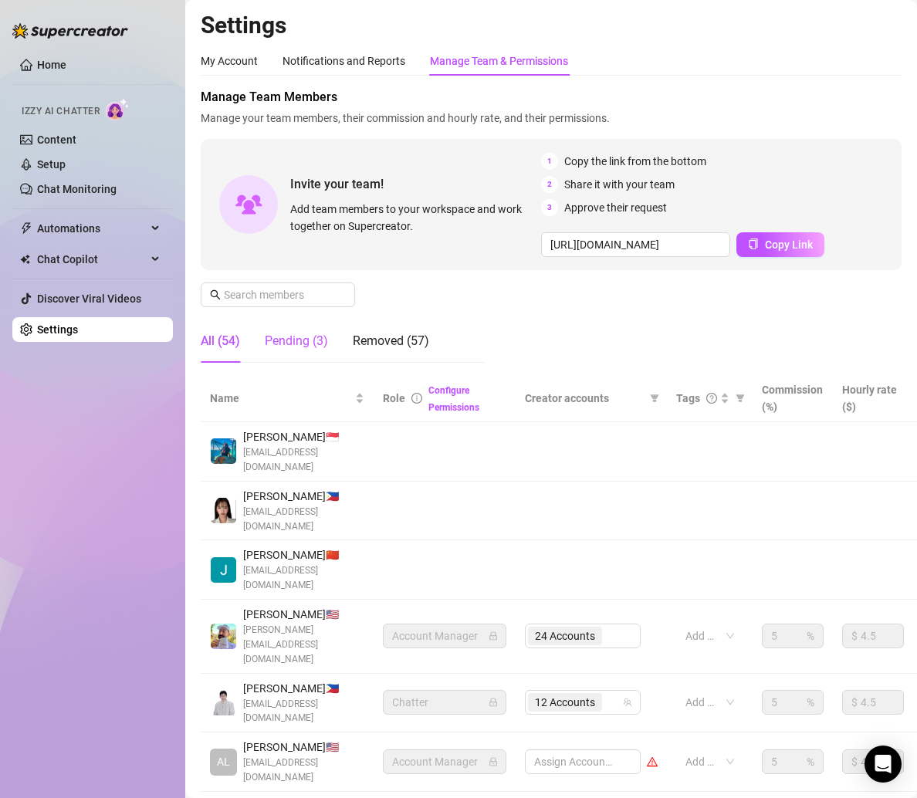
click at [292, 346] on div "Pending (3)" at bounding box center [296, 341] width 63 height 19
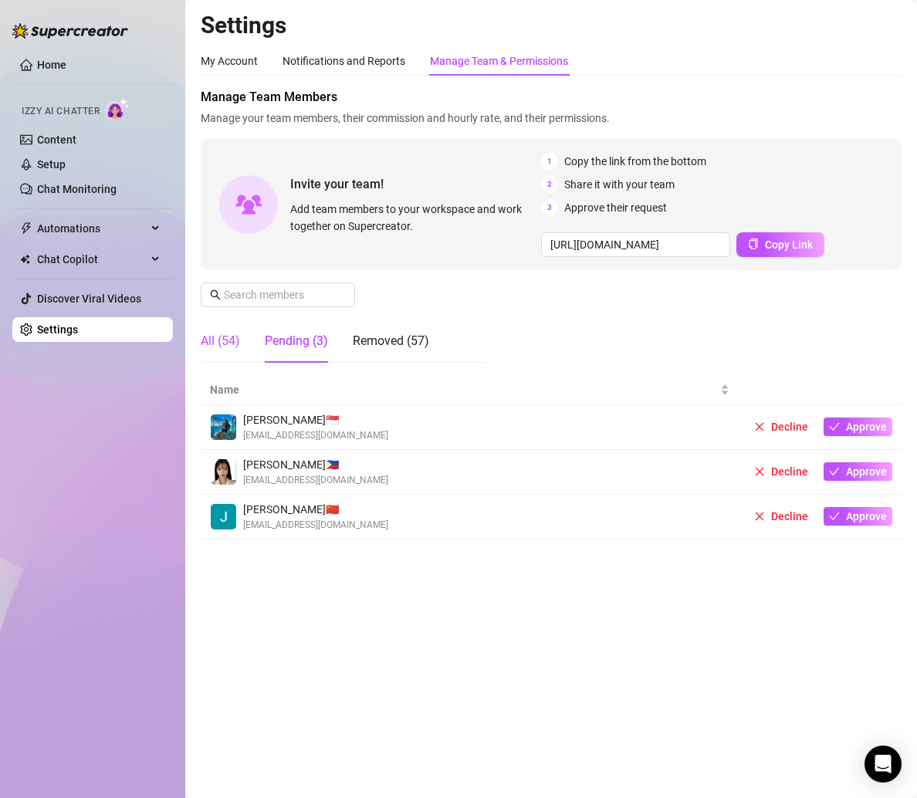
click at [235, 346] on div "All (54)" at bounding box center [220, 341] width 39 height 19
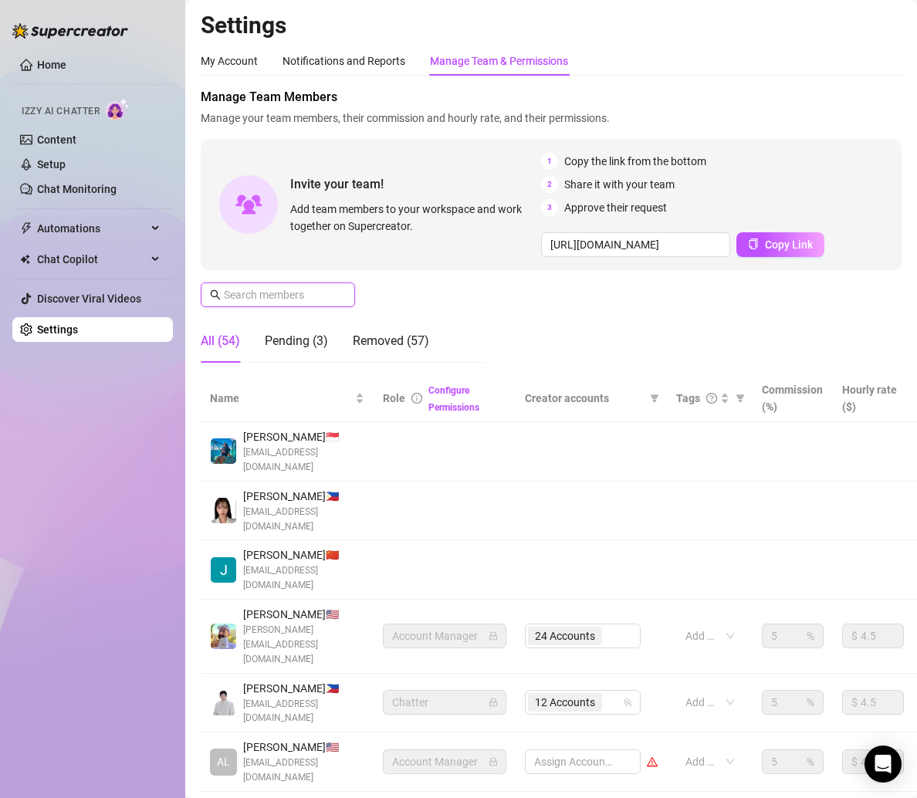
click at [285, 298] on input "text" at bounding box center [279, 294] width 110 height 17
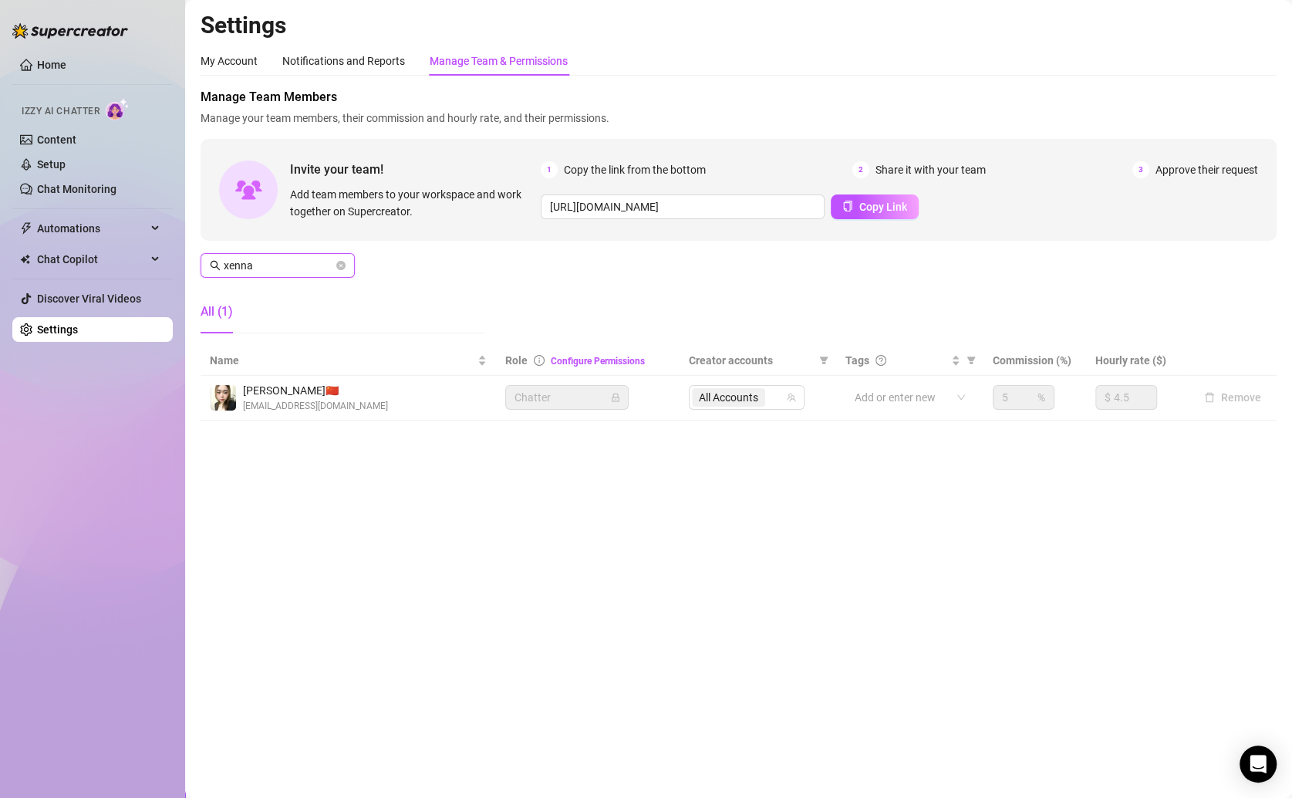
type input "xenna"
click at [1070, 387] on td "Remove" at bounding box center [1233, 398] width 88 height 45
drag, startPoint x: 718, startPoint y: 403, endPoint x: 775, endPoint y: 397, distance: 57.4
click at [718, 403] on span "All Accounts" at bounding box center [728, 397] width 59 height 17
click at [721, 400] on span "All Accounts" at bounding box center [728, 397] width 59 height 17
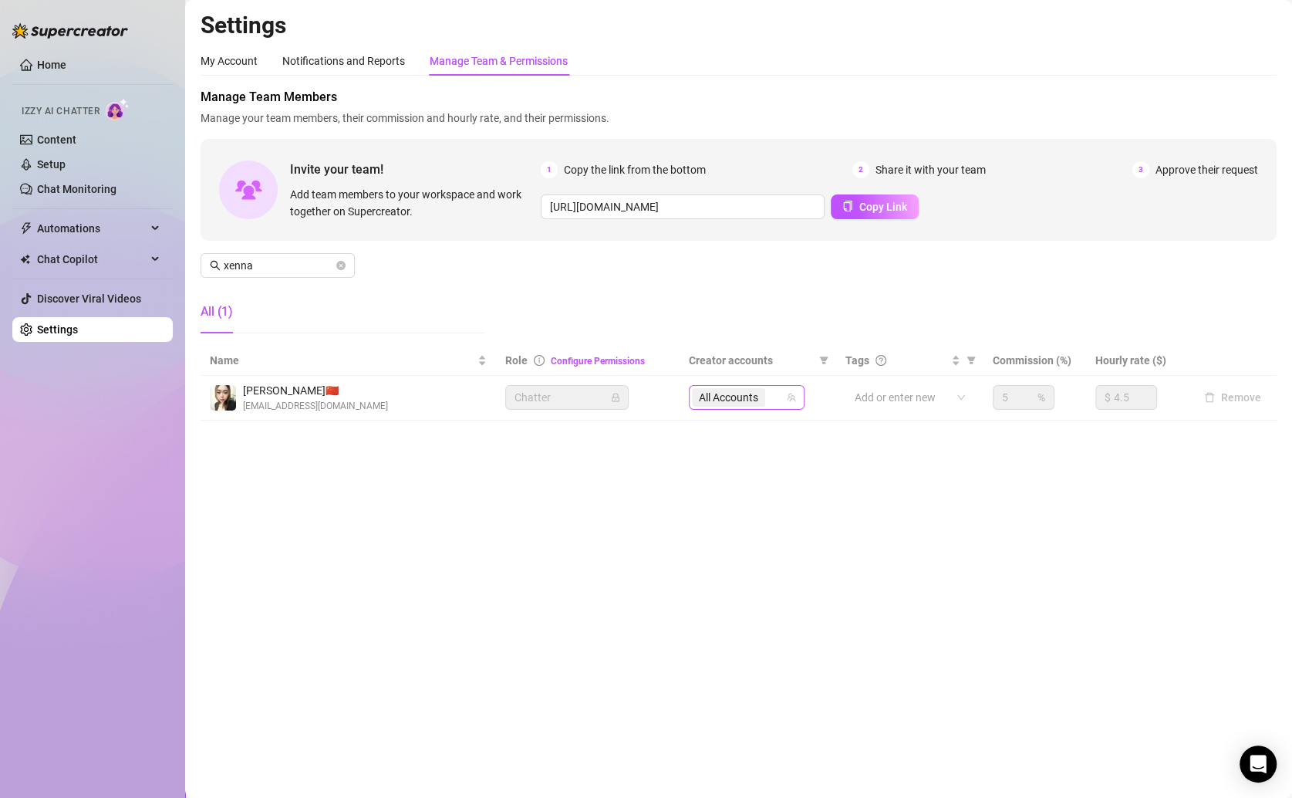
click at [775, 397] on div "All Accounts" at bounding box center [738, 398] width 93 height 22
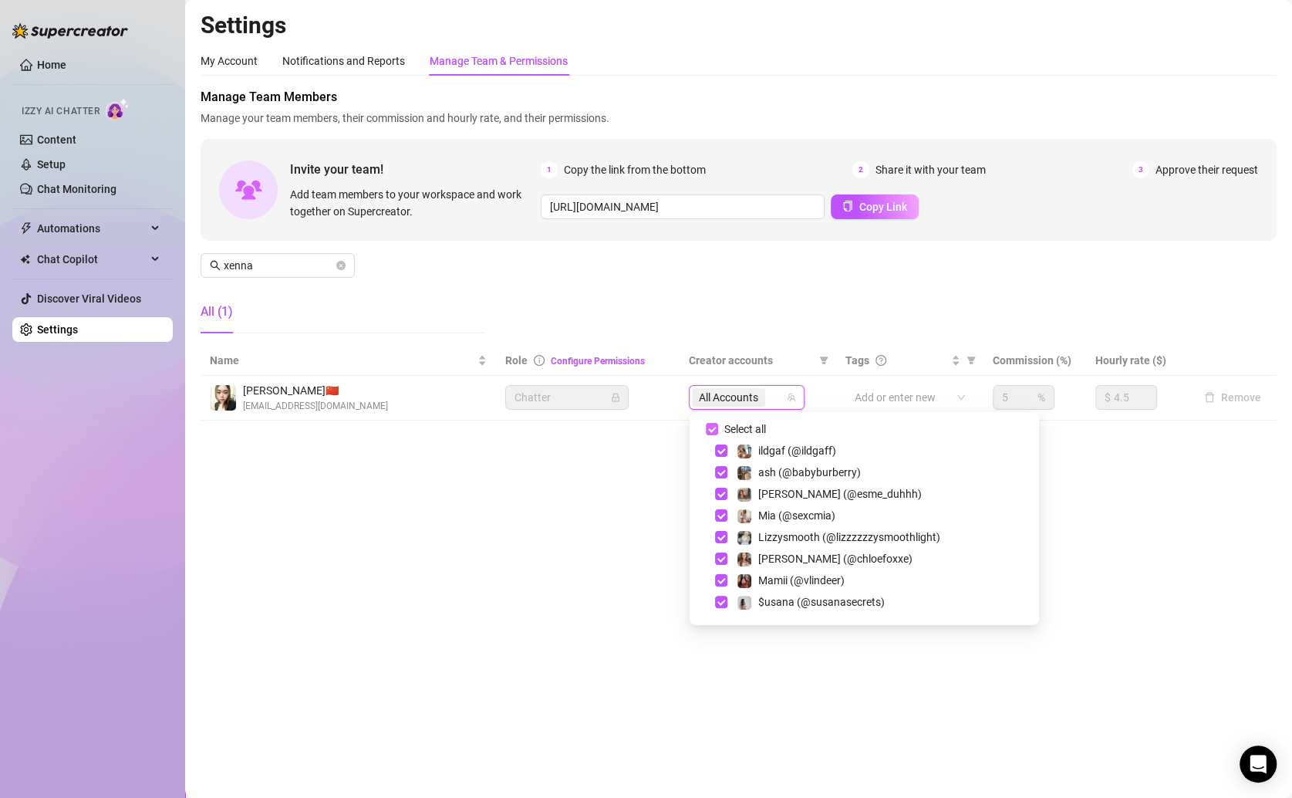
click at [724, 430] on span "Select all" at bounding box center [745, 429] width 54 height 17
click at [718, 430] on input "Select all" at bounding box center [712, 429] width 12 height 12
checkbox input "false"
click at [638, 458] on main "Settings My Account Notifications and Reports Manage Team & Permissions Profile…" at bounding box center [738, 399] width 1107 height 798
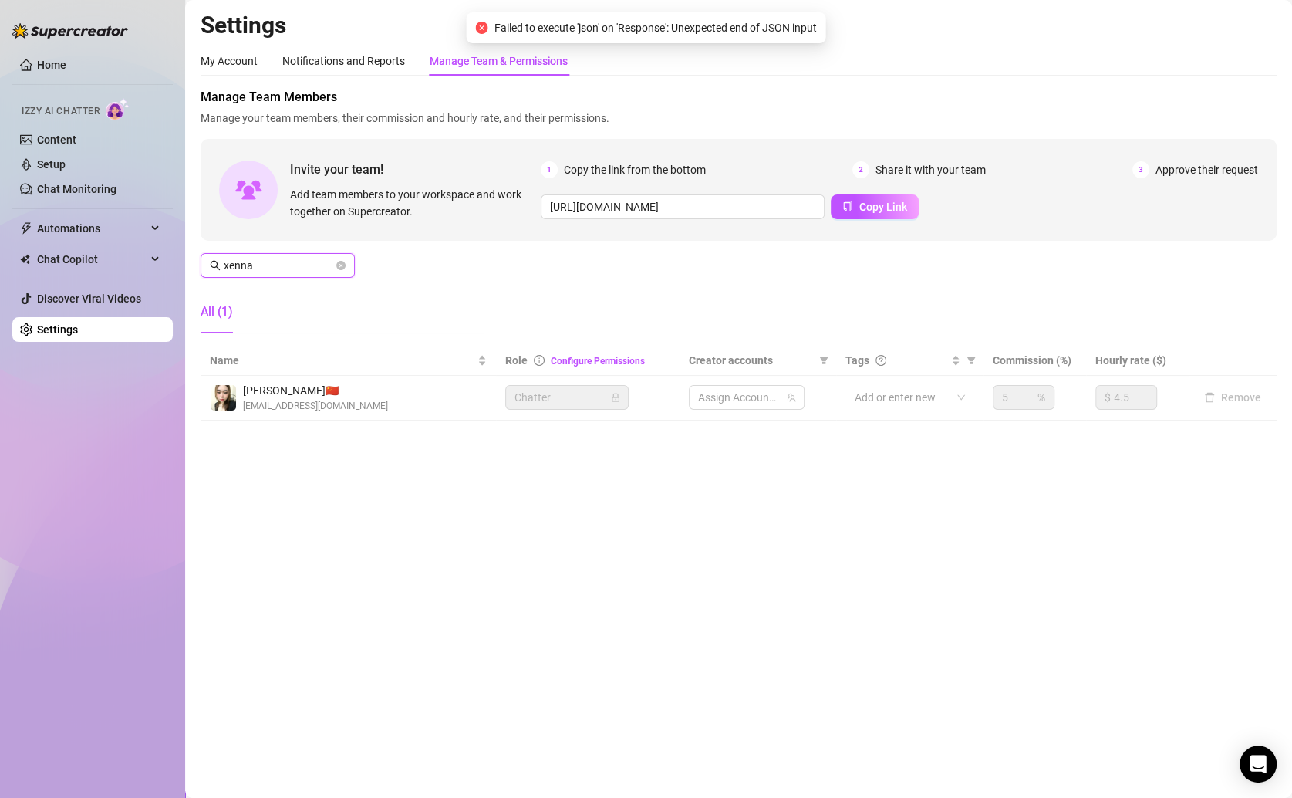
click at [275, 268] on input "xenna" at bounding box center [279, 265] width 110 height 17
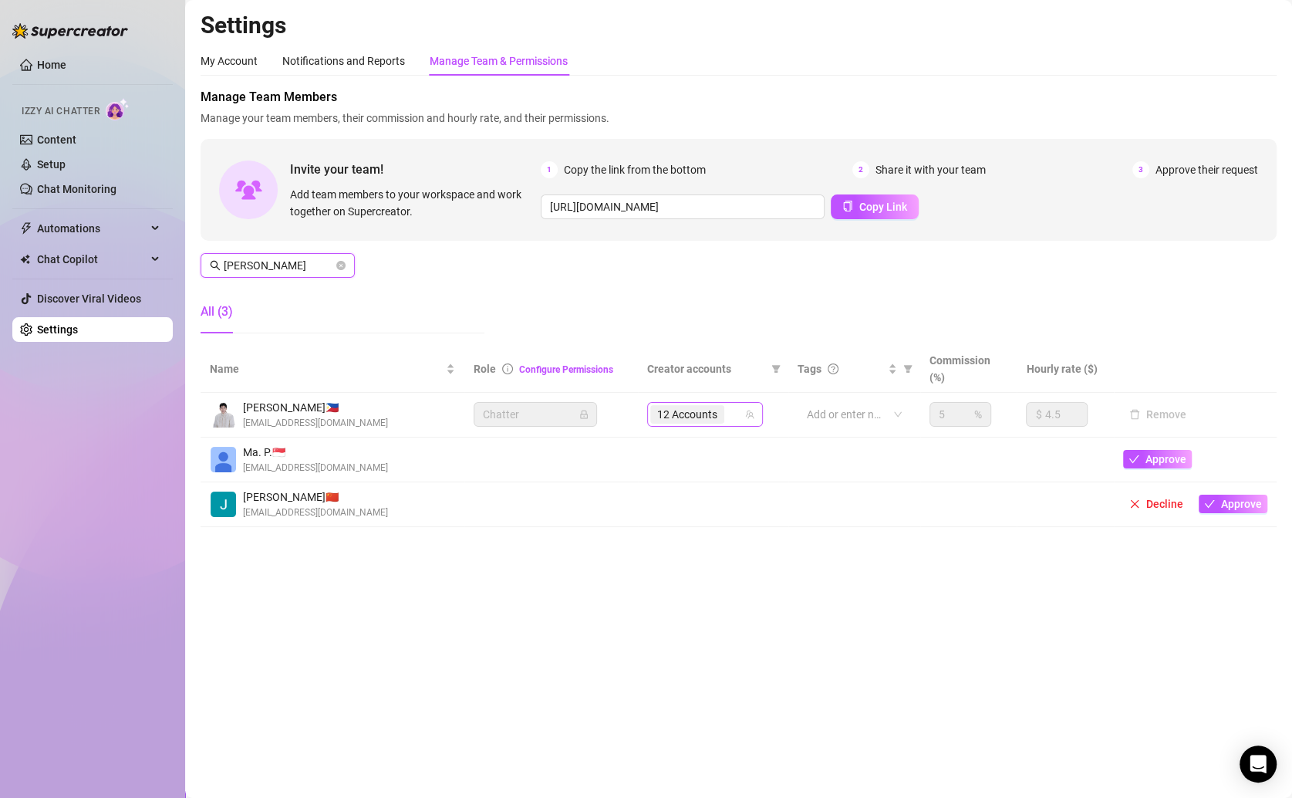
click at [736, 418] on div "12 Accounts" at bounding box center [696, 415] width 93 height 22
type input "[PERSON_NAME]"
click at [736, 413] on div "12 Accounts" at bounding box center [696, 415] width 93 height 22
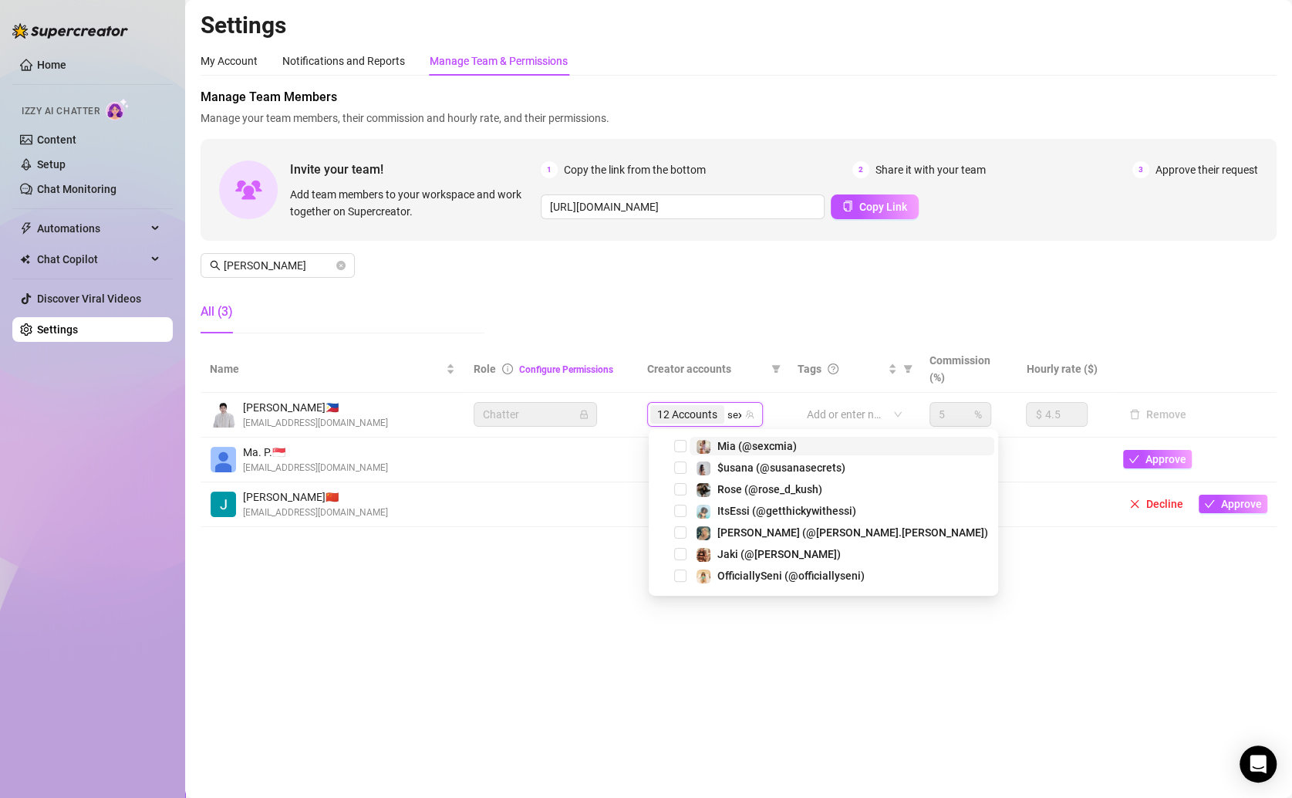
type input "sexc"
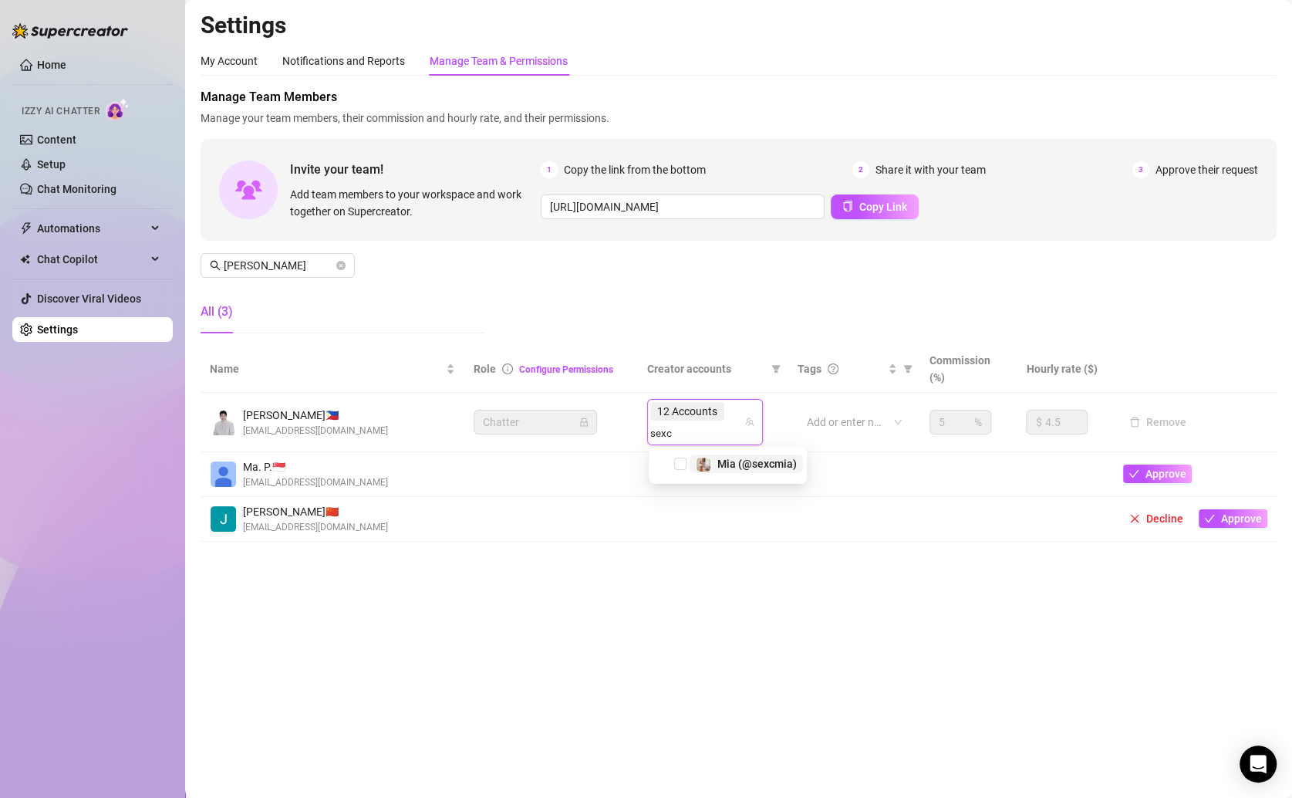
click at [751, 468] on span "Mia (@sexcmia)" at bounding box center [757, 464] width 79 height 12
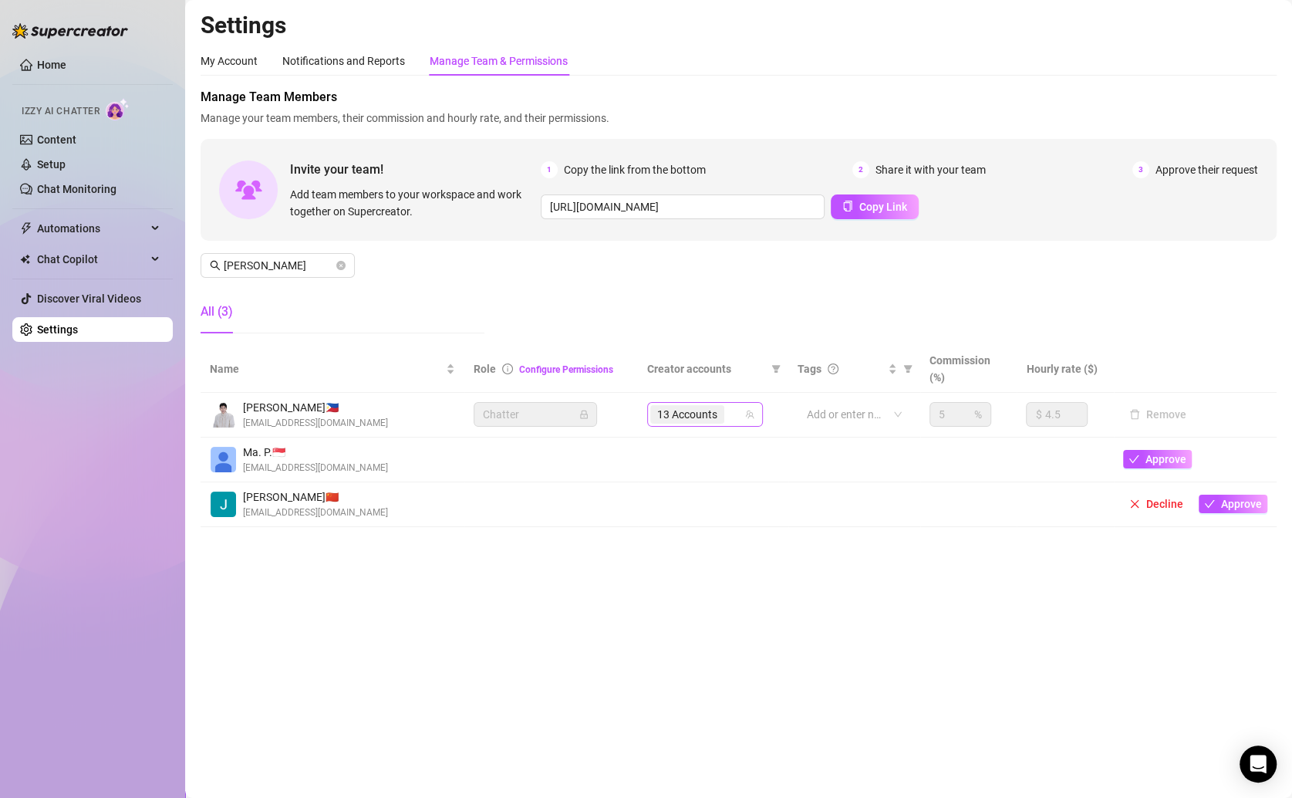
click at [735, 414] on div "13 Accounts" at bounding box center [696, 415] width 93 height 22
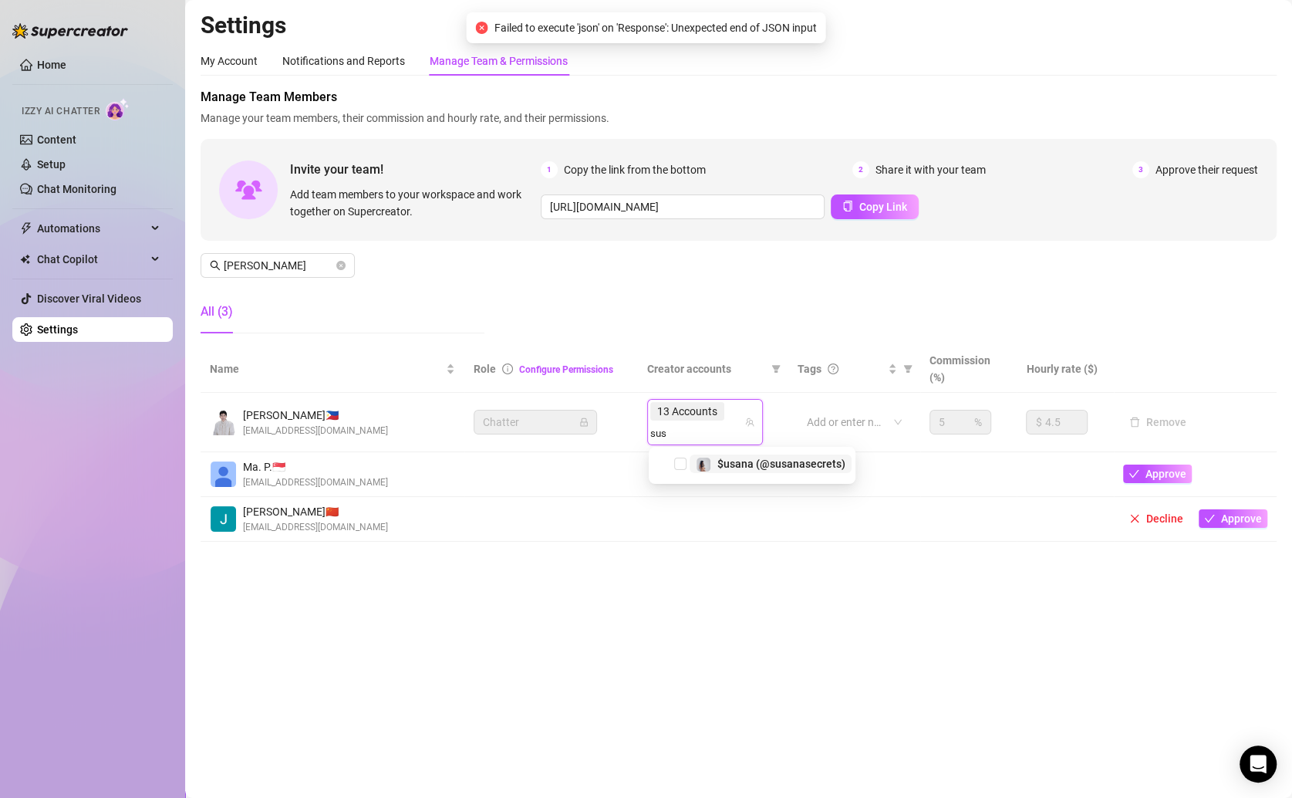
type input "susa"
click at [756, 458] on span "$usana (@susanasecrets)" at bounding box center [782, 464] width 128 height 12
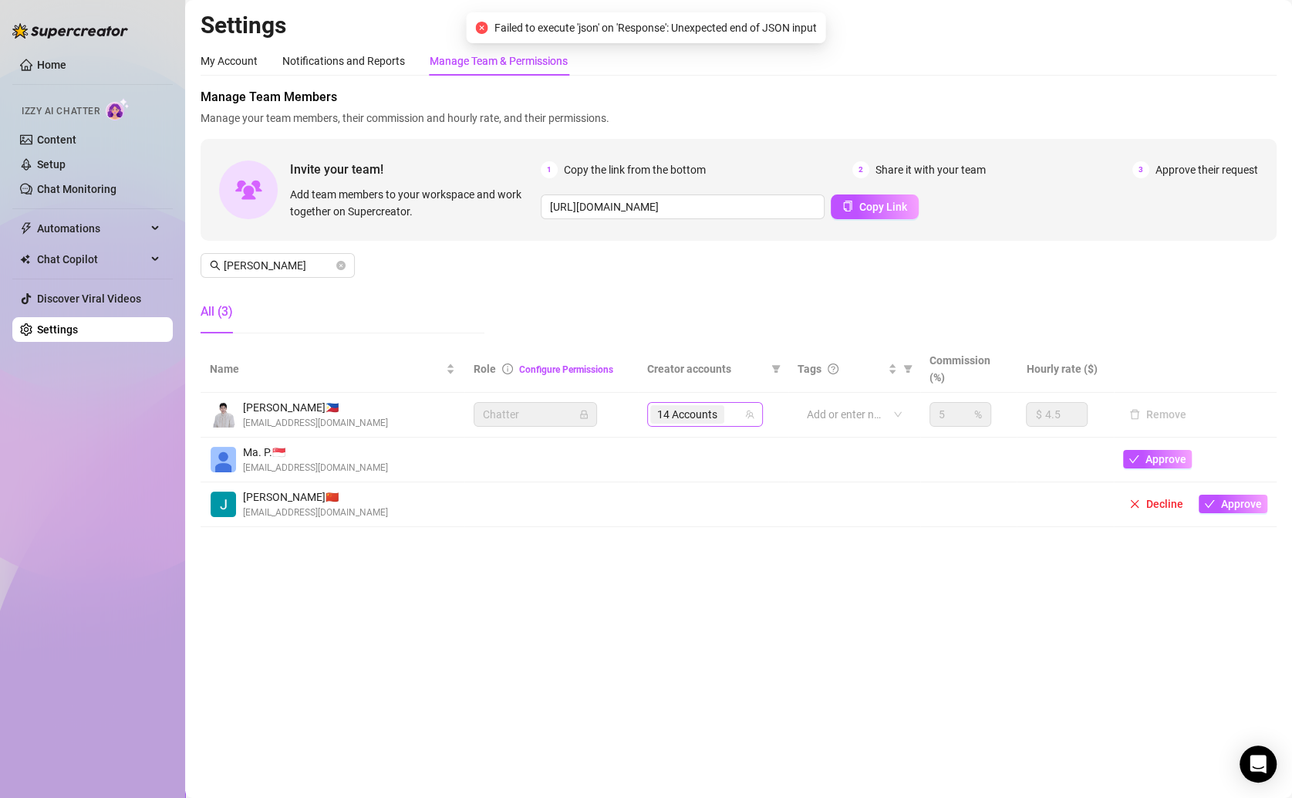
click at [732, 407] on div "14 Accounts" at bounding box center [696, 415] width 93 height 22
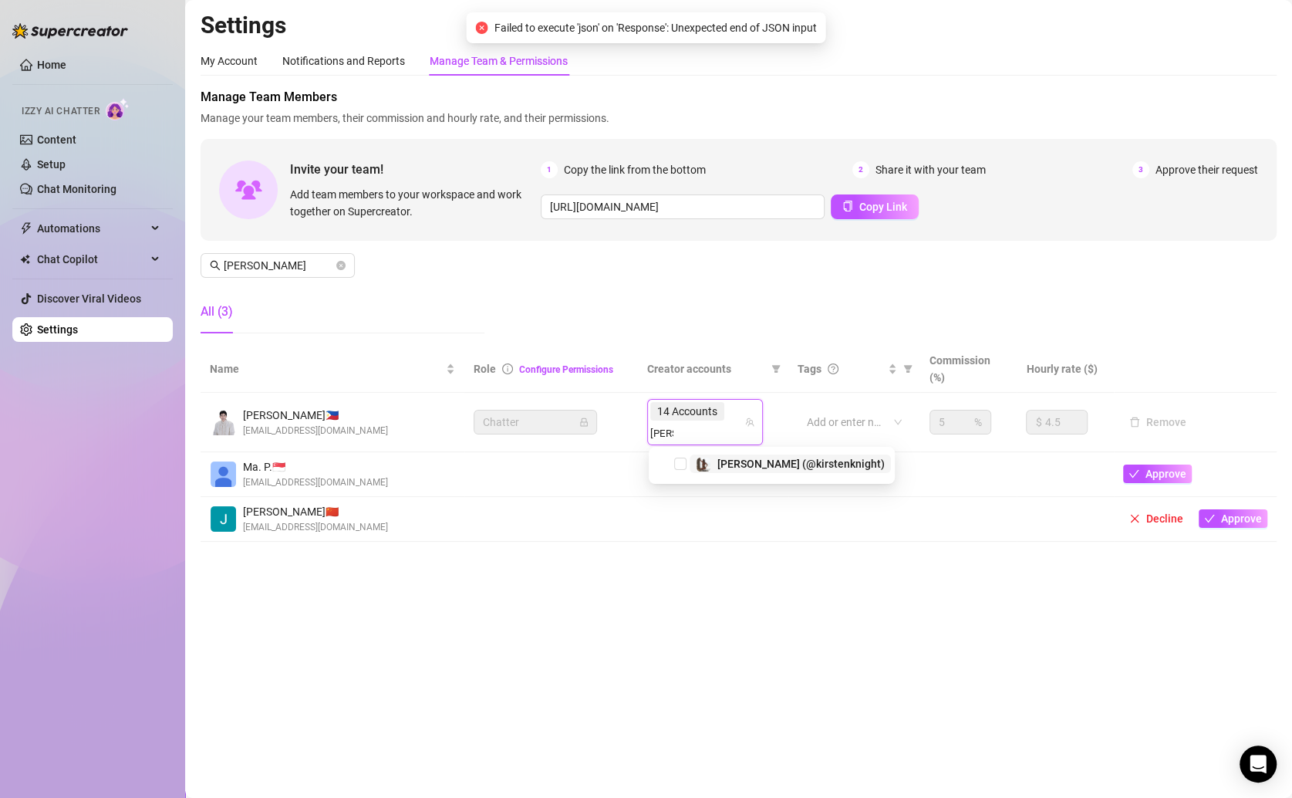
type input "kirste"
click at [427, 618] on main "Settings My Account Notifications and Reports Manage Team & Permissions Profile…" at bounding box center [738, 399] width 1107 height 798
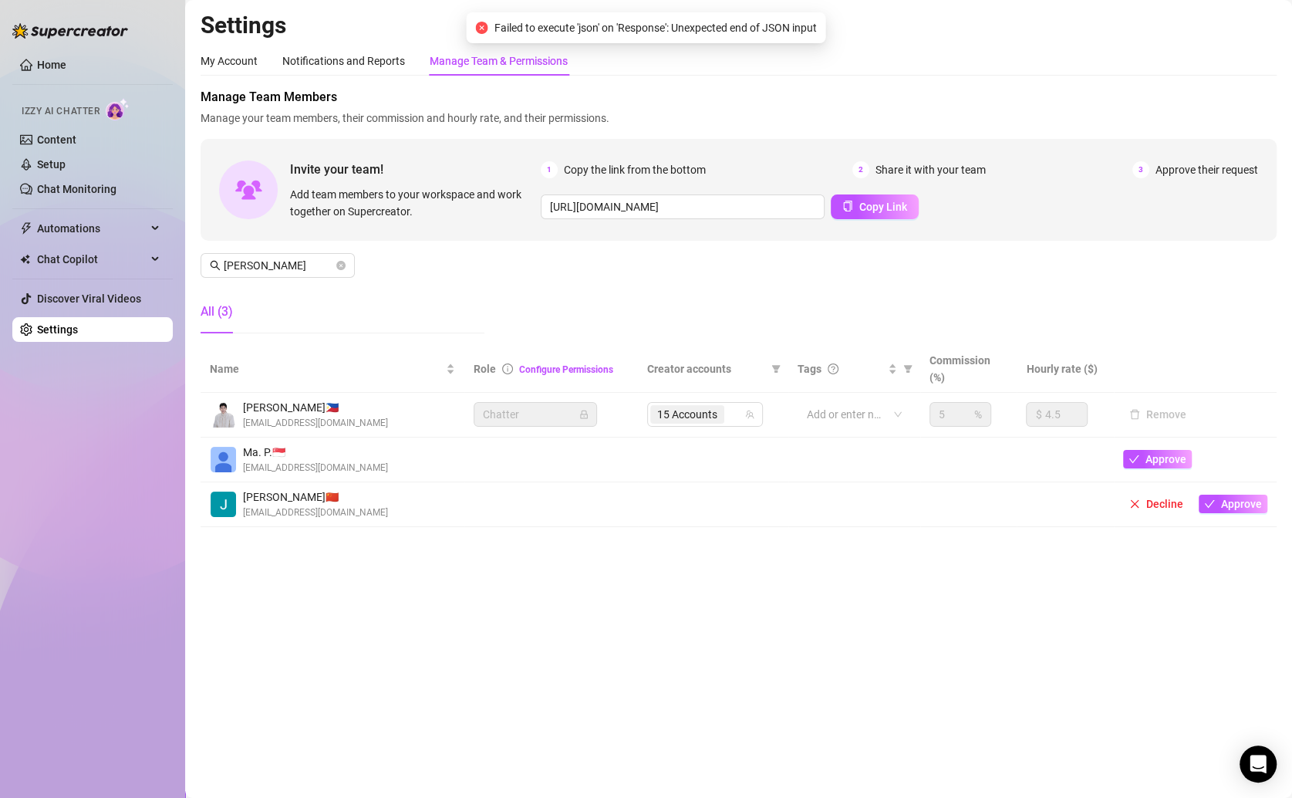
click at [880, 278] on div "Manage Team Members Manage your team members, their commission and hourly rate,…" at bounding box center [739, 217] width 1076 height 258
click at [737, 414] on div "15 Accounts" at bounding box center [696, 415] width 93 height 22
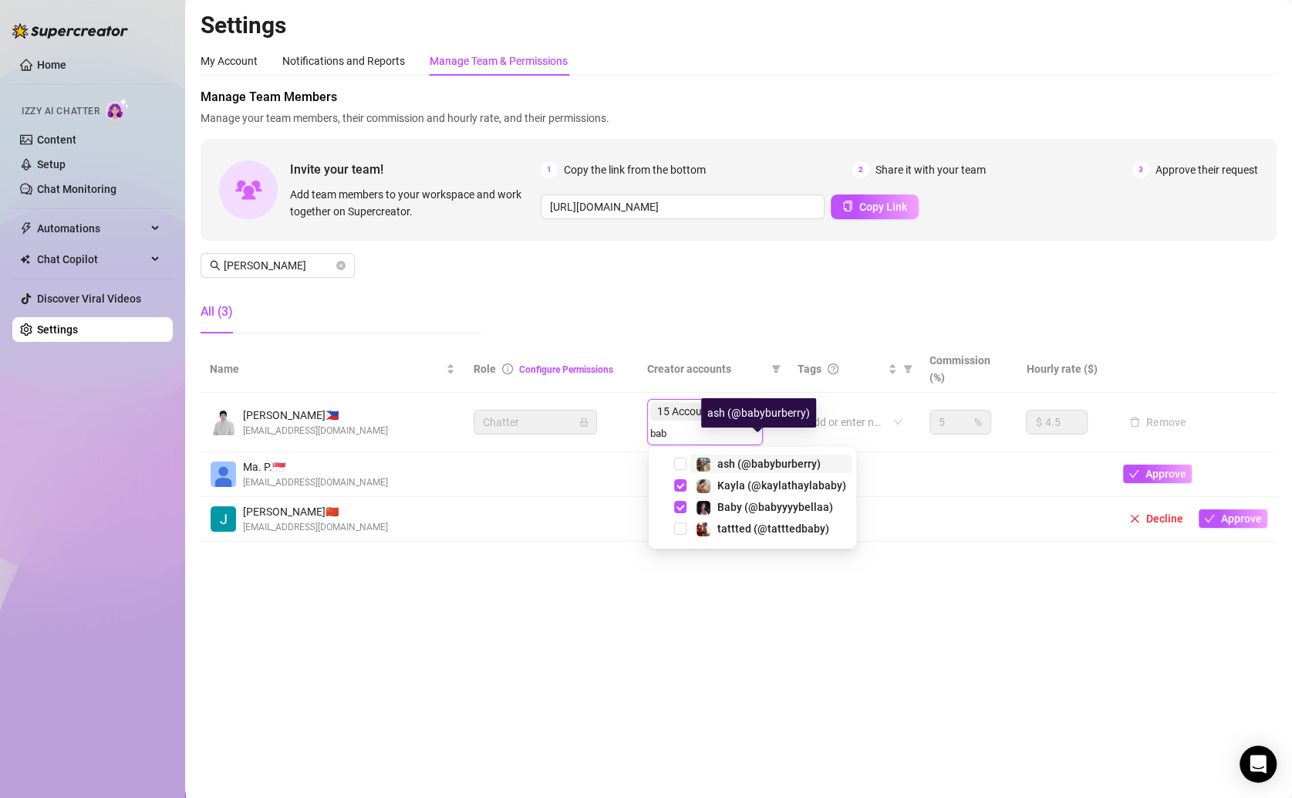
type input "baby"
click at [532, 598] on main "Settings My Account Notifications and Reports Manage Team & Permissions Profile…" at bounding box center [738, 399] width 1107 height 798
